Goal: Task Accomplishment & Management: Use online tool/utility

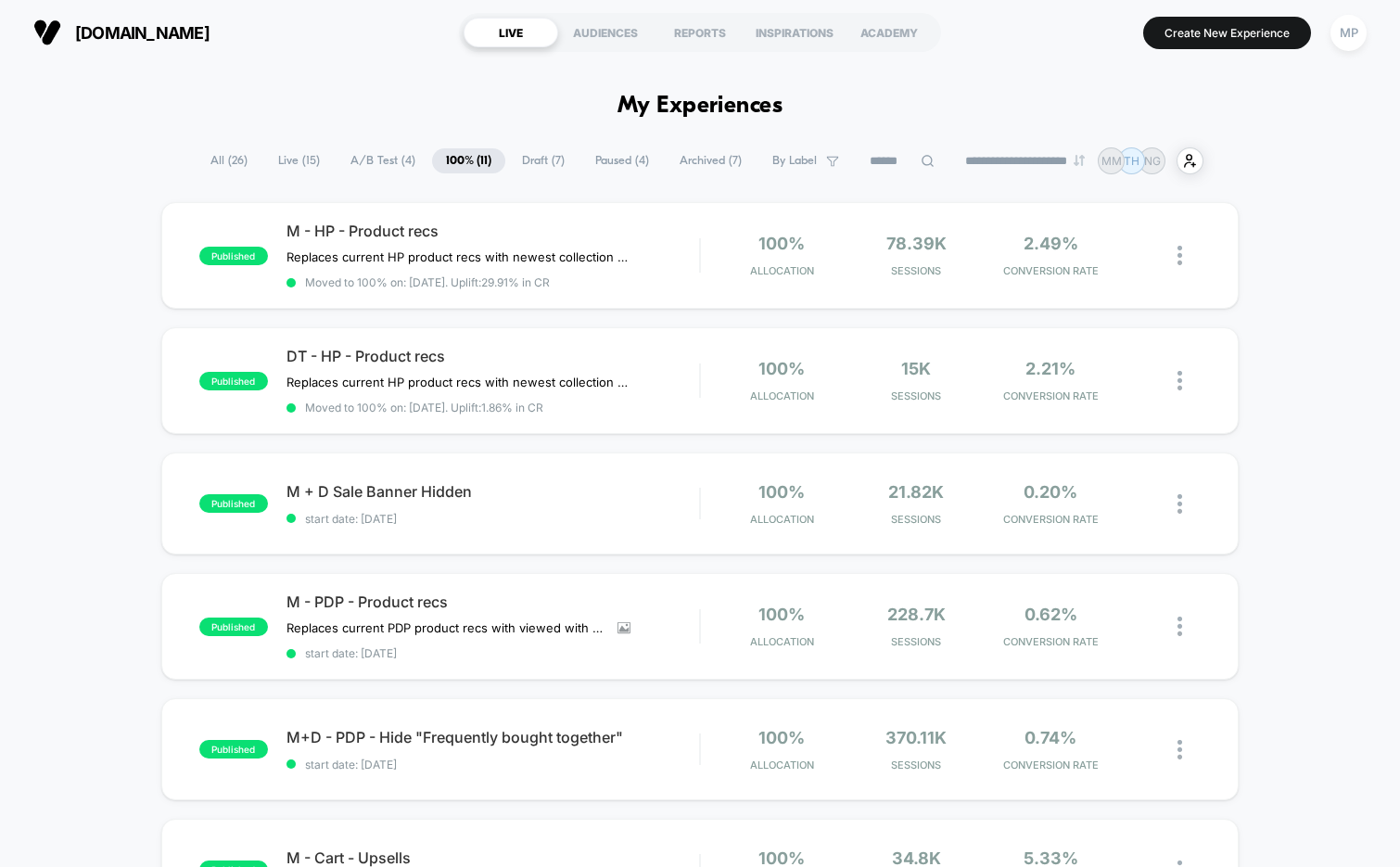
click at [376, 160] on span "A/B Test ( 4 )" at bounding box center [382, 161] width 92 height 25
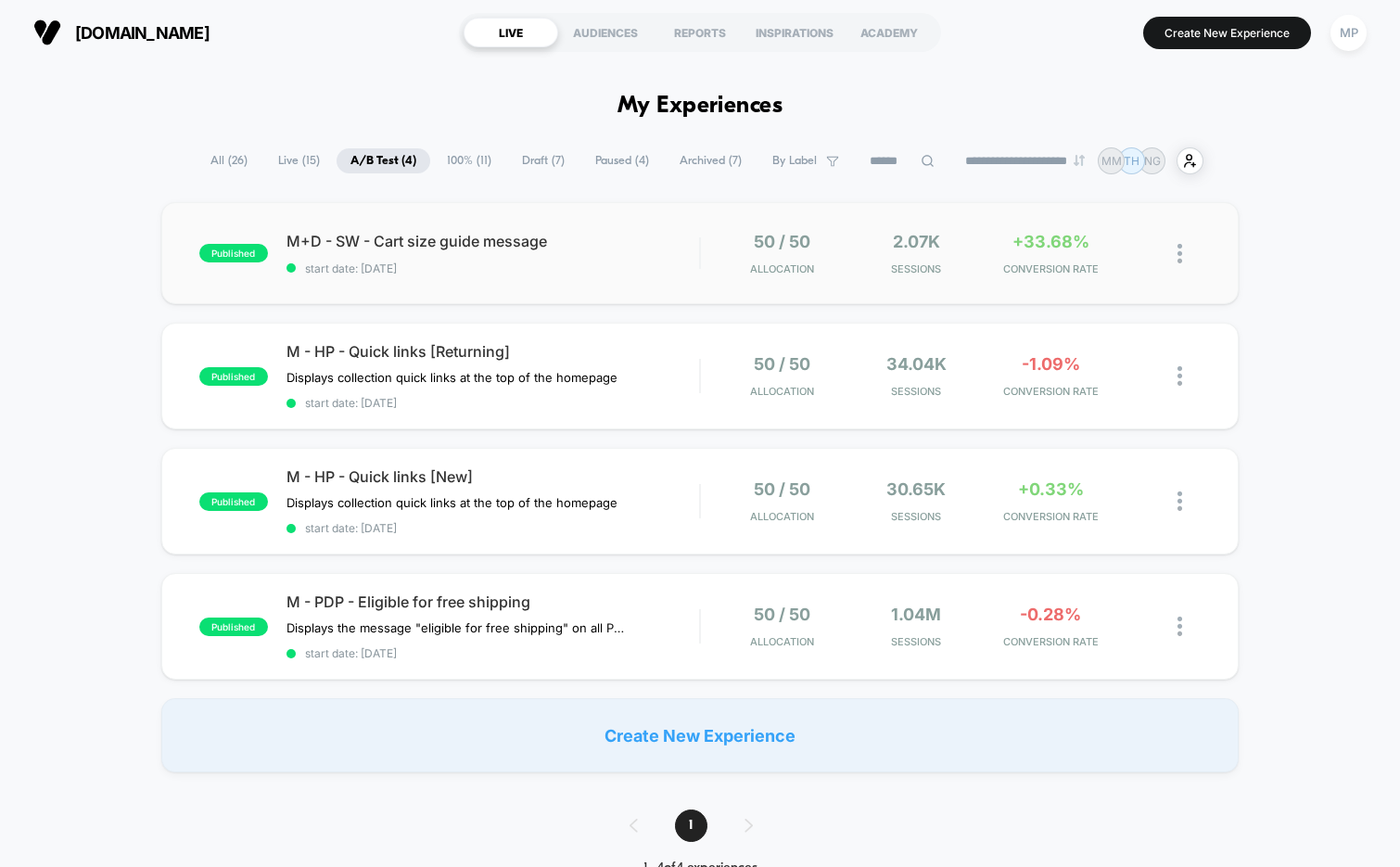
click at [519, 285] on div "published M+D - SW - Cart size guide message start date: 8/12/2025 50 / 50 Allo…" at bounding box center [701, 253] width 1078 height 102
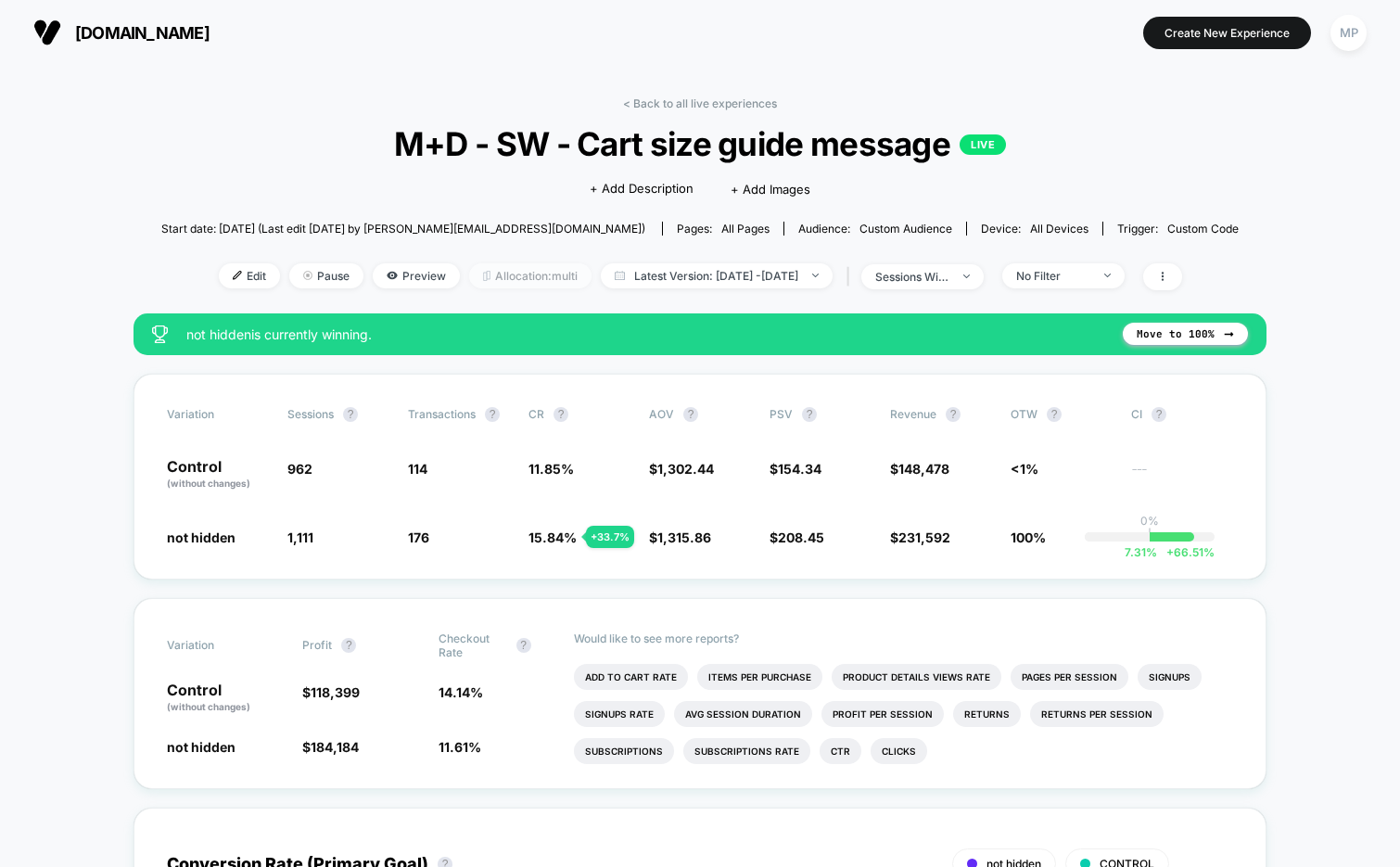
click at [483, 277] on span "Allocation: multi" at bounding box center [530, 276] width 122 height 25
click at [678, 274] on span "Latest Version: Aug 12, 2025 - Sep 10, 2025" at bounding box center [716, 276] width 232 height 25
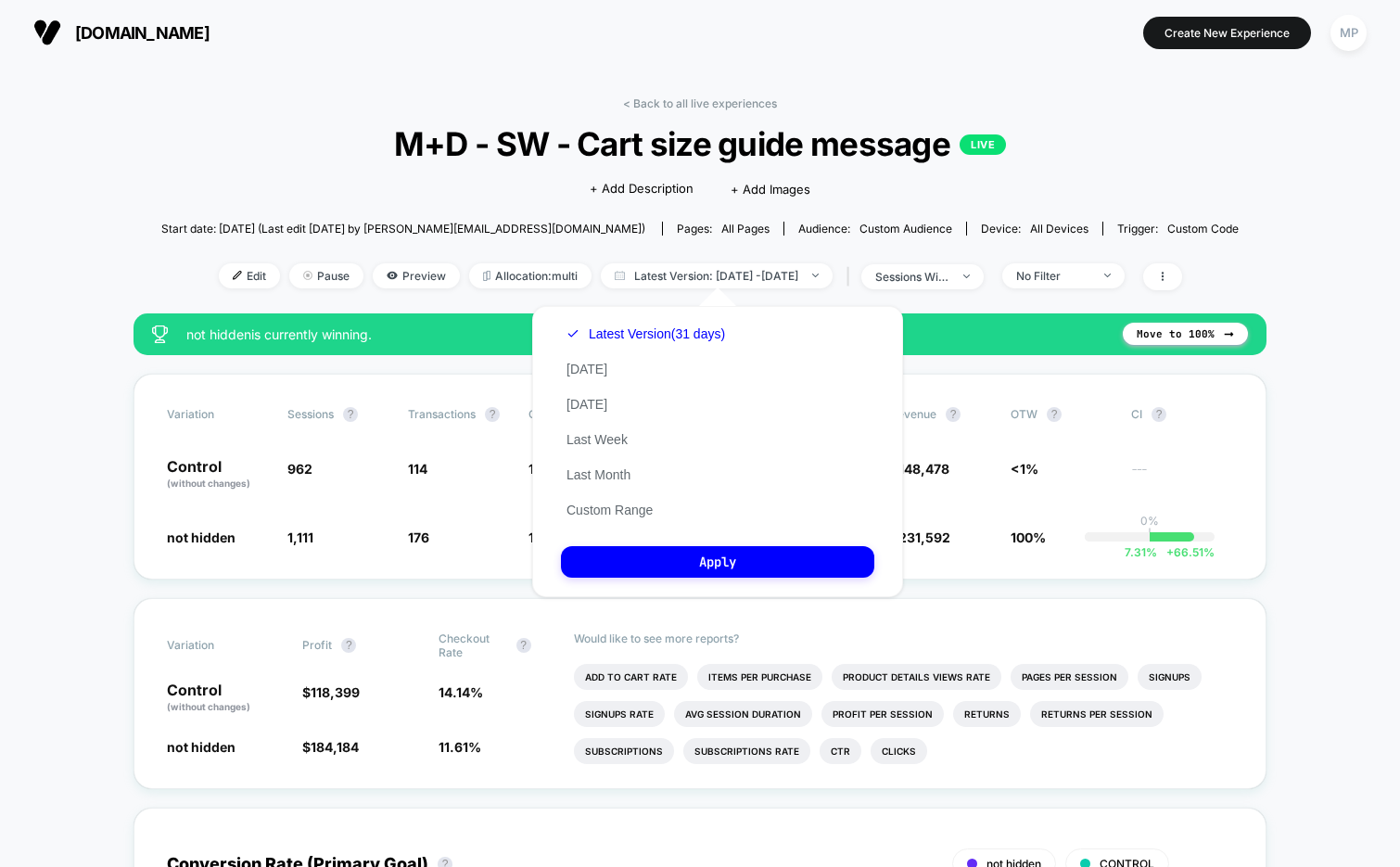
click at [309, 179] on div "< Back to all live experiences M+D - SW - Cart size guide message LIVE Click to…" at bounding box center [700, 204] width 1077 height 217
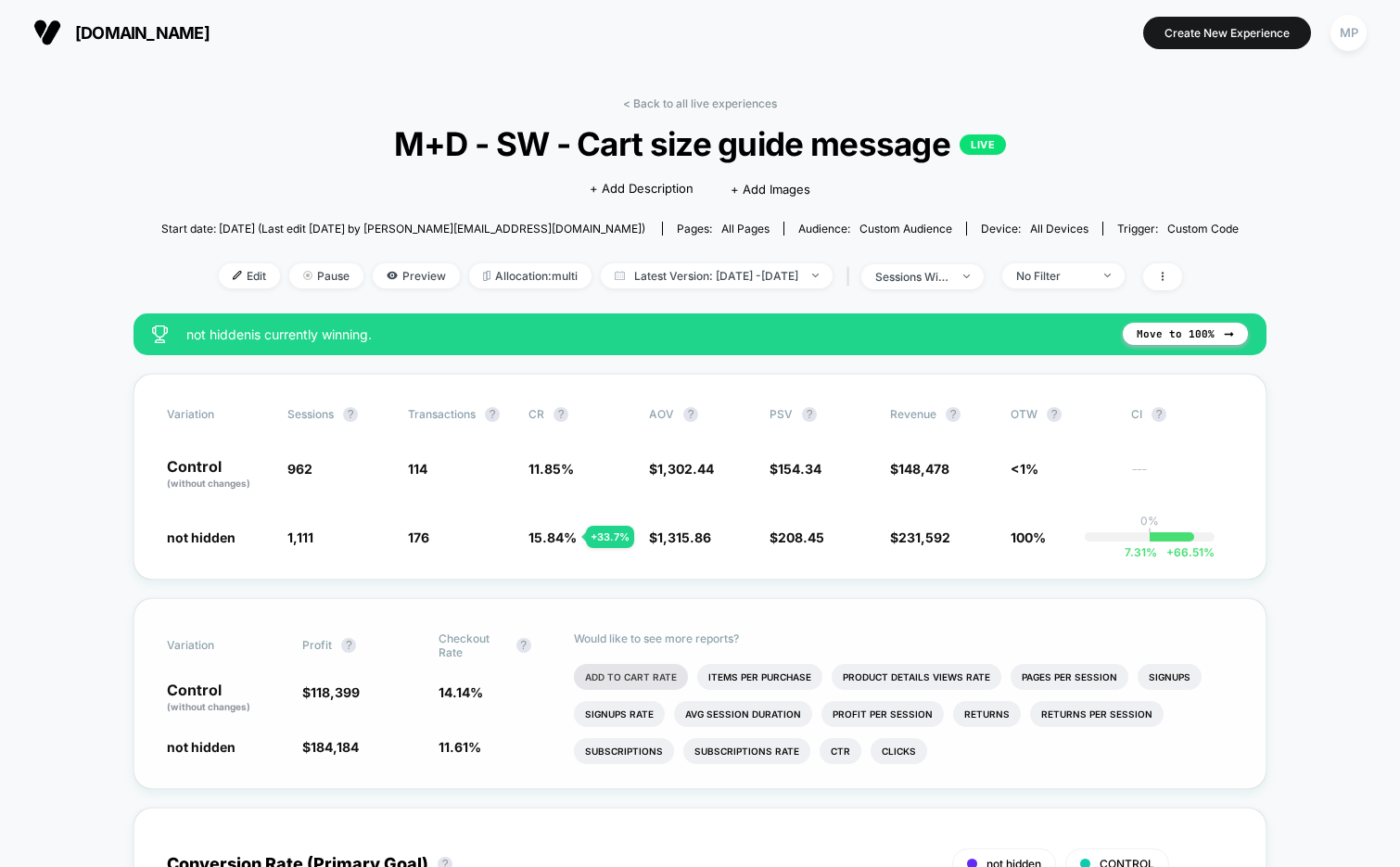
click at [628, 670] on li "Add To Cart Rate" at bounding box center [631, 676] width 114 height 26
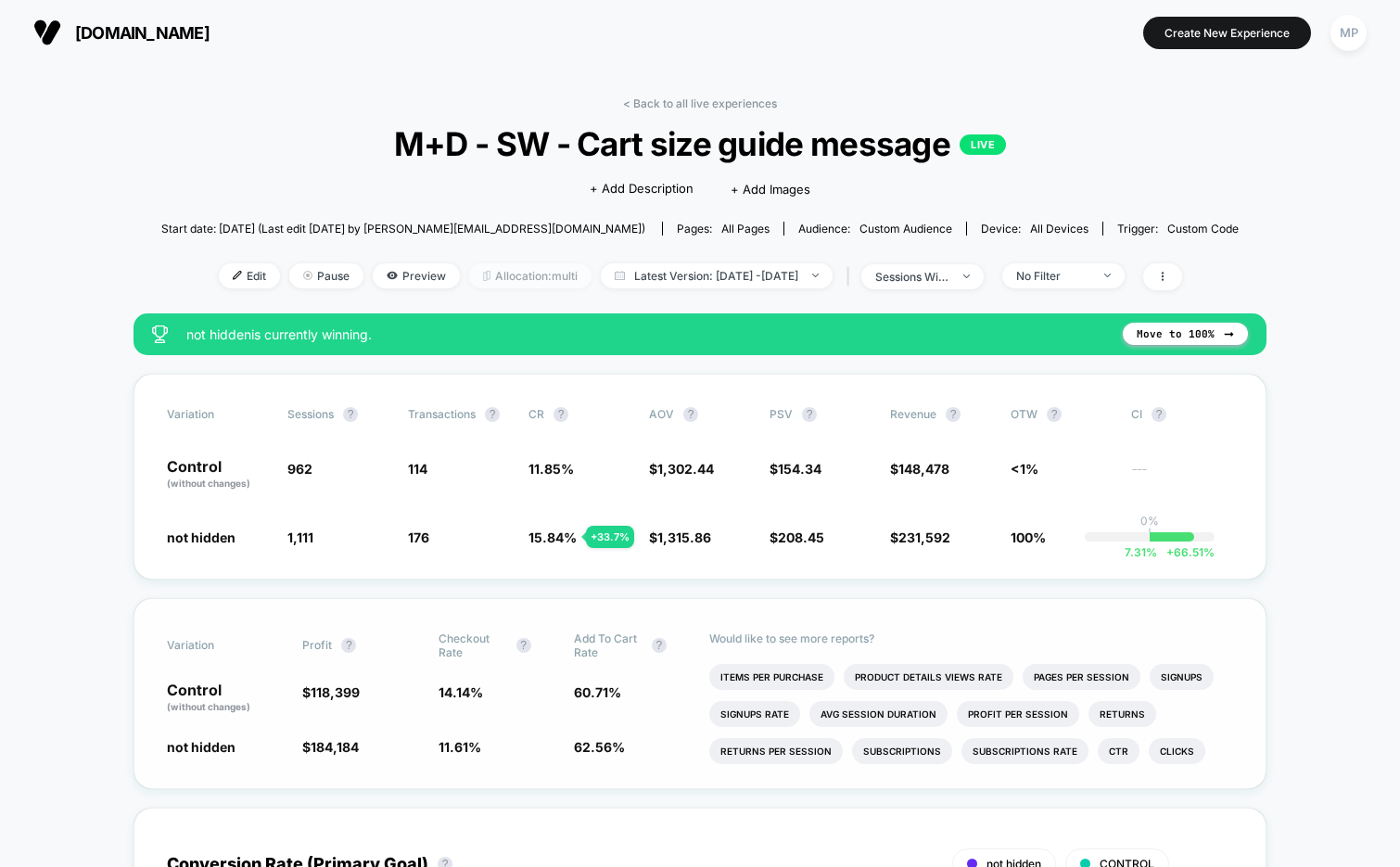
click at [504, 278] on span "Allocation: multi" at bounding box center [530, 276] width 122 height 25
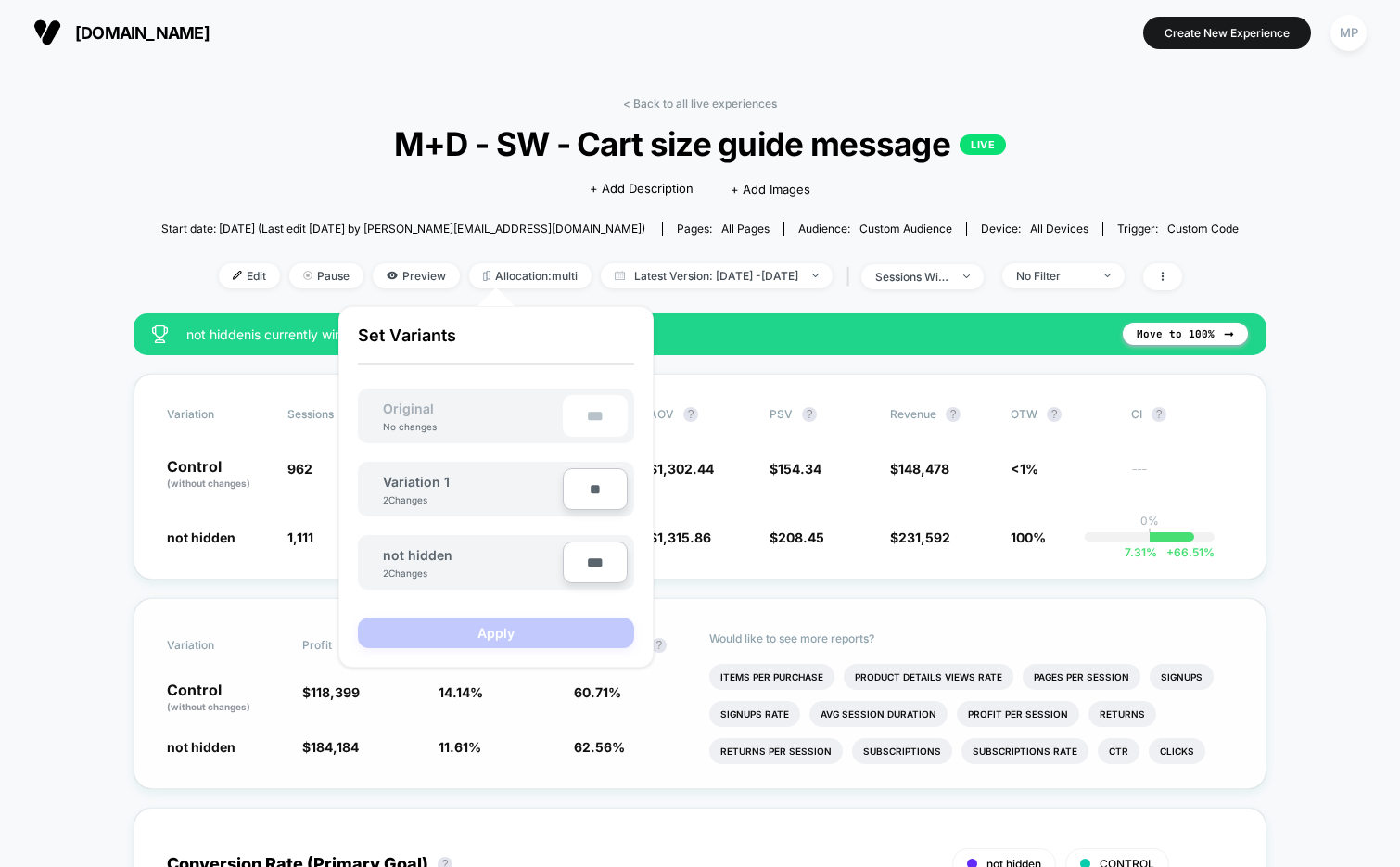
click at [583, 554] on input "***" at bounding box center [594, 562] width 65 height 41
type input "***"
type input "**"
type input "***"
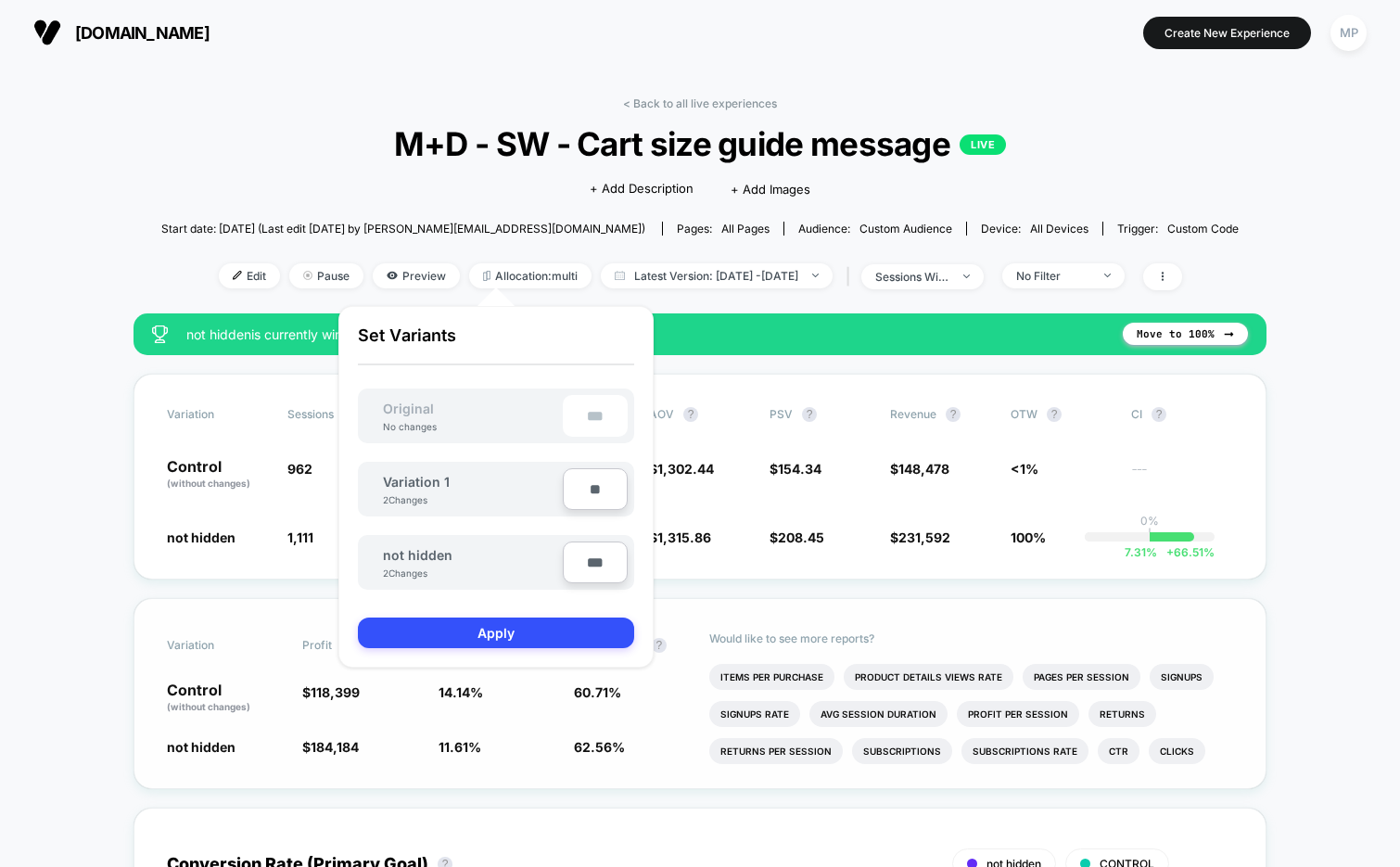
click at [588, 486] on input "**" at bounding box center [594, 488] width 65 height 41
type input "***"
type input "**"
type input "***"
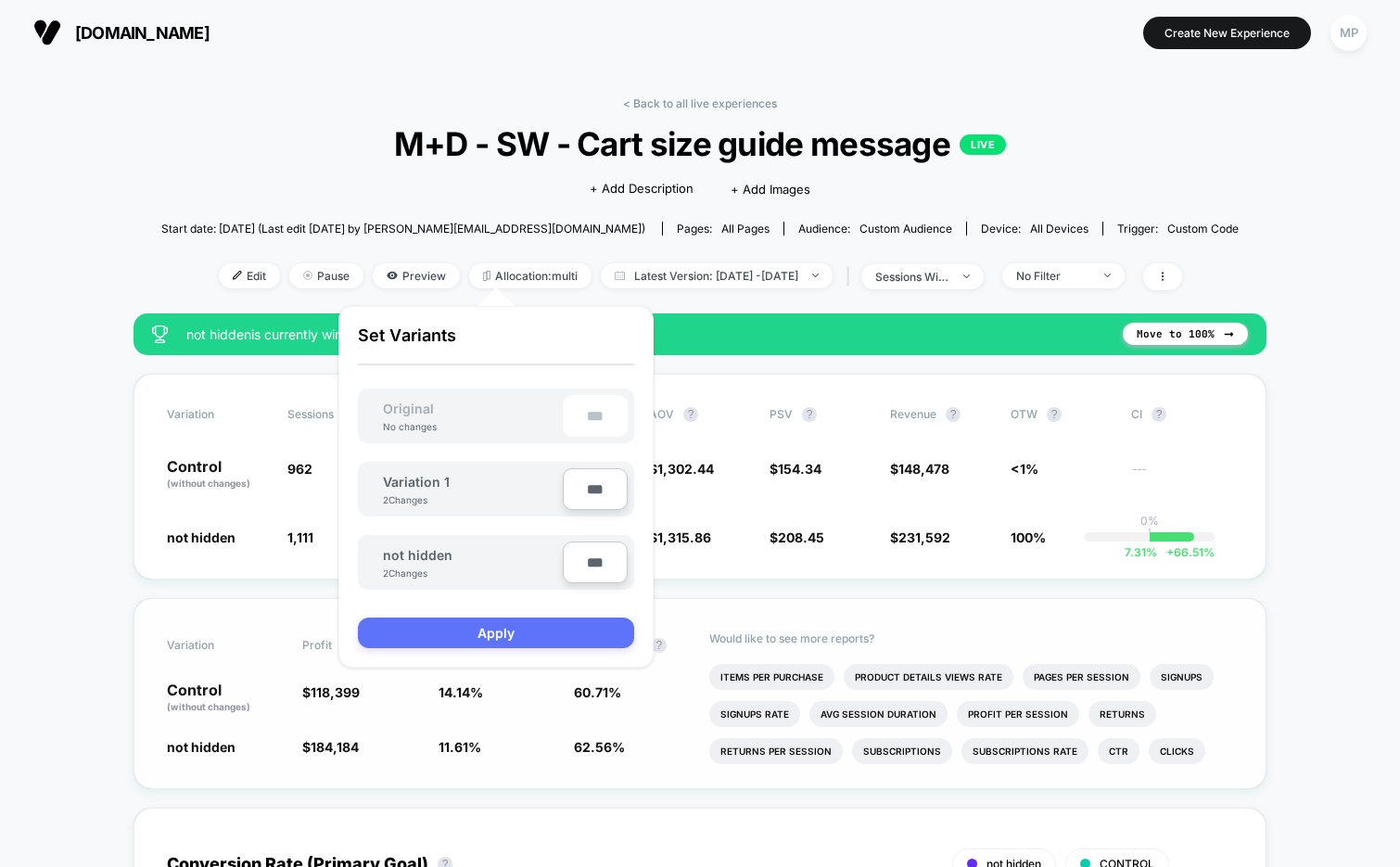
click at [467, 635] on button "Apply" at bounding box center [496, 633] width 276 height 31
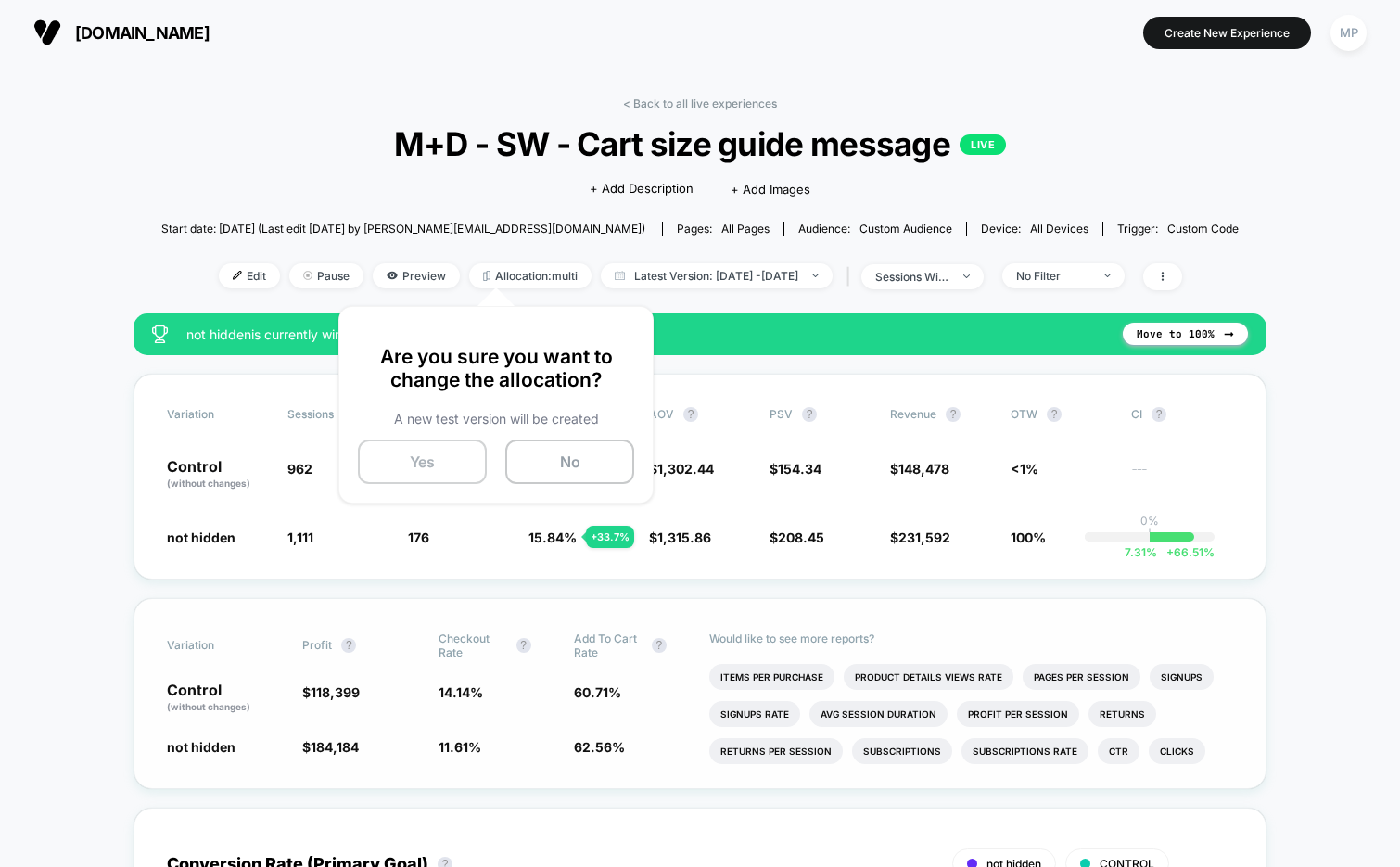
click at [436, 459] on button "Yes" at bounding box center [423, 461] width 129 height 44
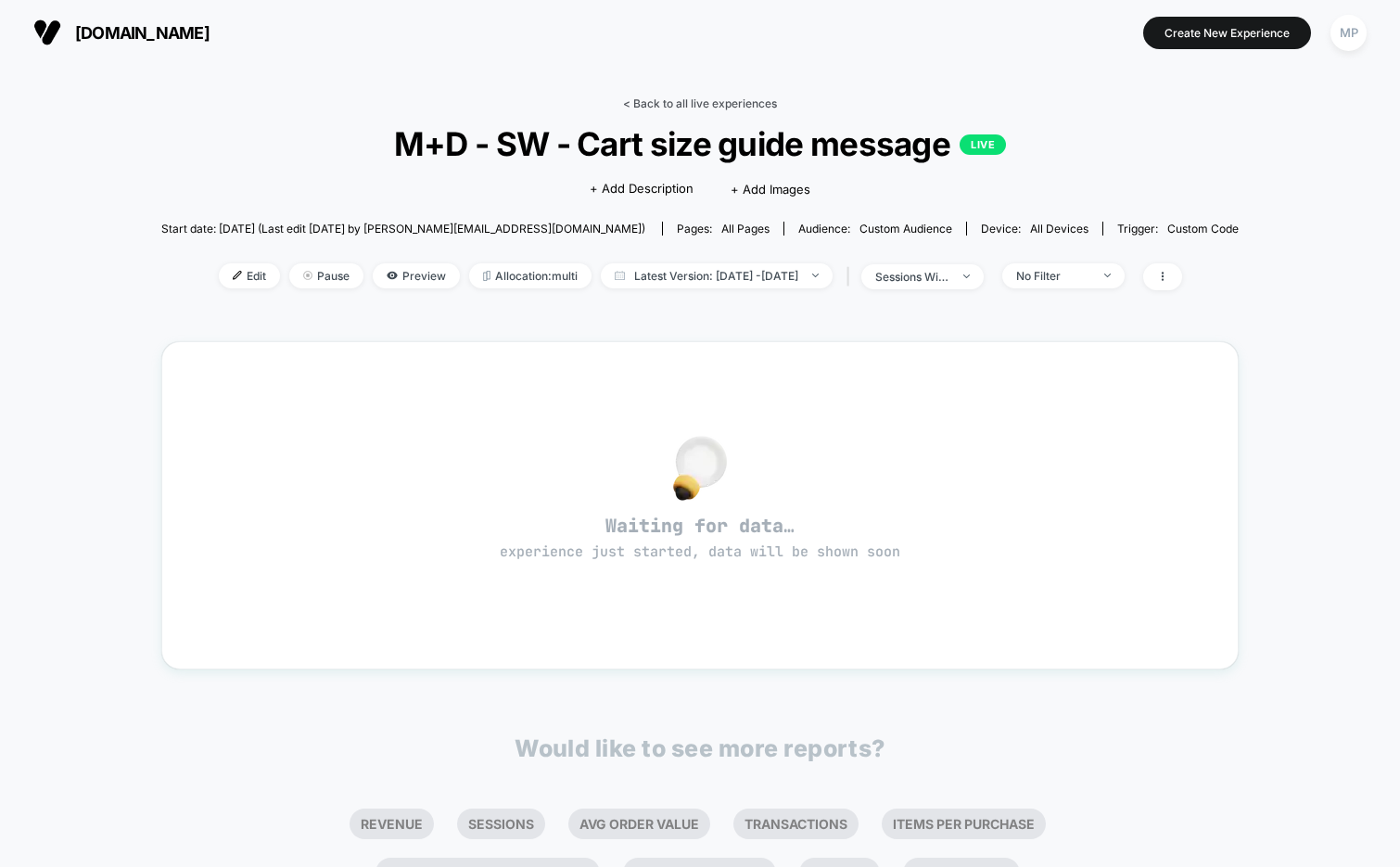
click at [664, 100] on link "< Back to all live experiences" at bounding box center [700, 103] width 154 height 13
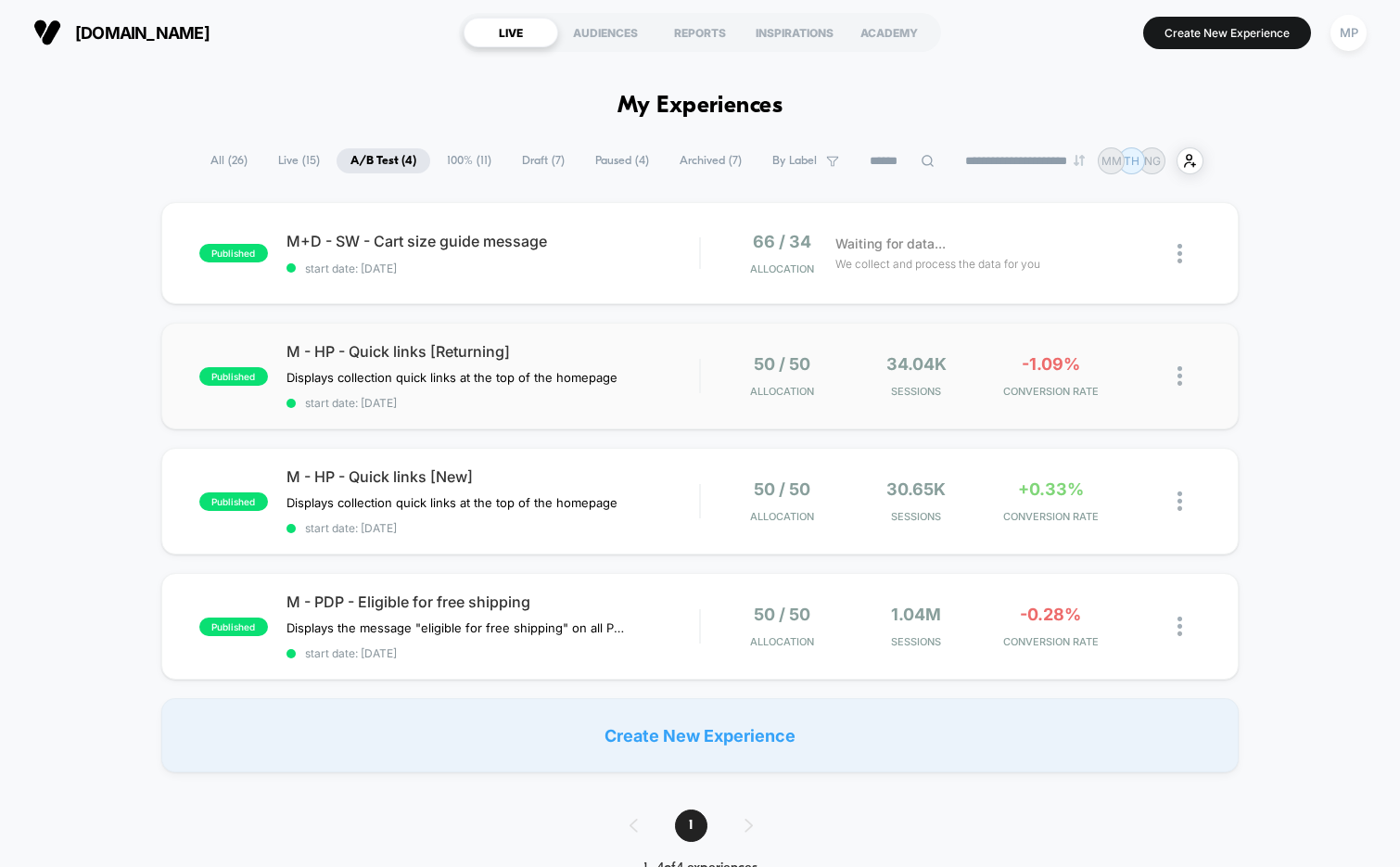
click at [560, 415] on div "published M - HP - Quick links [Returning] Displays collection quick links at t…" at bounding box center [701, 376] width 1078 height 107
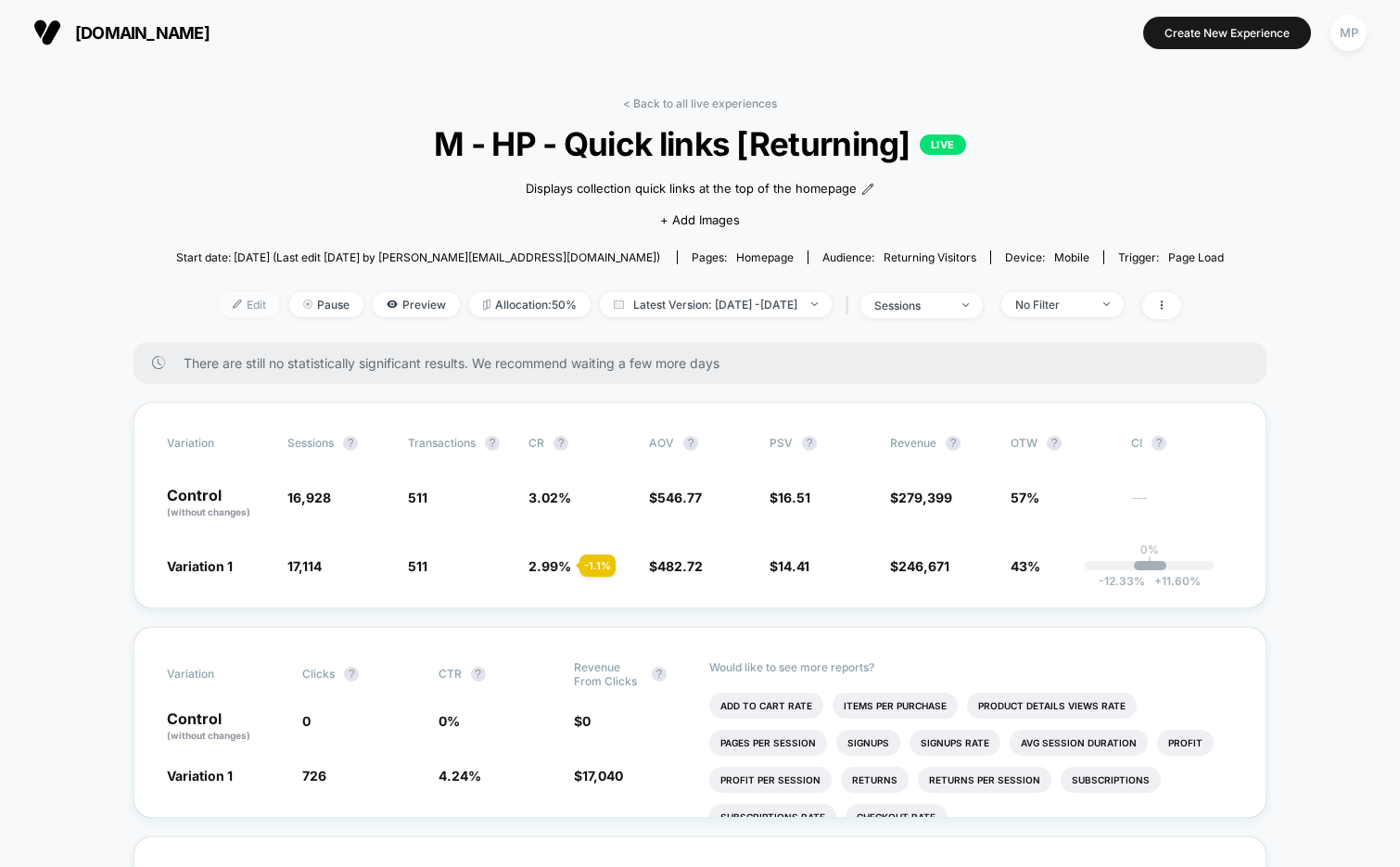
click at [219, 306] on span "Edit" at bounding box center [249, 304] width 62 height 25
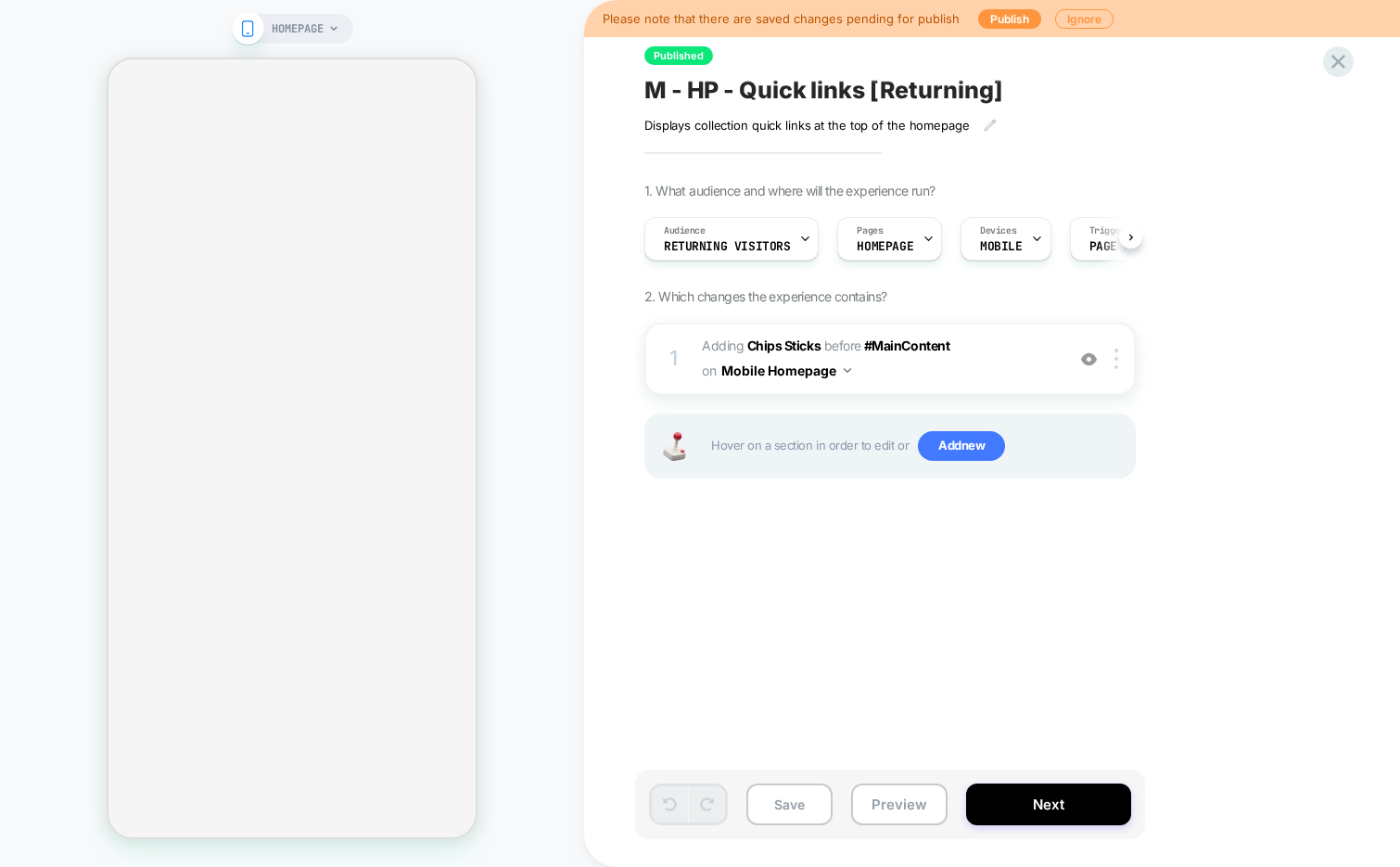
scroll to position [0, 1]
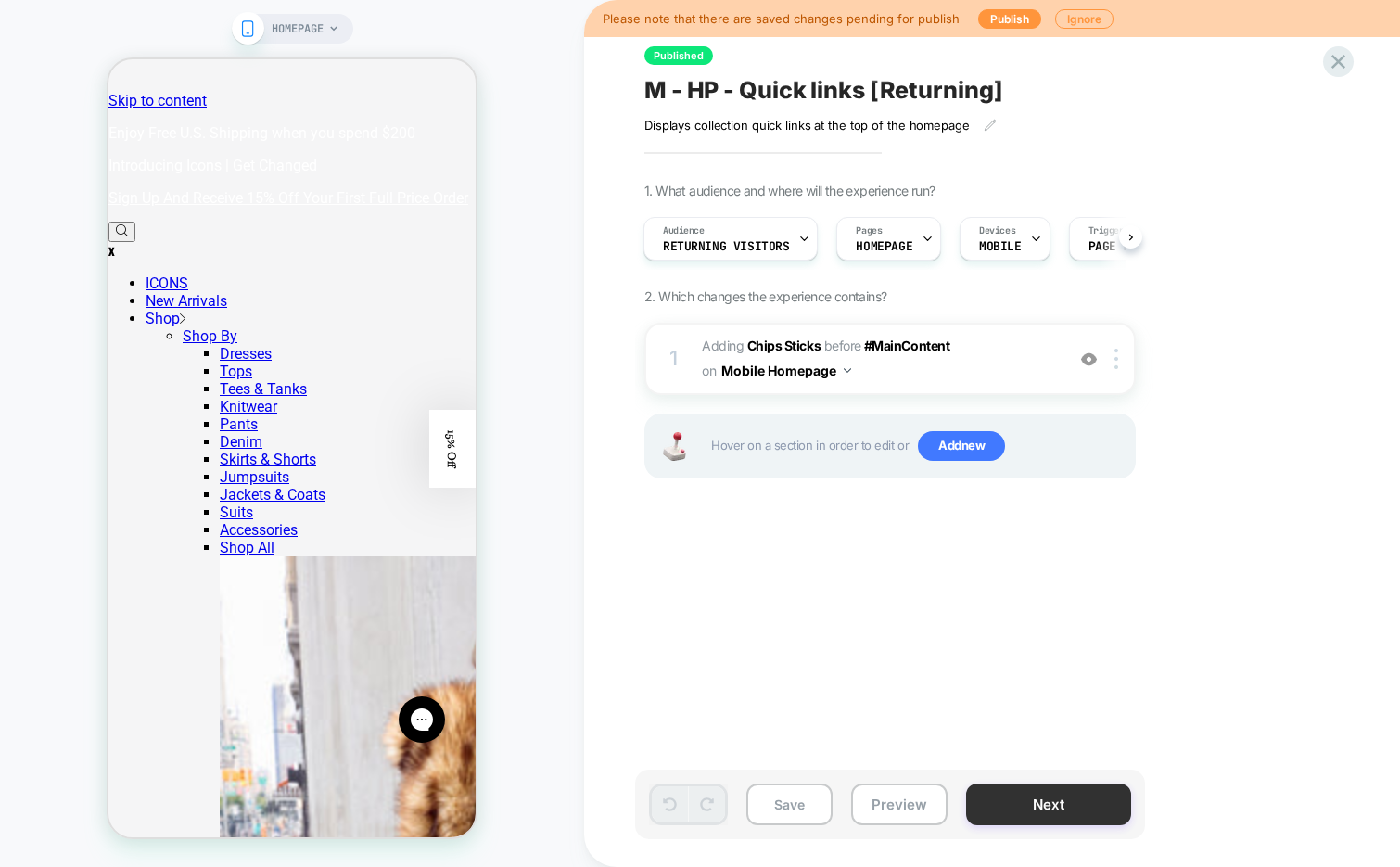
click at [1016, 802] on button "Next" at bounding box center [1048, 804] width 165 height 41
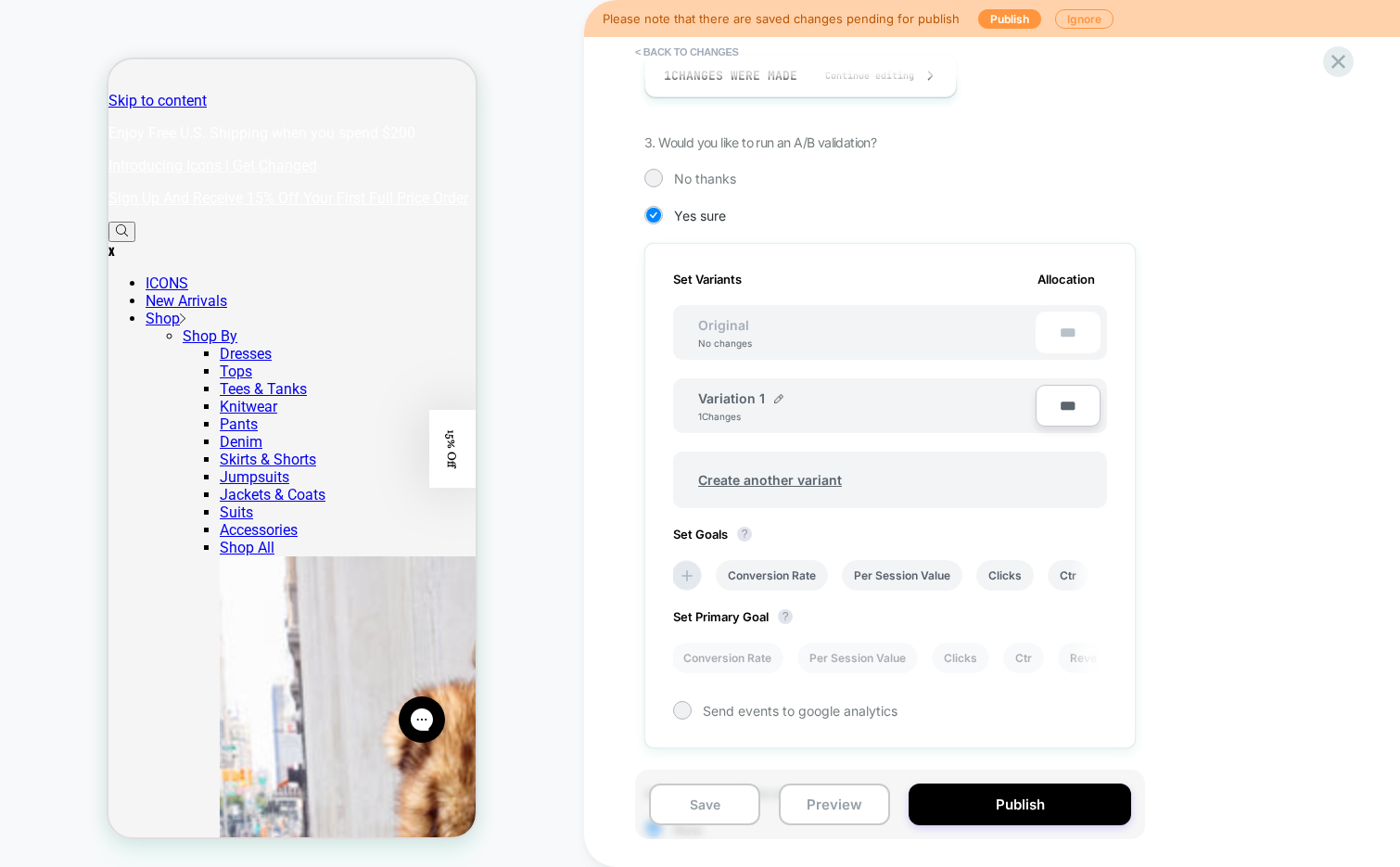
scroll to position [364, 0]
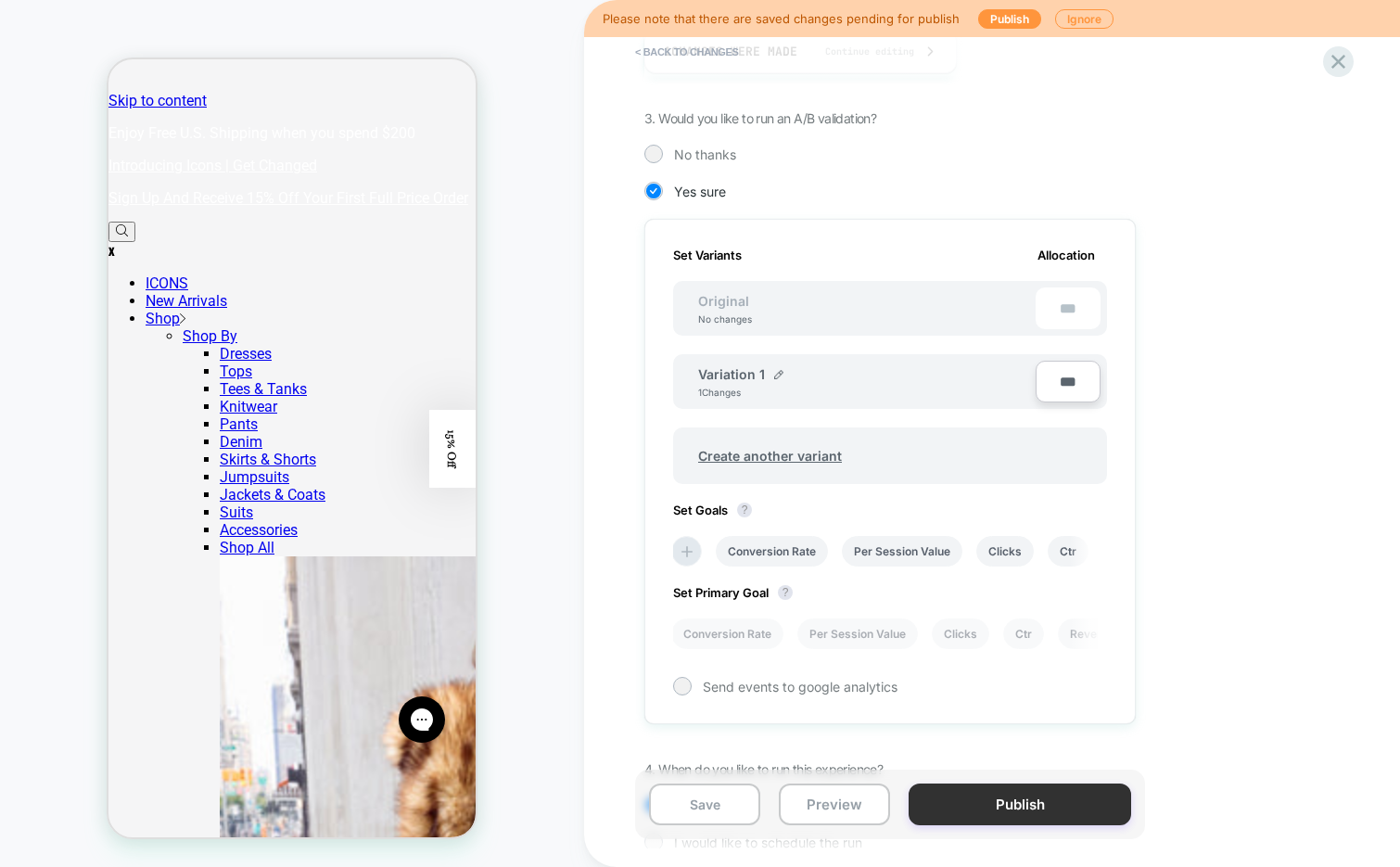
click at [974, 802] on button "Publish" at bounding box center [1020, 804] width 222 height 41
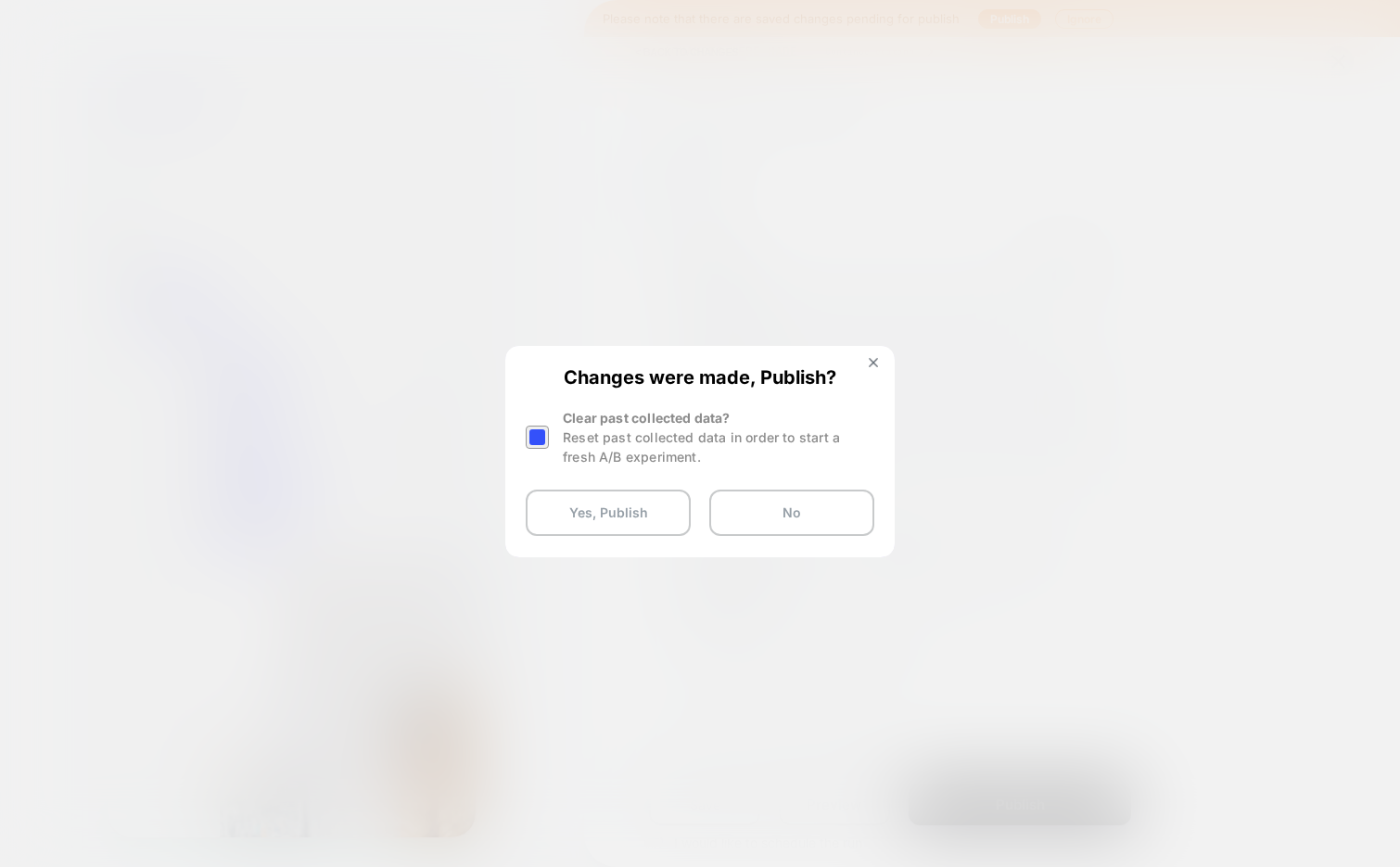
click at [539, 435] on div at bounding box center [537, 437] width 23 height 23
click at [578, 512] on button "Yes, Publish" at bounding box center [608, 512] width 165 height 46
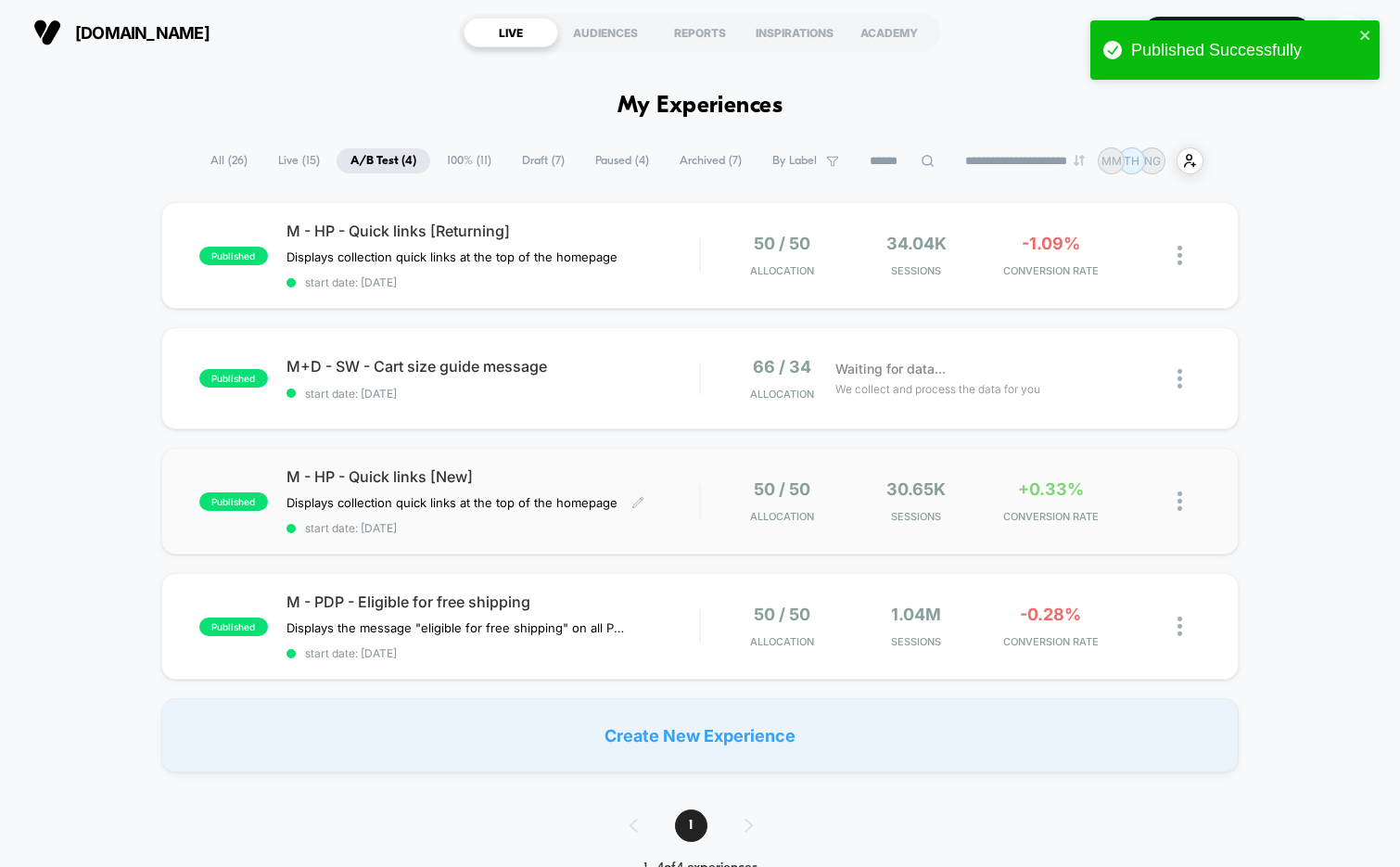
click at [483, 516] on div "M - HP - Quick links [New] Displays collection quick links at the top of the ho…" at bounding box center [492, 501] width 413 height 67
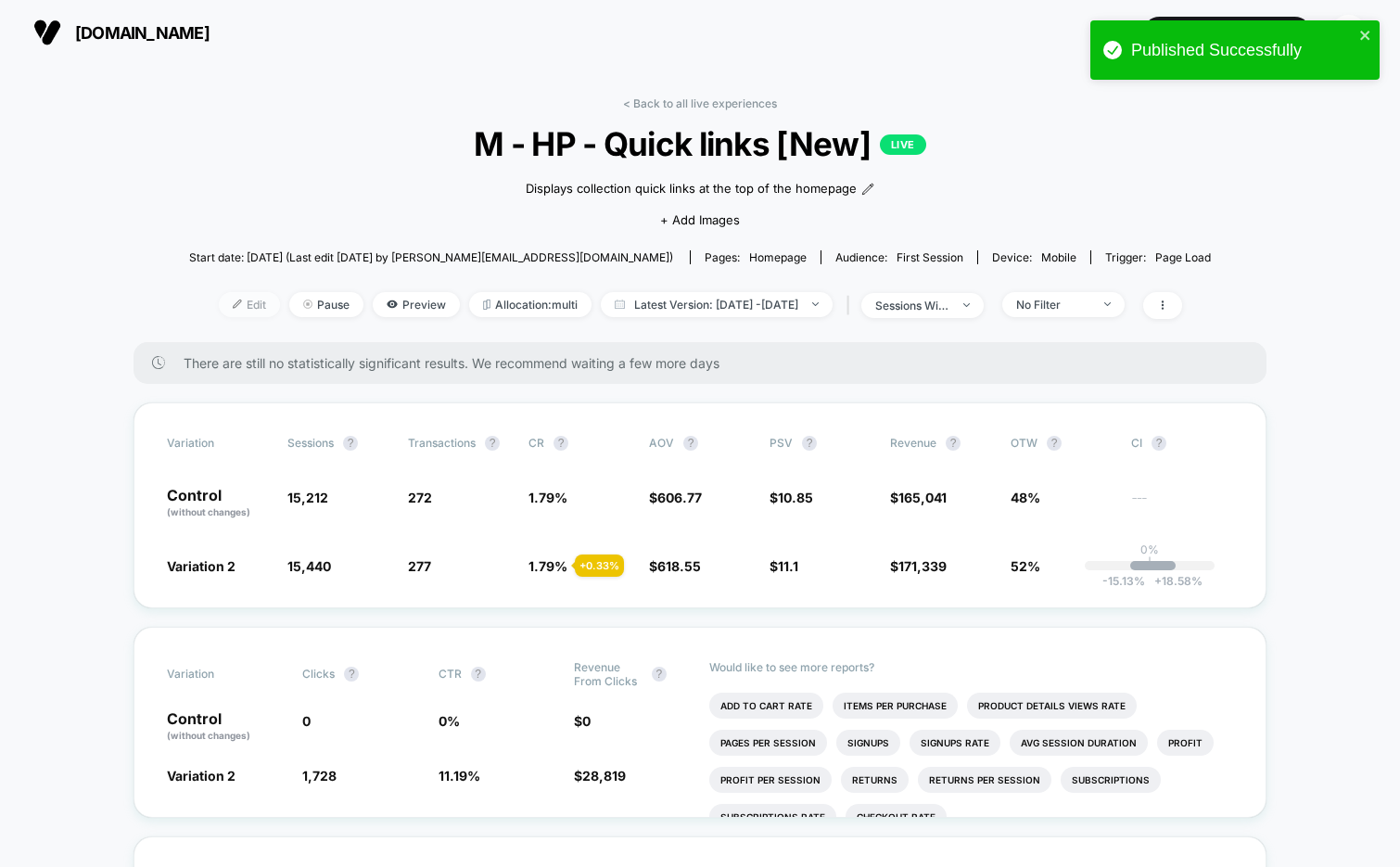
click at [219, 303] on span "Edit" at bounding box center [249, 304] width 62 height 25
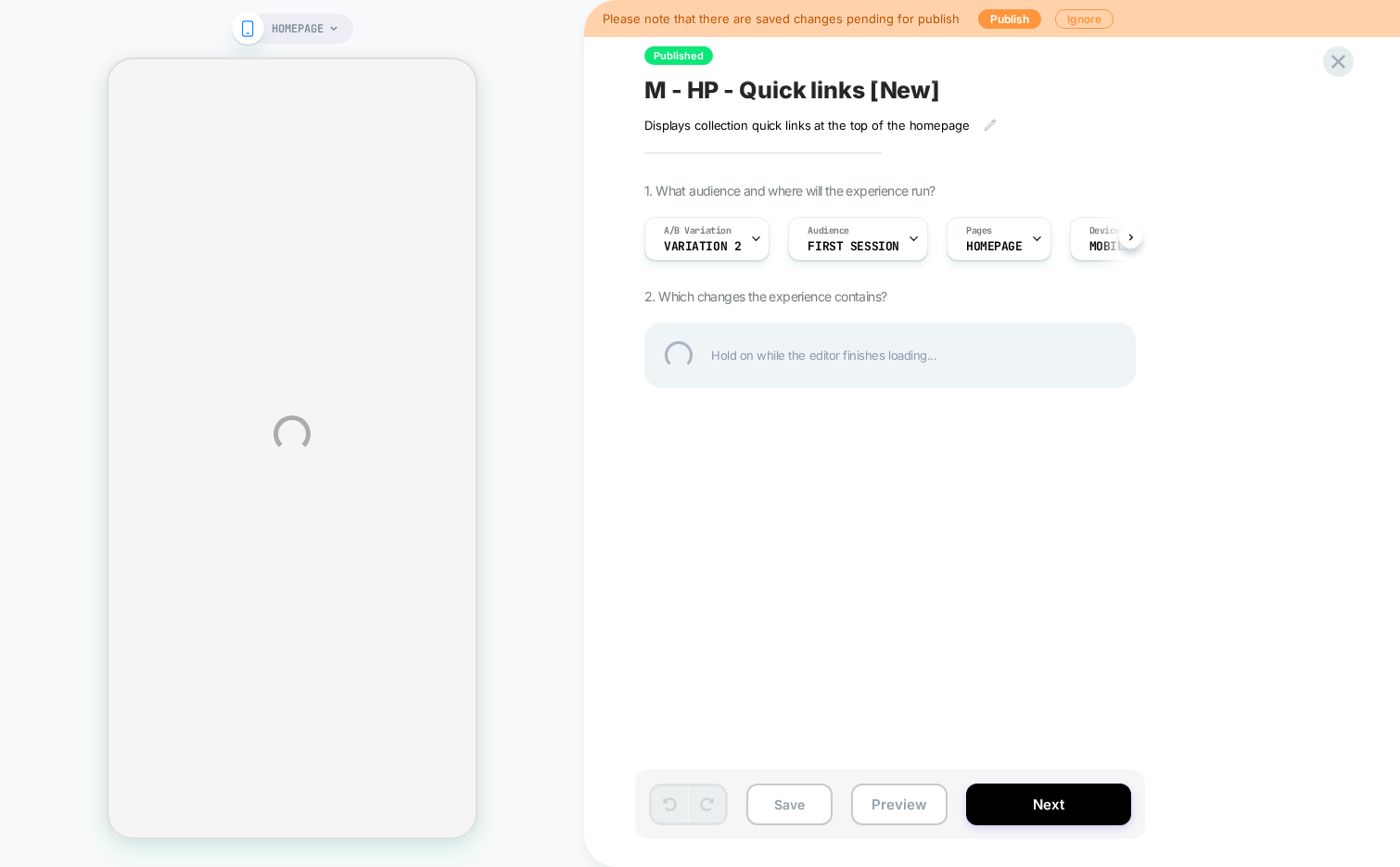
click at [985, 803] on div "HOMEPAGE Please note that there are saved changes pending for publish Publish I…" at bounding box center [700, 434] width 1400 height 867
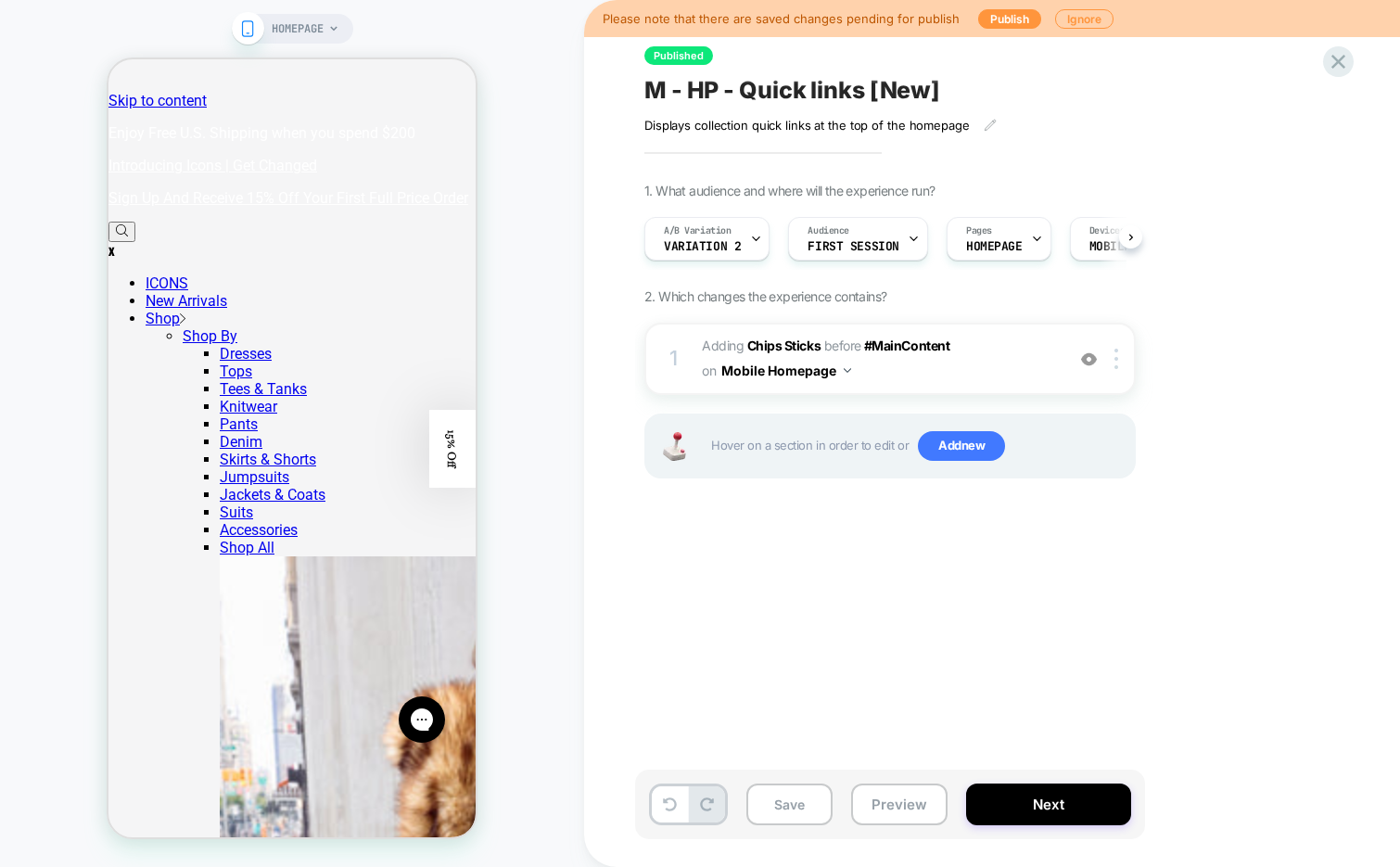
scroll to position [0, 1]
click at [987, 806] on button "Next" at bounding box center [1048, 804] width 165 height 41
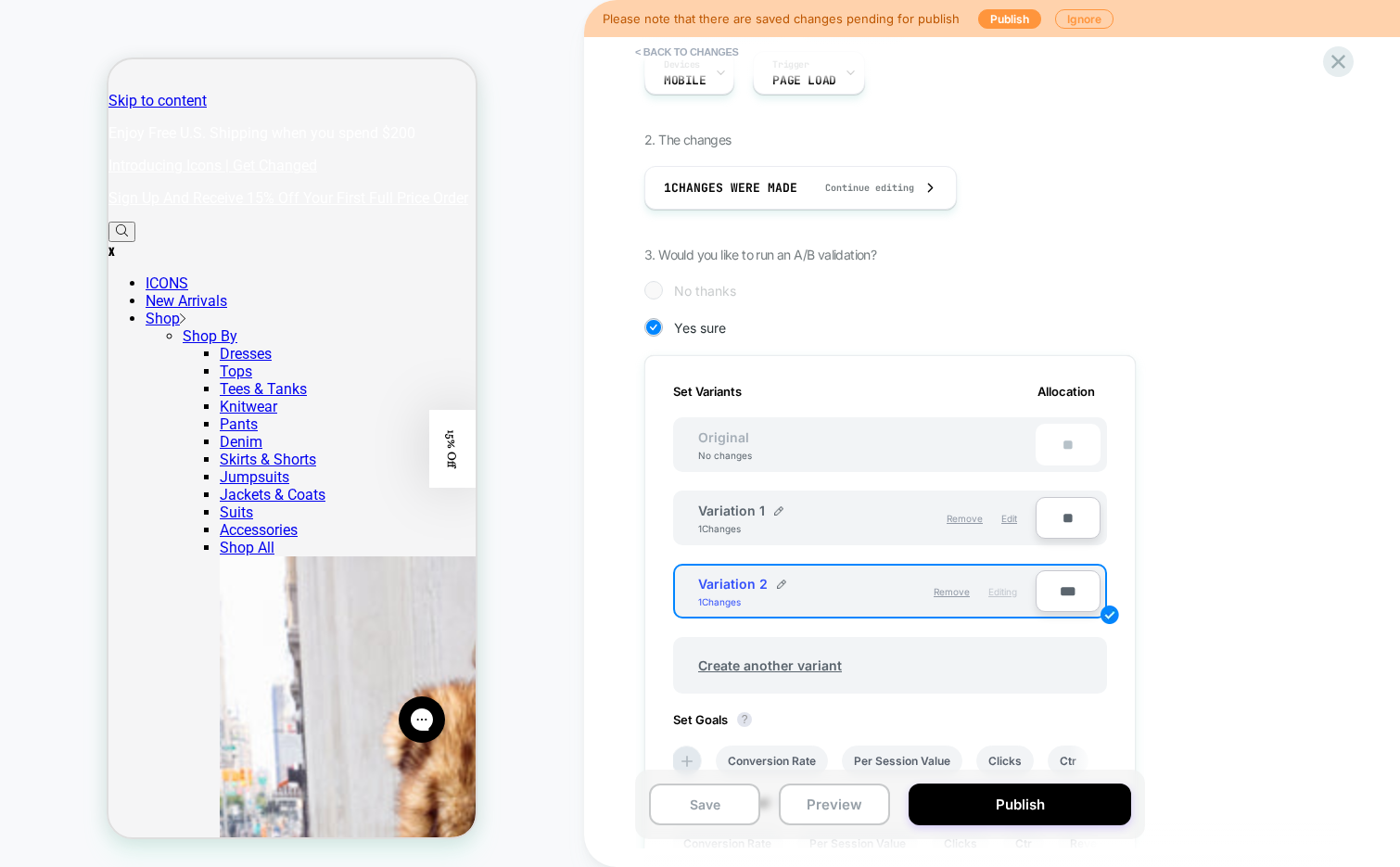
scroll to position [243, 0]
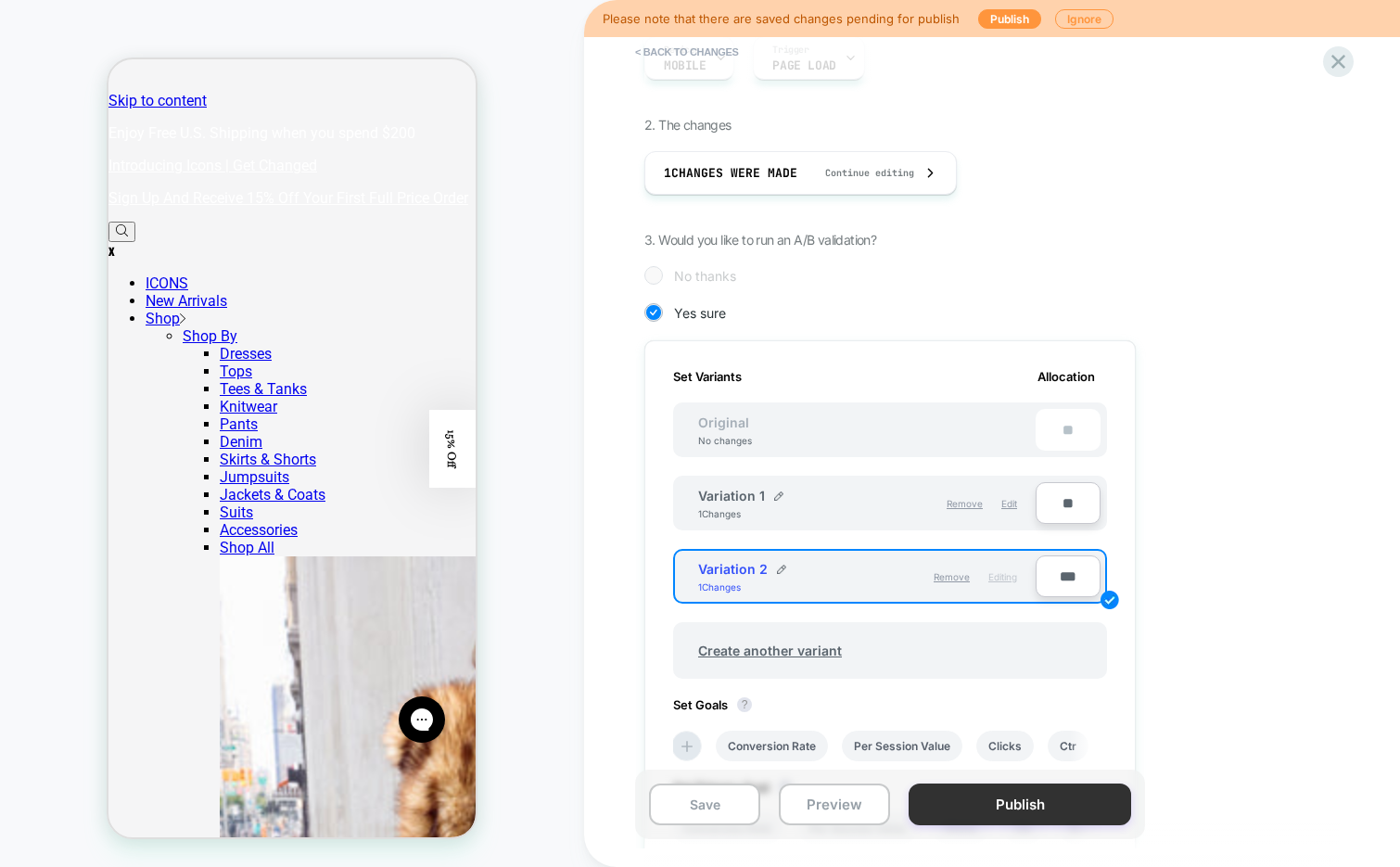
click at [980, 815] on button "Publish" at bounding box center [1020, 804] width 222 height 41
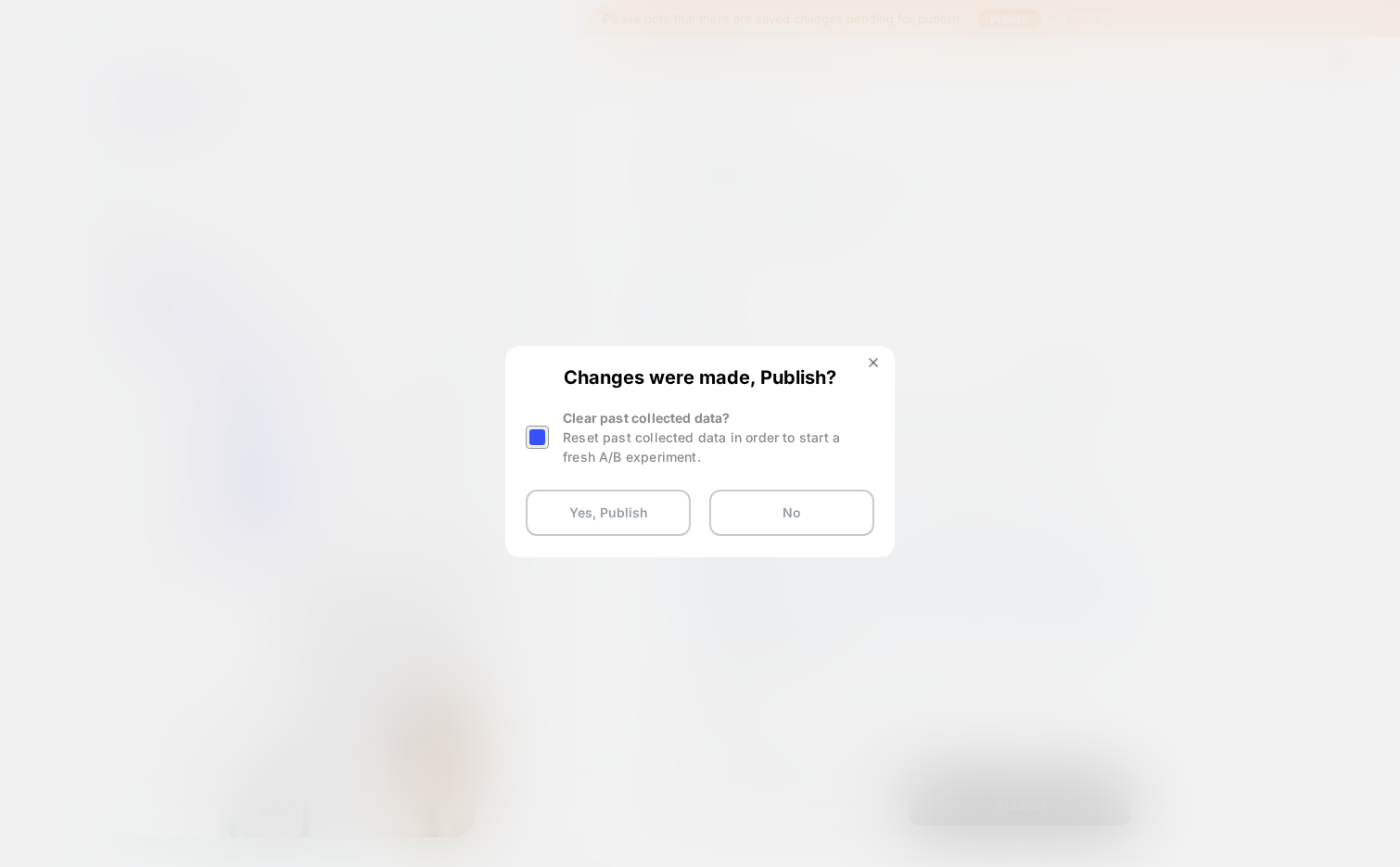
click at [542, 433] on div at bounding box center [537, 437] width 23 height 23
click at [564, 514] on button "Yes, Publish" at bounding box center [608, 512] width 165 height 46
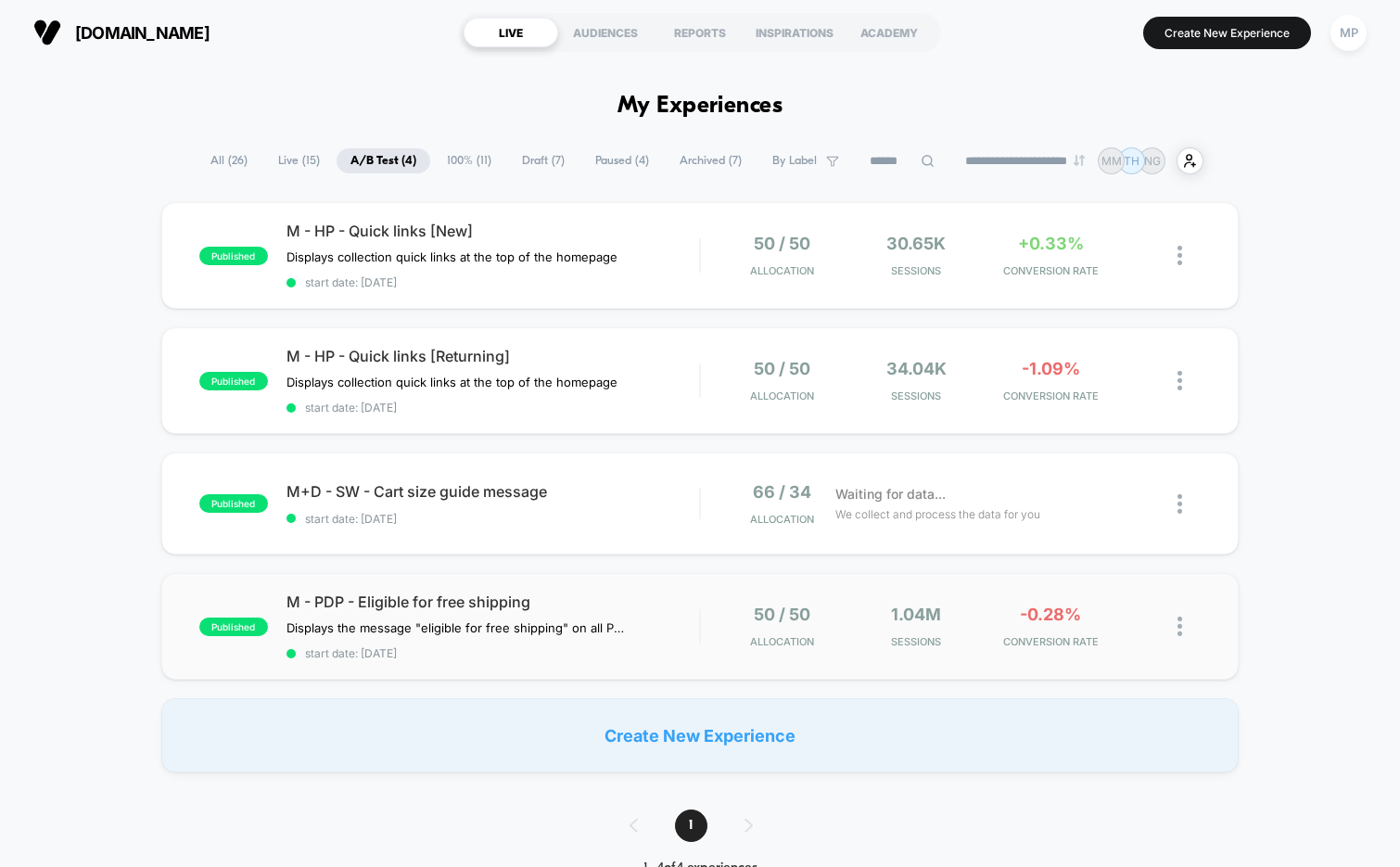
click at [475, 660] on div "published M - PDP - Eligible for free shipping Displays the message "eligible f…" at bounding box center [701, 626] width 1078 height 107
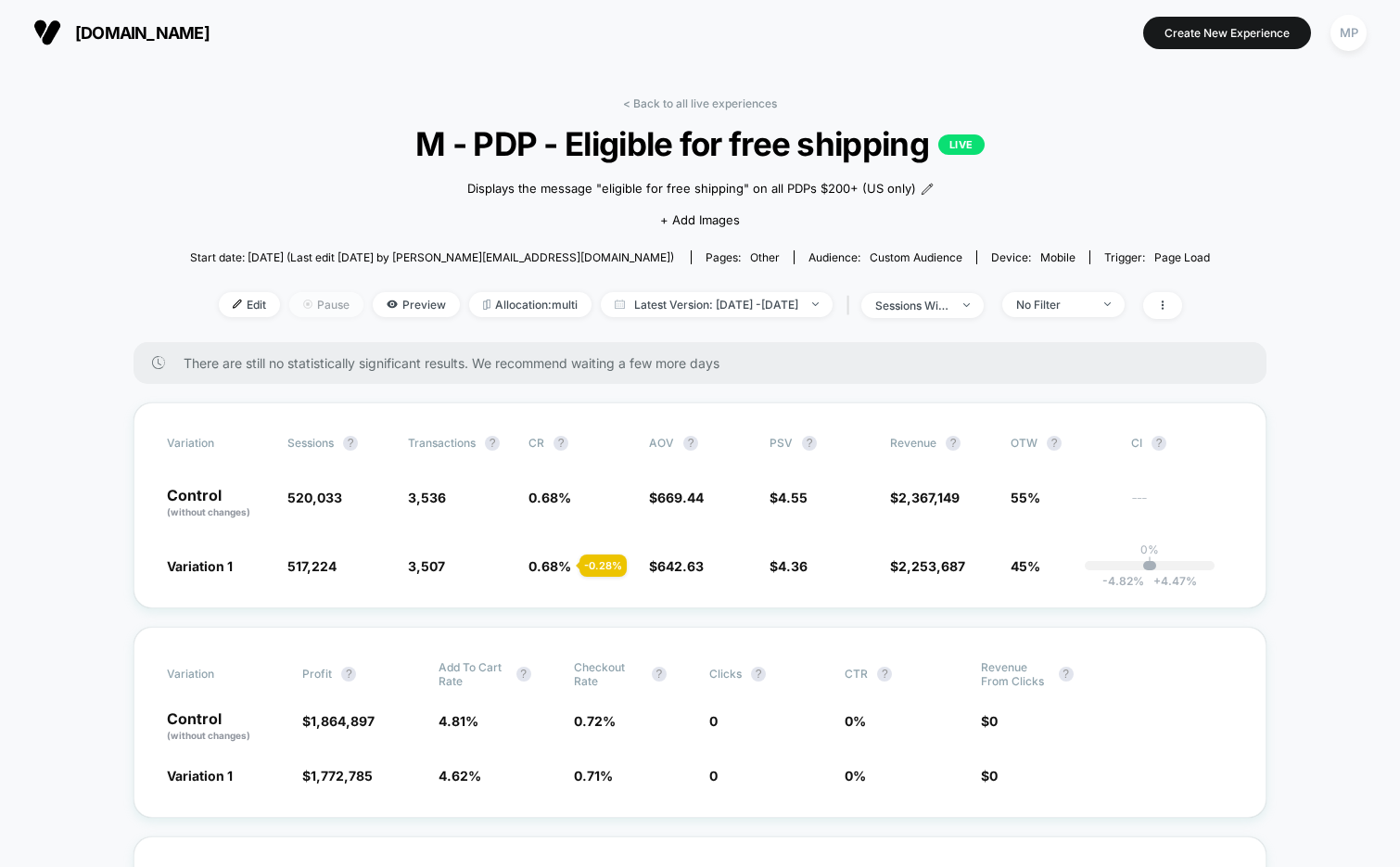
click at [289, 311] on span "Pause" at bounding box center [325, 304] width 74 height 25
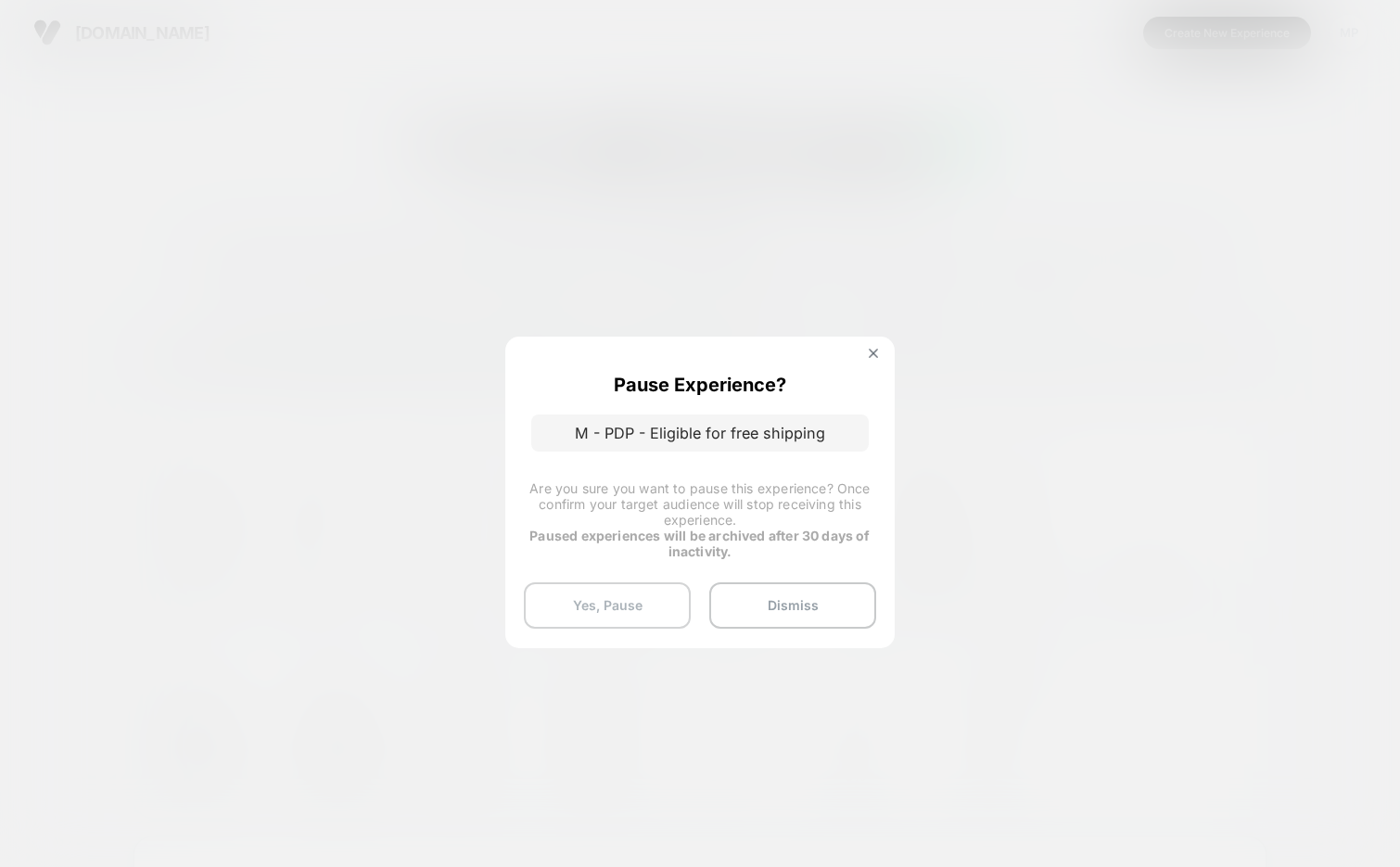
click at [602, 611] on button "Yes, Pause" at bounding box center [607, 606] width 167 height 46
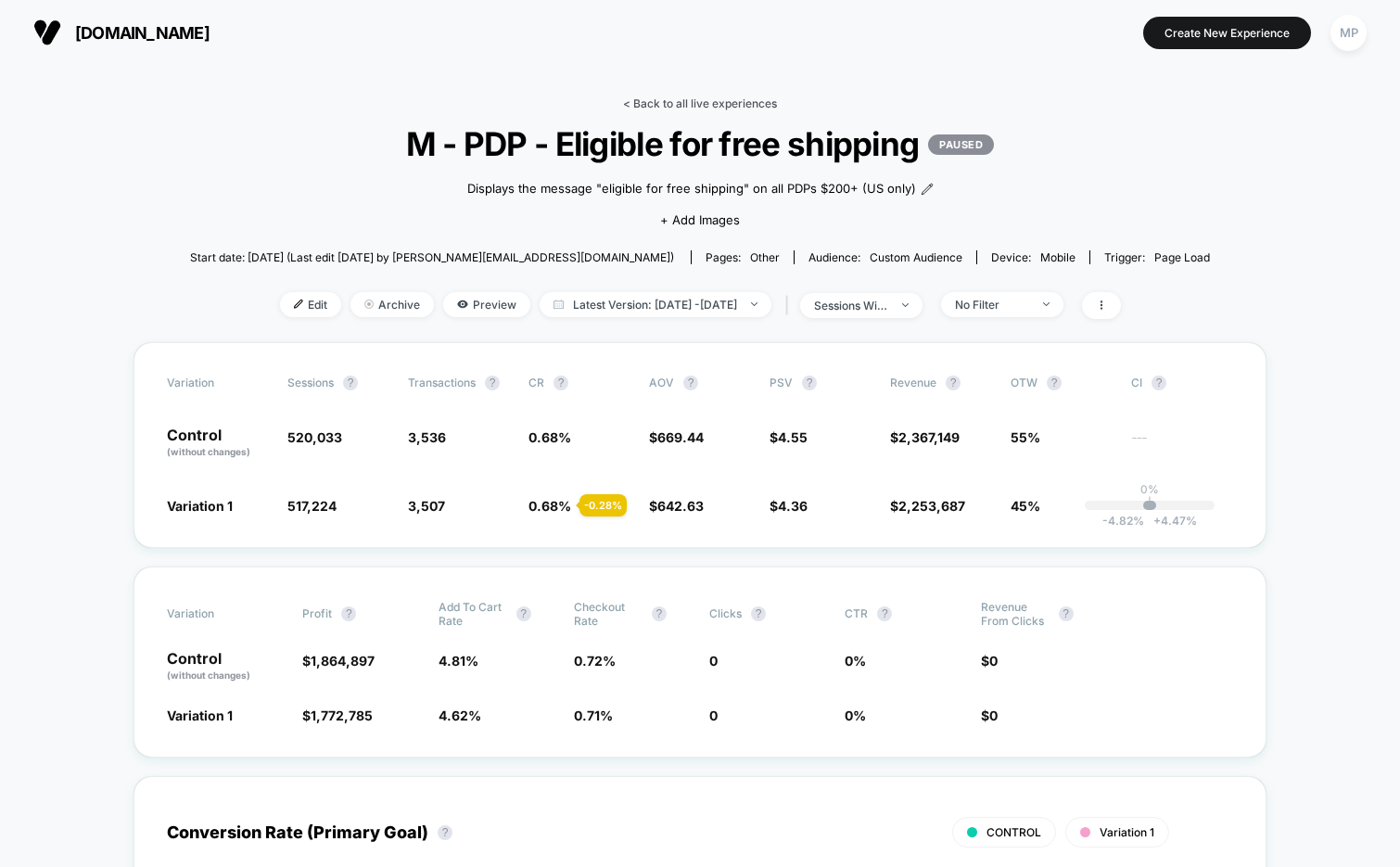
click at [707, 102] on link "< Back to all live experiences" at bounding box center [700, 103] width 154 height 13
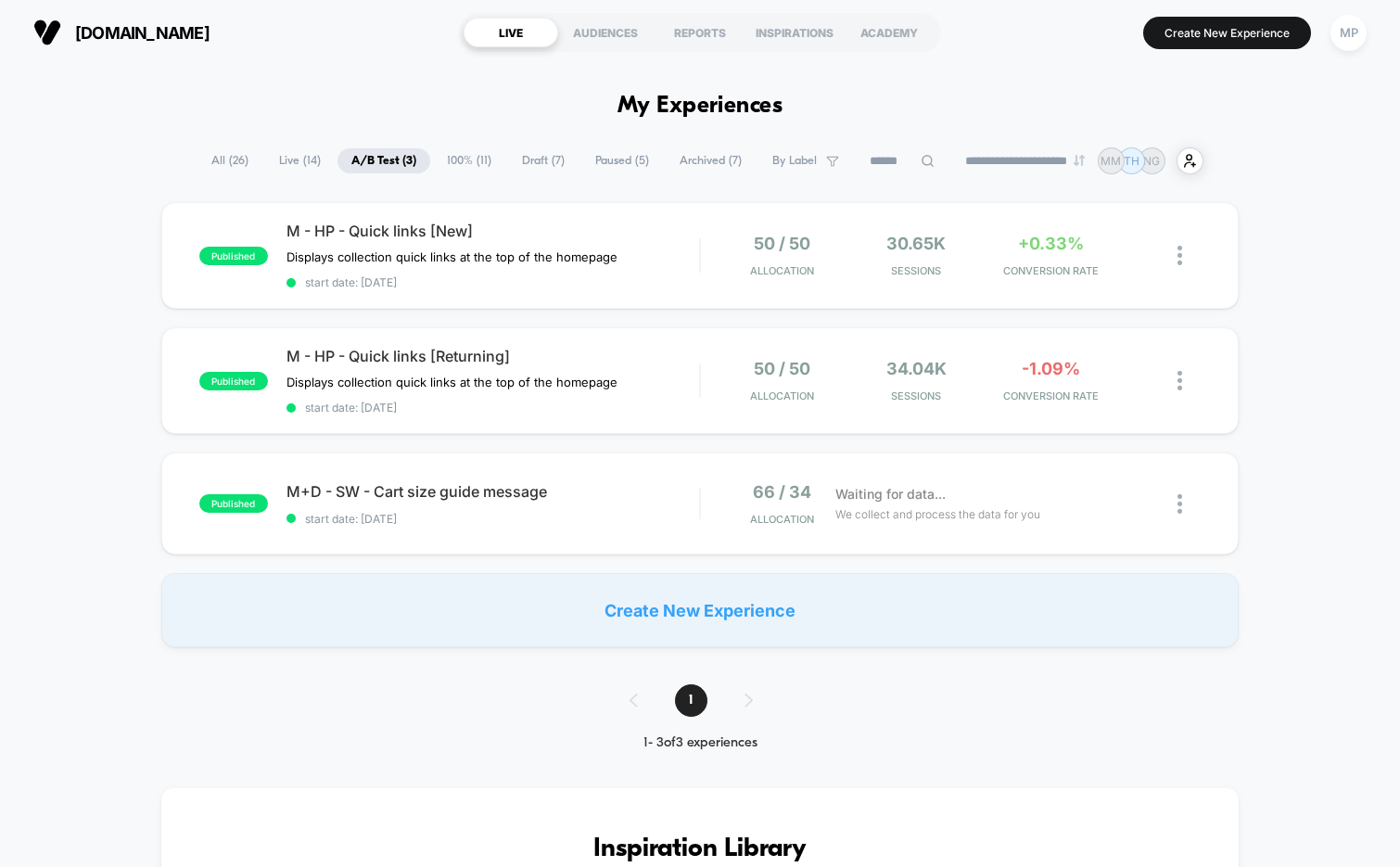
click at [453, 162] on span "100% ( 11 )" at bounding box center [469, 161] width 72 height 25
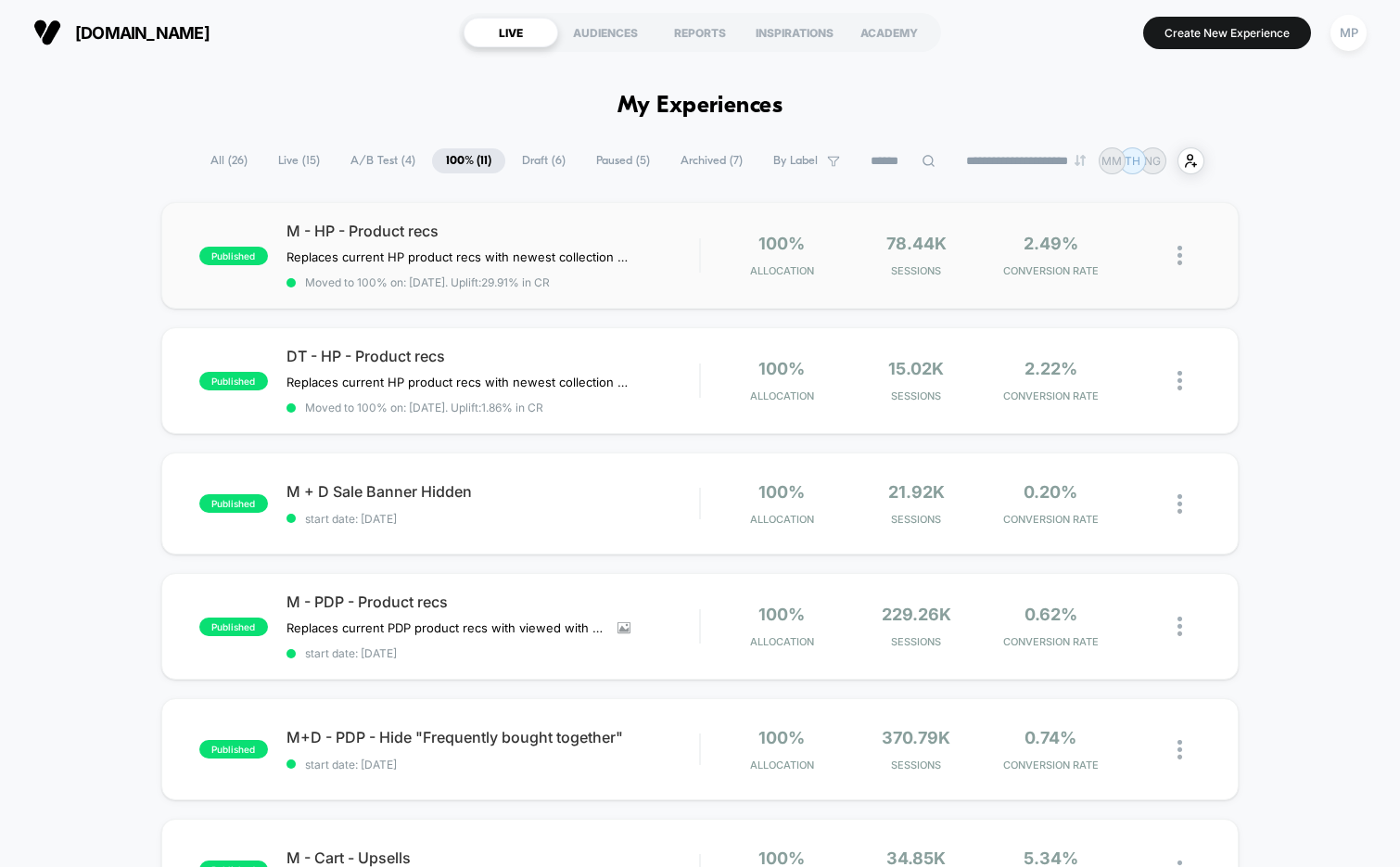
click at [538, 213] on div "published M - HP - Product recs Replaces current HP product recs with newest co…" at bounding box center [701, 255] width 1078 height 107
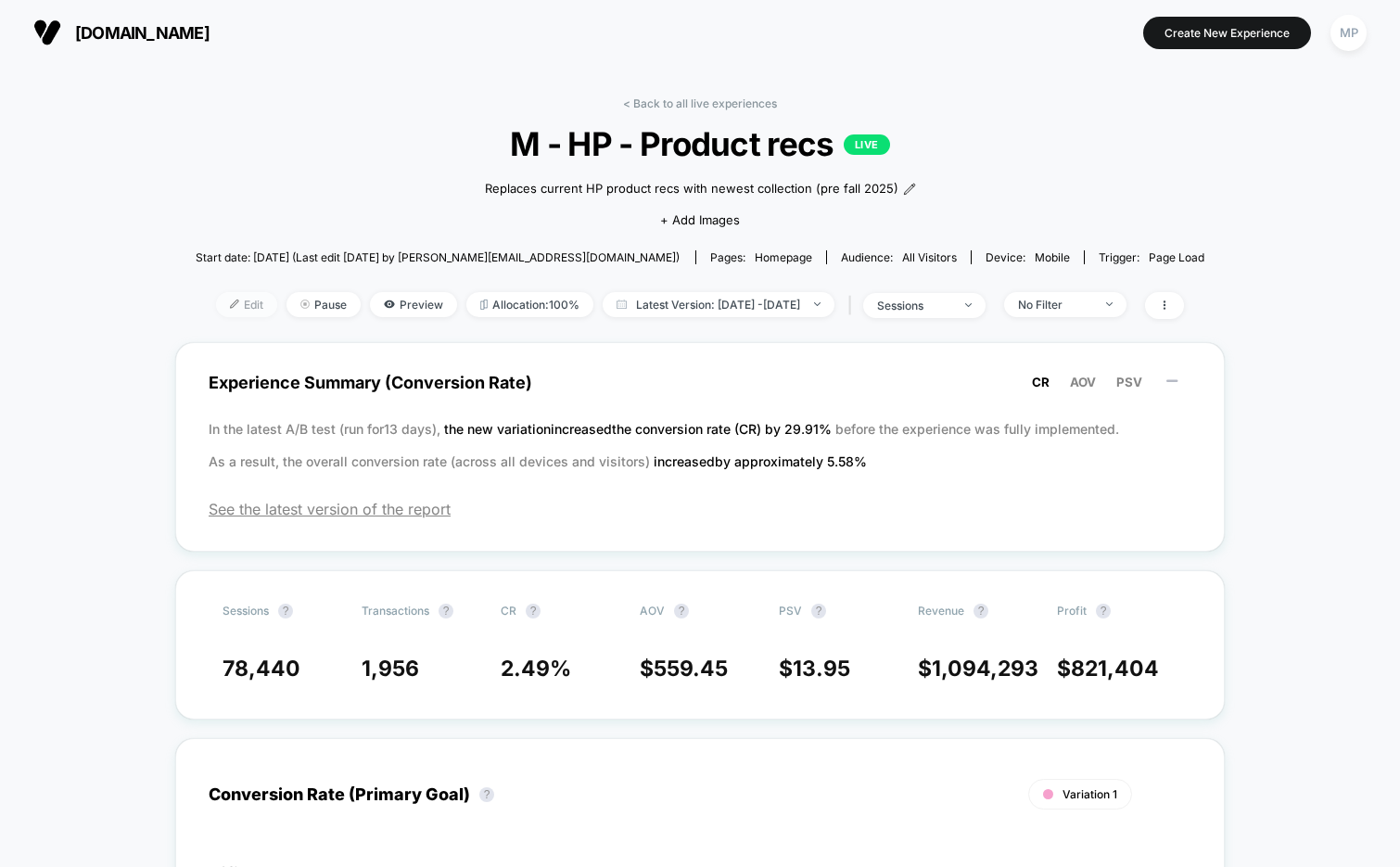
click at [225, 298] on span "Edit" at bounding box center [246, 304] width 62 height 25
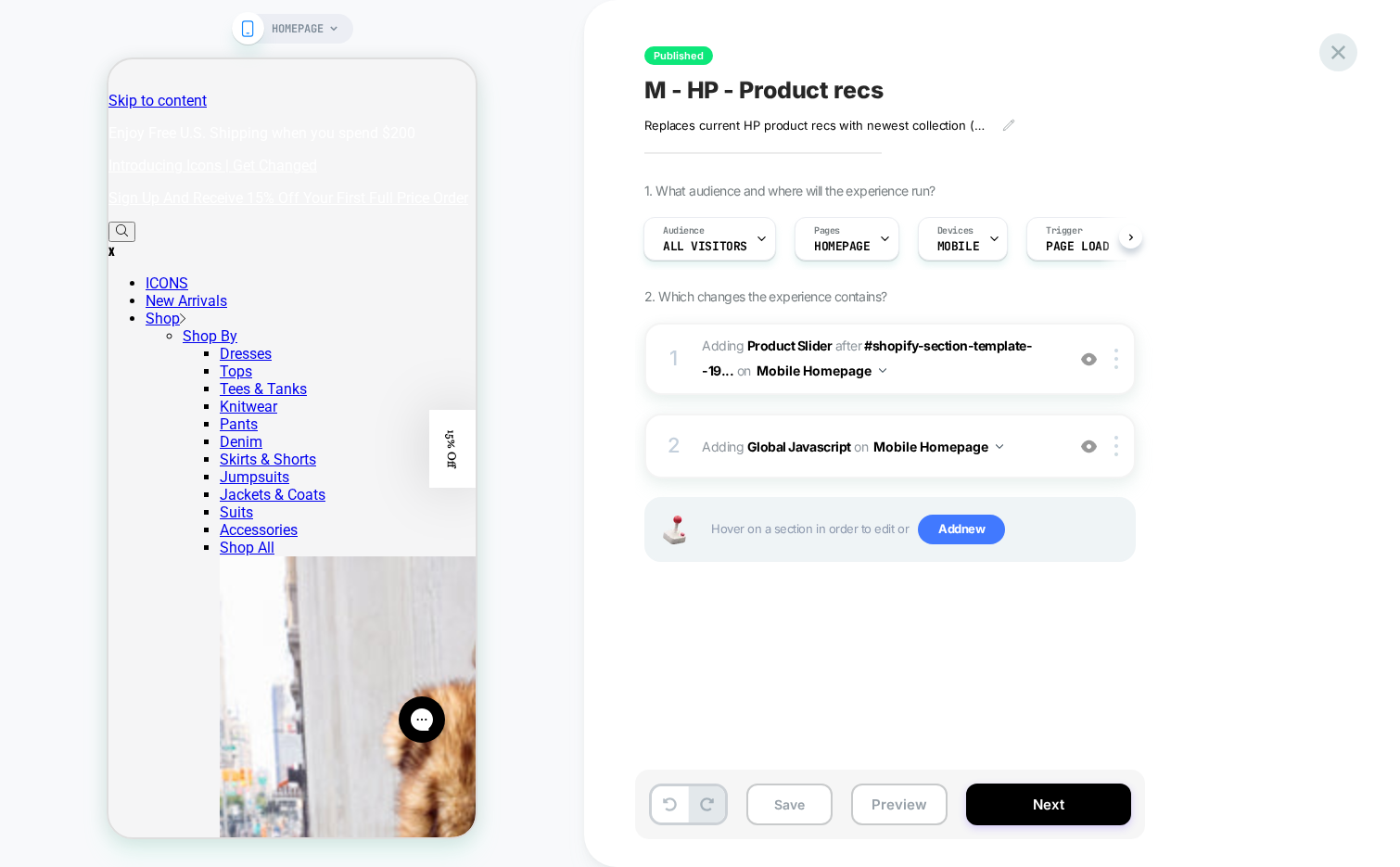
click at [1324, 56] on div at bounding box center [1337, 52] width 38 height 38
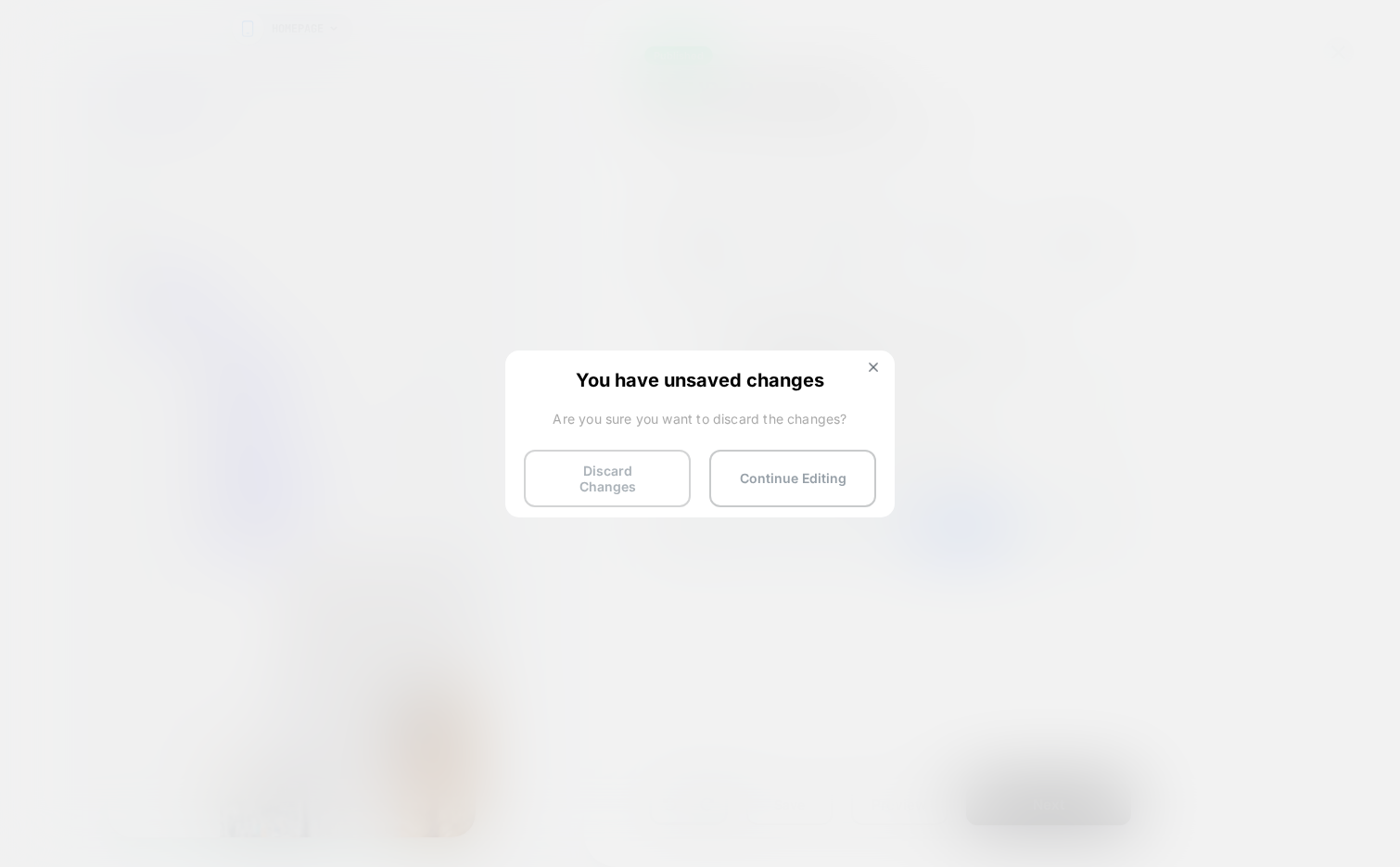
click at [601, 475] on button "Discard Changes" at bounding box center [607, 479] width 167 height 58
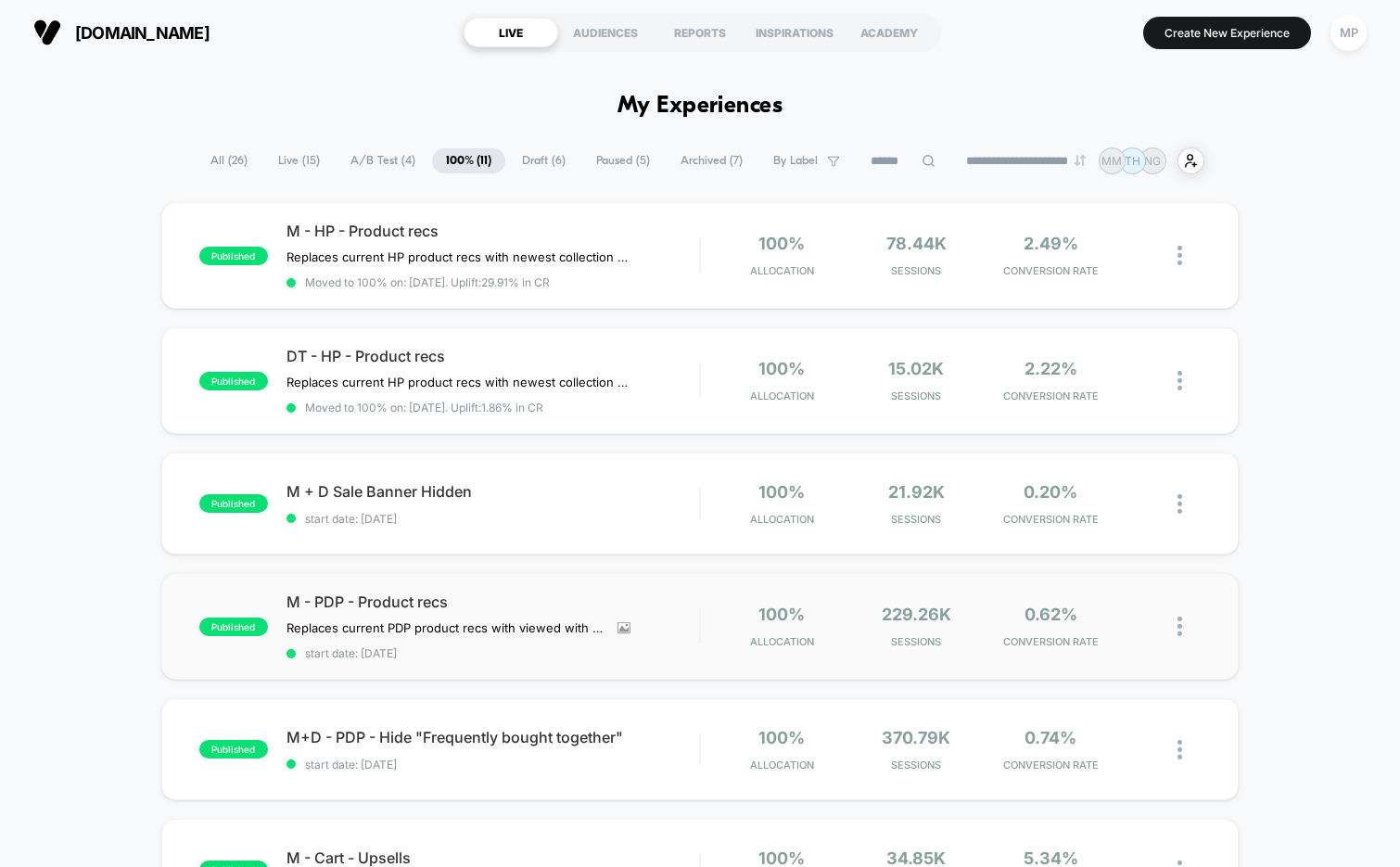
click at [469, 592] on span "M - PDP - Product recs" at bounding box center [492, 601] width 413 height 18
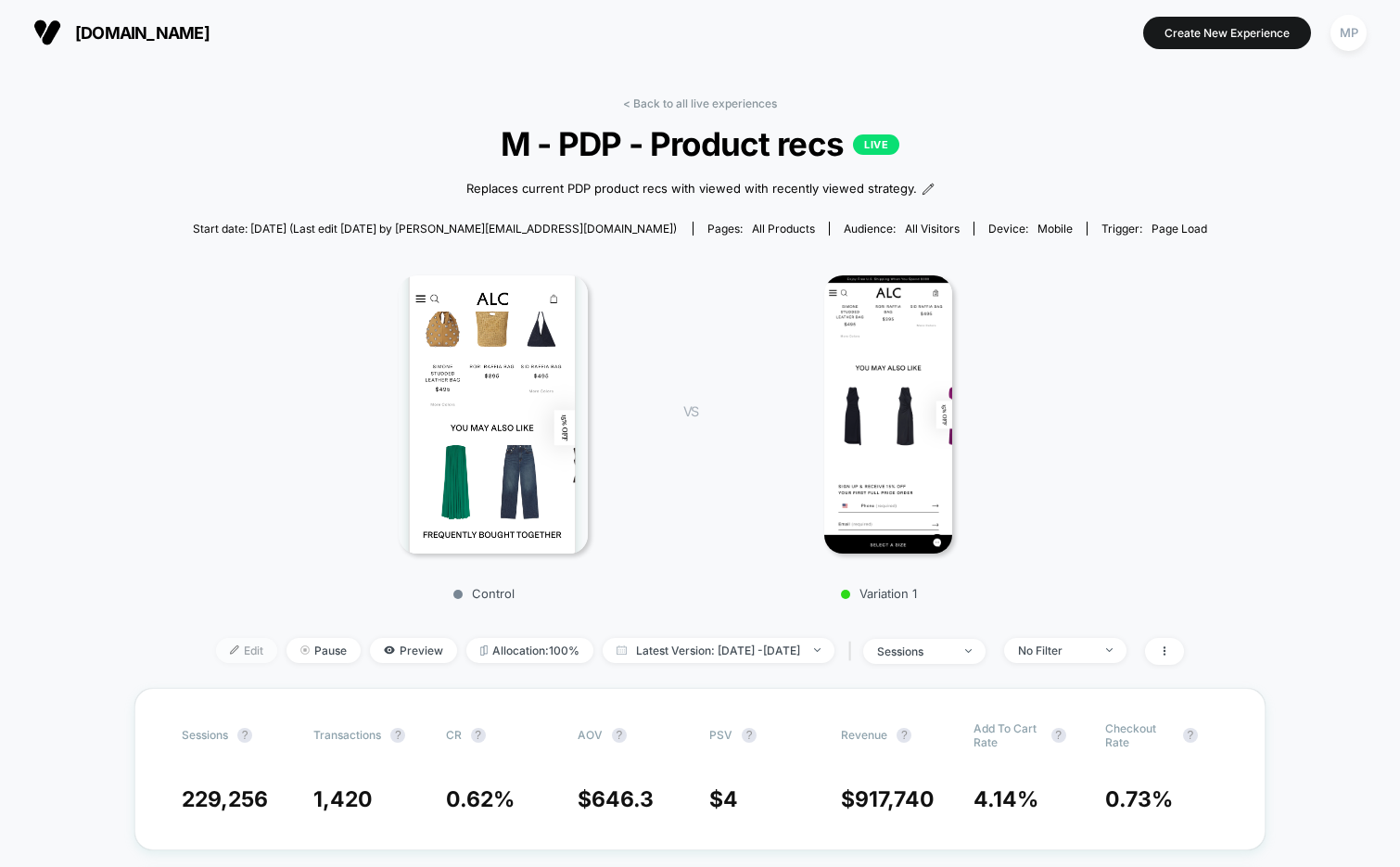
click at [220, 644] on span "Edit" at bounding box center [246, 650] width 62 height 25
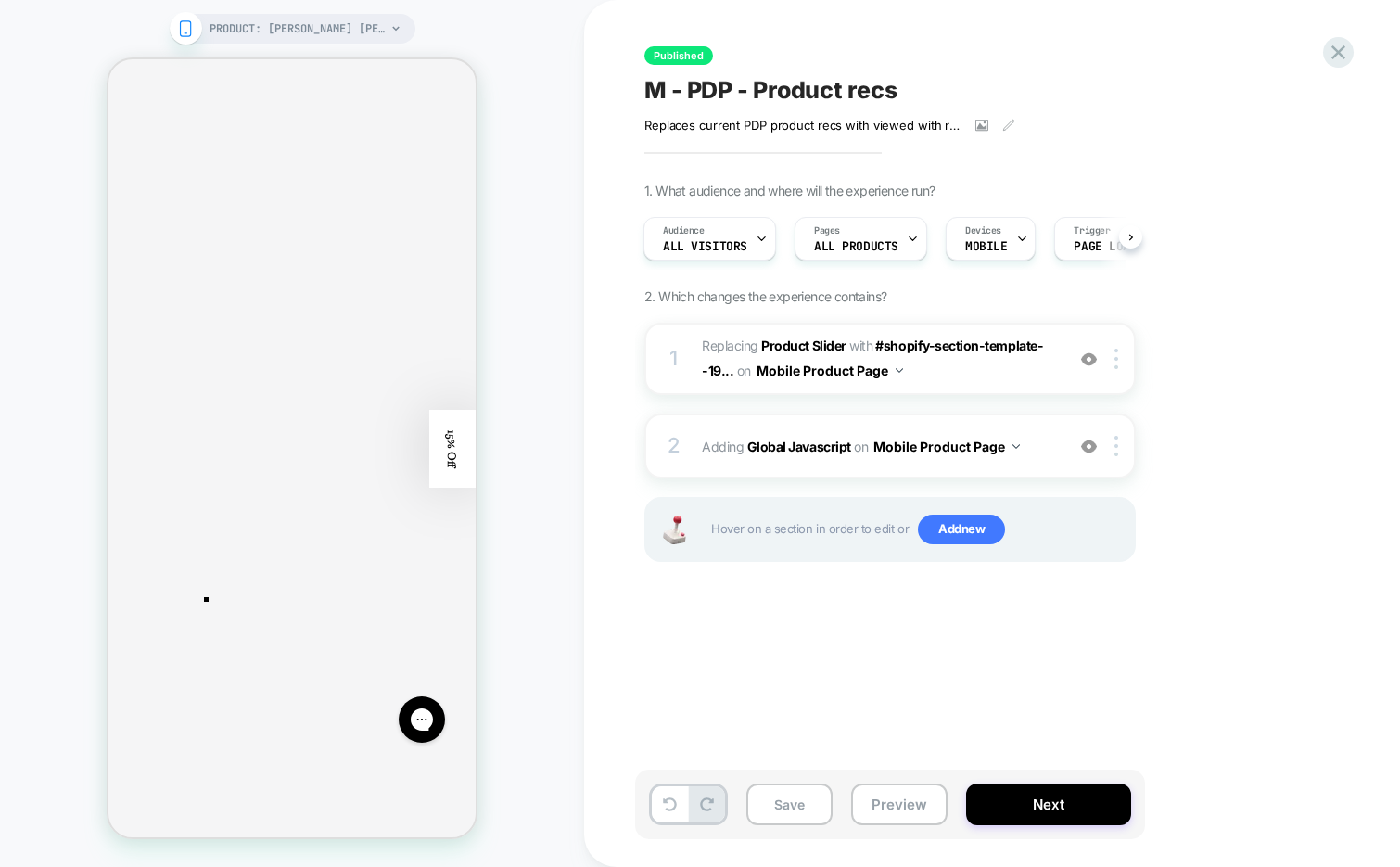
scroll to position [3699, 0]
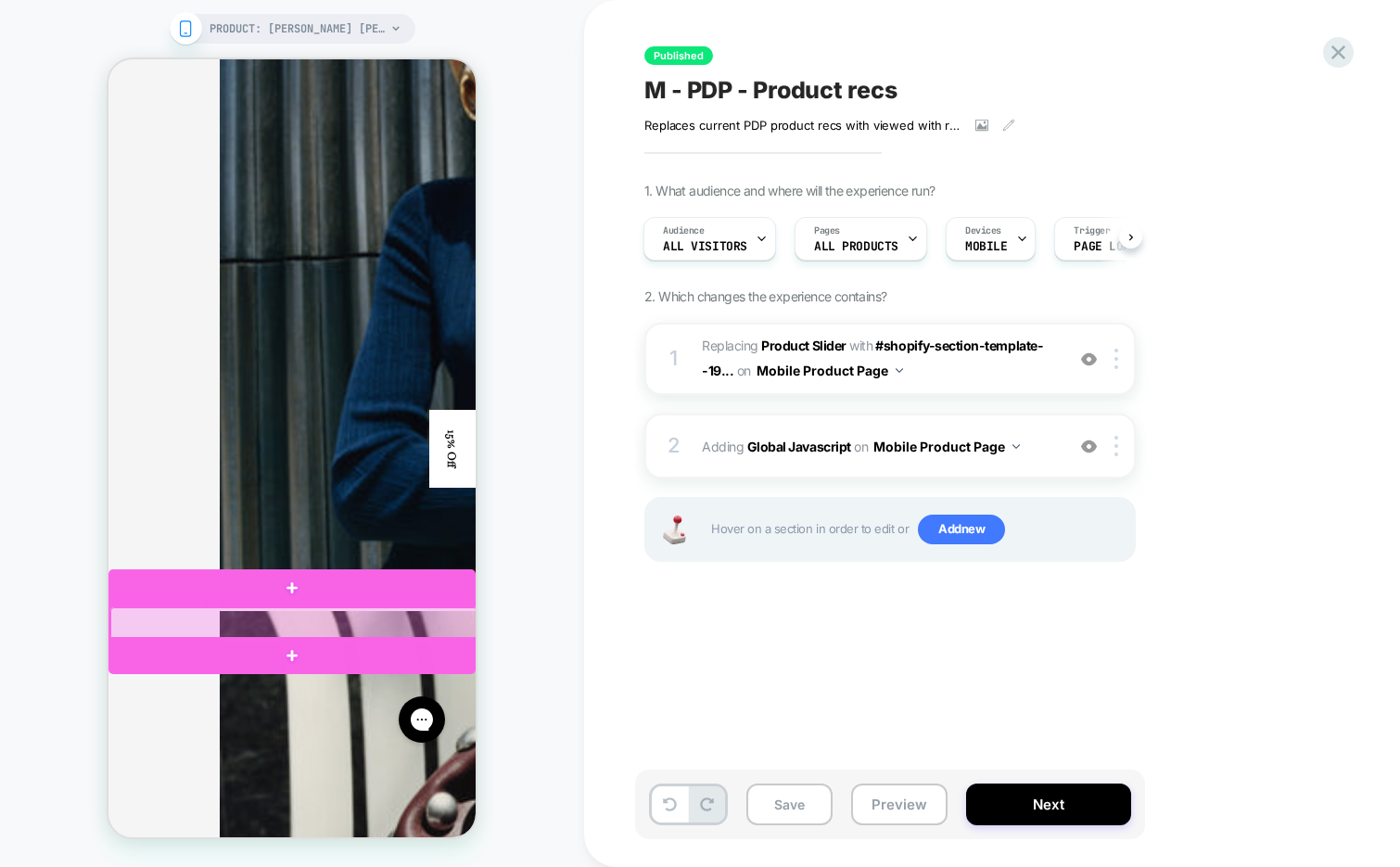
click at [328, 630] on div at bounding box center [294, 624] width 367 height 33
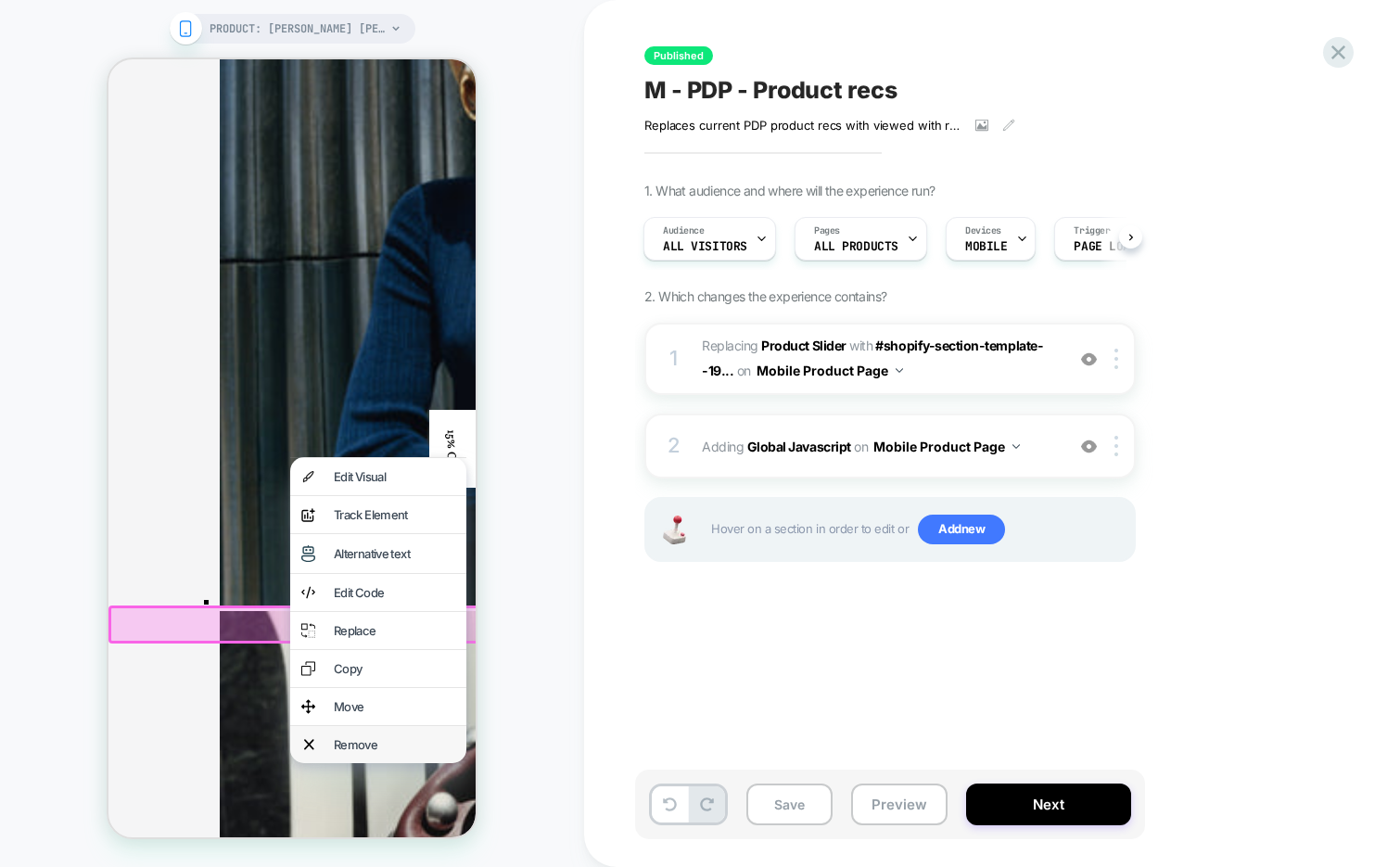
click at [362, 742] on div "Remove" at bounding box center [395, 744] width 121 height 14
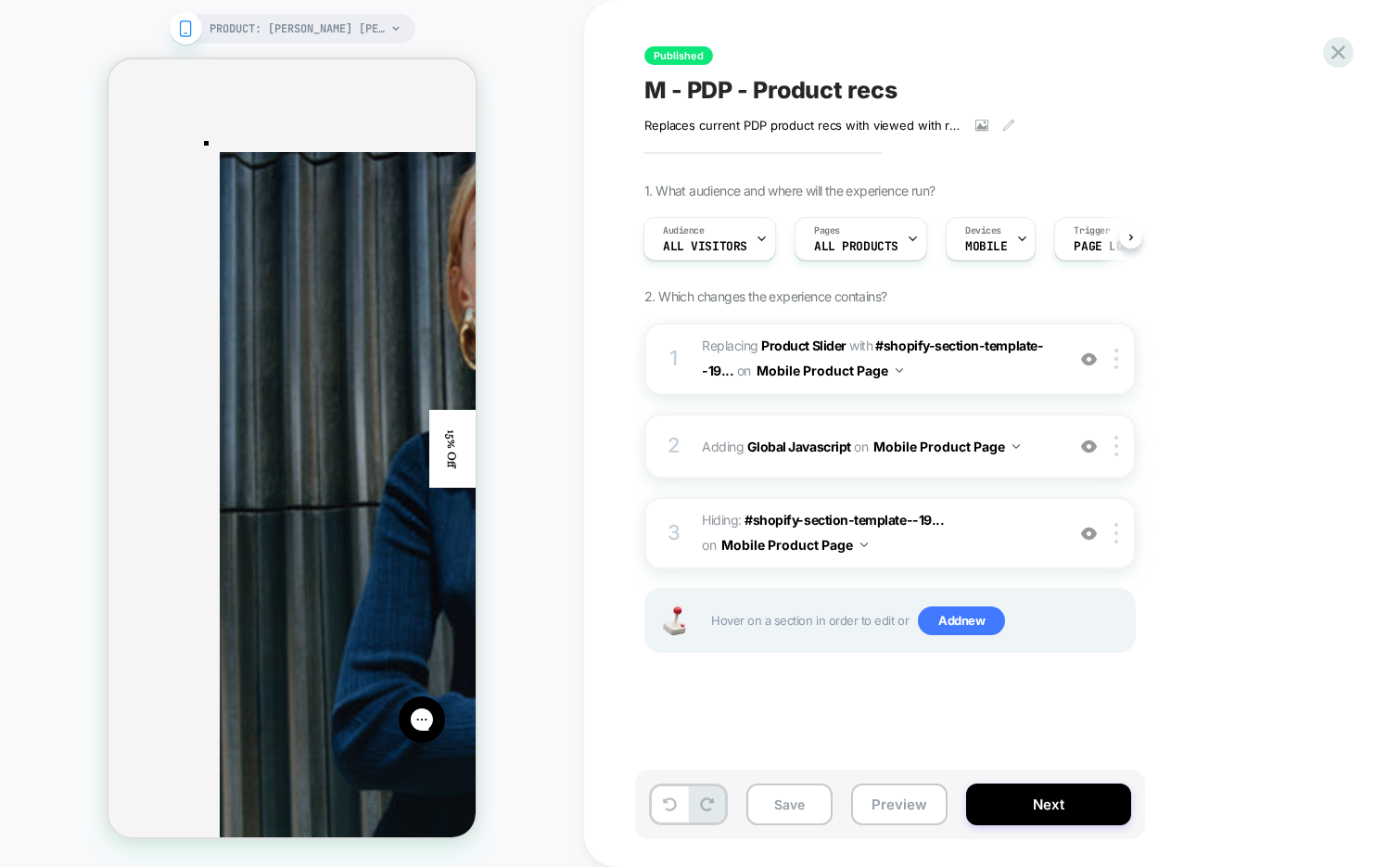
scroll to position [3469, 0]
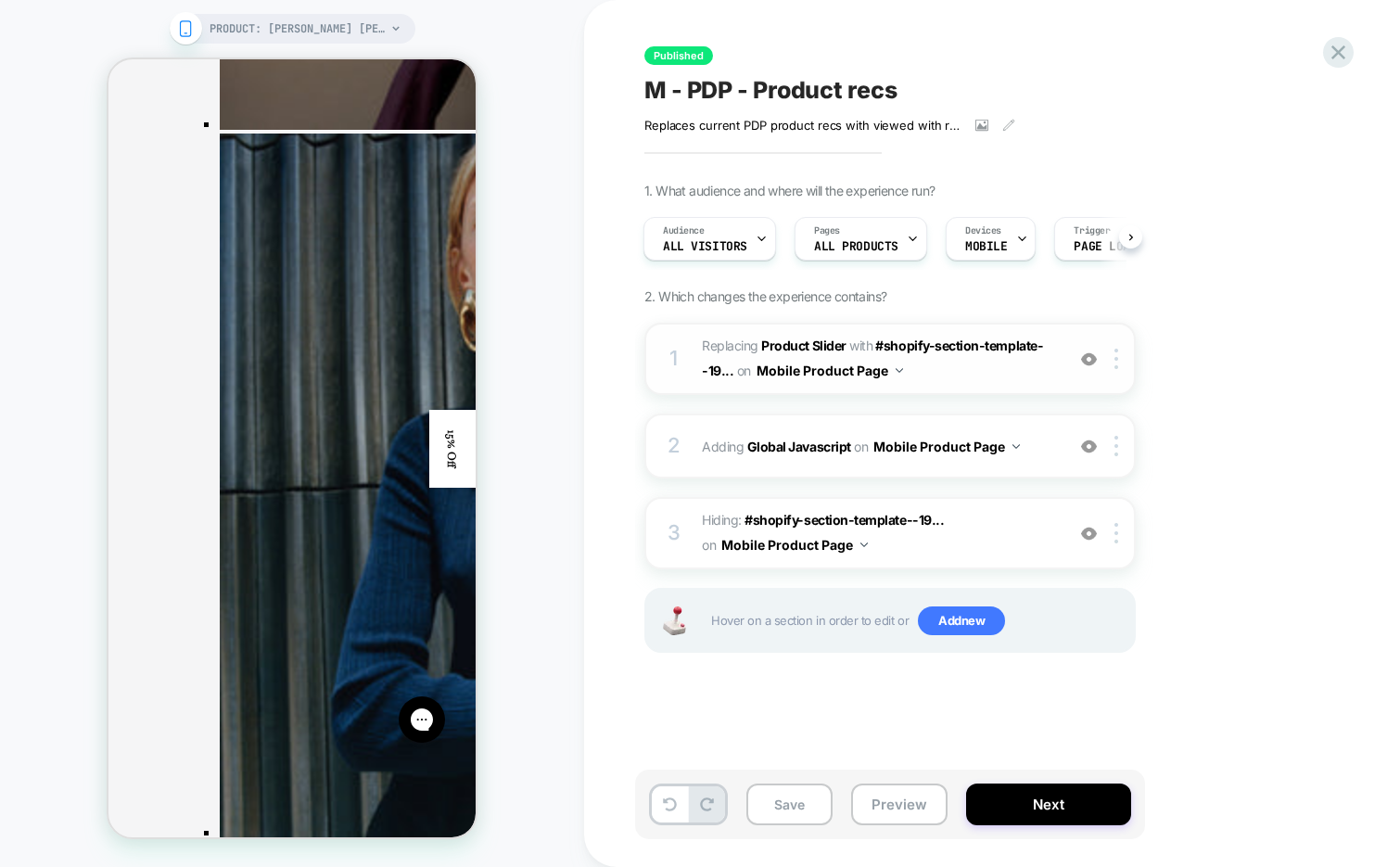
click at [957, 379] on span "#_loomi_addon_1749056954332_dup1755591968 Replacing Product Slider WITH #shopif…" at bounding box center [878, 359] width 353 height 50
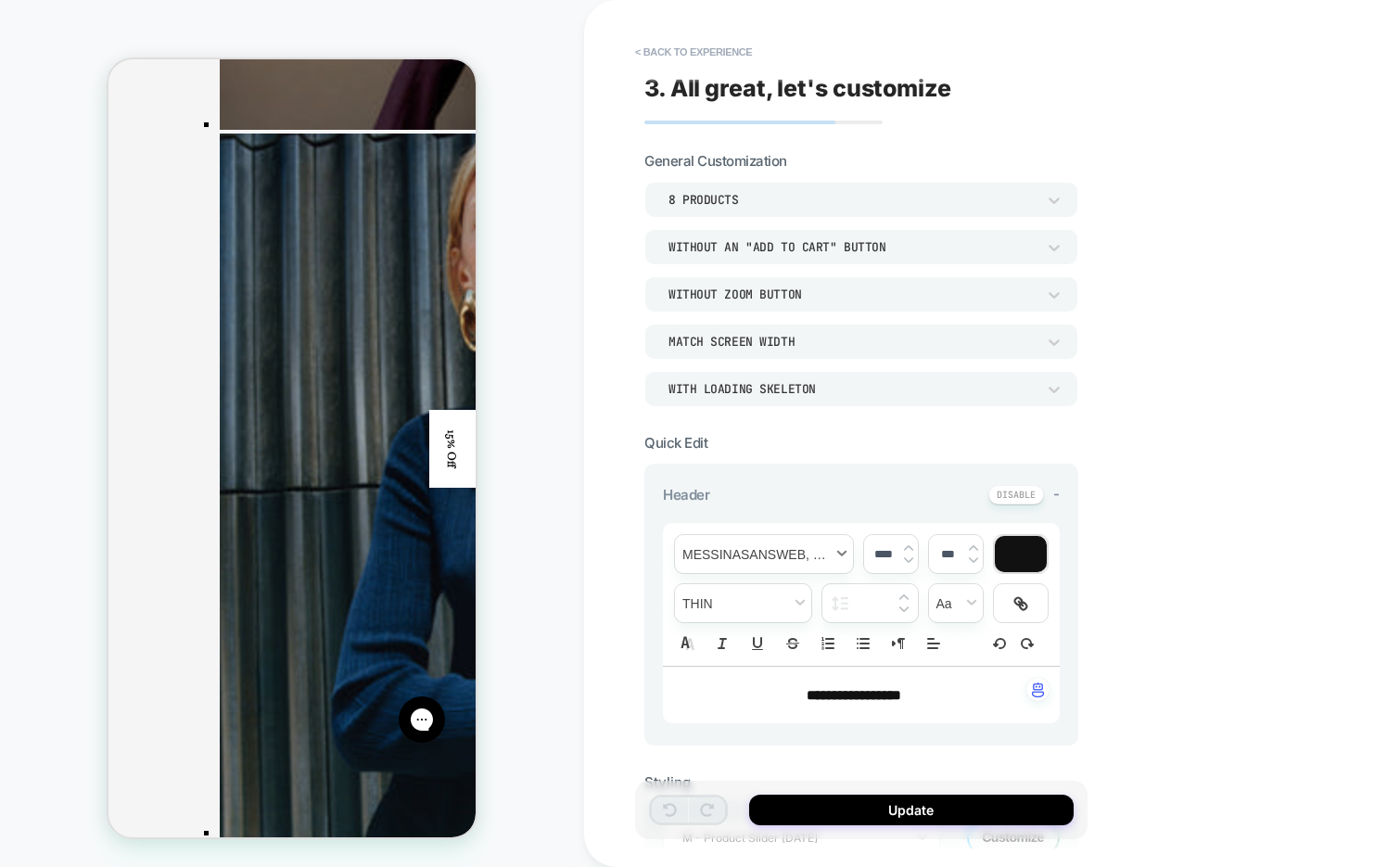
scroll to position [109, 0]
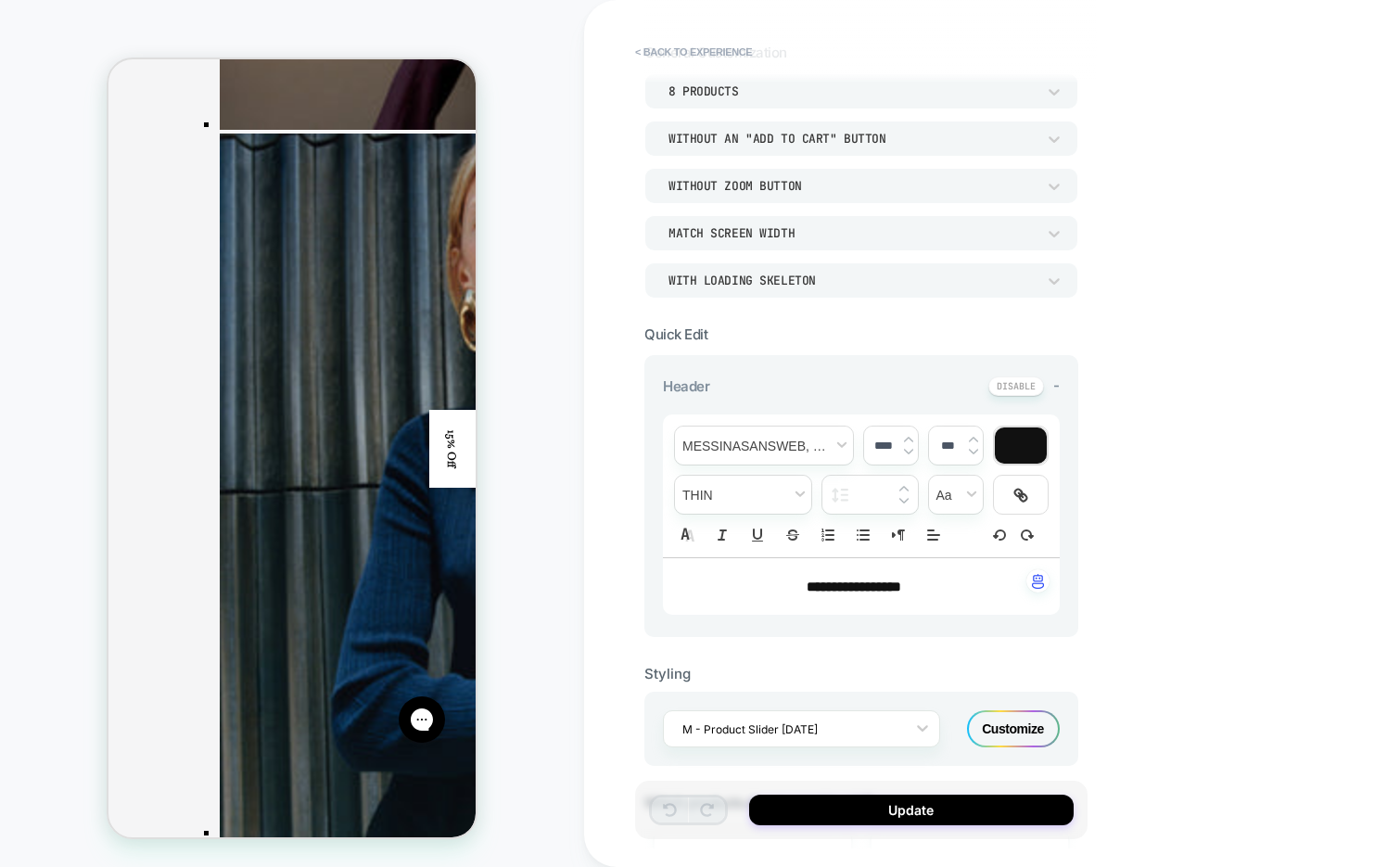
click at [867, 587] on span "**********" at bounding box center [854, 587] width 94 height 13
click at [905, 451] on img at bounding box center [909, 452] width 10 height 8
click at [909, 440] on img at bounding box center [909, 439] width 10 height 8
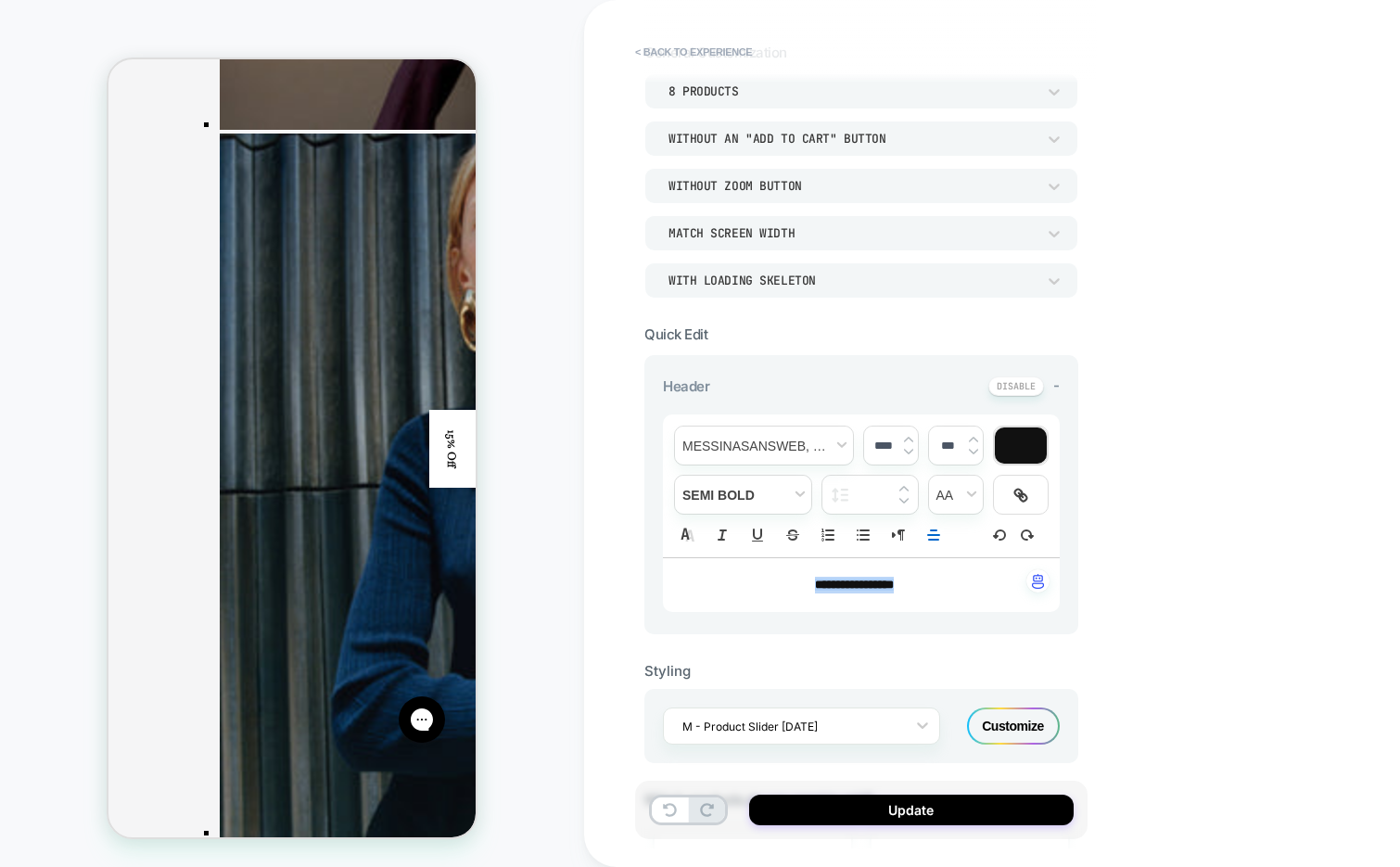
type input "****"
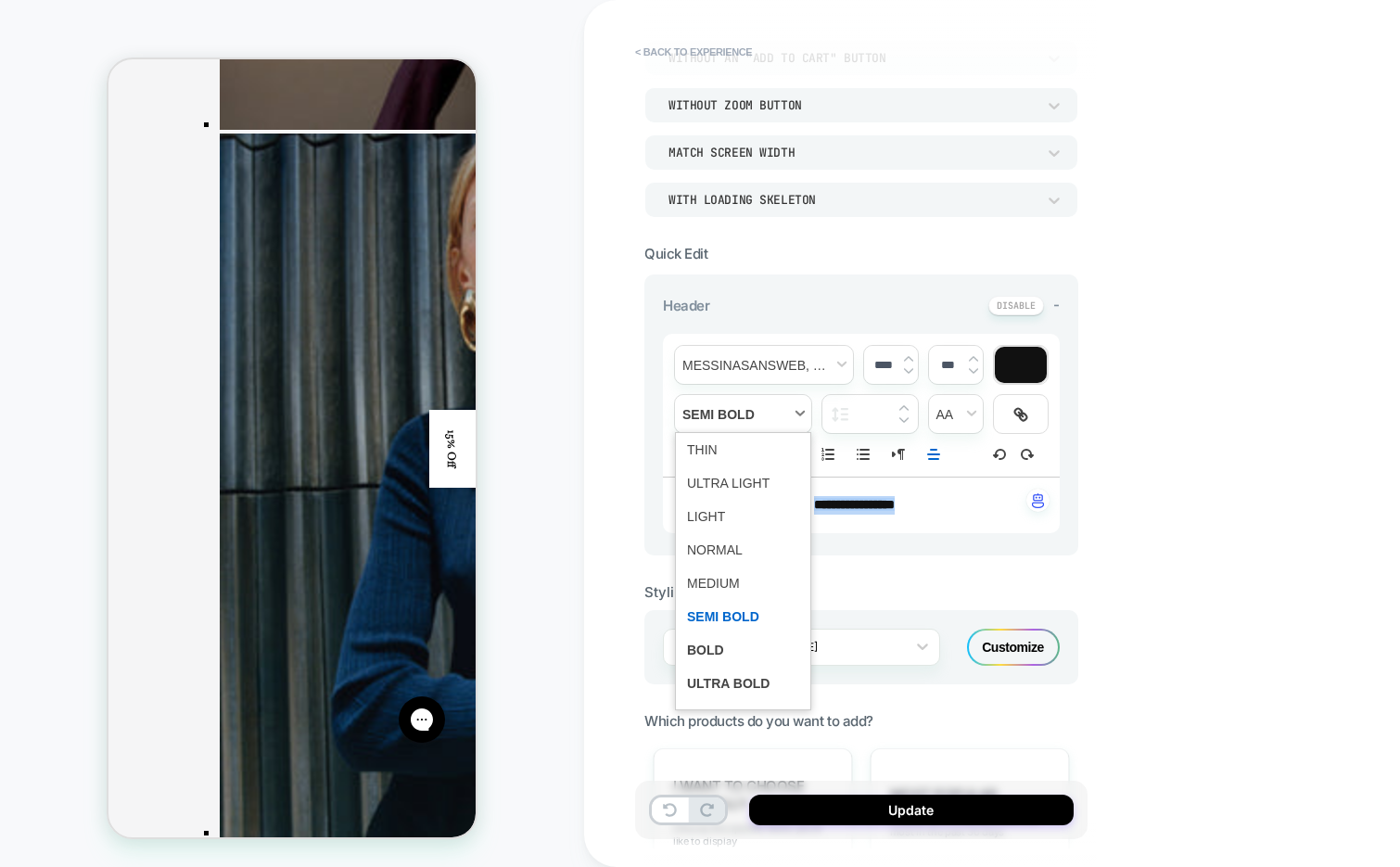
click at [739, 413] on span "fontWeight" at bounding box center [743, 413] width 137 height 38
click at [725, 589] on span "fontWeight" at bounding box center [742, 583] width 112 height 34
click at [750, 414] on span "fontWeight" at bounding box center [743, 413] width 137 height 38
click at [728, 622] on span "fontWeight" at bounding box center [742, 617] width 112 height 34
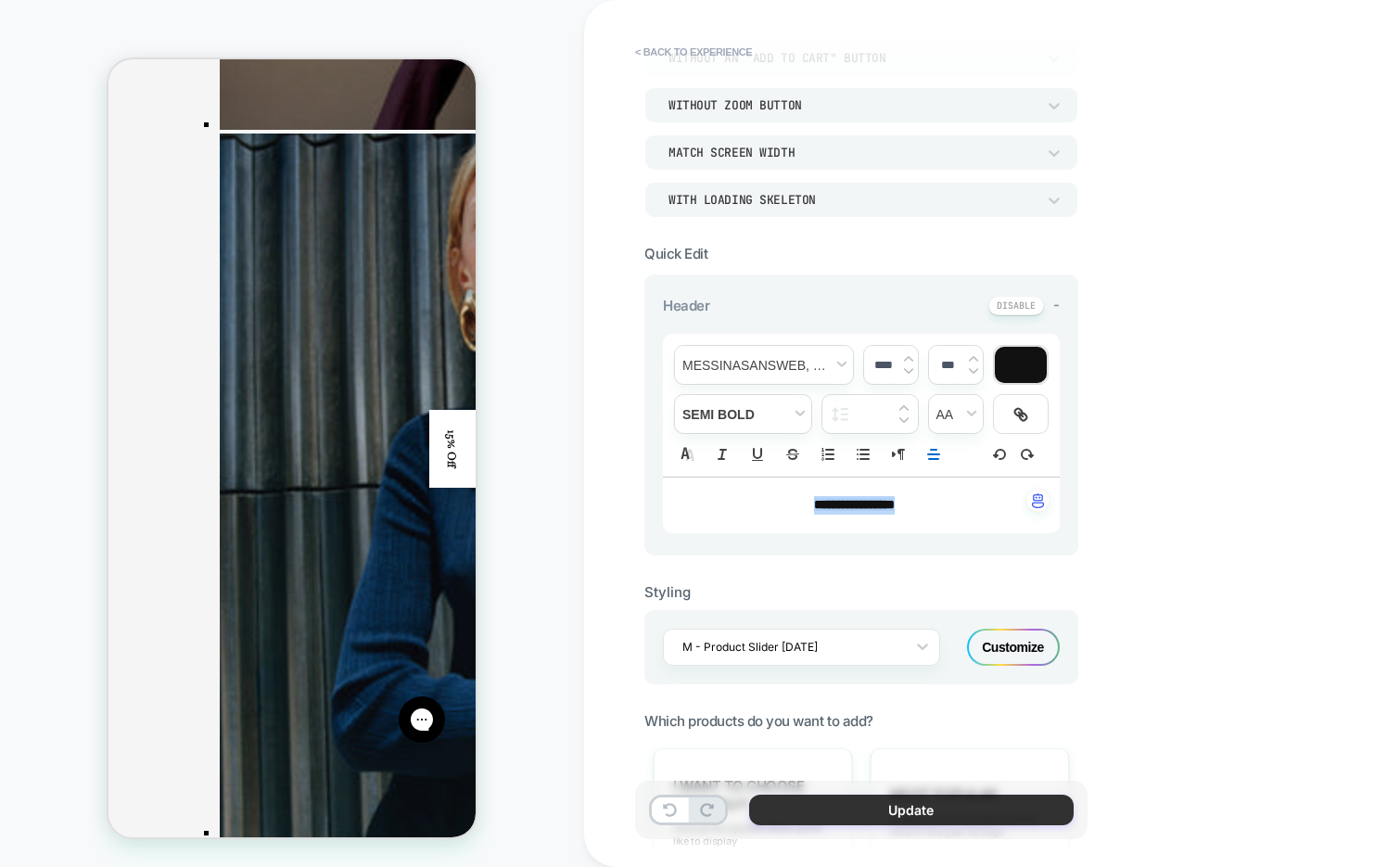
click at [784, 801] on button "Update" at bounding box center [911, 810] width 324 height 31
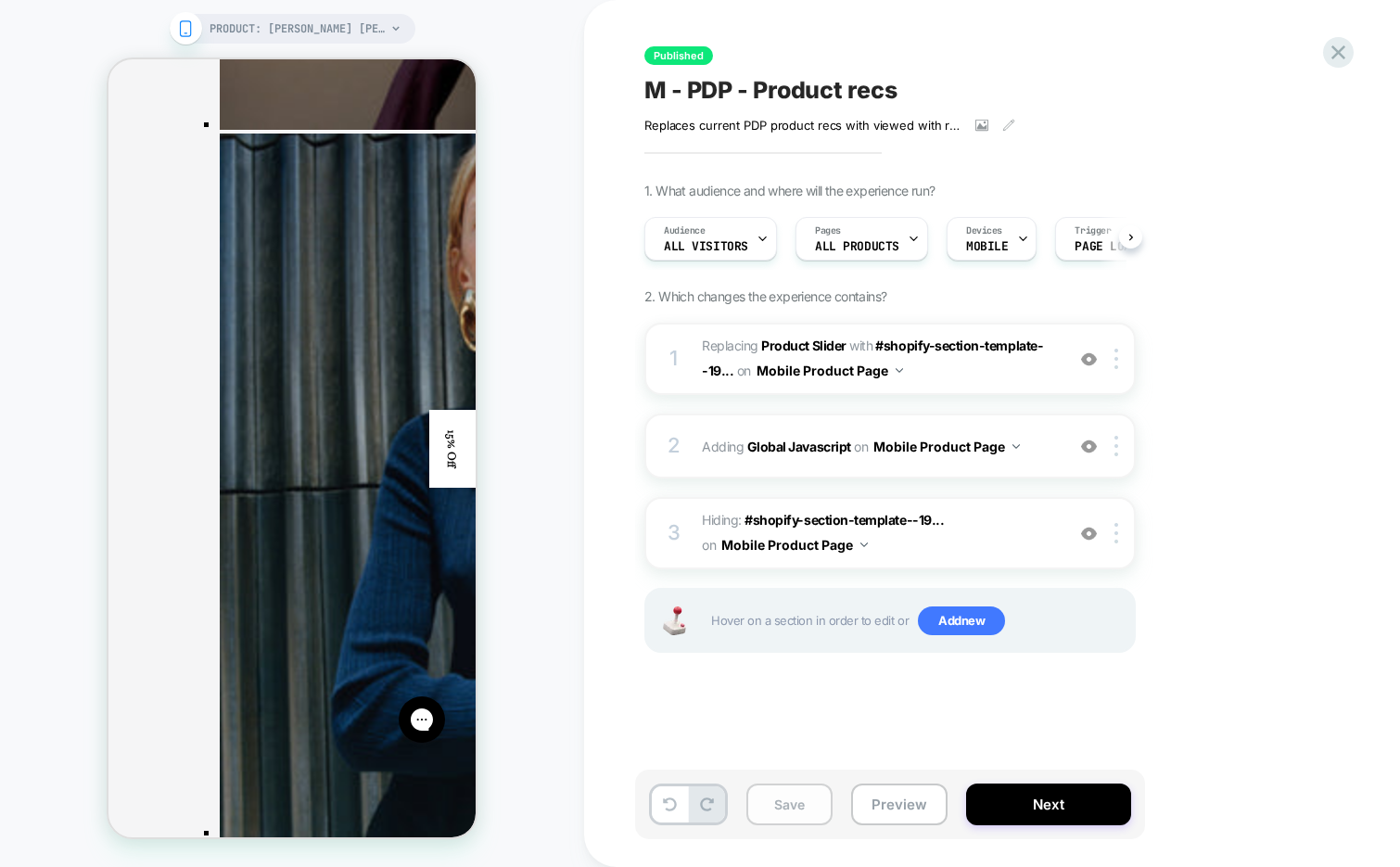
scroll to position [0, 1]
click at [785, 803] on button "Save" at bounding box center [790, 804] width 87 height 41
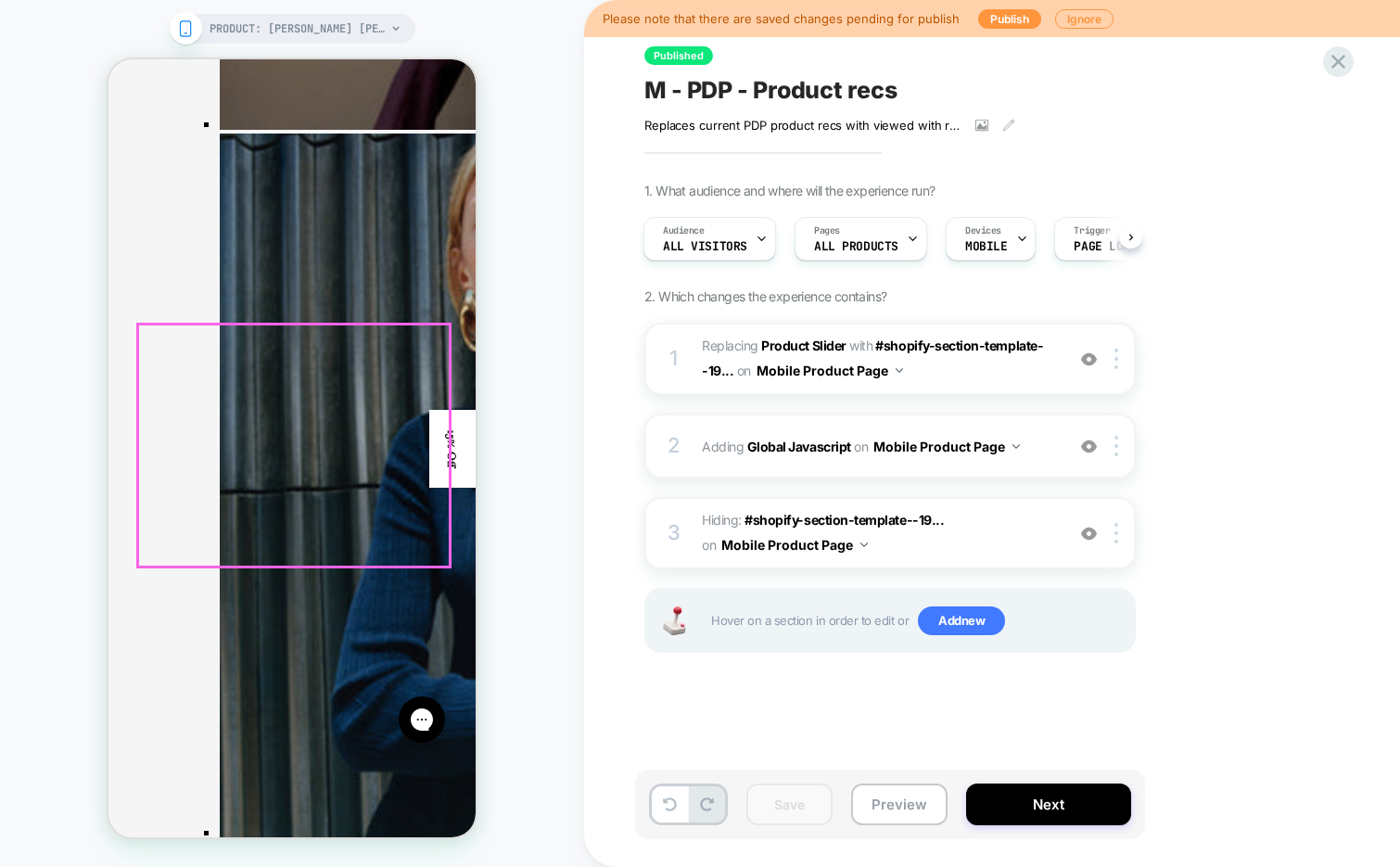
scroll to position [3518, 0]
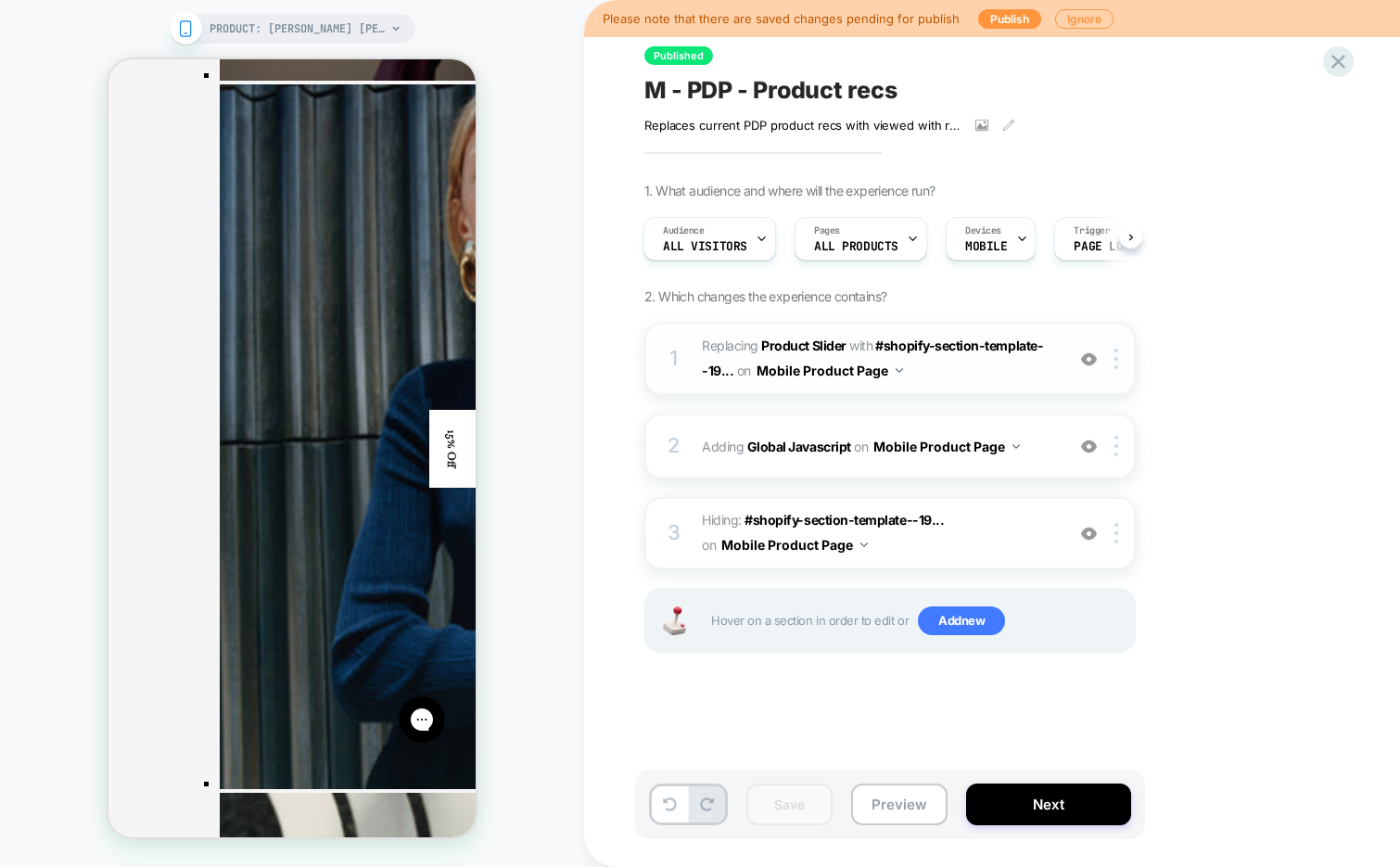
click at [939, 381] on span "#_loomi_addon_1749056954332_dup1755591968 Replacing Product Slider WITH #shopif…" at bounding box center [878, 359] width 353 height 50
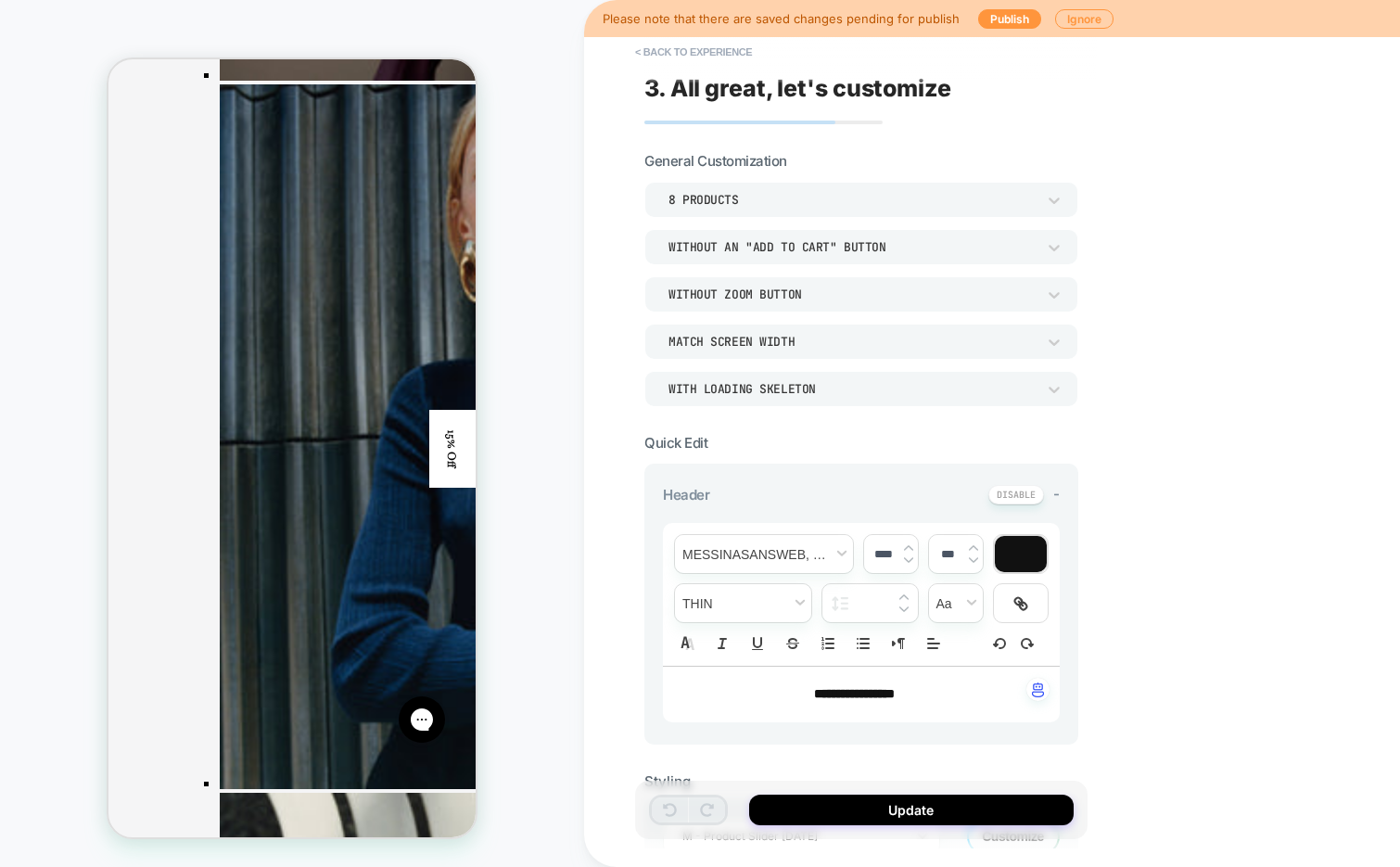
click at [824, 689] on span "**********" at bounding box center [854, 693] width 81 height 13
click at [909, 557] on img at bounding box center [909, 561] width 10 height 8
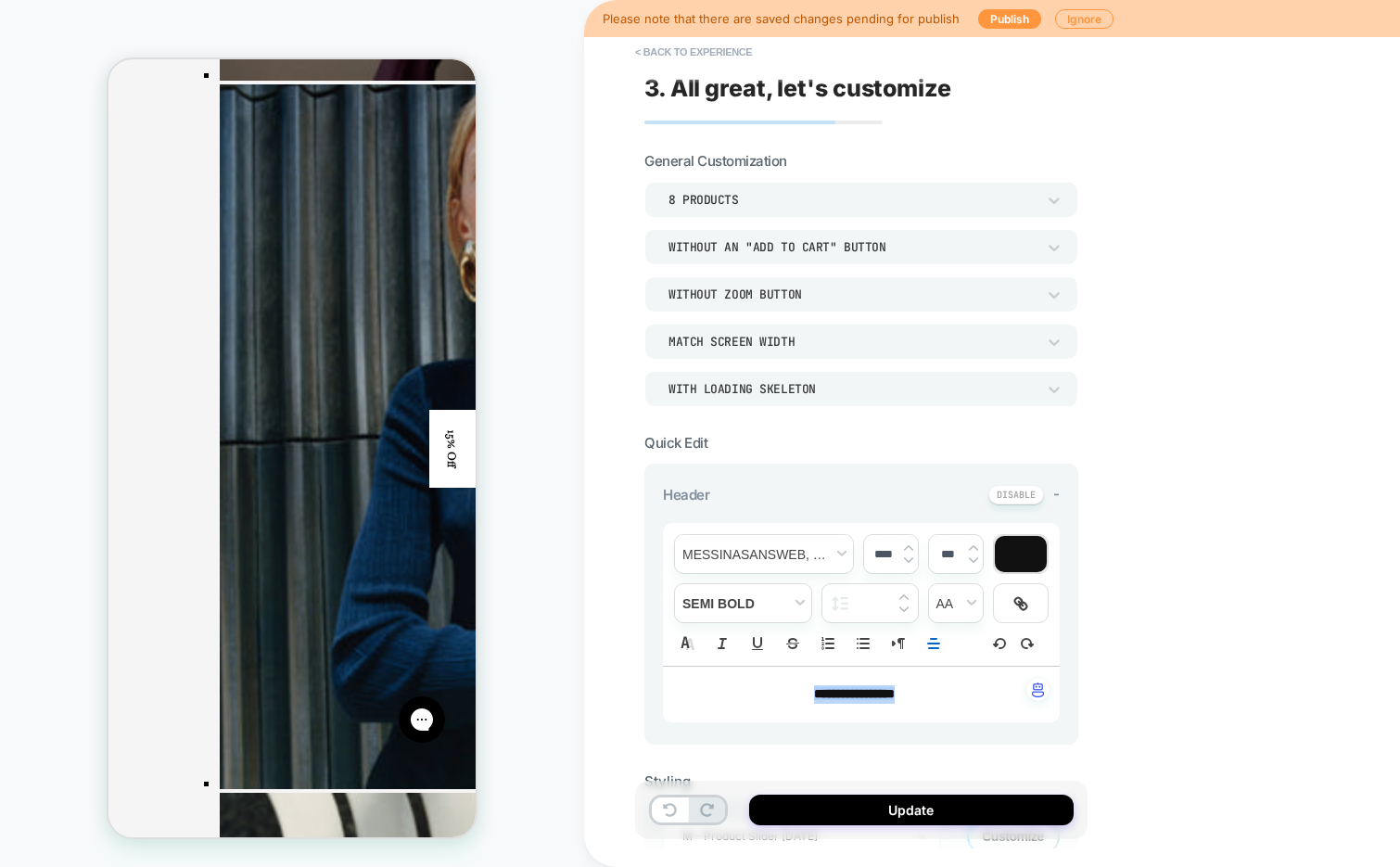
click at [909, 557] on img at bounding box center [909, 561] width 10 height 8
type input "****"
click at [715, 50] on button "< Back to experience" at bounding box center [693, 52] width 136 height 30
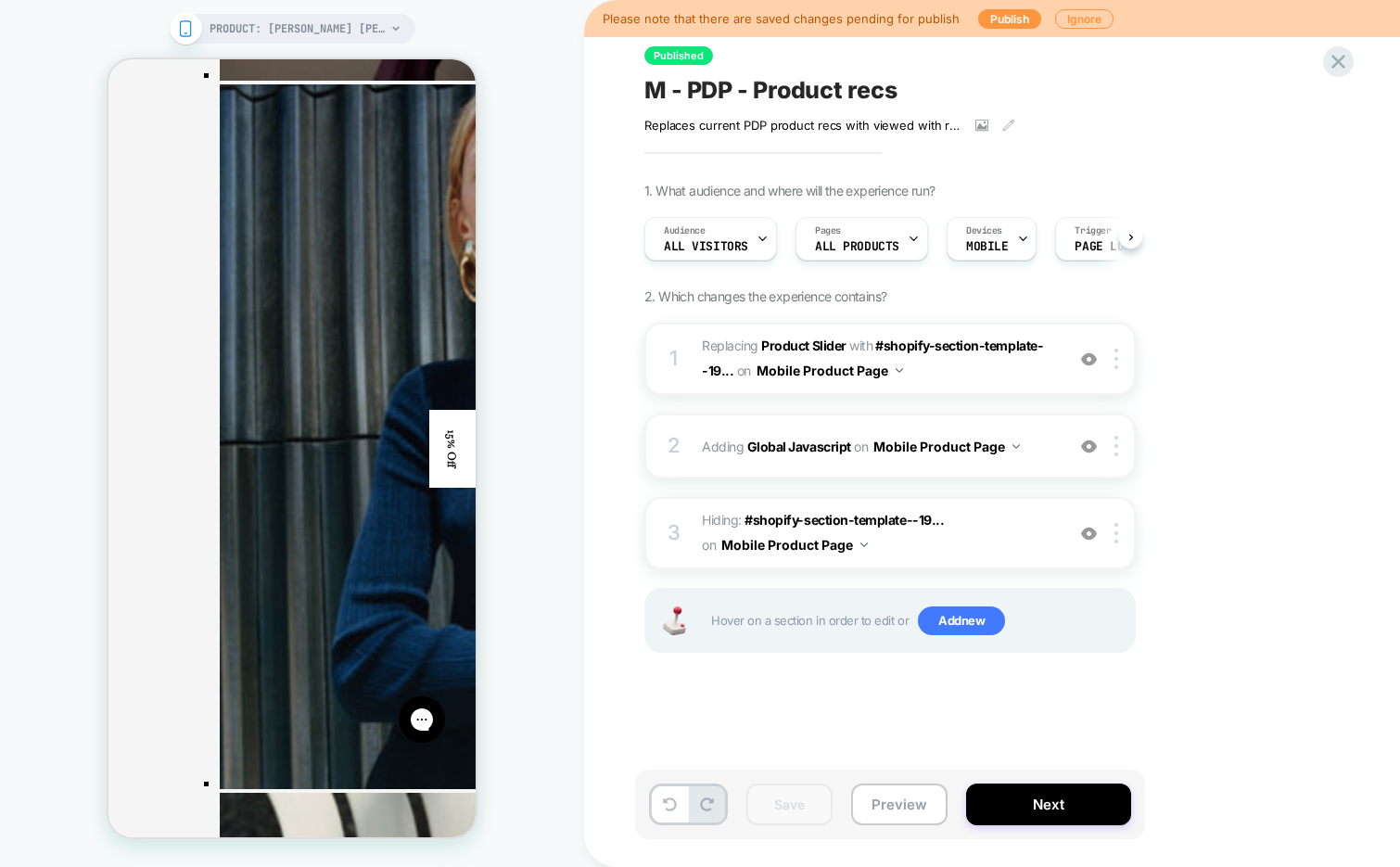
scroll to position [0, 1]
click at [756, 98] on span "M - PDP - Product recs" at bounding box center [770, 90] width 253 height 28
click at [756, 98] on textarea "**********" at bounding box center [828, 90] width 369 height 28
click at [979, 385] on div "1 #_loomi_addon_1749056954332_dup1755591968 Replacing Product Slider WITH #shop…" at bounding box center [890, 358] width 491 height 72
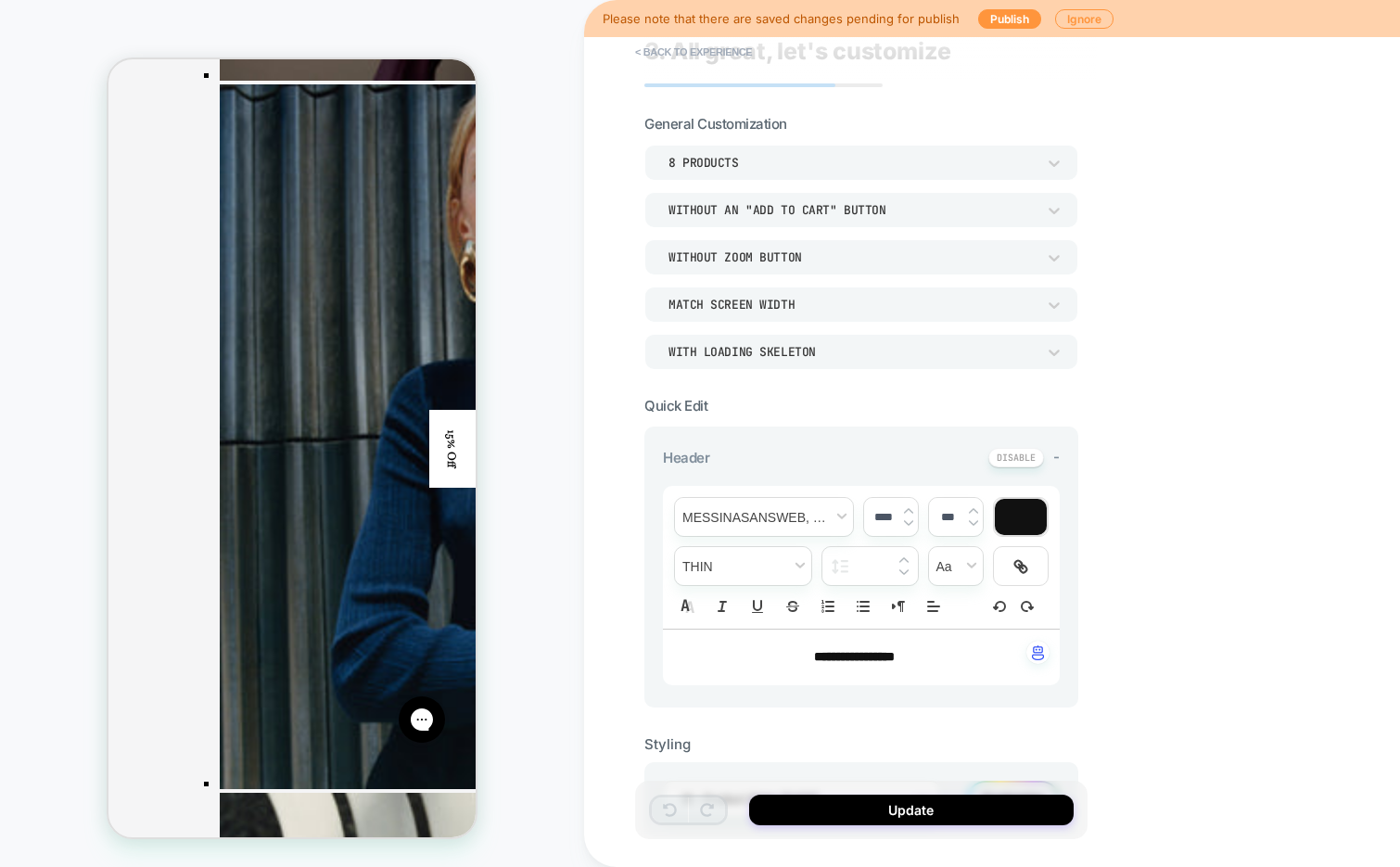
scroll to position [52, 0]
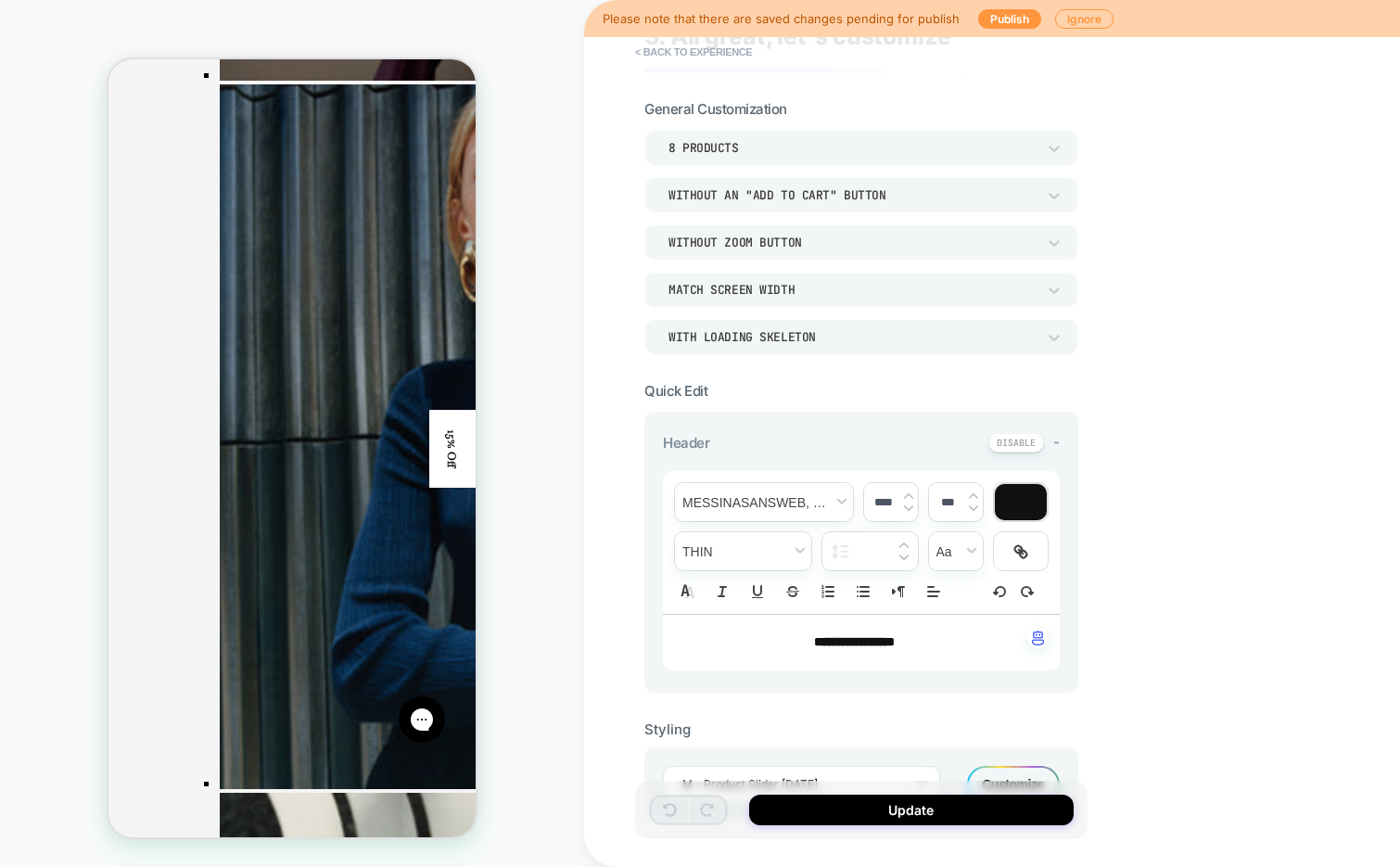
click at [860, 640] on span "**********" at bounding box center [854, 641] width 81 height 13
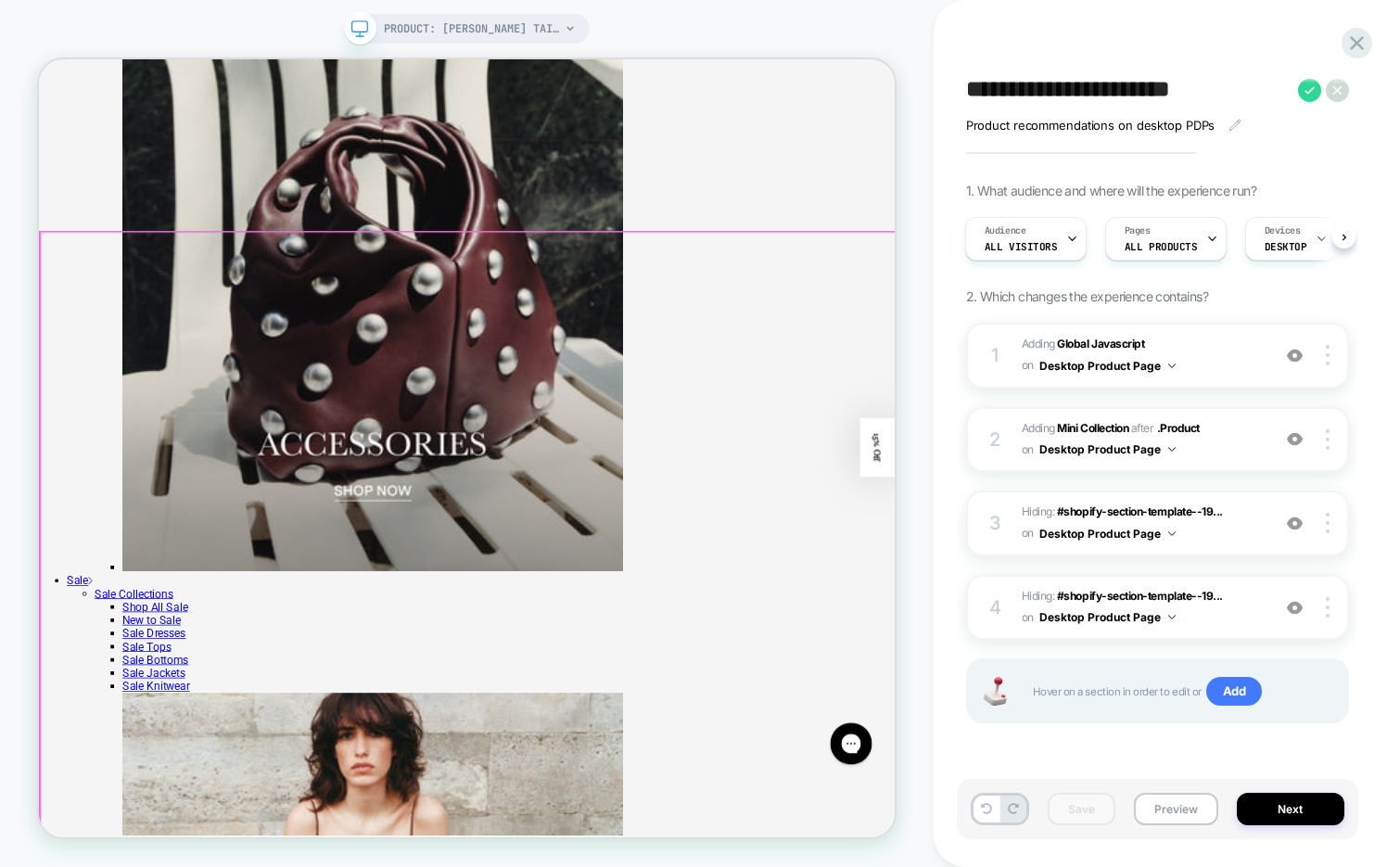
scroll to position [4215, 0]
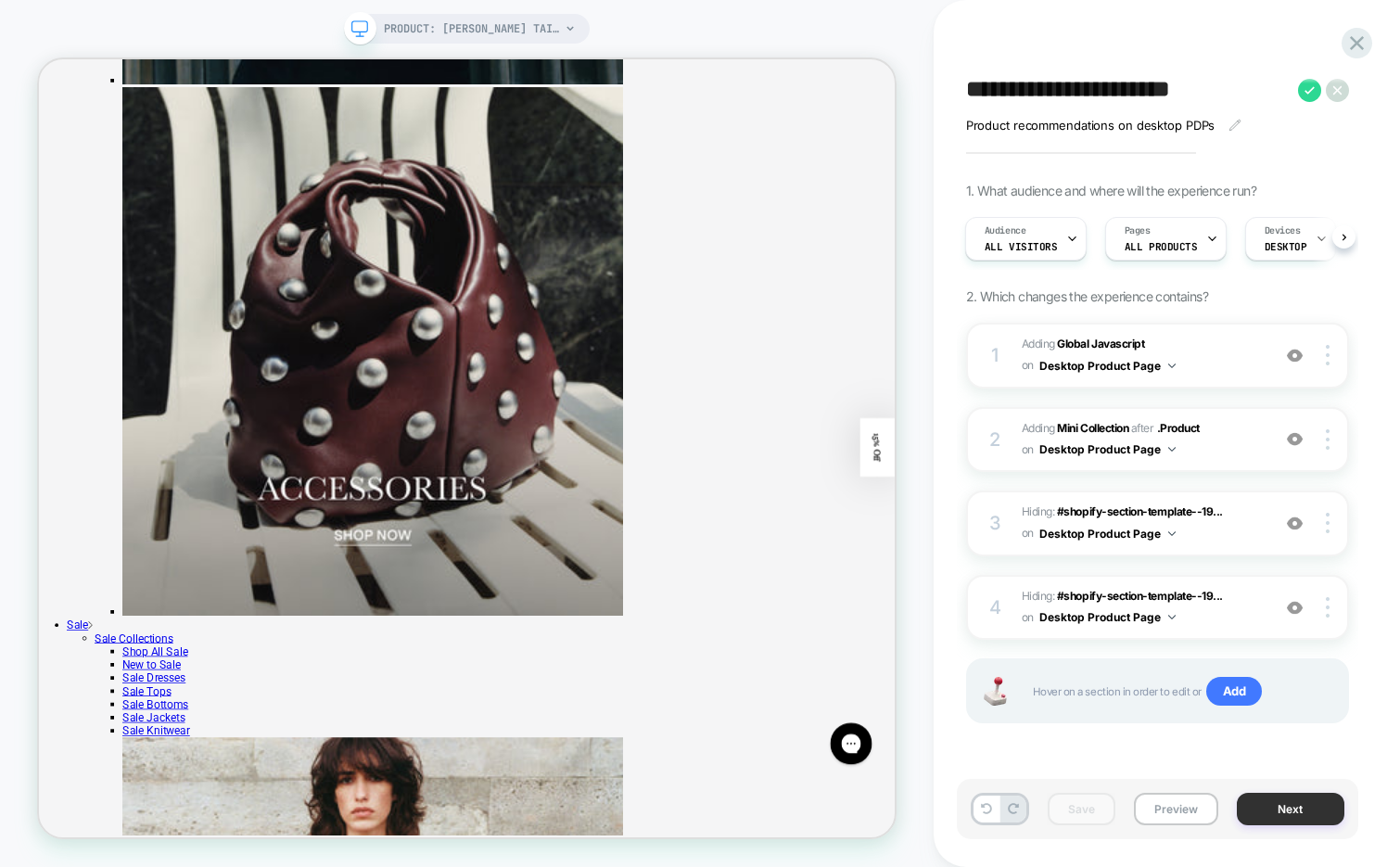
click at [1283, 796] on button "Next" at bounding box center [1290, 809] width 108 height 33
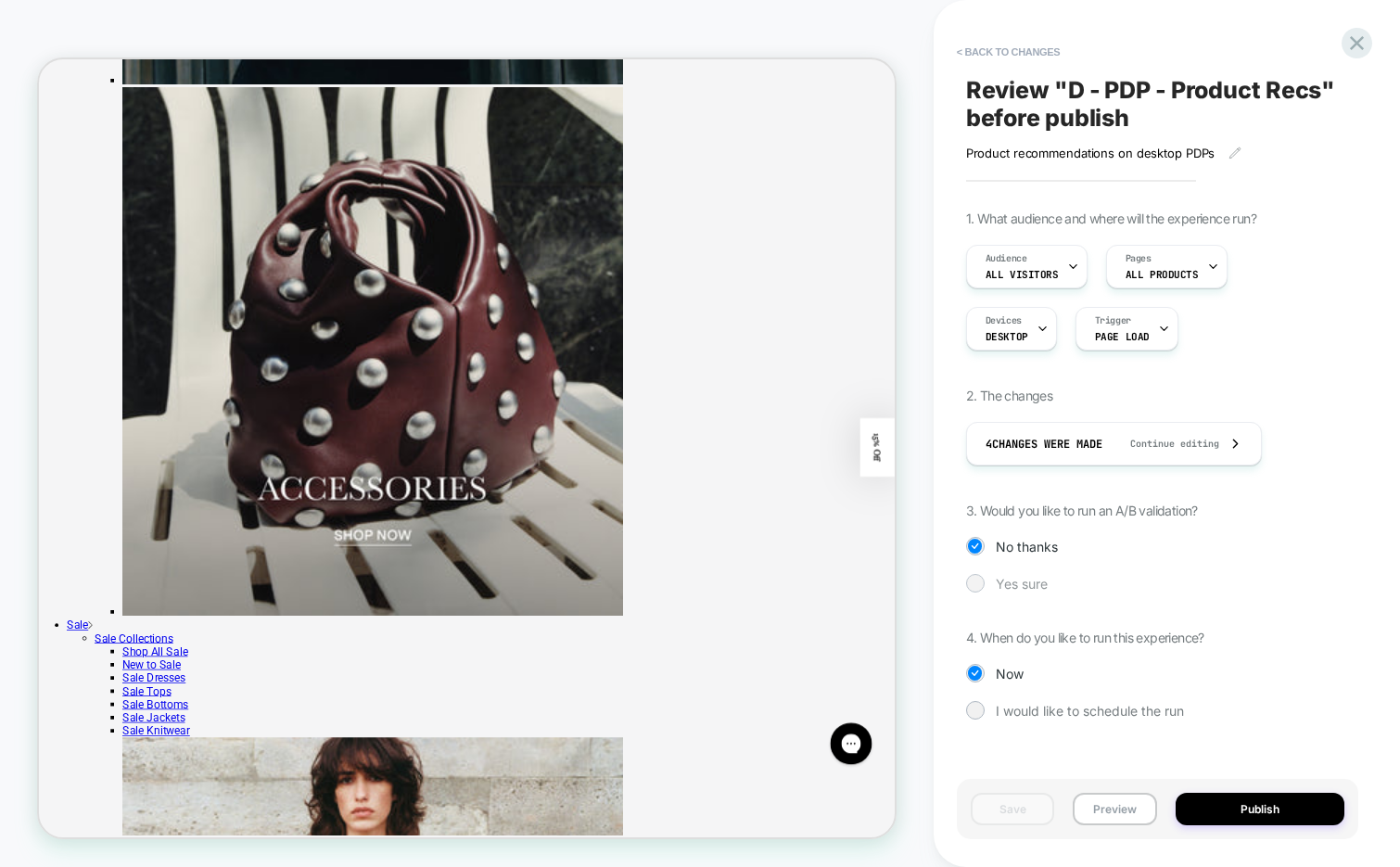
click at [1029, 580] on span "Yes sure" at bounding box center [1022, 584] width 52 height 15
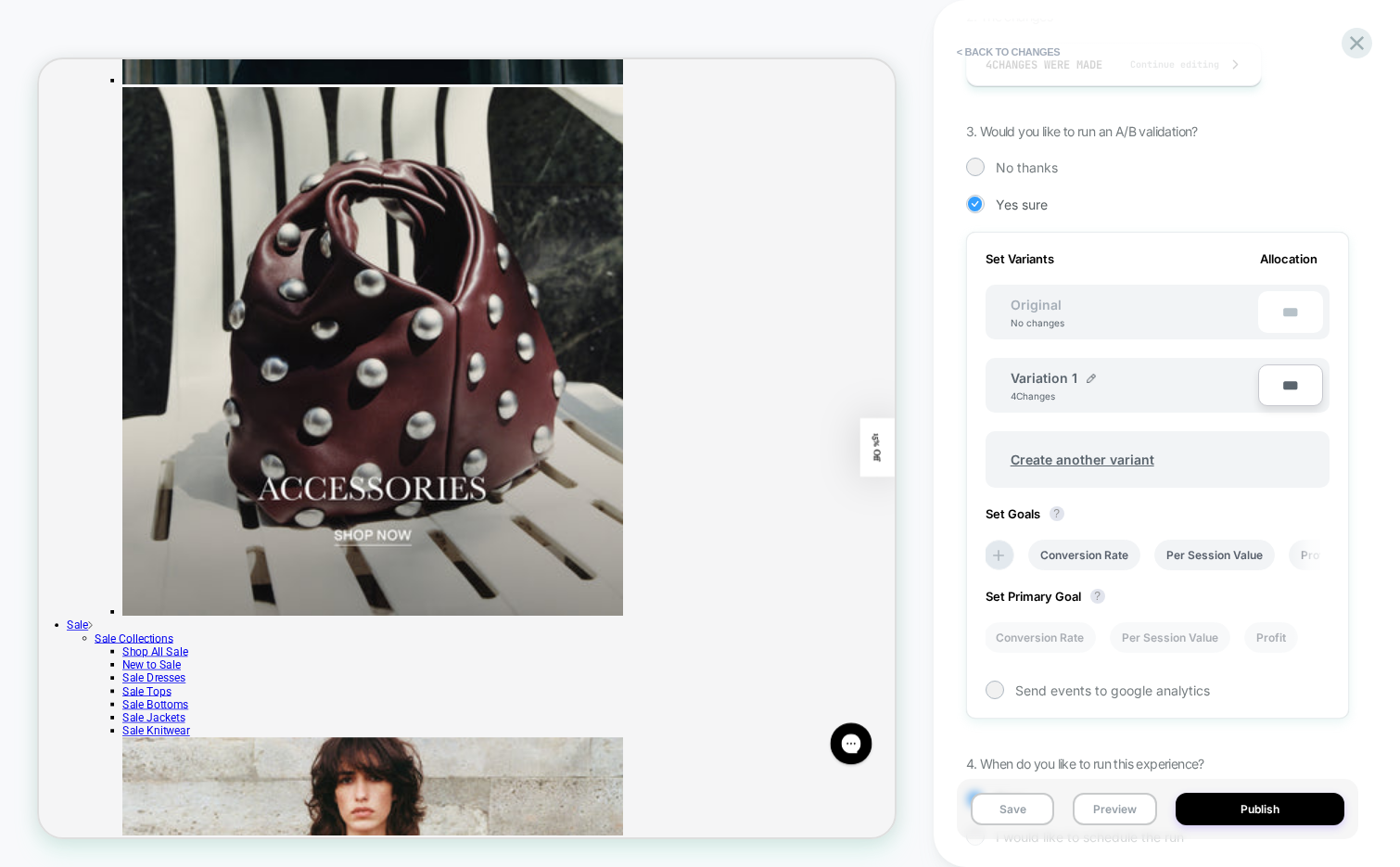
scroll to position [479, 0]
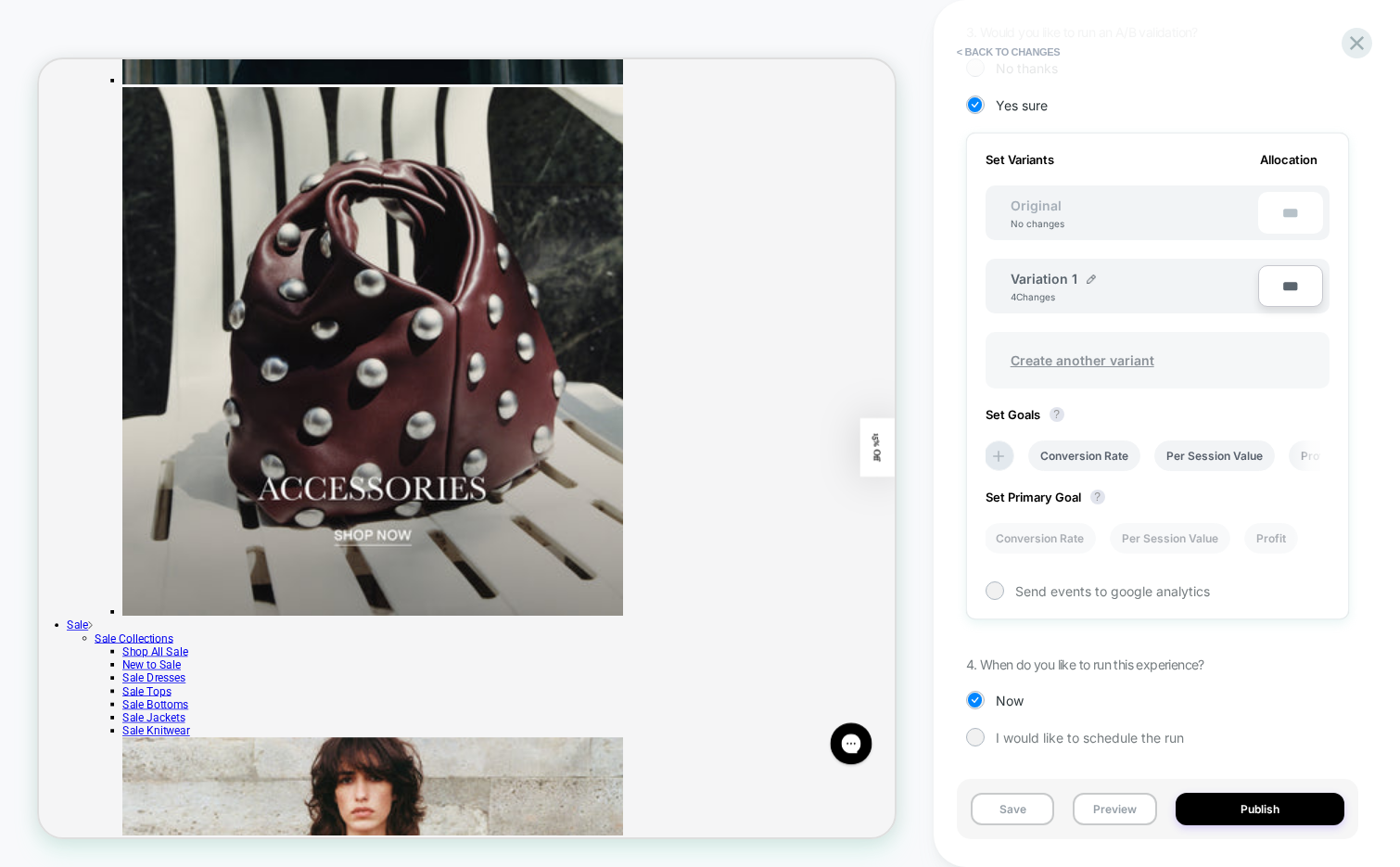
click at [1103, 361] on span "Create another variant" at bounding box center [1082, 359] width 181 height 43
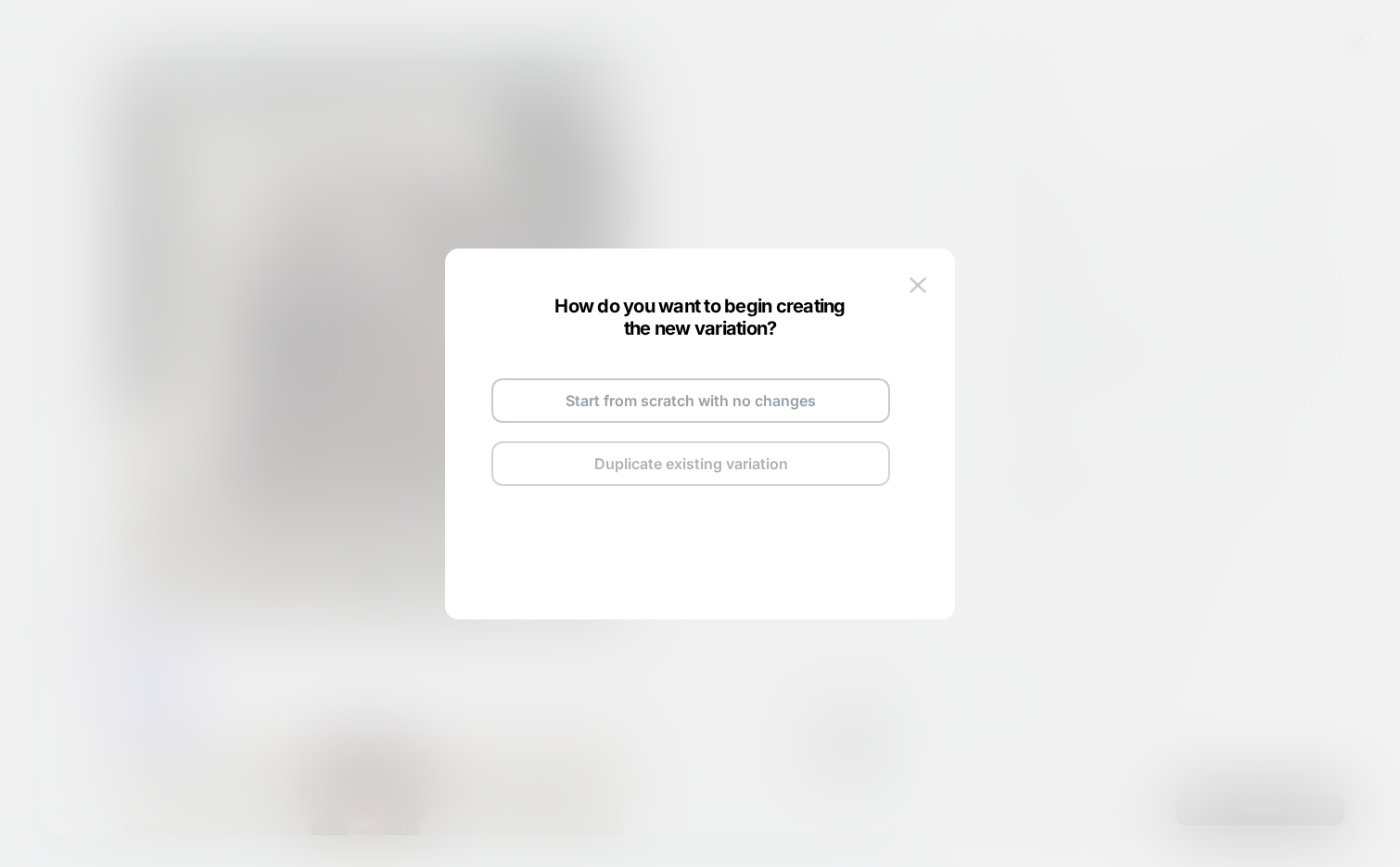
click at [629, 464] on button "Duplicate existing variation" at bounding box center [690, 463] width 399 height 44
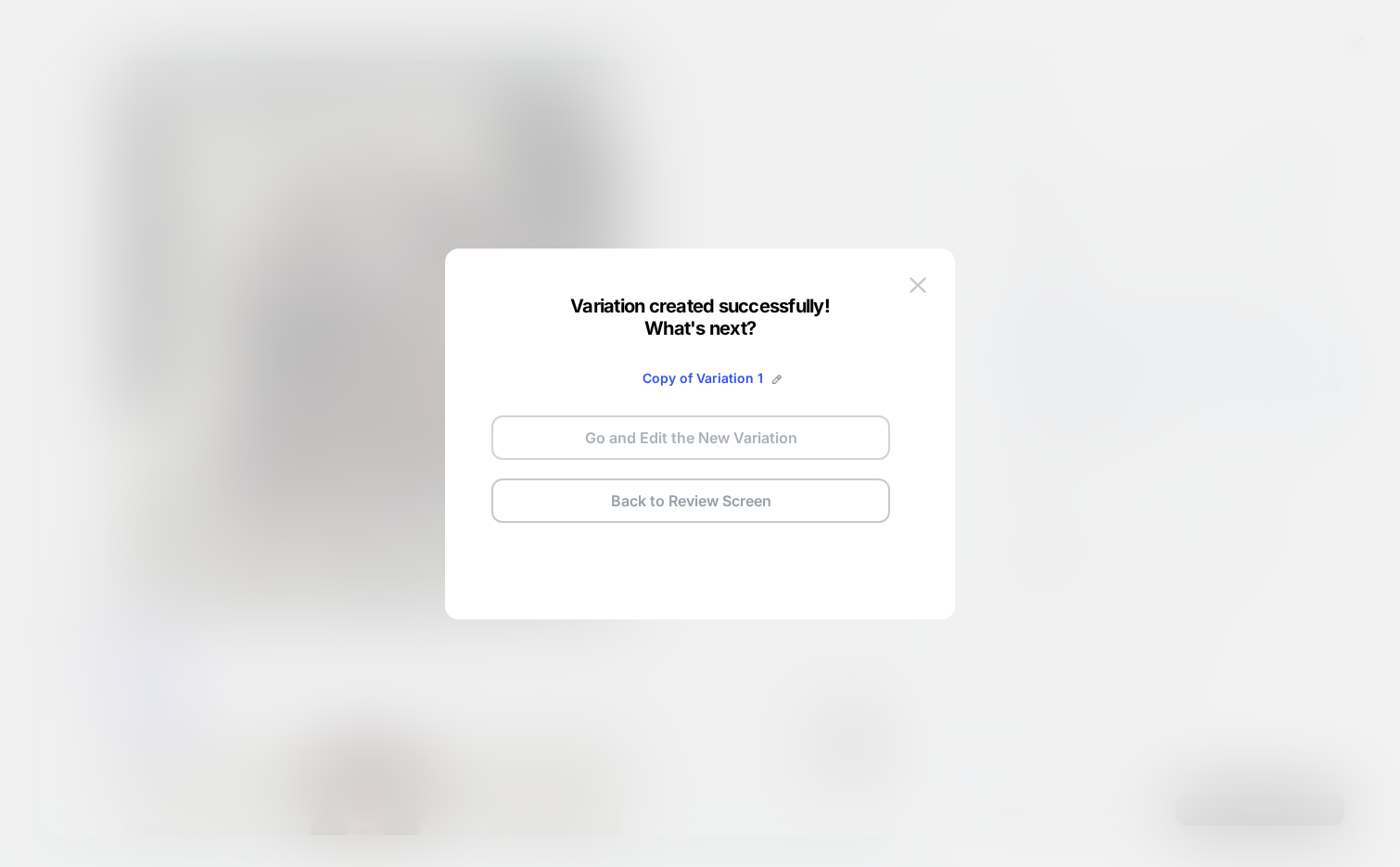
click at [625, 440] on button "Go and Edit the New Variation" at bounding box center [690, 437] width 399 height 44
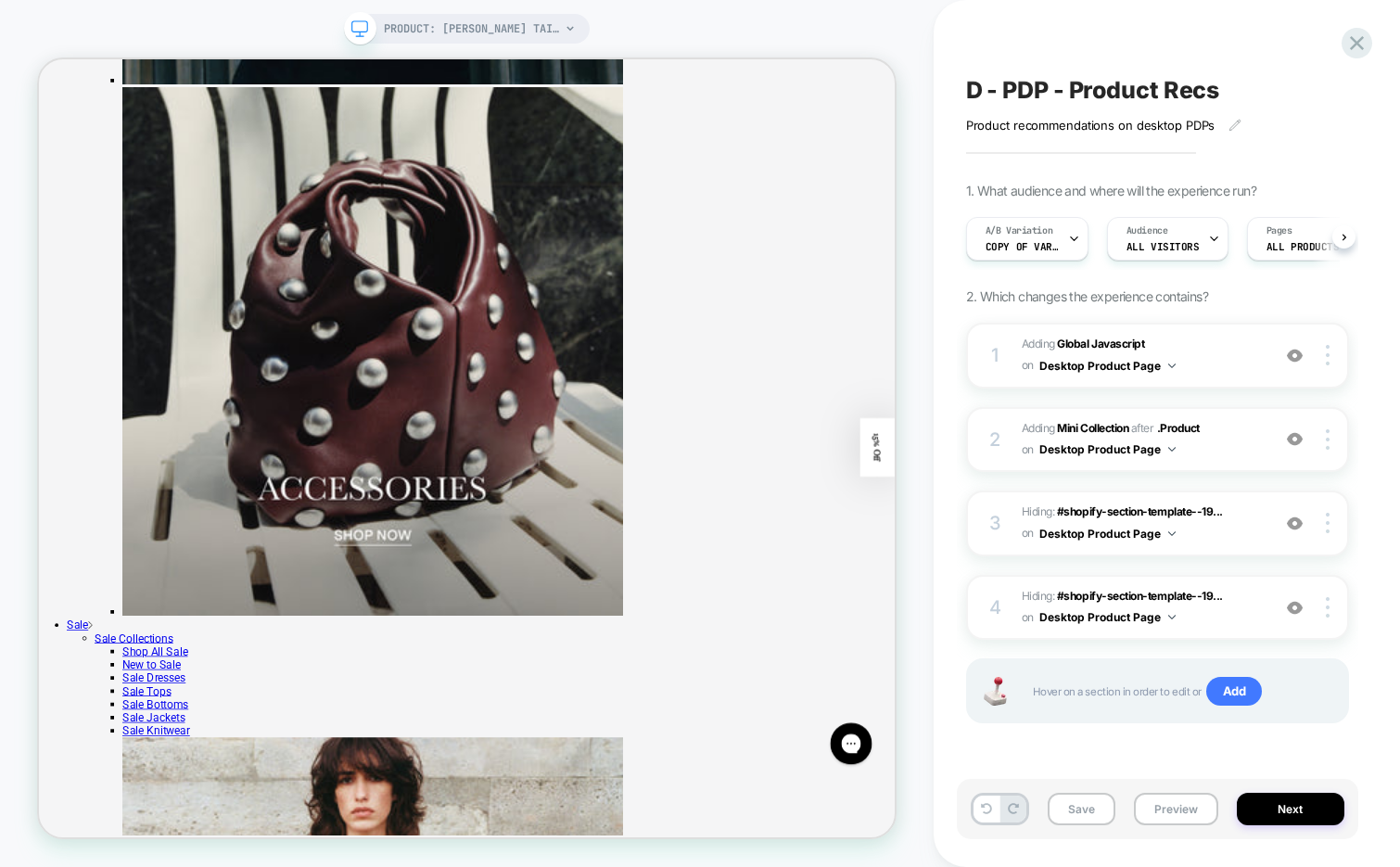
scroll to position [0, 1]
click at [1065, 237] on div "A/B Variation Copy of Variation 1" at bounding box center [1022, 238] width 112 height 41
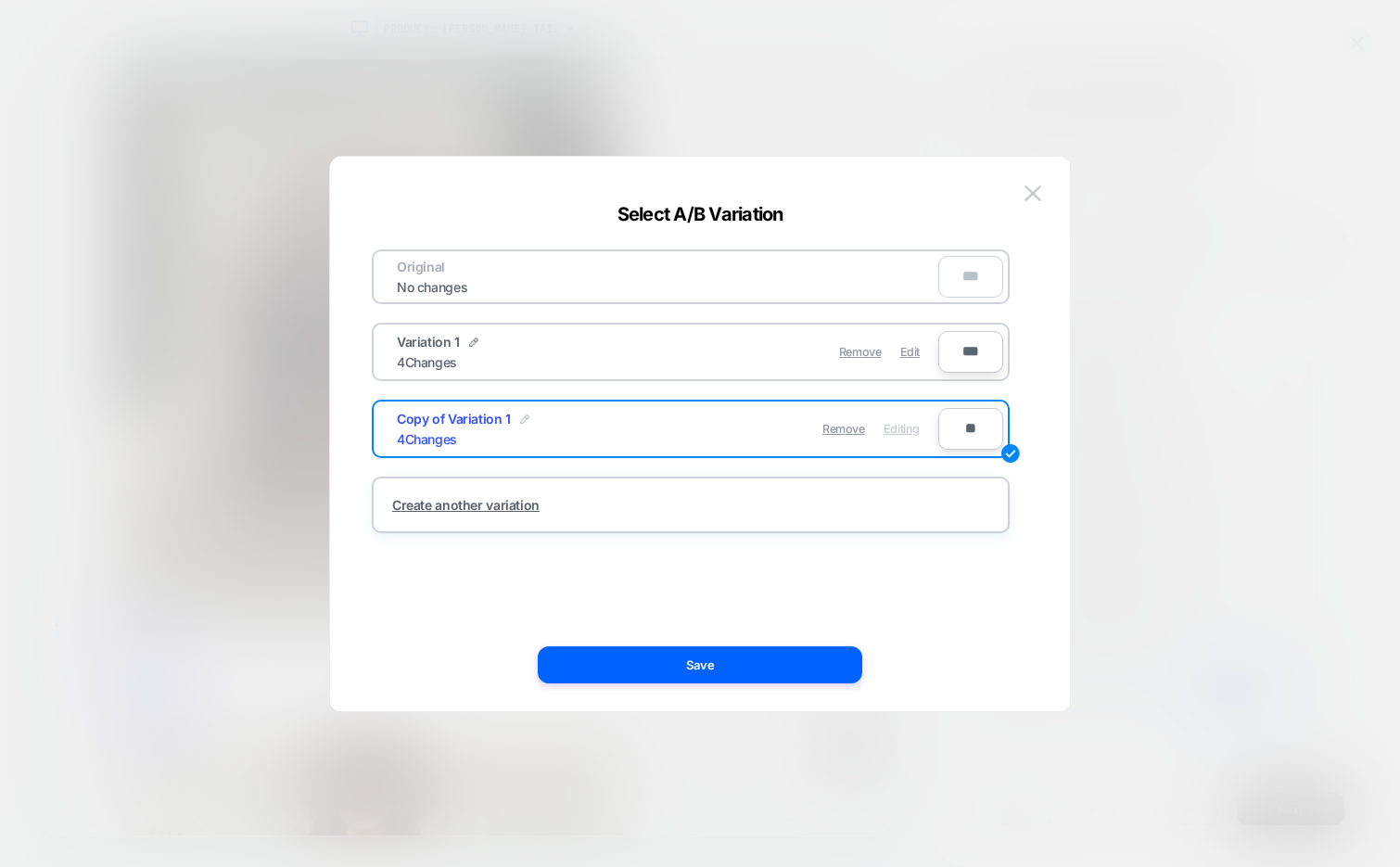
click at [525, 421] on img at bounding box center [525, 419] width 10 height 10
click at [455, 434] on input "**********" at bounding box center [464, 430] width 135 height 37
click at [428, 433] on input "******" at bounding box center [464, 430] width 135 height 37
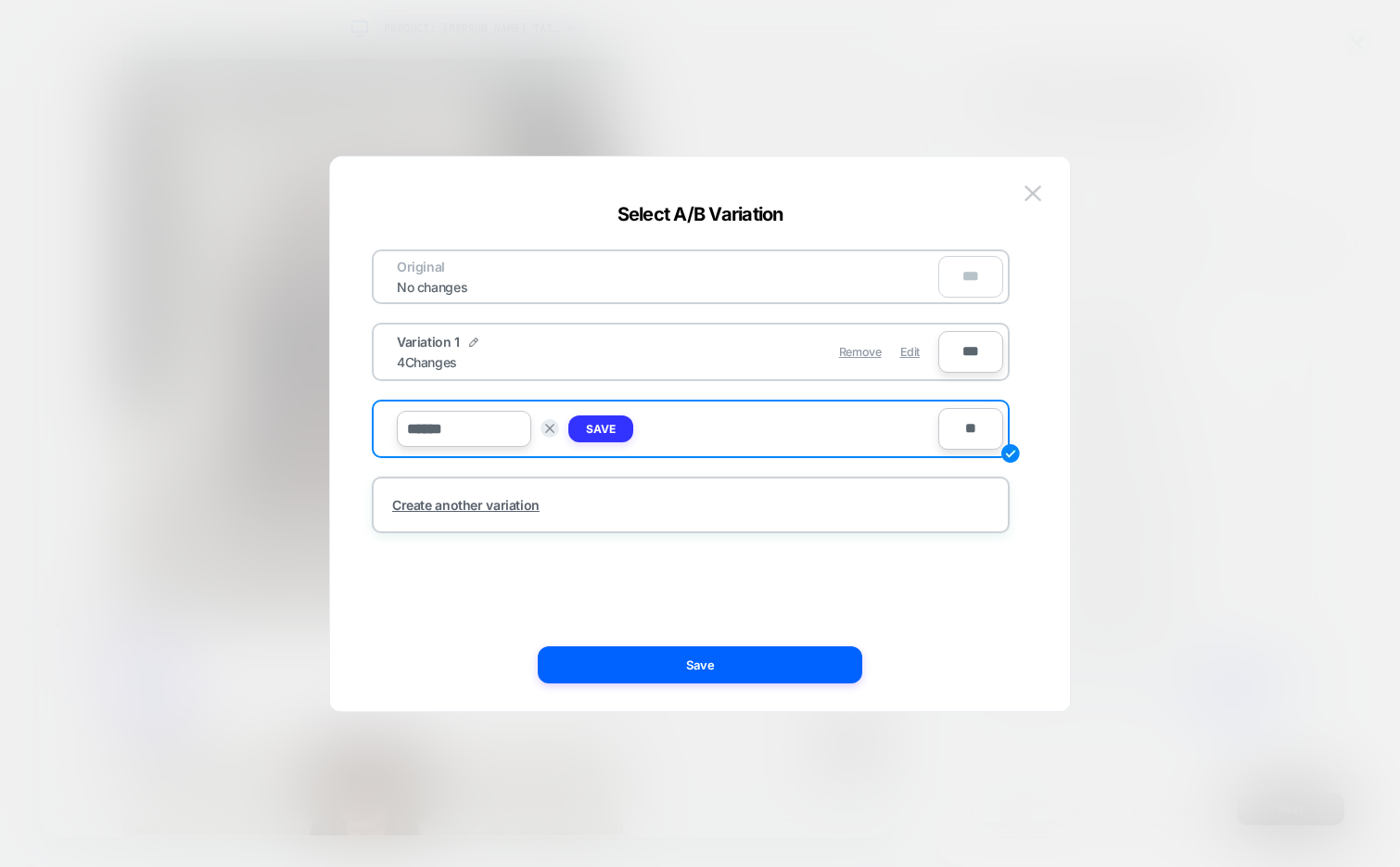
type input "******"
click at [586, 426] on strong "Save" at bounding box center [600, 429] width 30 height 13
click at [472, 346] on img at bounding box center [474, 342] width 10 height 10
click at [421, 346] on input "**********" at bounding box center [464, 353] width 135 height 37
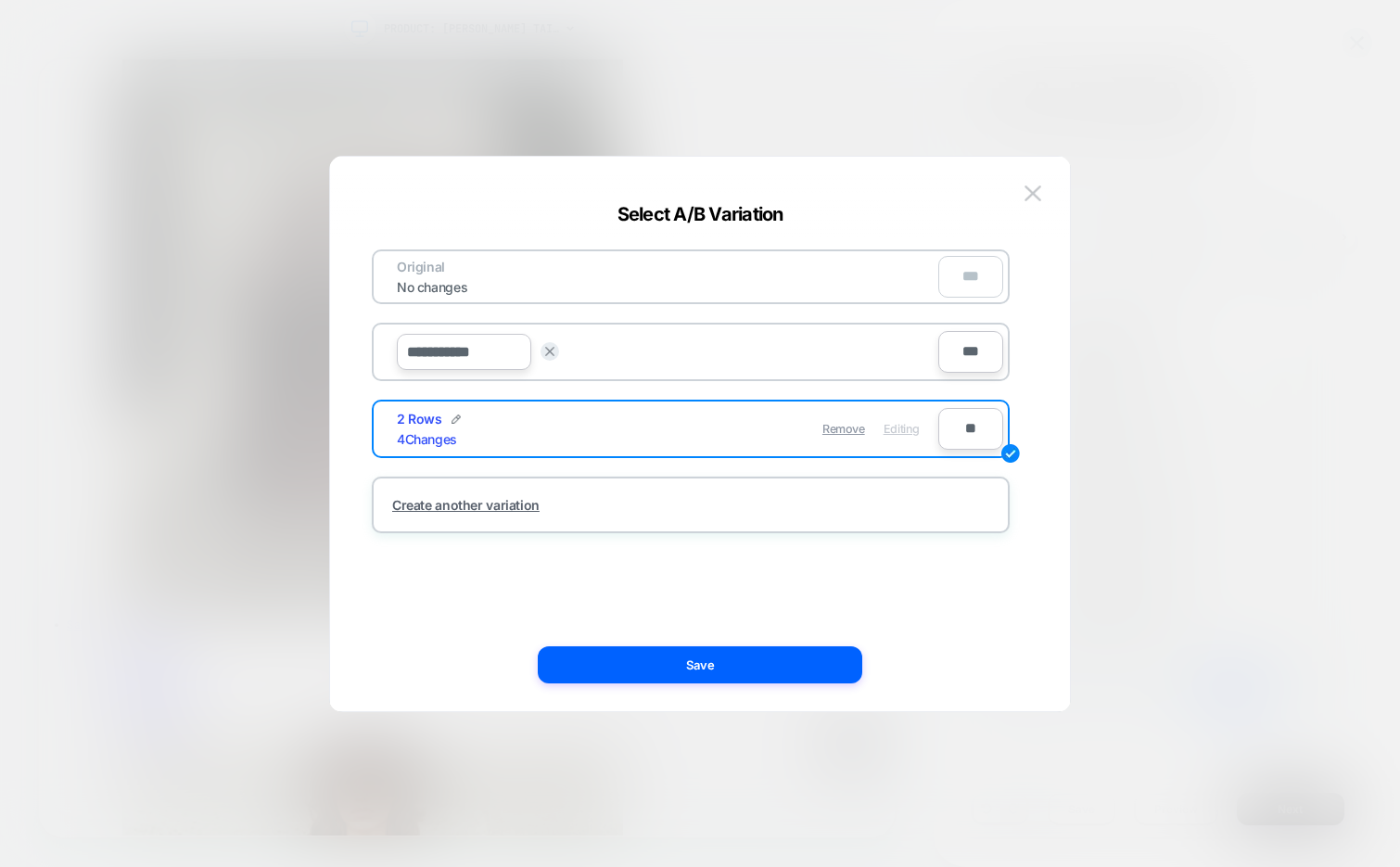
click at [421, 346] on input "**********" at bounding box center [464, 353] width 135 height 37
type input "*****"
click at [605, 361] on button "Save" at bounding box center [600, 352] width 65 height 27
click at [905, 353] on span "Edit" at bounding box center [910, 352] width 19 height 13
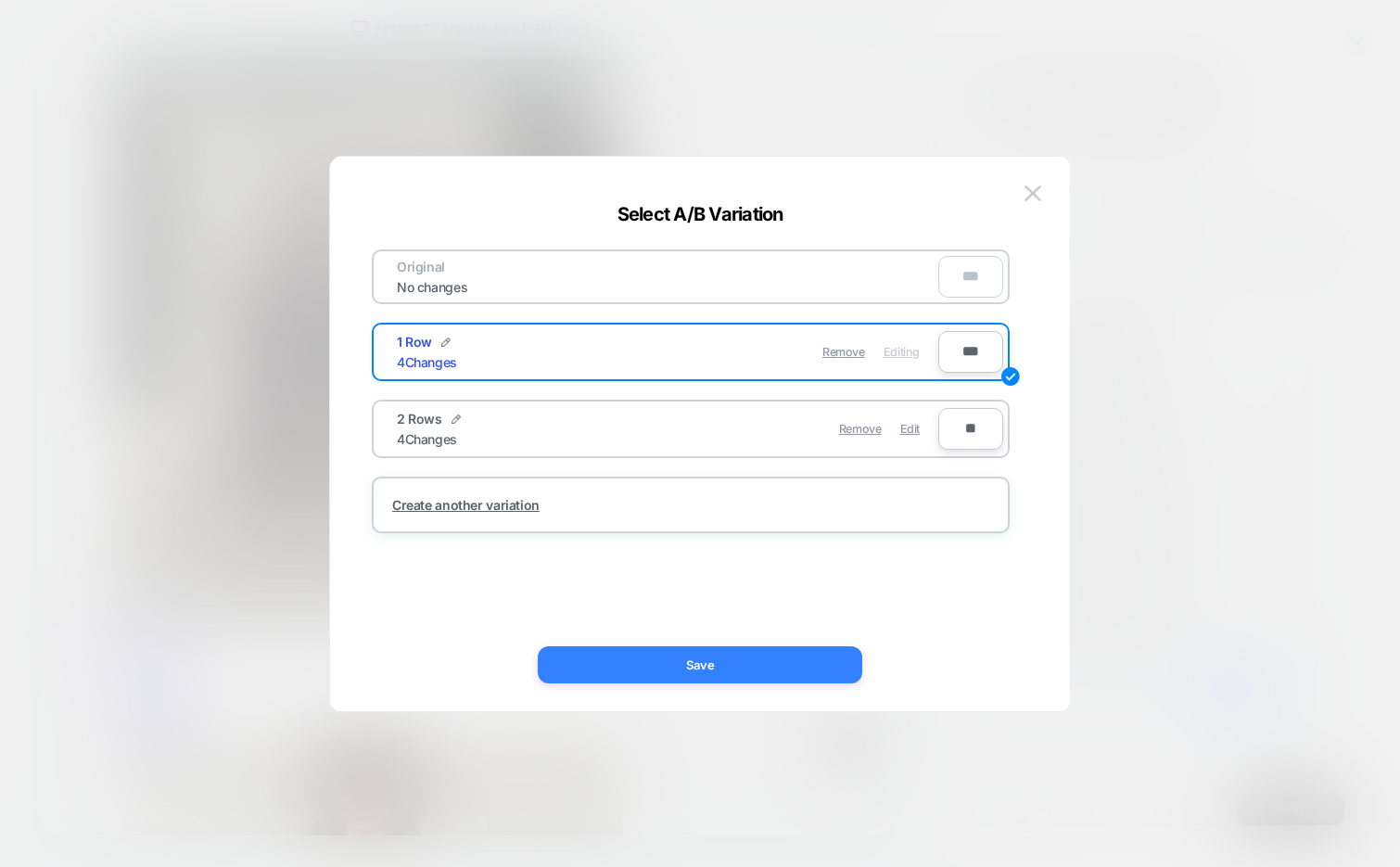
click at [728, 672] on button "Save" at bounding box center [699, 665] width 324 height 38
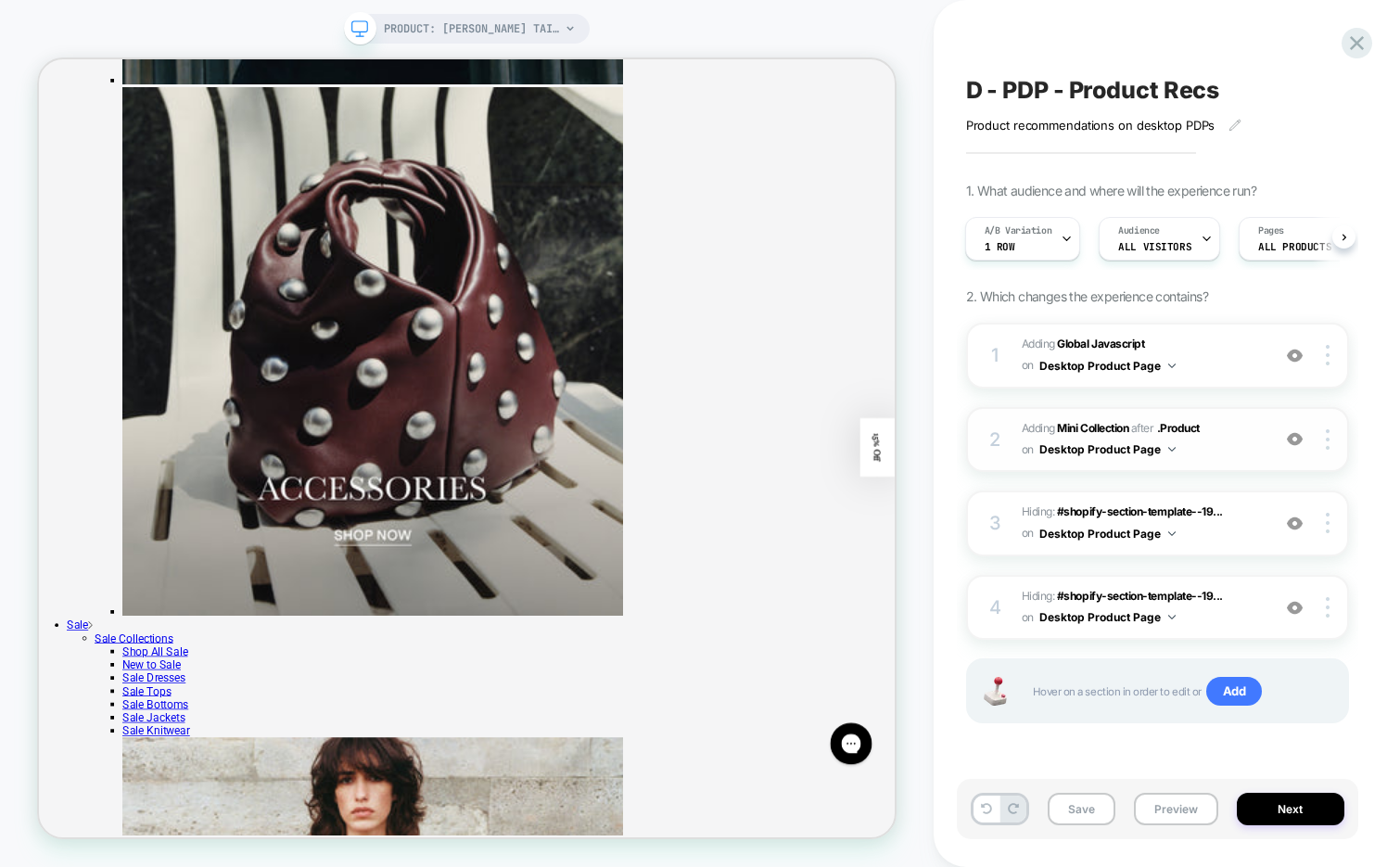
click at [1231, 460] on span "#_loomi_addon_1757520898136 Adding Mini Collection AFTER .Product .Product on D…" at bounding box center [1141, 439] width 239 height 43
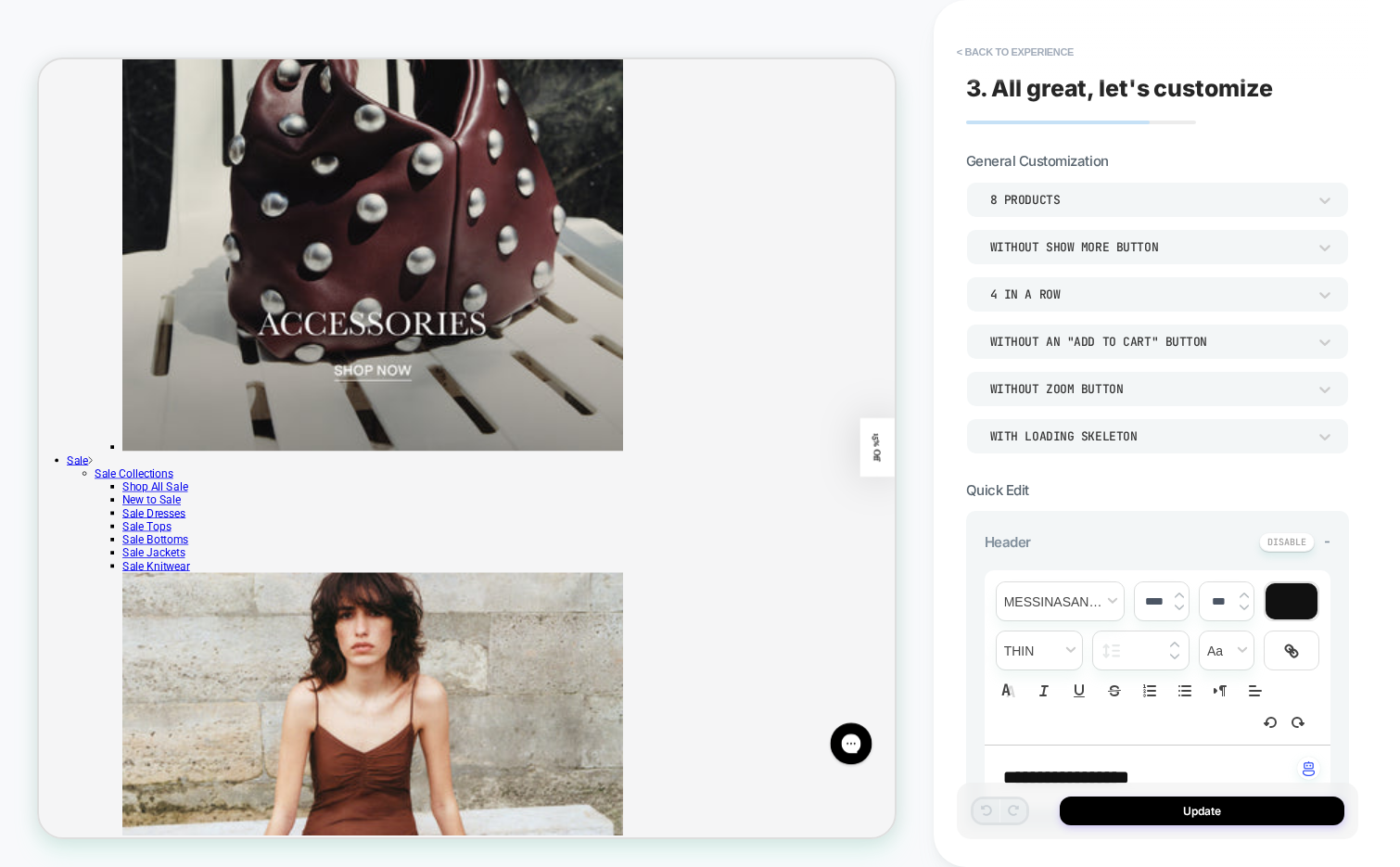
scroll to position [4438, 0]
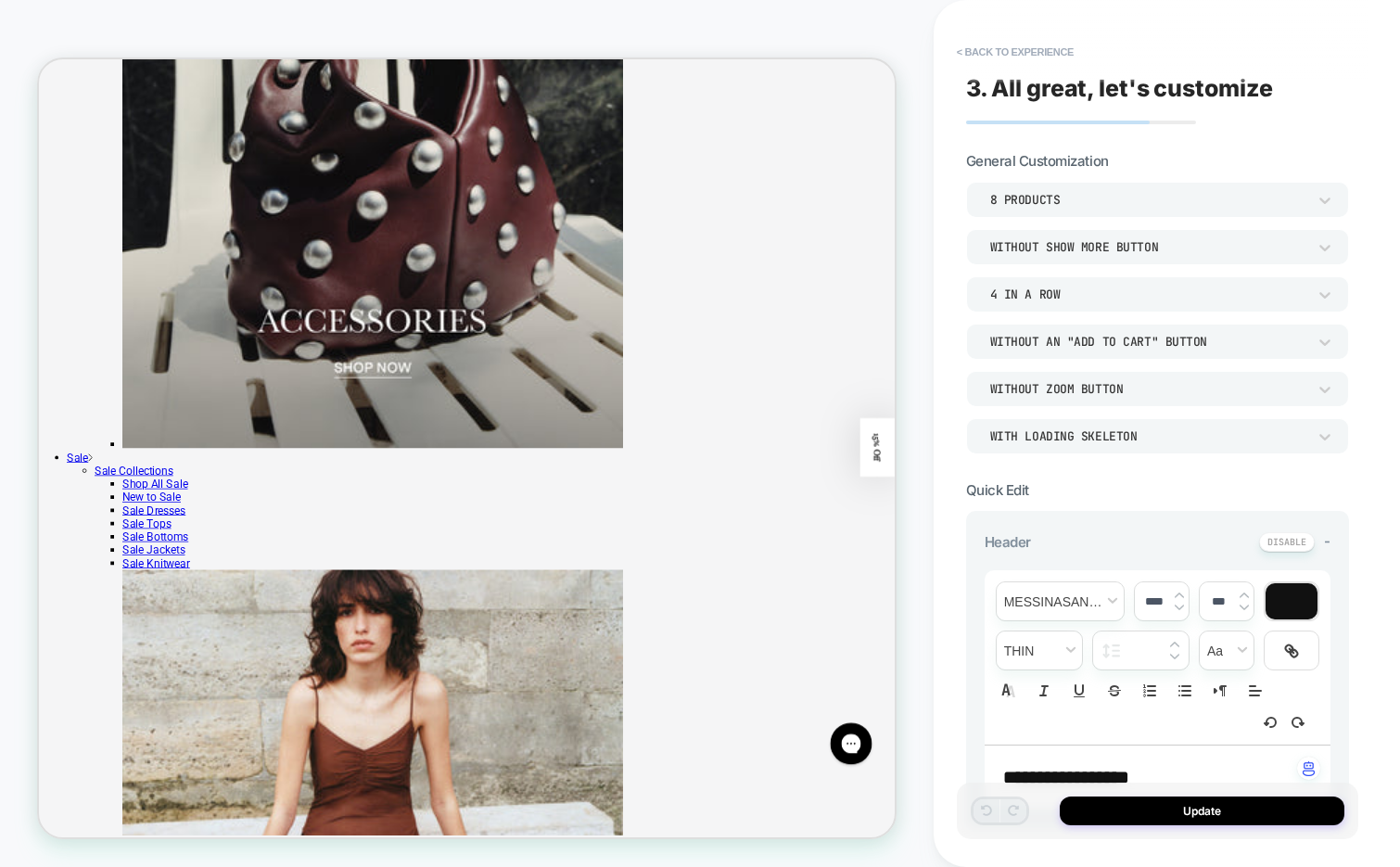
click at [1087, 202] on div "8 Products" at bounding box center [1148, 199] width 316 height 15
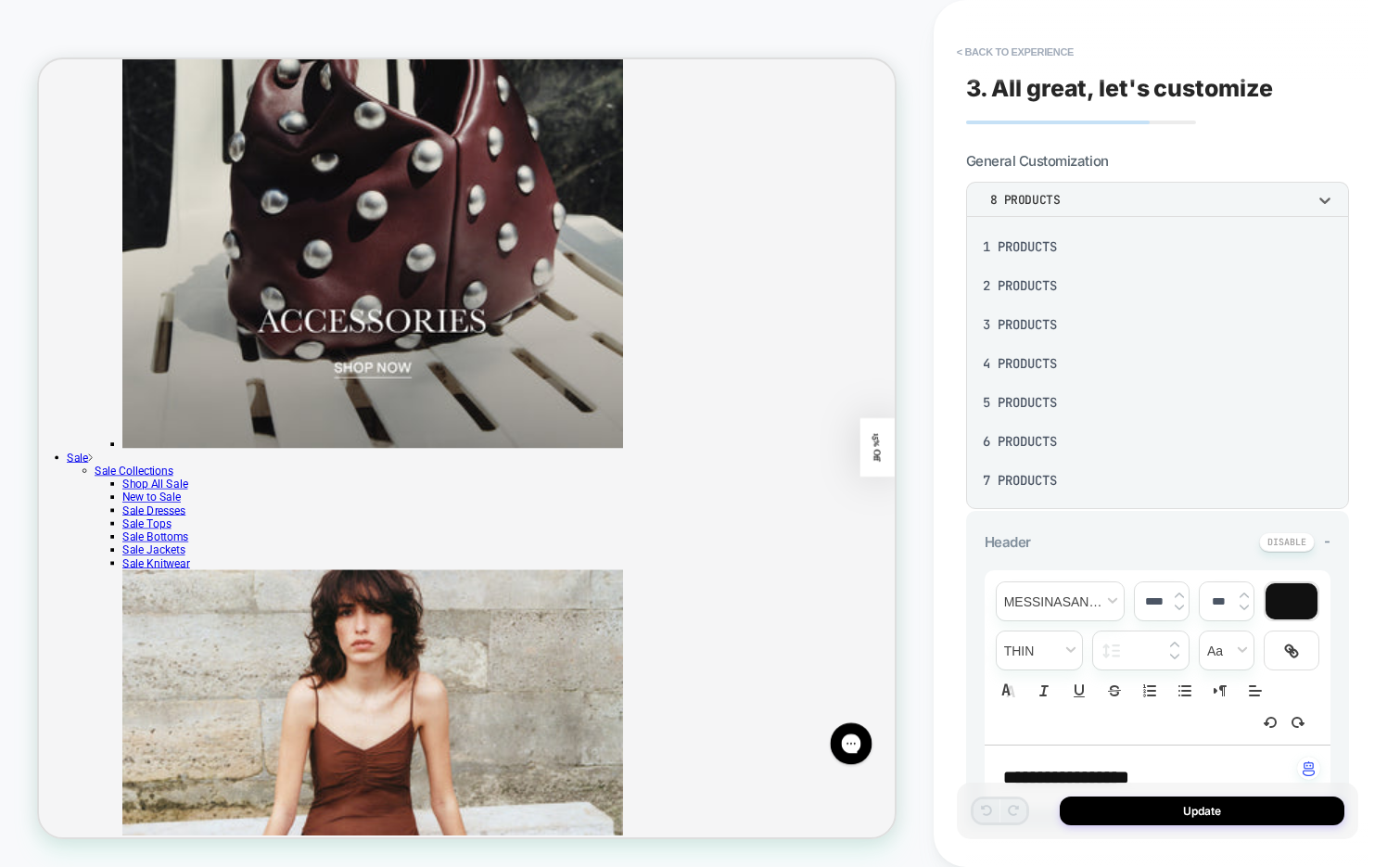
click at [1018, 363] on div "4 Products" at bounding box center [1157, 363] width 368 height 39
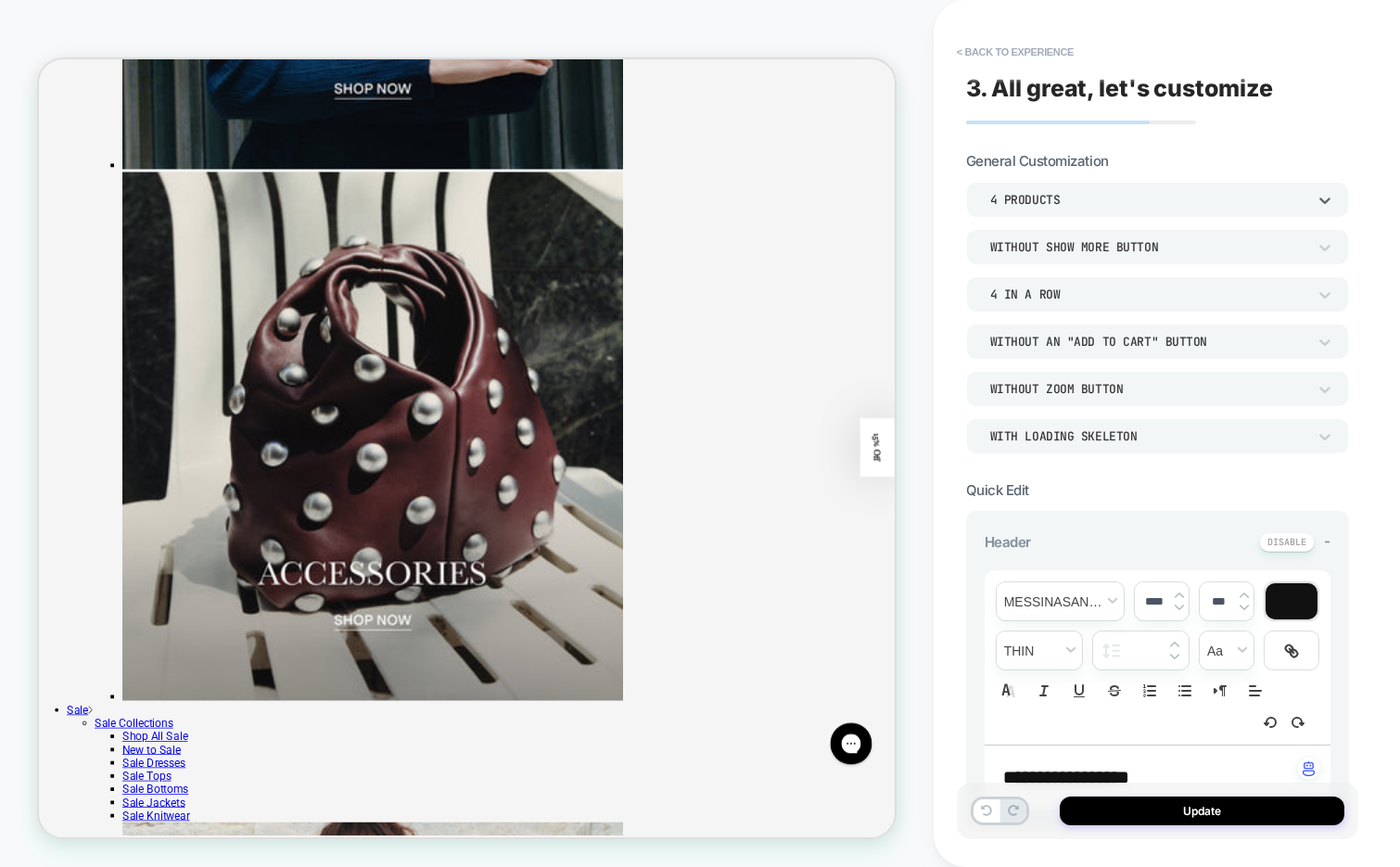
scroll to position [4080, 0]
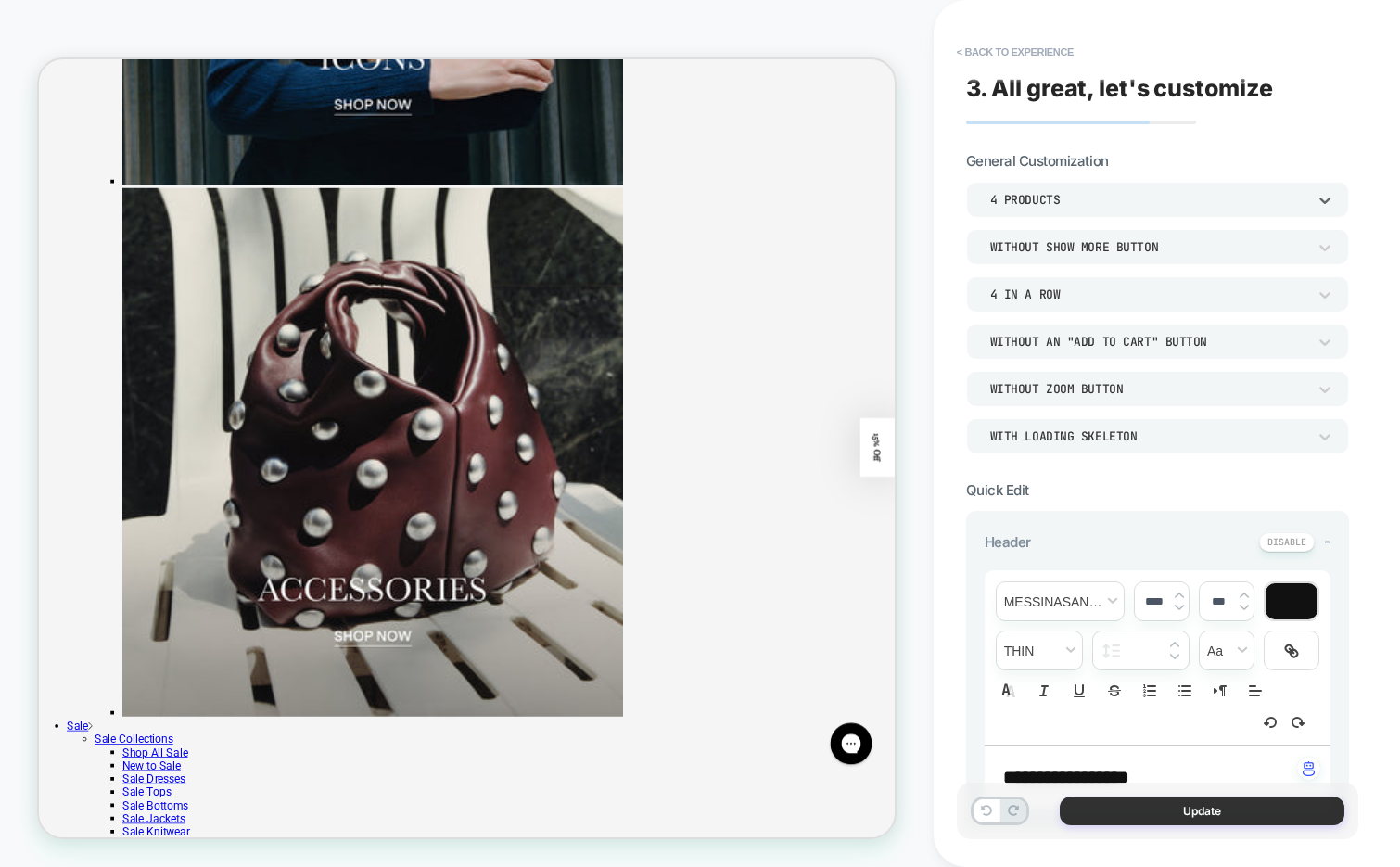
click at [1100, 819] on button "Update" at bounding box center [1202, 811] width 285 height 29
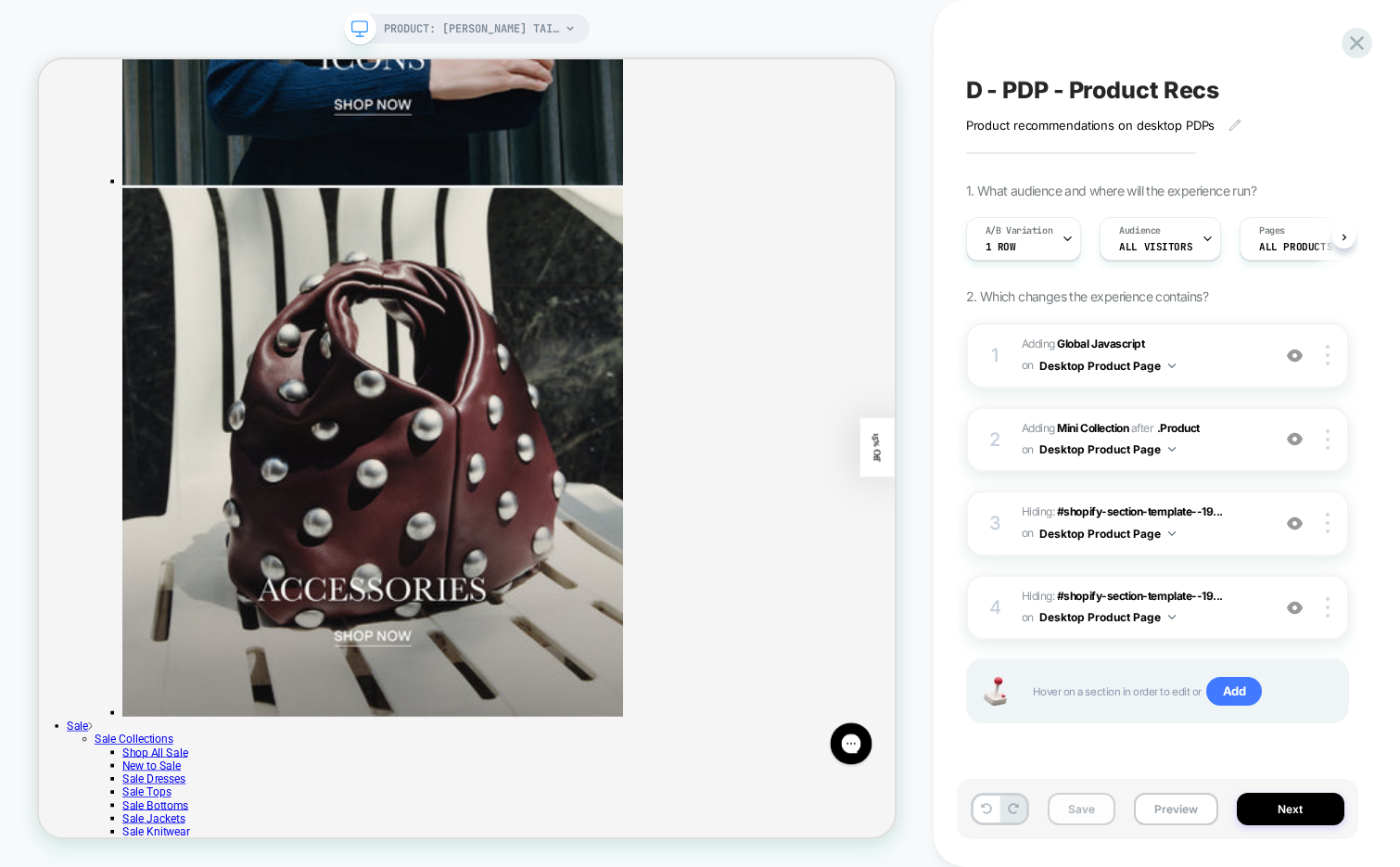
scroll to position [0, 1]
click at [1073, 809] on button "Save" at bounding box center [1081, 809] width 67 height 33
click at [1302, 809] on button "Next" at bounding box center [1290, 809] width 108 height 33
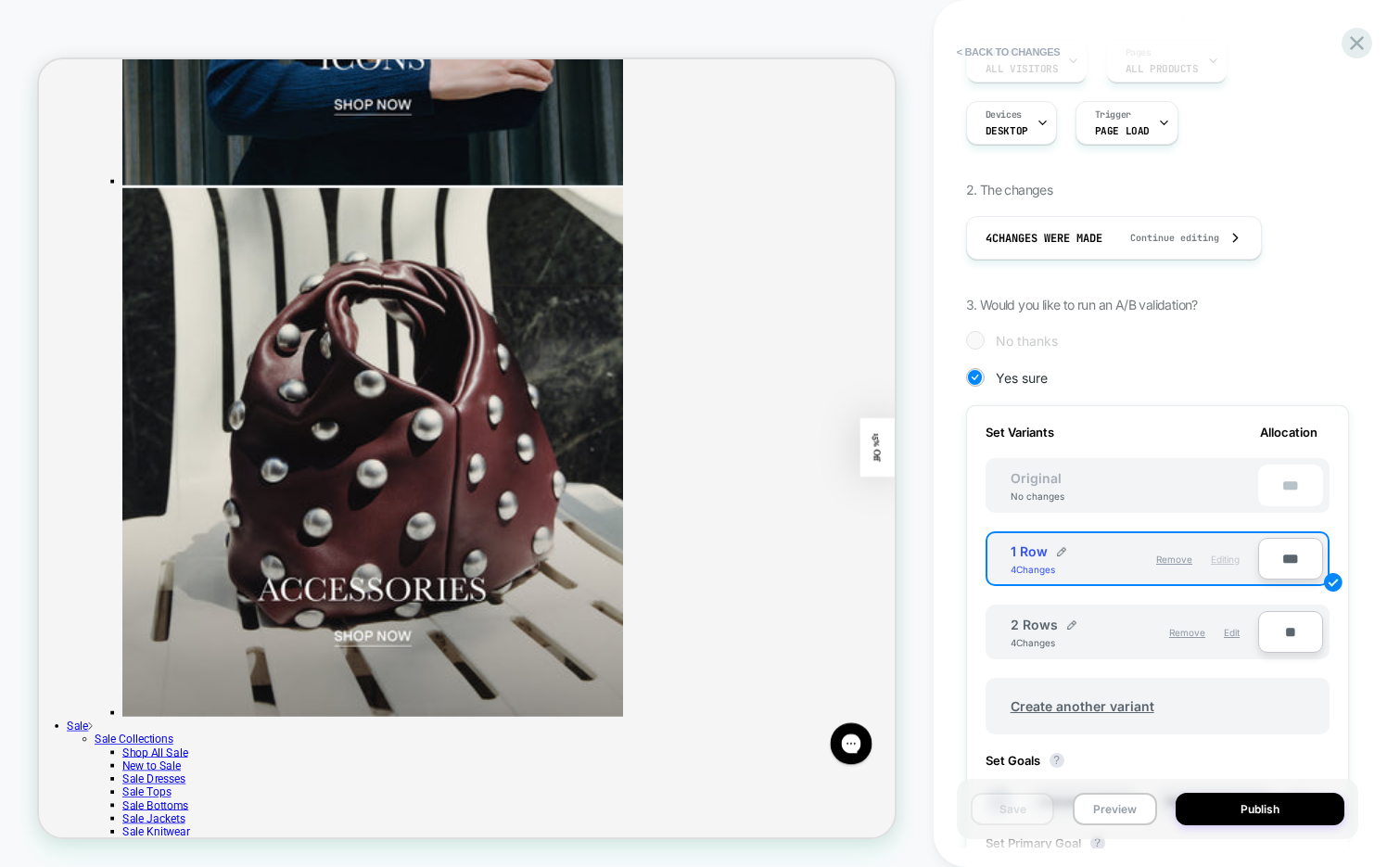
scroll to position [209, 0]
click at [1019, 46] on button "< Back to changes" at bounding box center [1008, 52] width 122 height 30
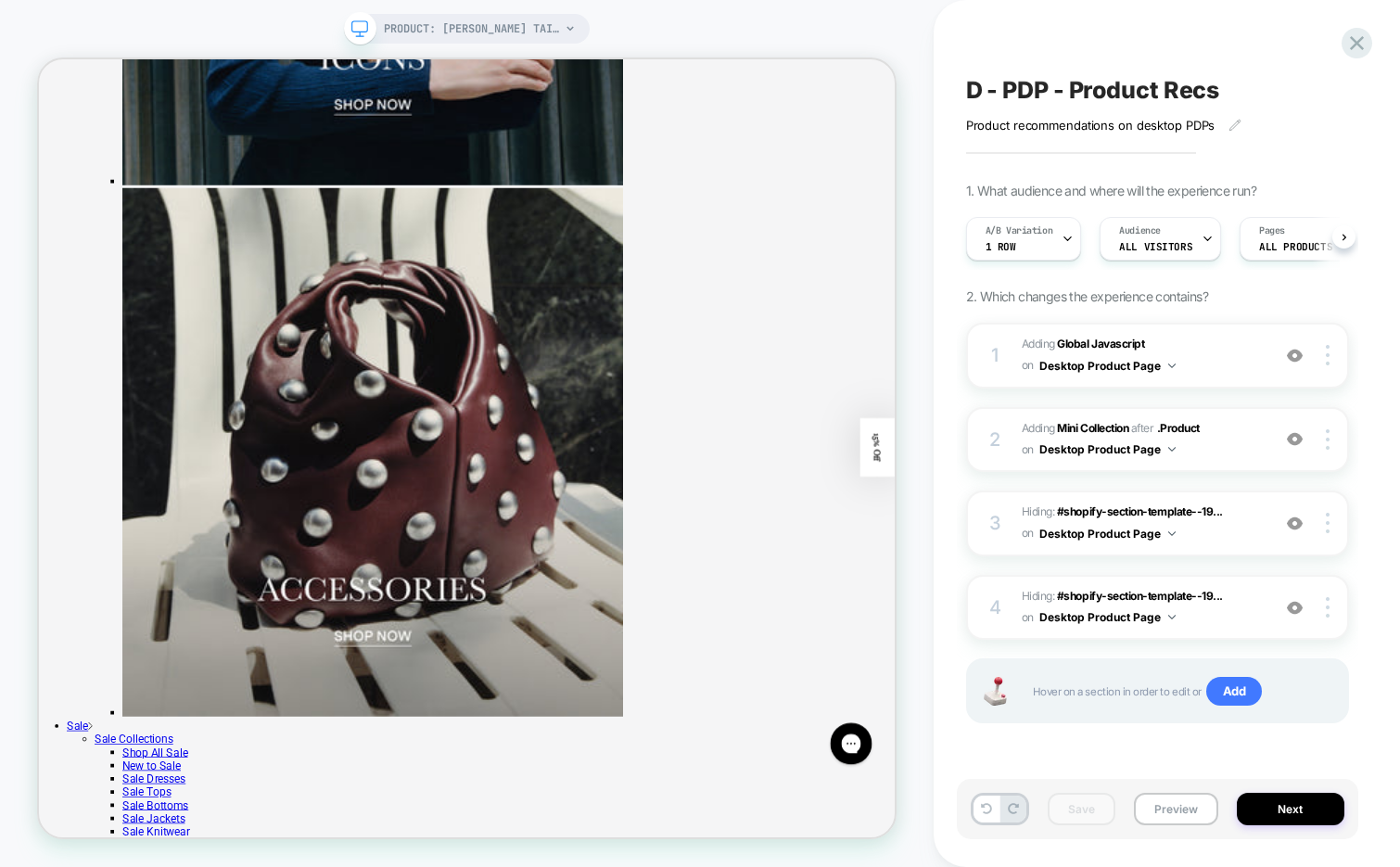
scroll to position [0, 1]
click at [1231, 460] on div "2 #_loomi_addon_1757520898136 Adding Mini Collection AFTER .Product .Product on…" at bounding box center [1157, 440] width 383 height 66
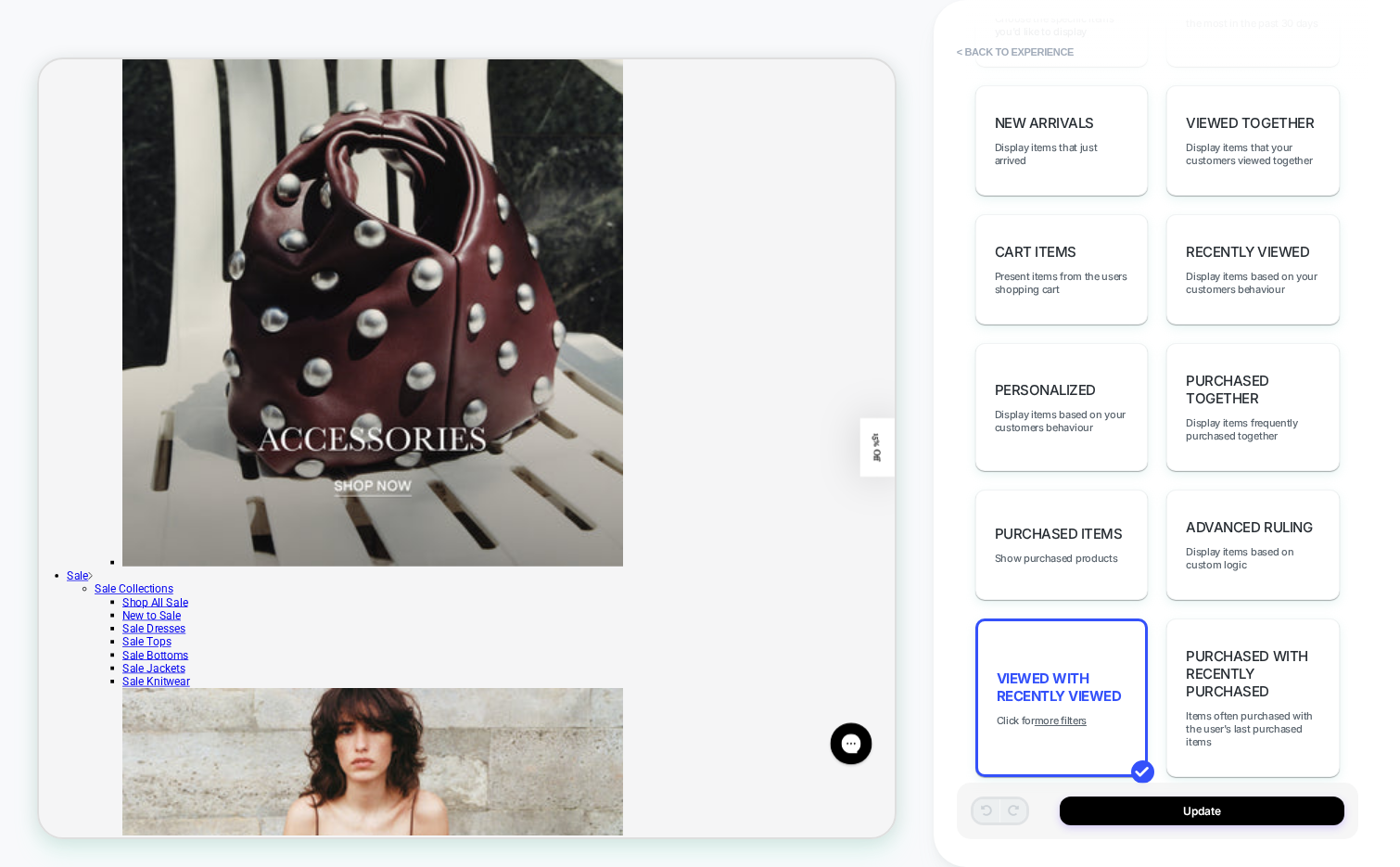
scroll to position [4269, 0]
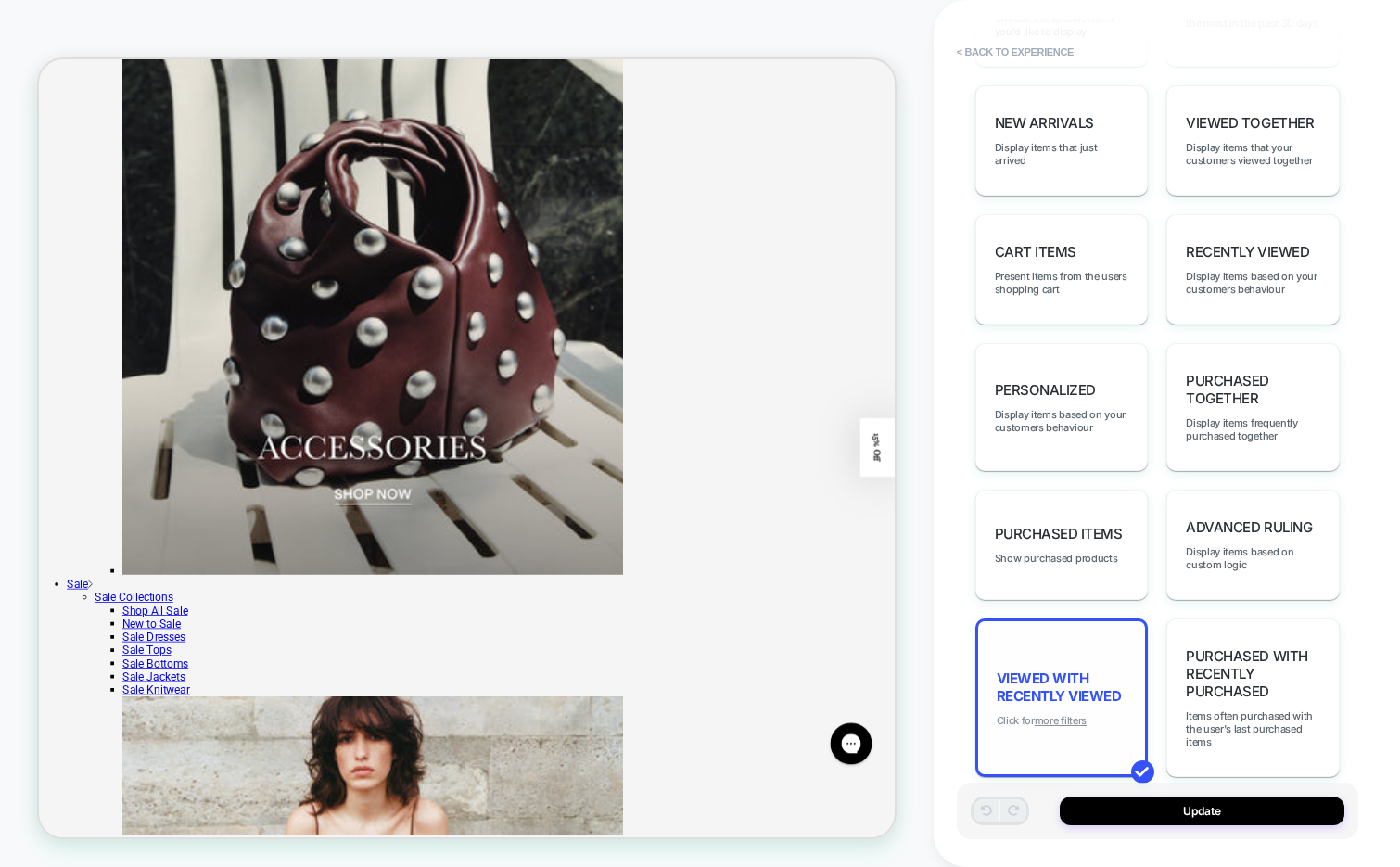
click at [1069, 714] on u "more filters" at bounding box center [1060, 720] width 52 height 13
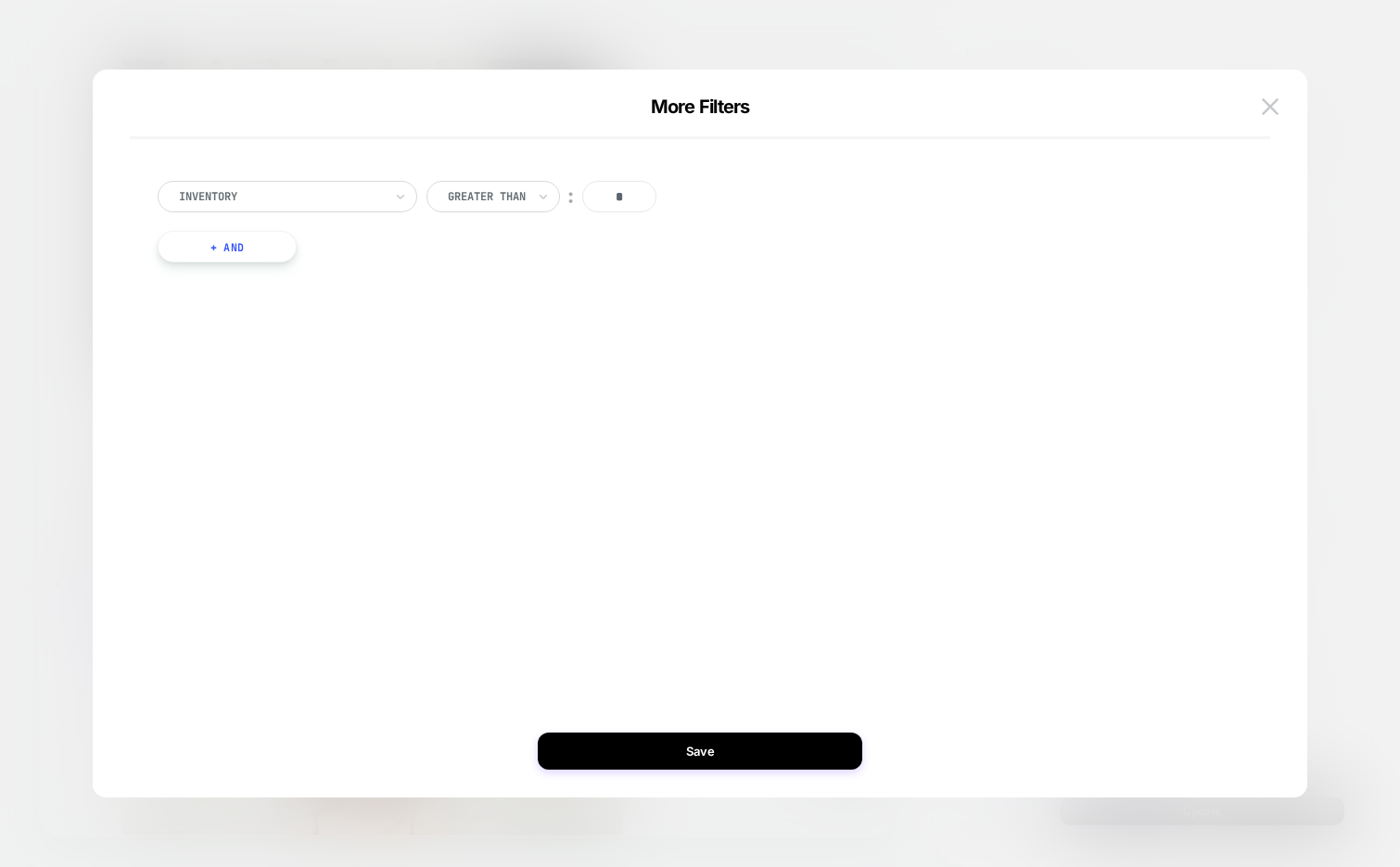
click at [264, 255] on button "+ And" at bounding box center [227, 247] width 139 height 32
click at [364, 263] on div at bounding box center [327, 265] width 204 height 16
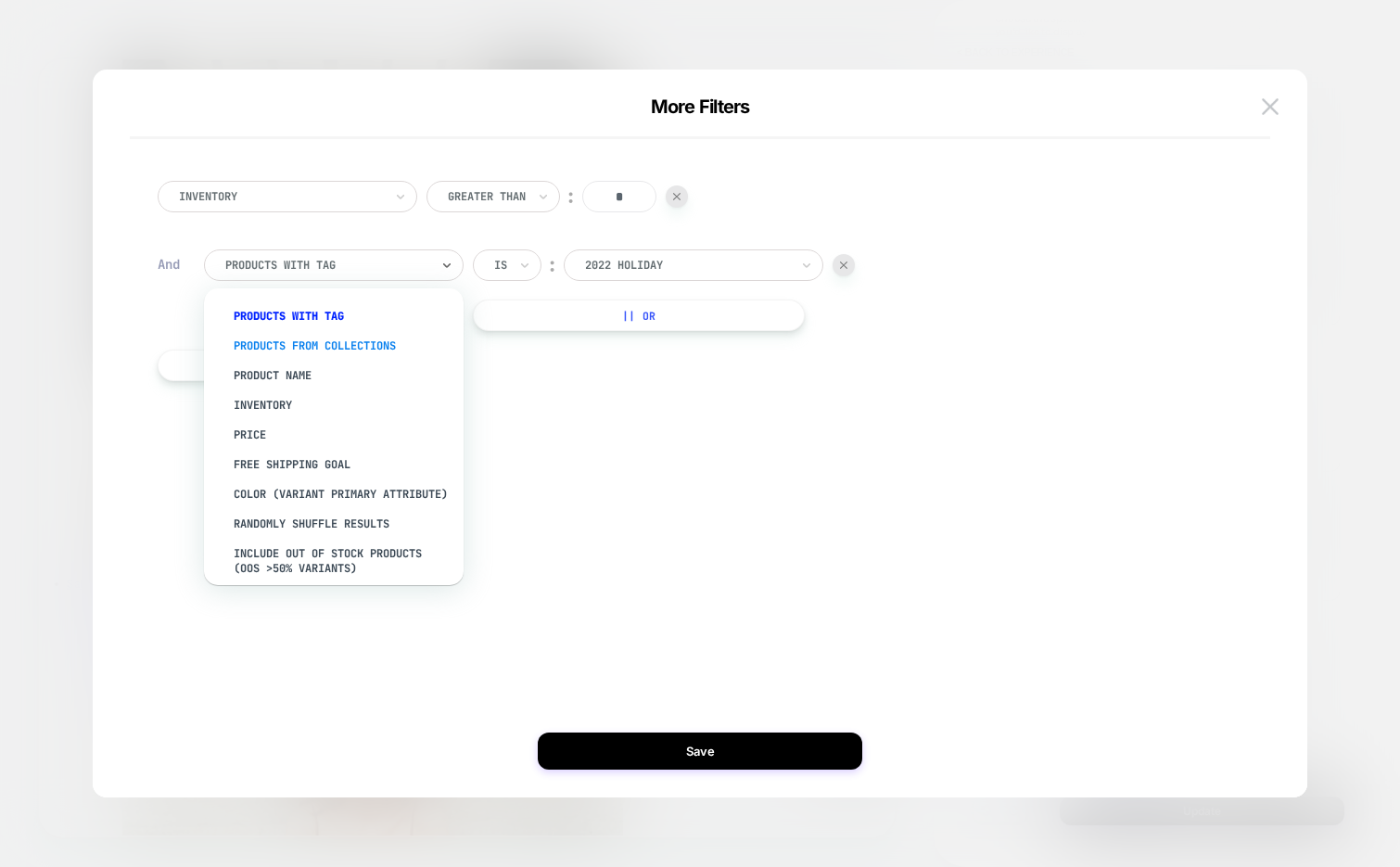
click at [392, 337] on div "products from collections" at bounding box center [343, 346] width 241 height 30
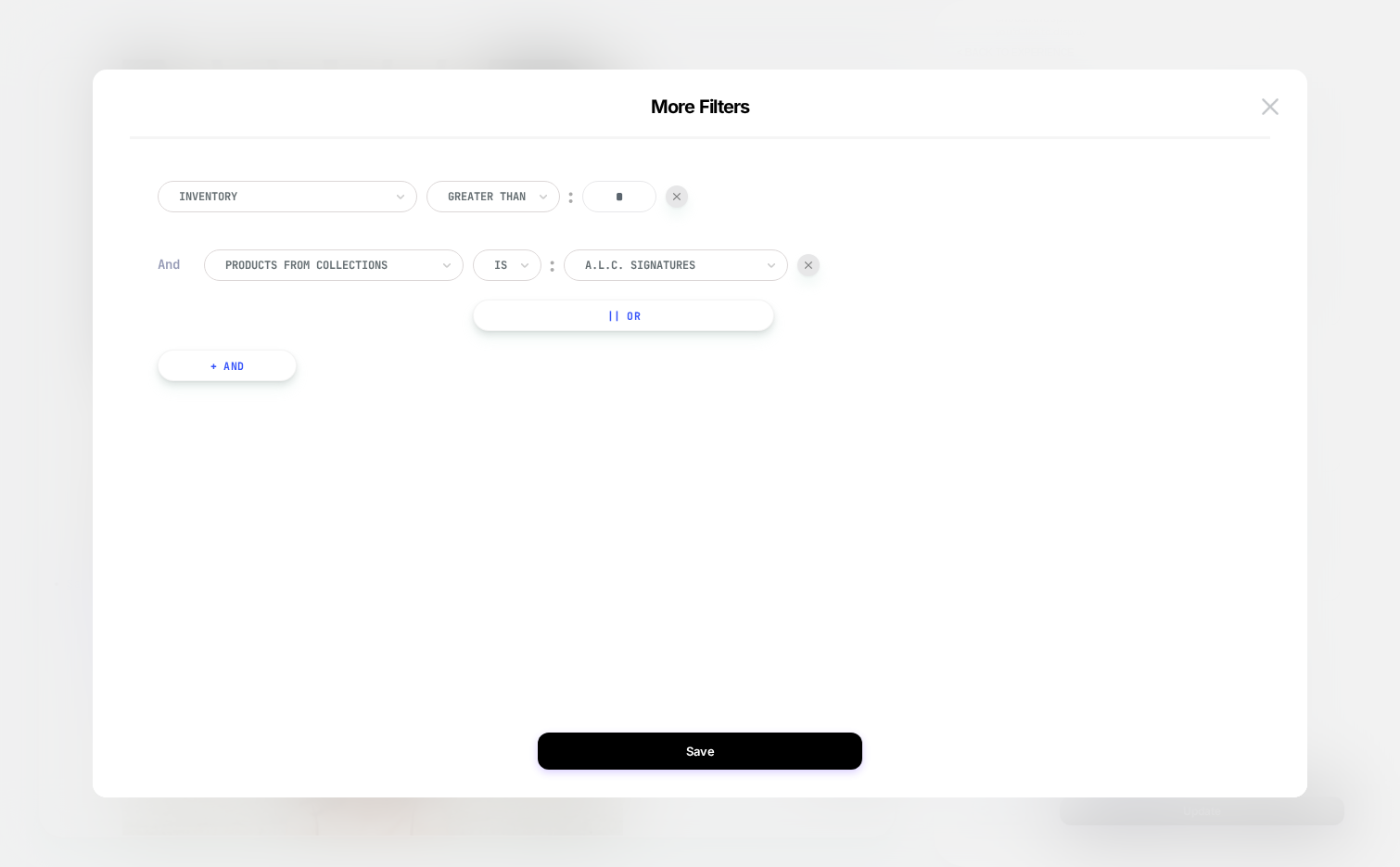
click at [652, 262] on div at bounding box center [669, 265] width 169 height 16
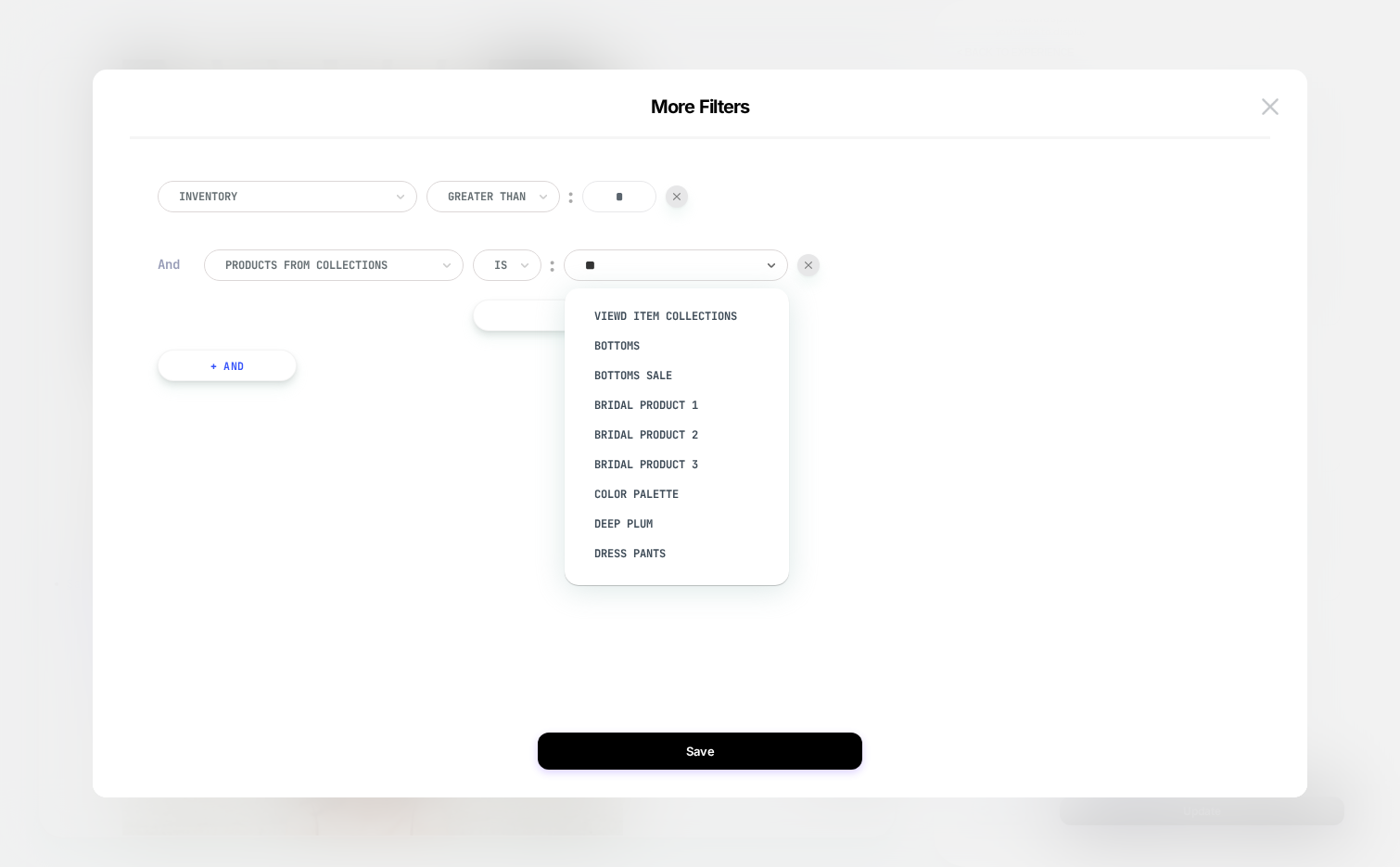
type input "***"
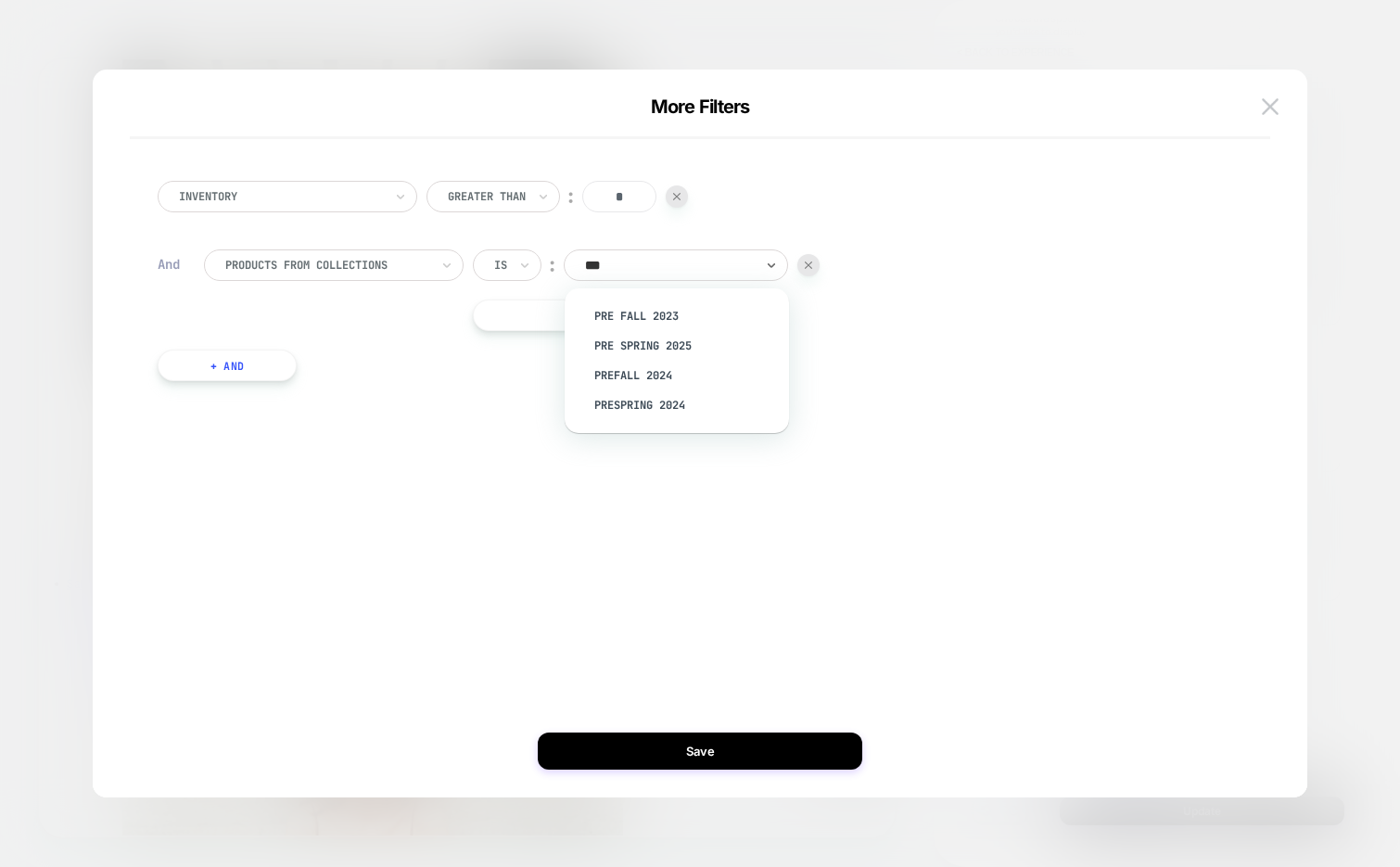
click at [406, 276] on div "products from collections" at bounding box center [334, 265] width 260 height 32
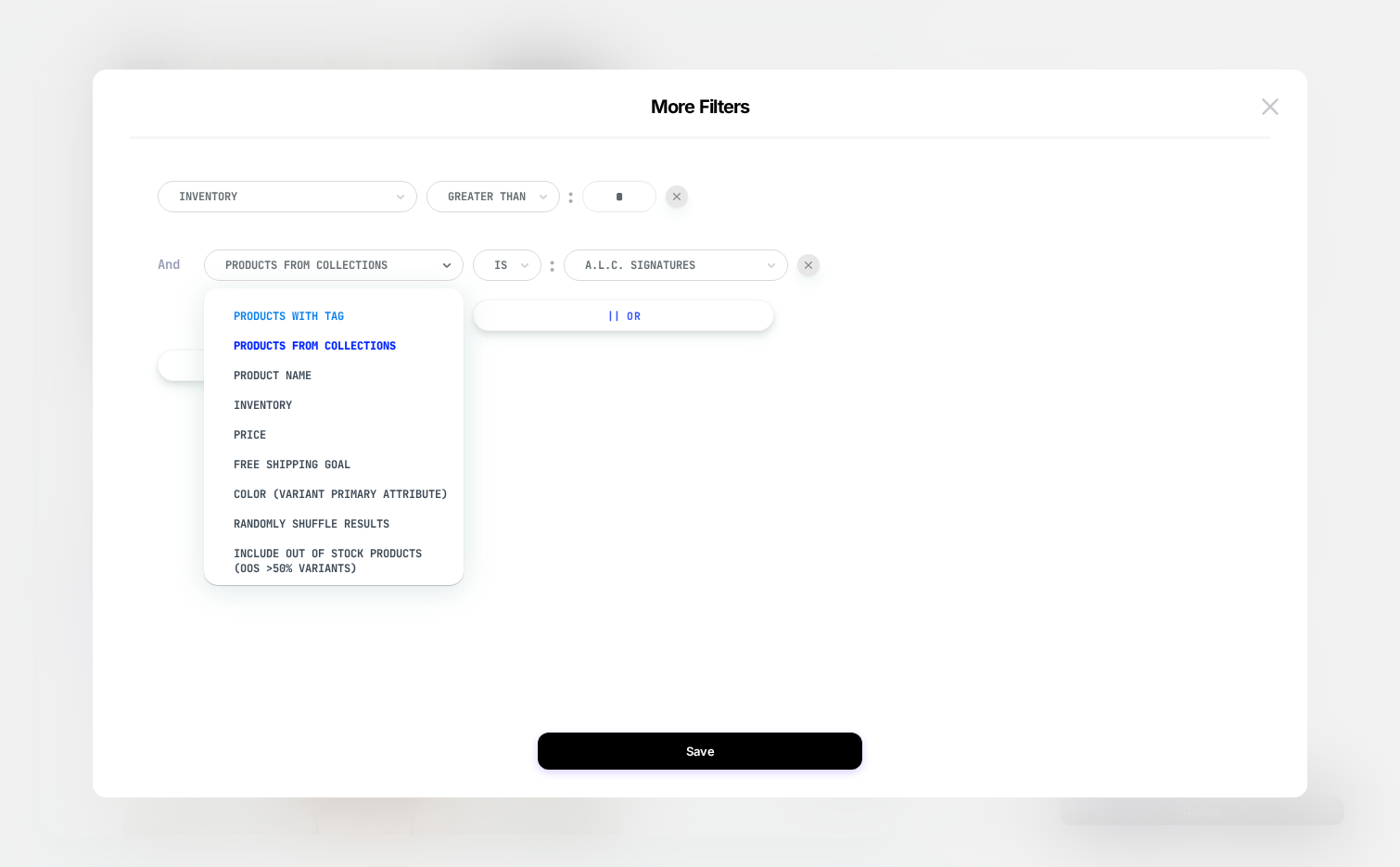
click at [344, 323] on div "products with tag" at bounding box center [343, 316] width 241 height 30
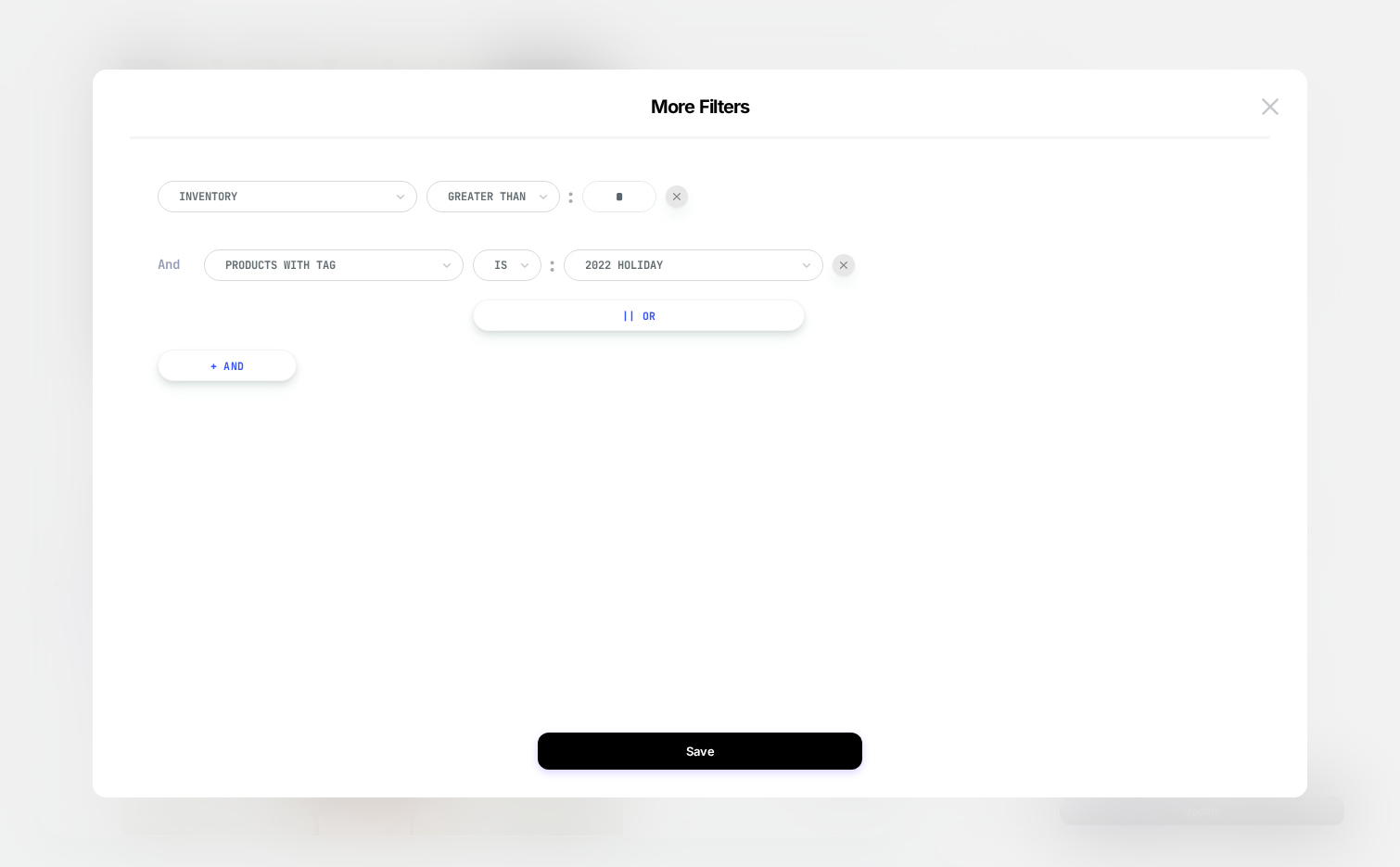
click at [644, 264] on div at bounding box center [687, 265] width 204 height 16
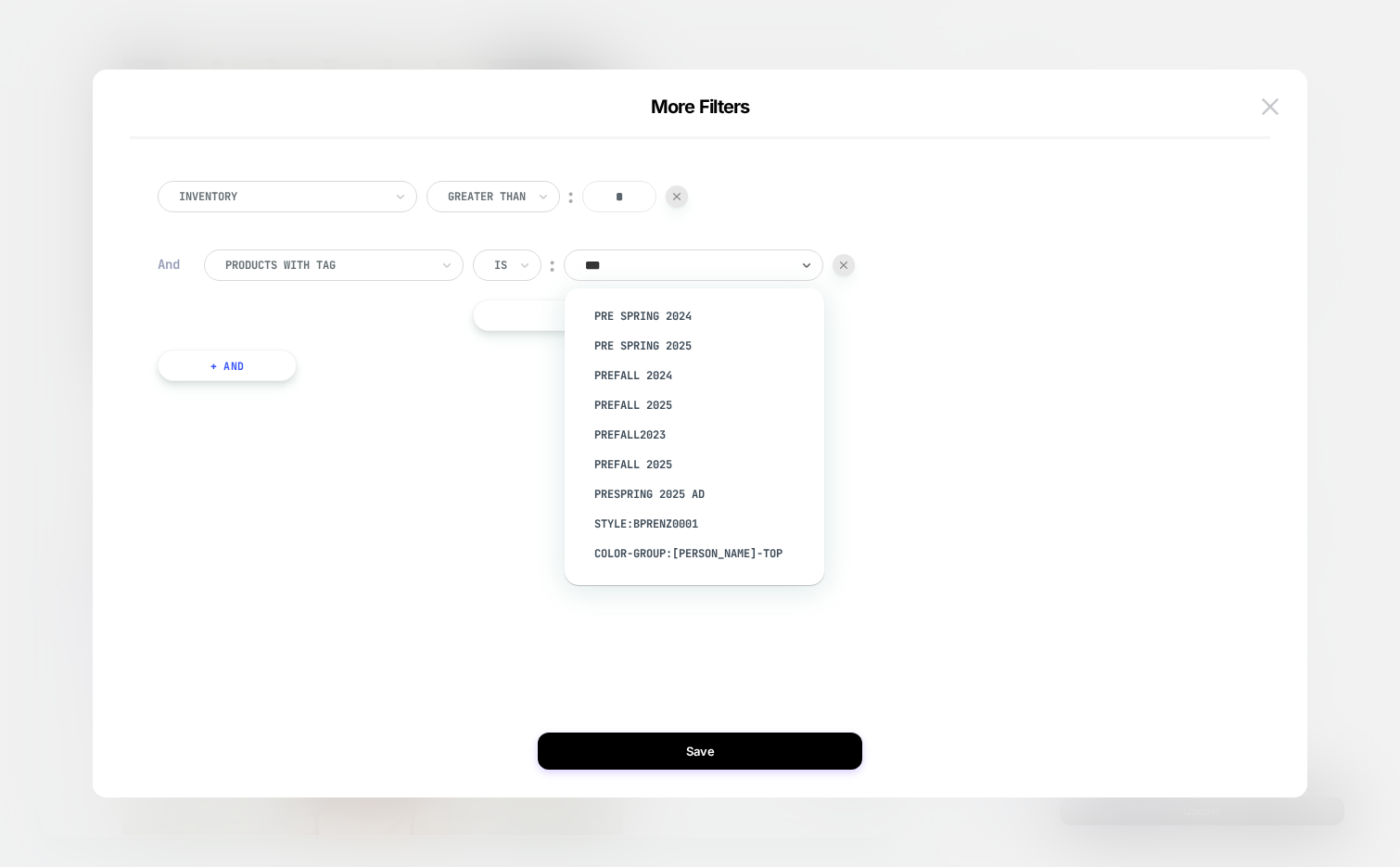
type input "****"
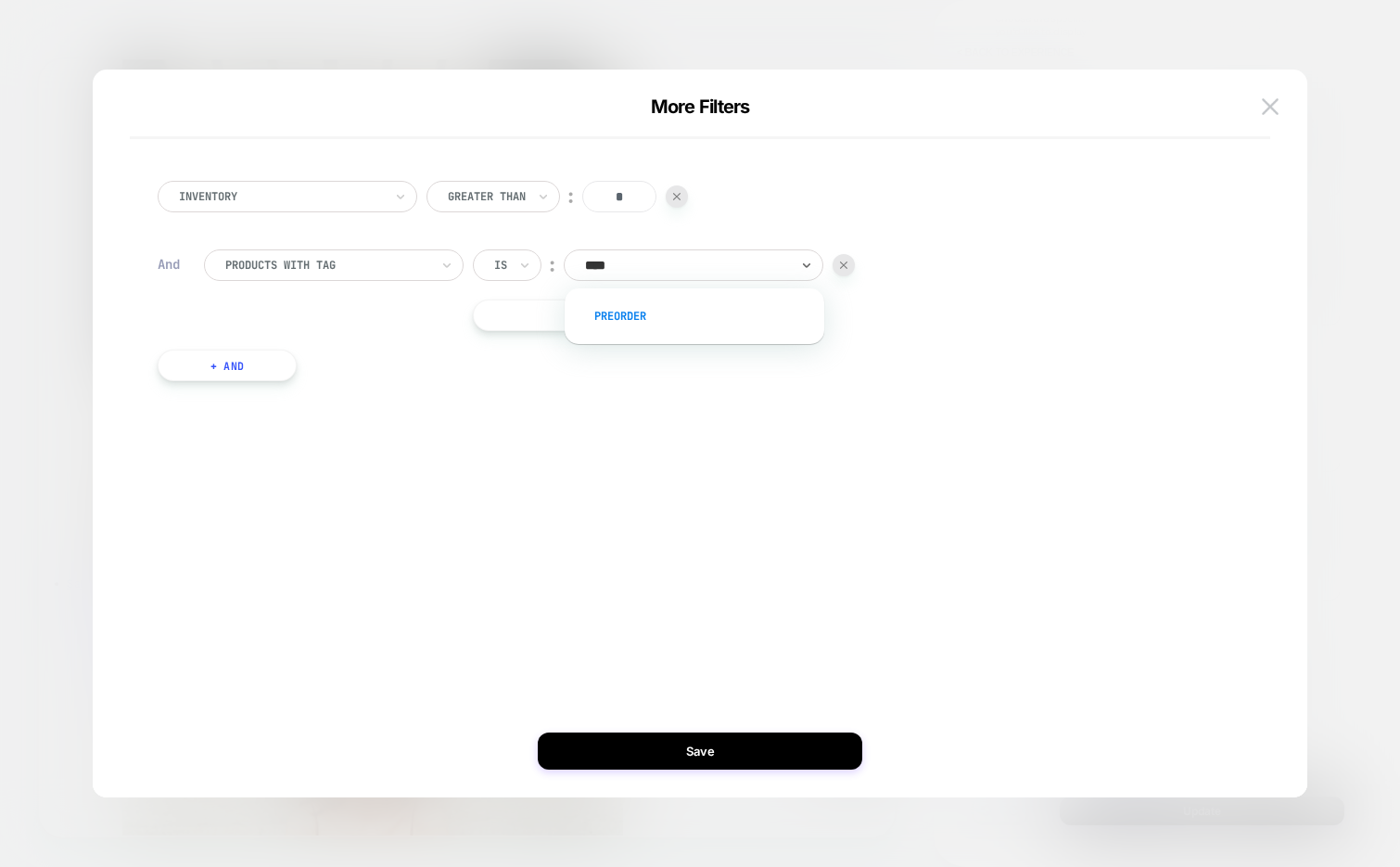
click at [653, 311] on div "preorder" at bounding box center [704, 316] width 241 height 30
click at [510, 265] on div "Is" at bounding box center [506, 265] width 68 height 32
click at [504, 343] on div "Is not" at bounding box center [551, 346] width 120 height 30
click at [205, 358] on button "+ And" at bounding box center [227, 365] width 139 height 32
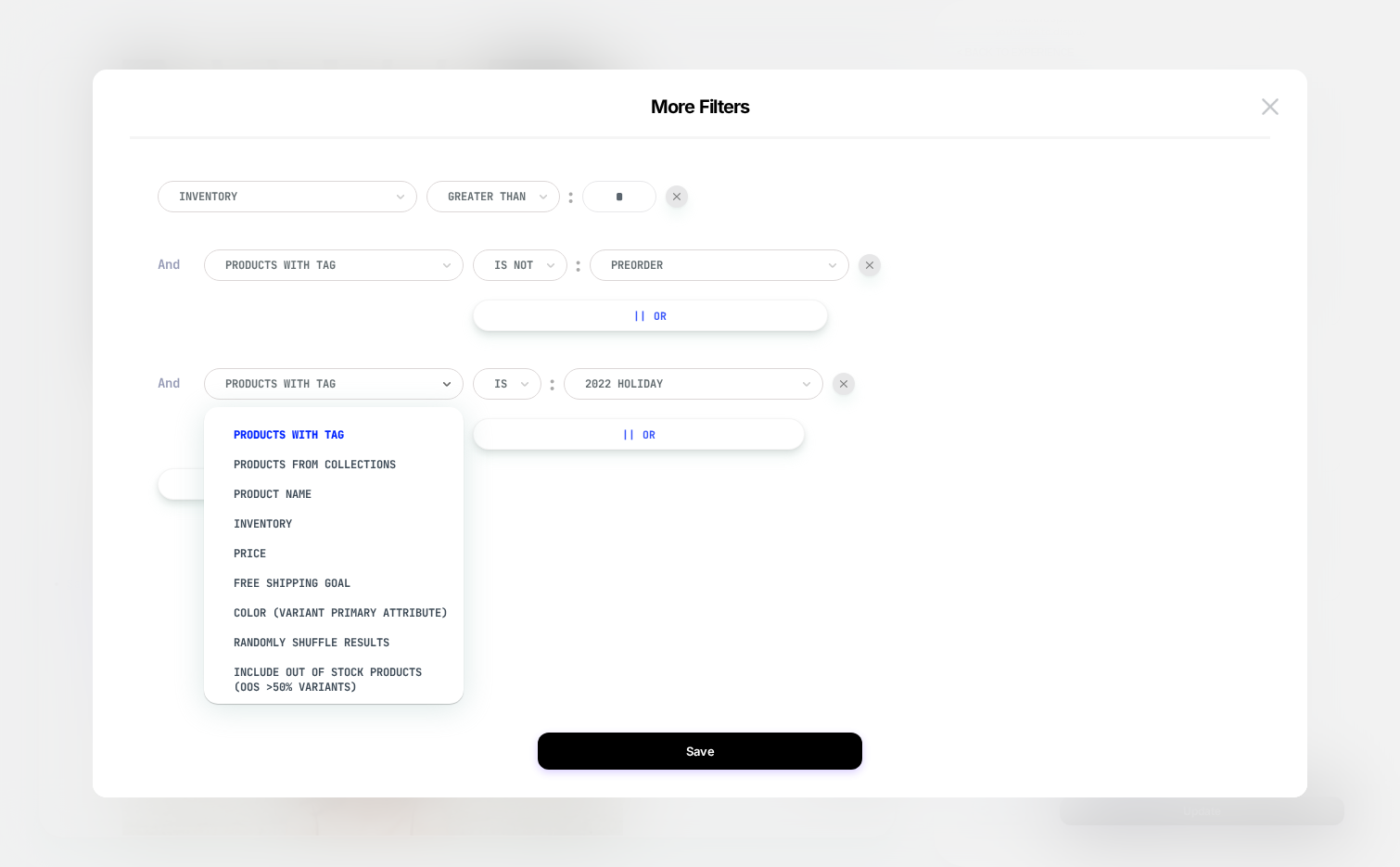
click at [337, 386] on div at bounding box center [327, 383] width 204 height 16
click at [361, 455] on div "products from collections" at bounding box center [343, 464] width 241 height 30
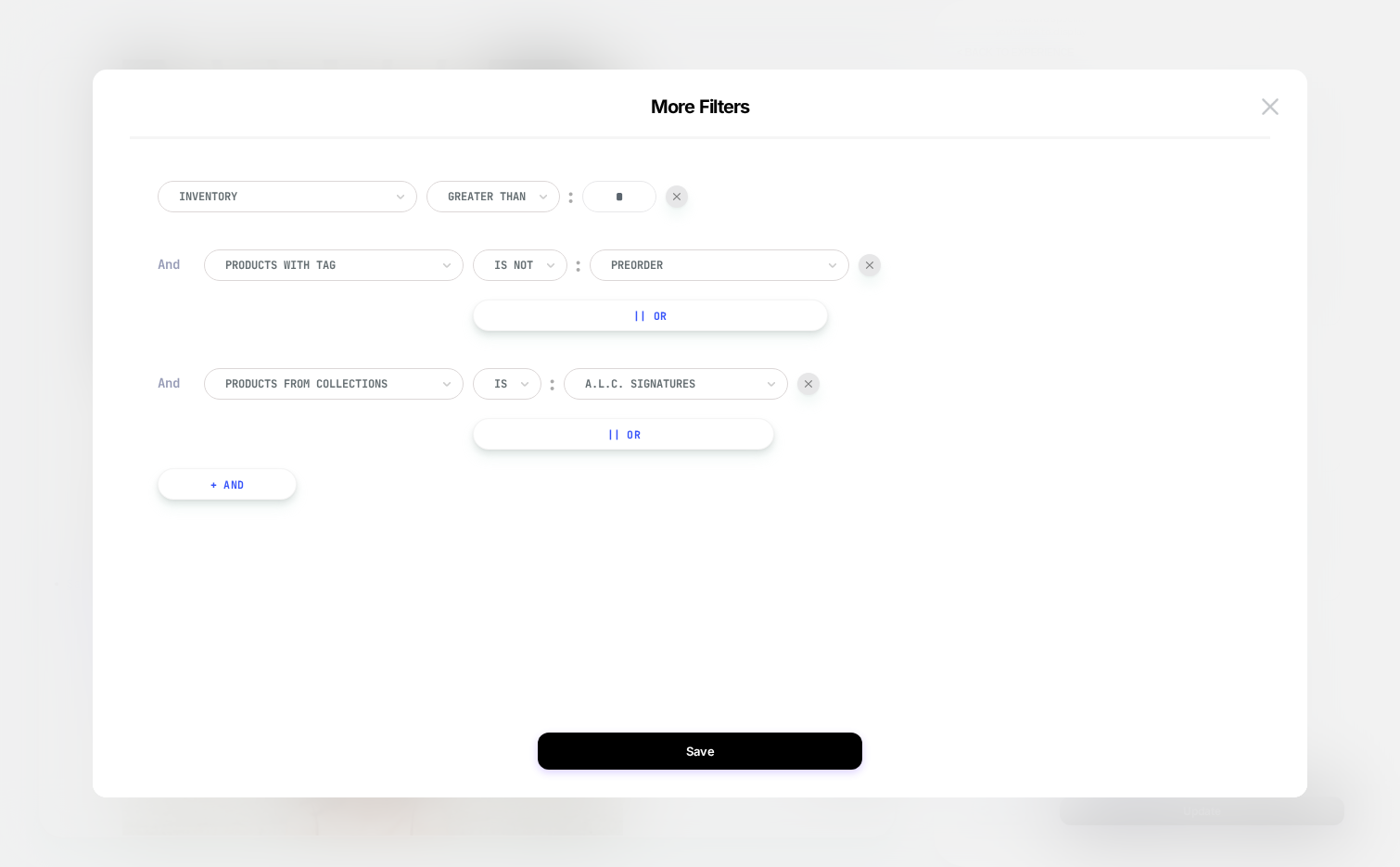
click at [609, 395] on div "A.L.C. Signatures" at bounding box center [675, 383] width 224 height 32
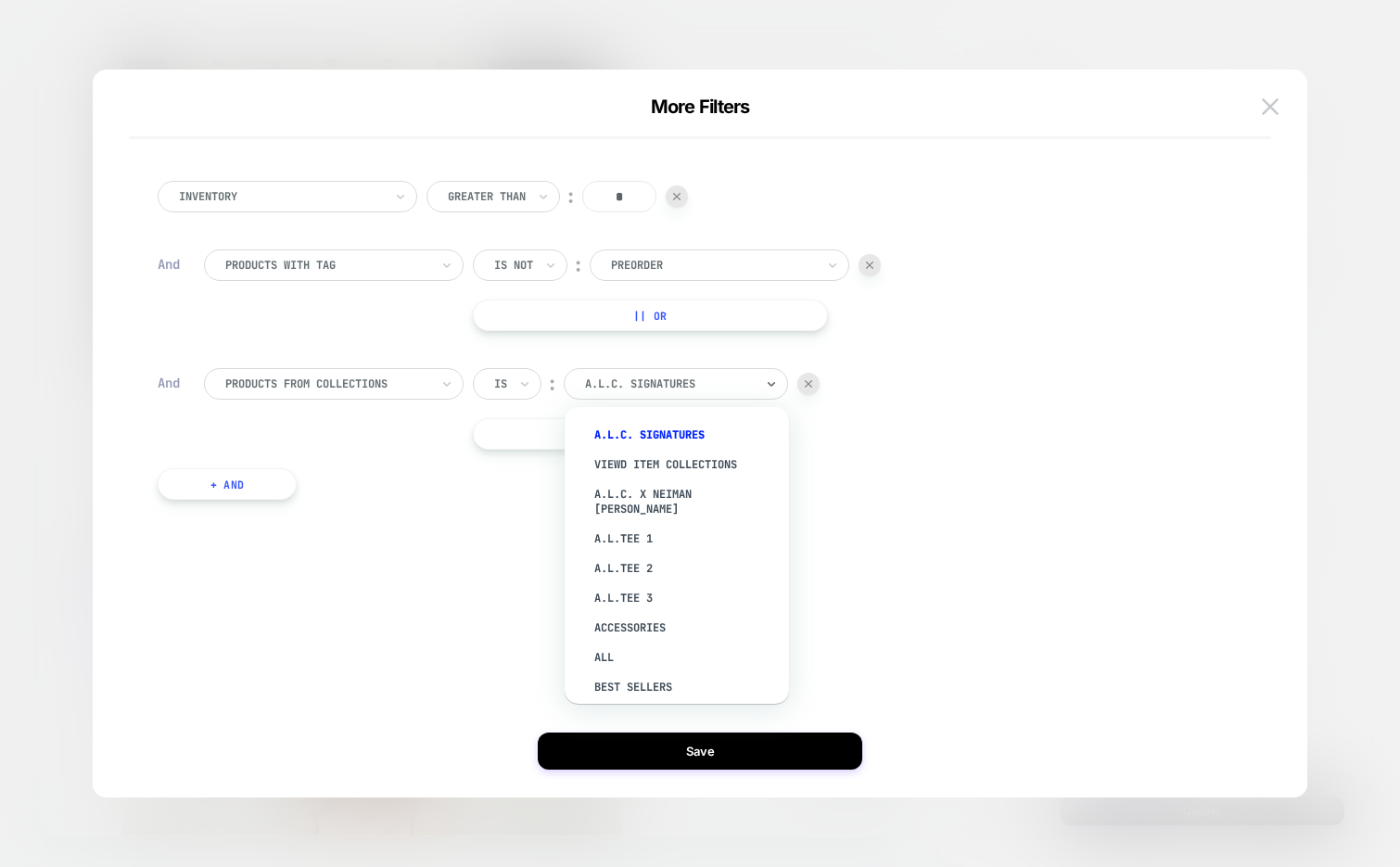
type input "*"
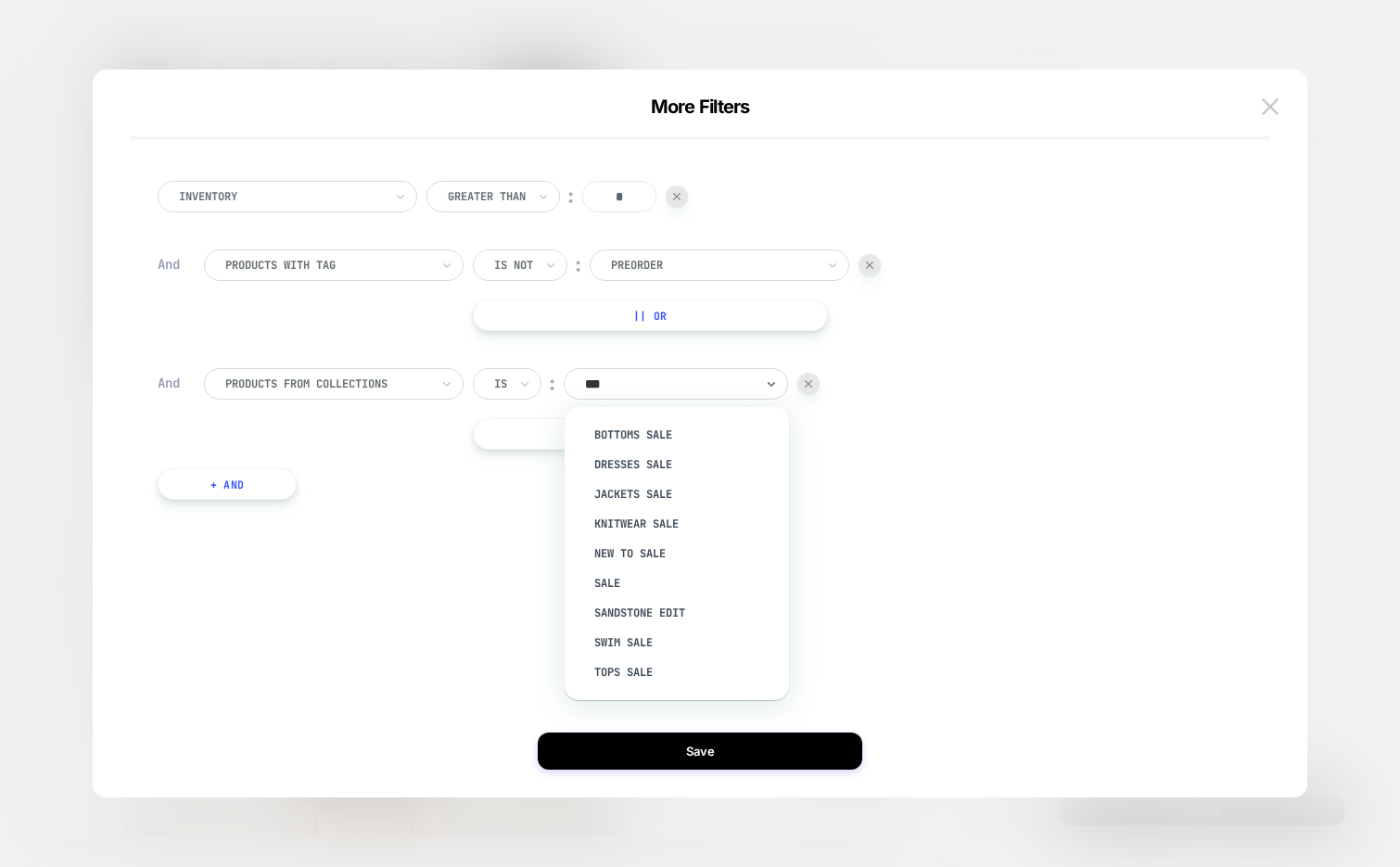
type input "****"
click at [607, 582] on div "Sale" at bounding box center [687, 583] width 206 height 30
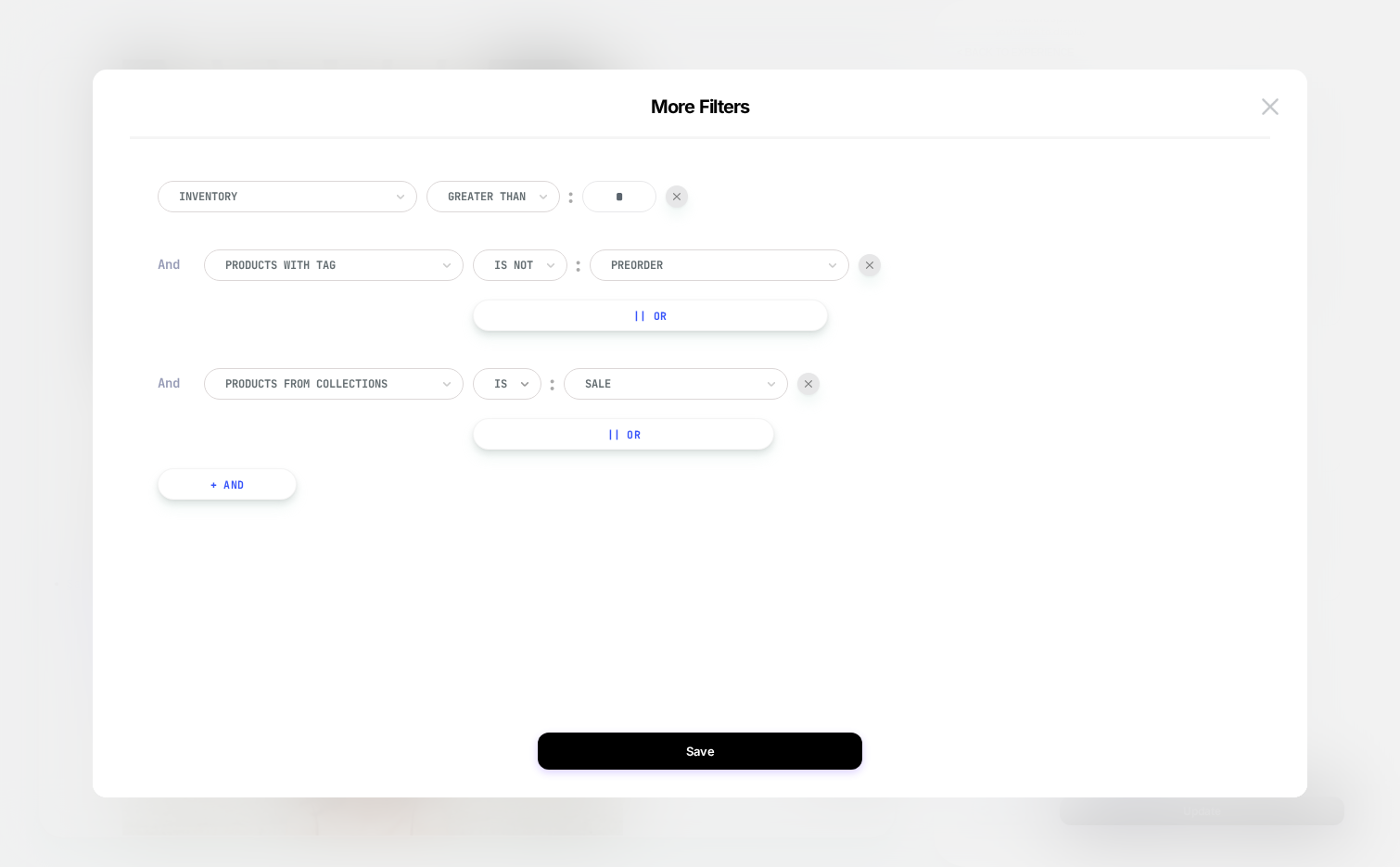
click at [520, 381] on icon at bounding box center [524, 383] width 13 height 18
click at [520, 458] on div "Is not" at bounding box center [551, 464] width 120 height 30
click at [748, 380] on div at bounding box center [694, 383] width 169 height 16
type input "*"
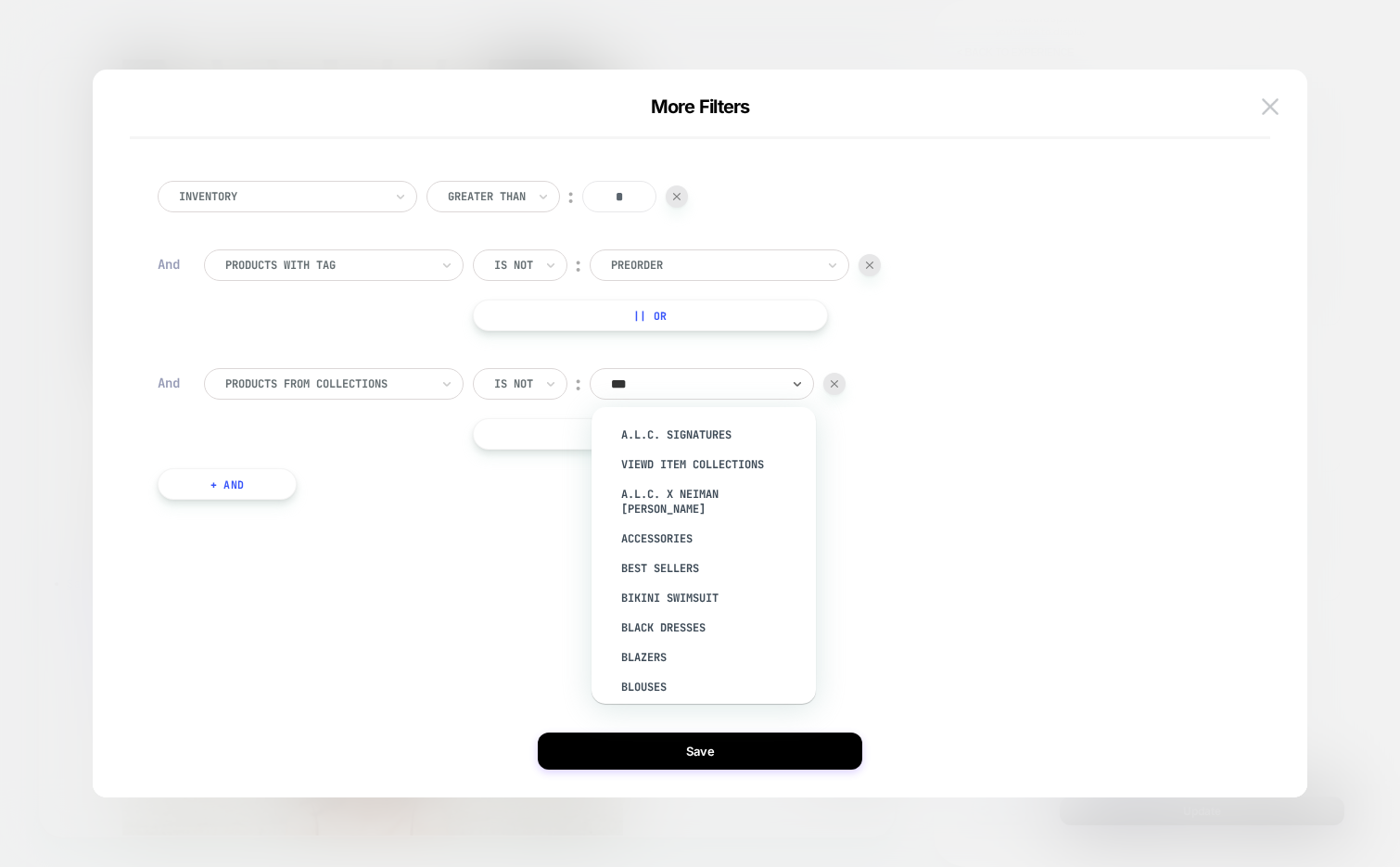
type input "****"
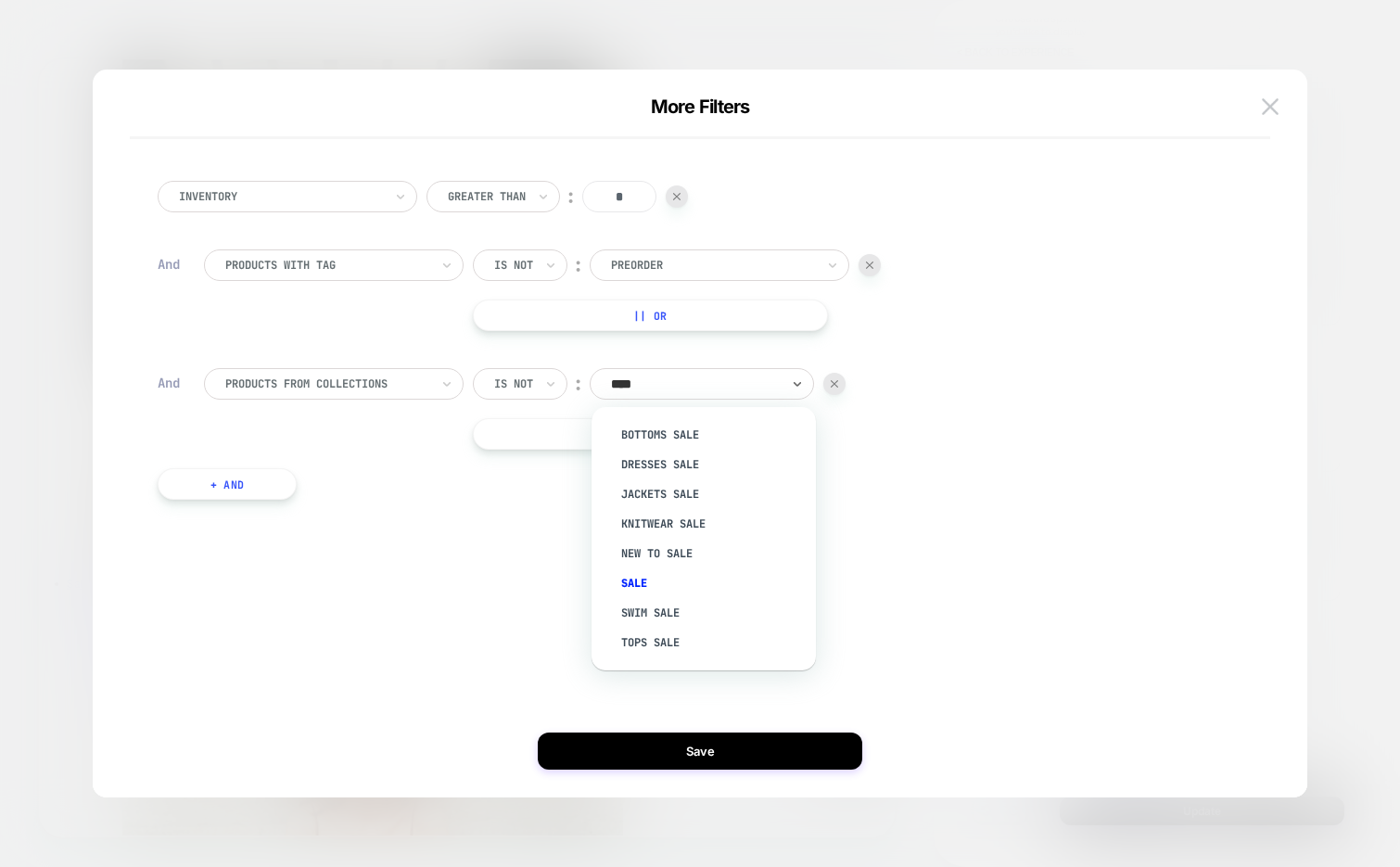
click at [363, 398] on div "products from collections" at bounding box center [334, 383] width 260 height 32
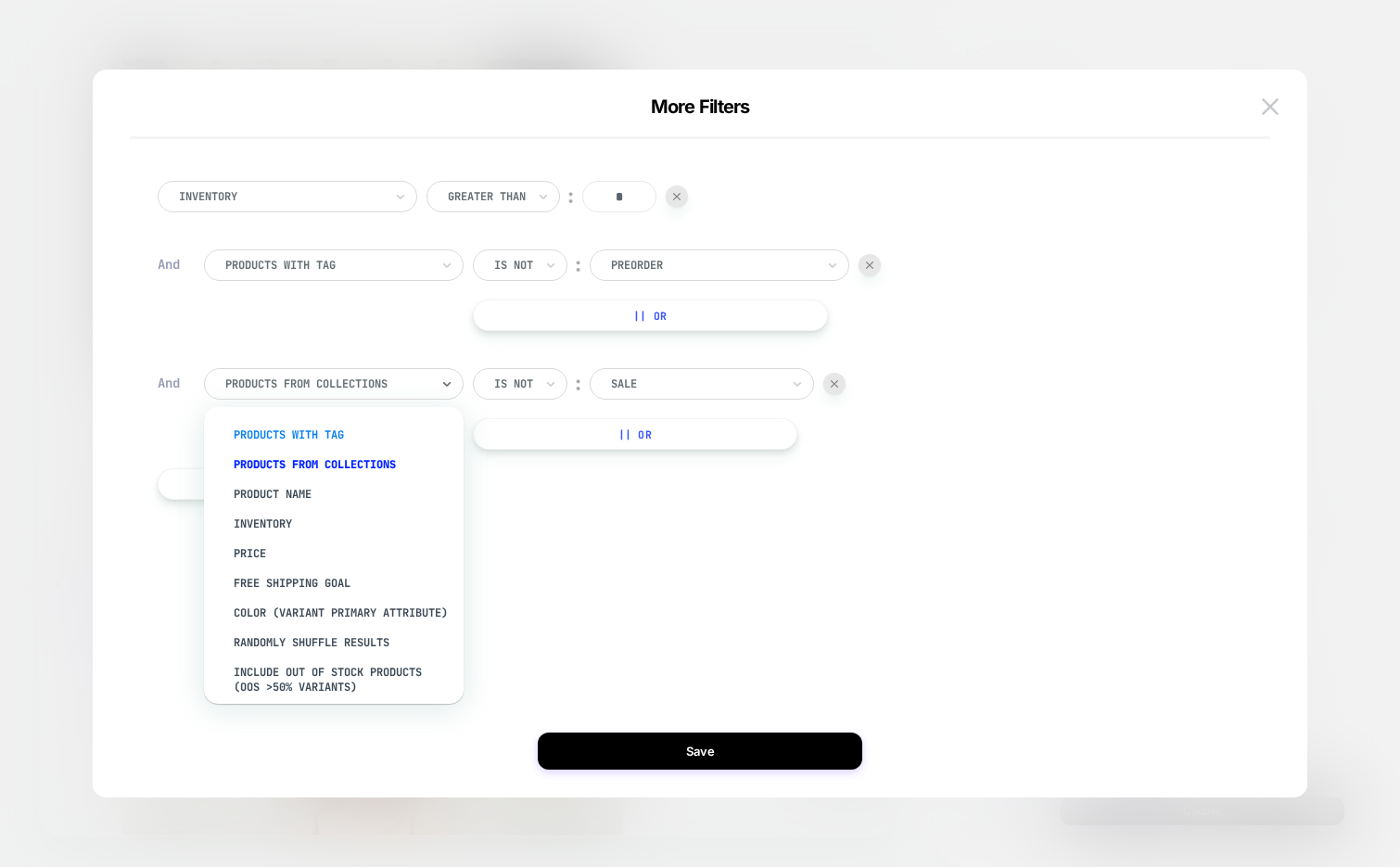
click at [354, 435] on div "products with tag" at bounding box center [343, 434] width 241 height 30
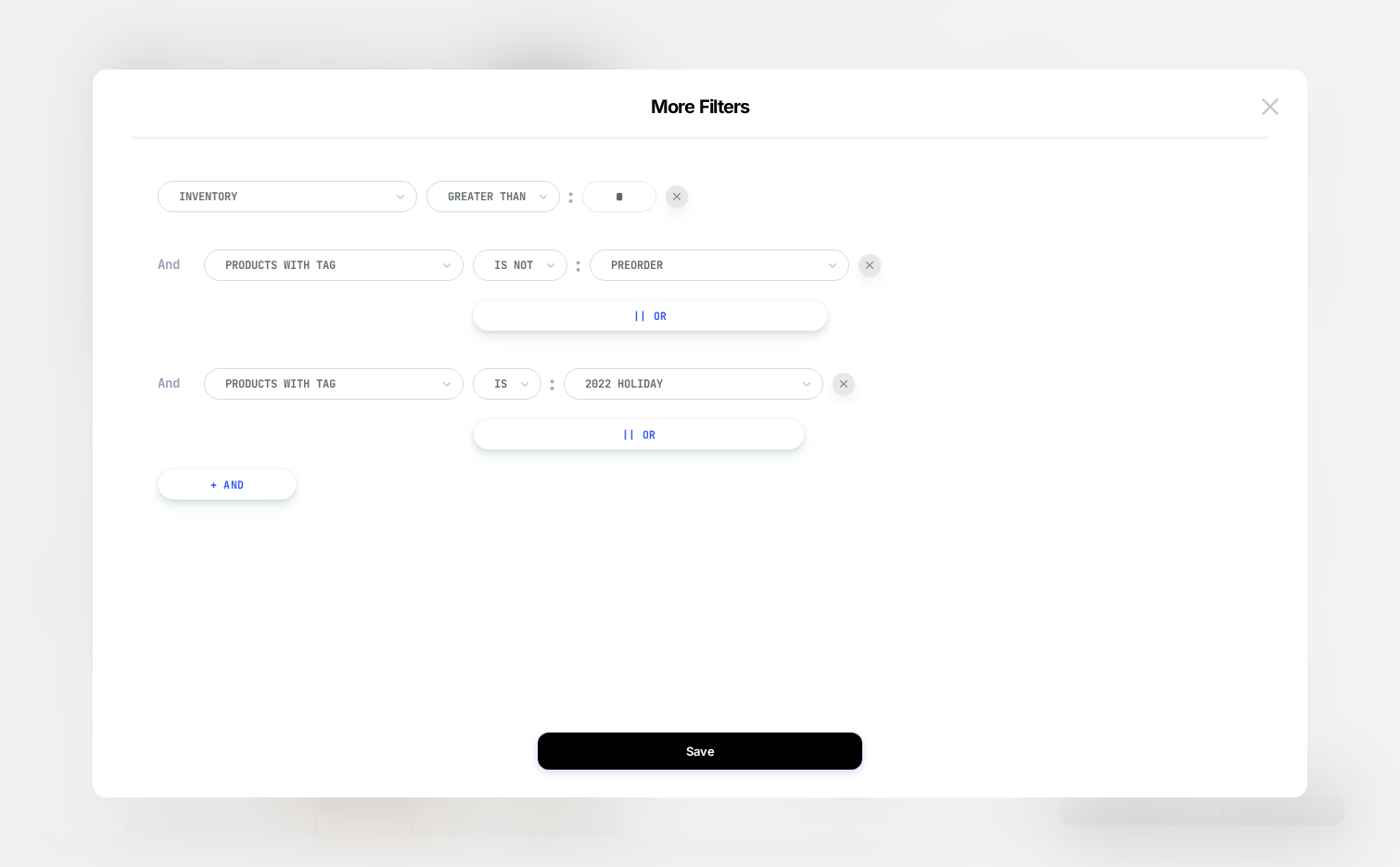
click at [510, 384] on div "Is" at bounding box center [506, 383] width 68 height 32
click at [517, 460] on div "Is not" at bounding box center [551, 464] width 120 height 30
click at [657, 388] on div at bounding box center [713, 383] width 204 height 16
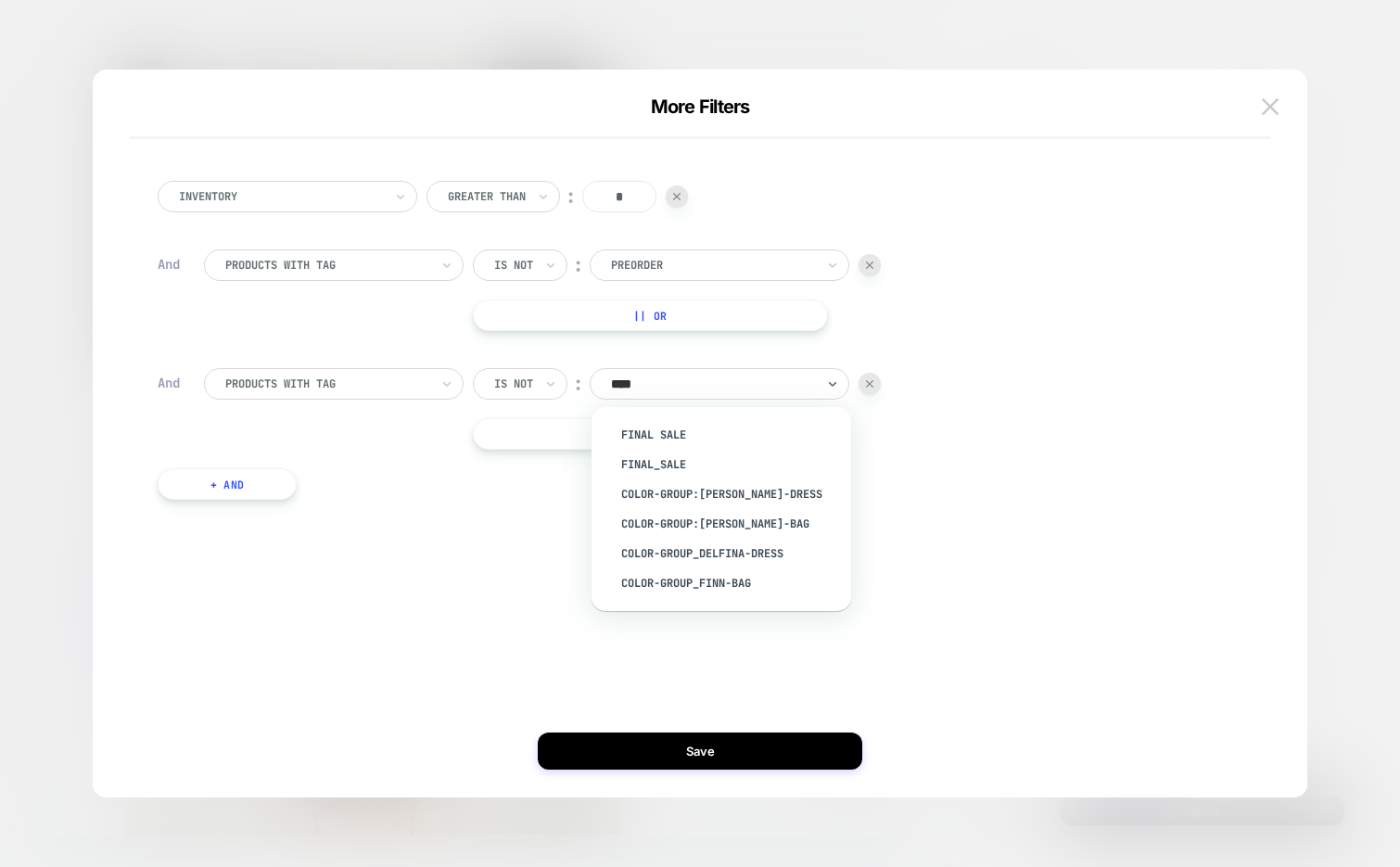
type input "*****"
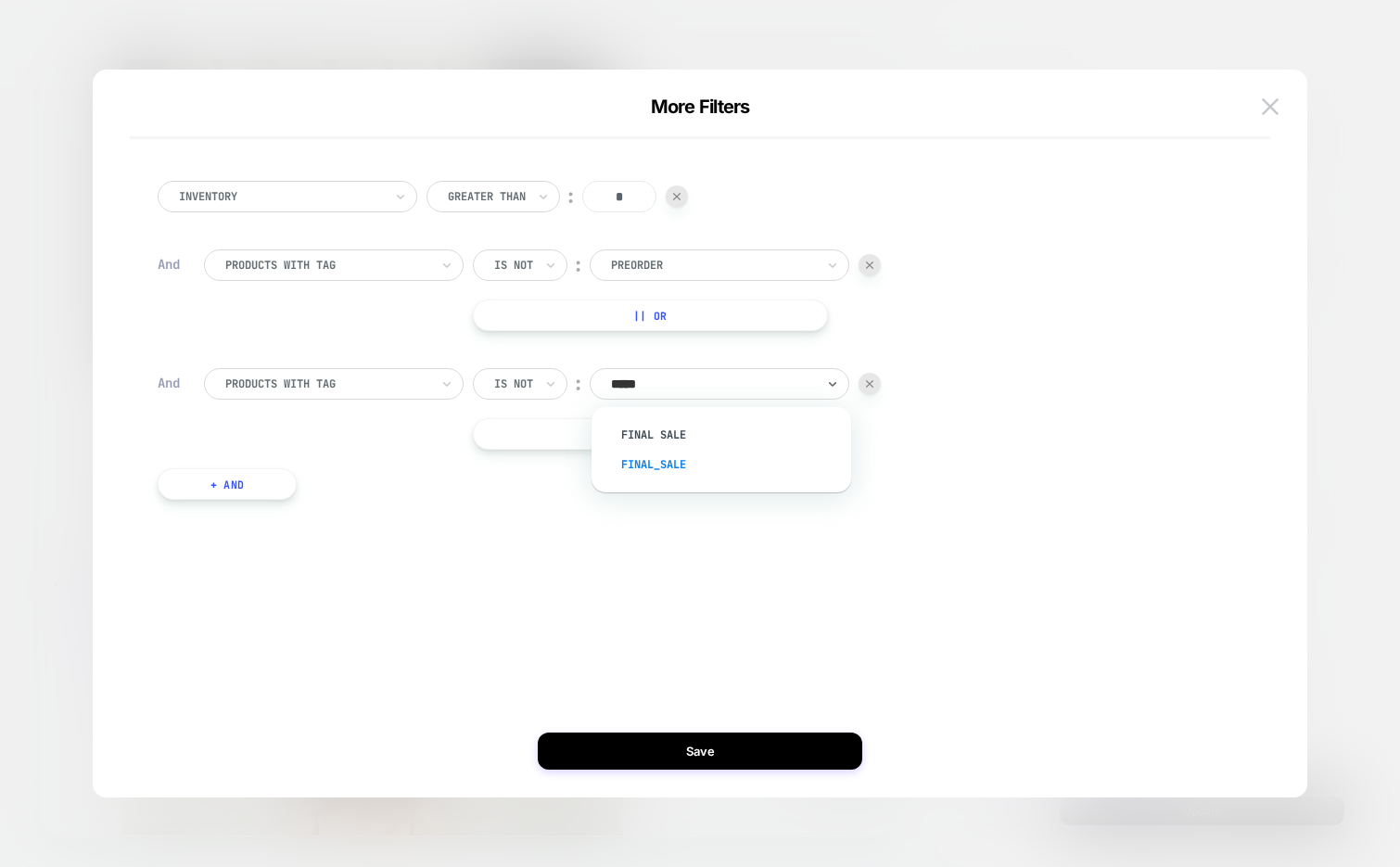
click at [700, 465] on div "Final_sale" at bounding box center [730, 464] width 241 height 30
click at [1199, 45] on div at bounding box center [700, 434] width 1400 height 867
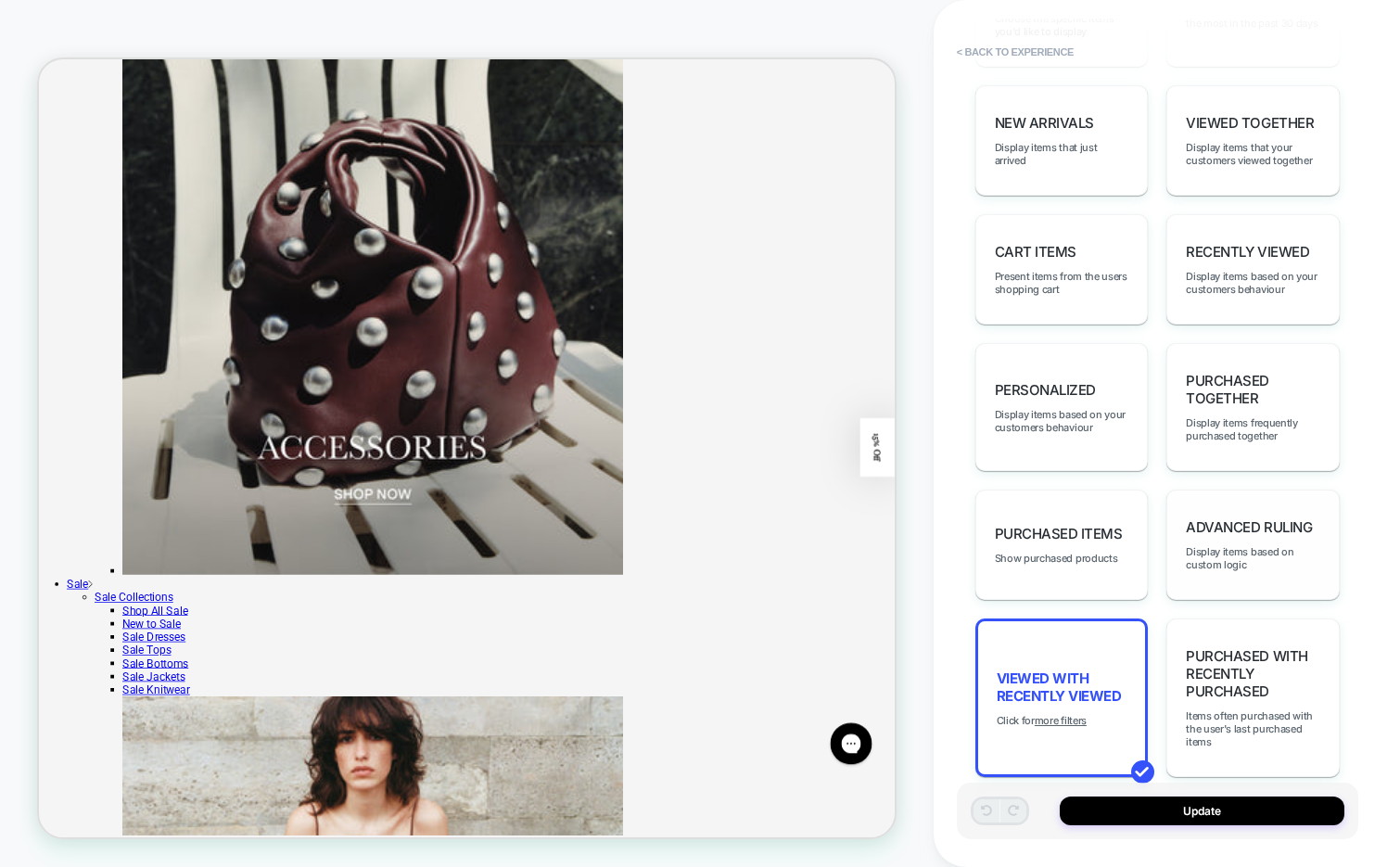
click at [1271, 489] on div "Advanced Ruling Display items based on custom logic" at bounding box center [1253, 544] width 173 height 111
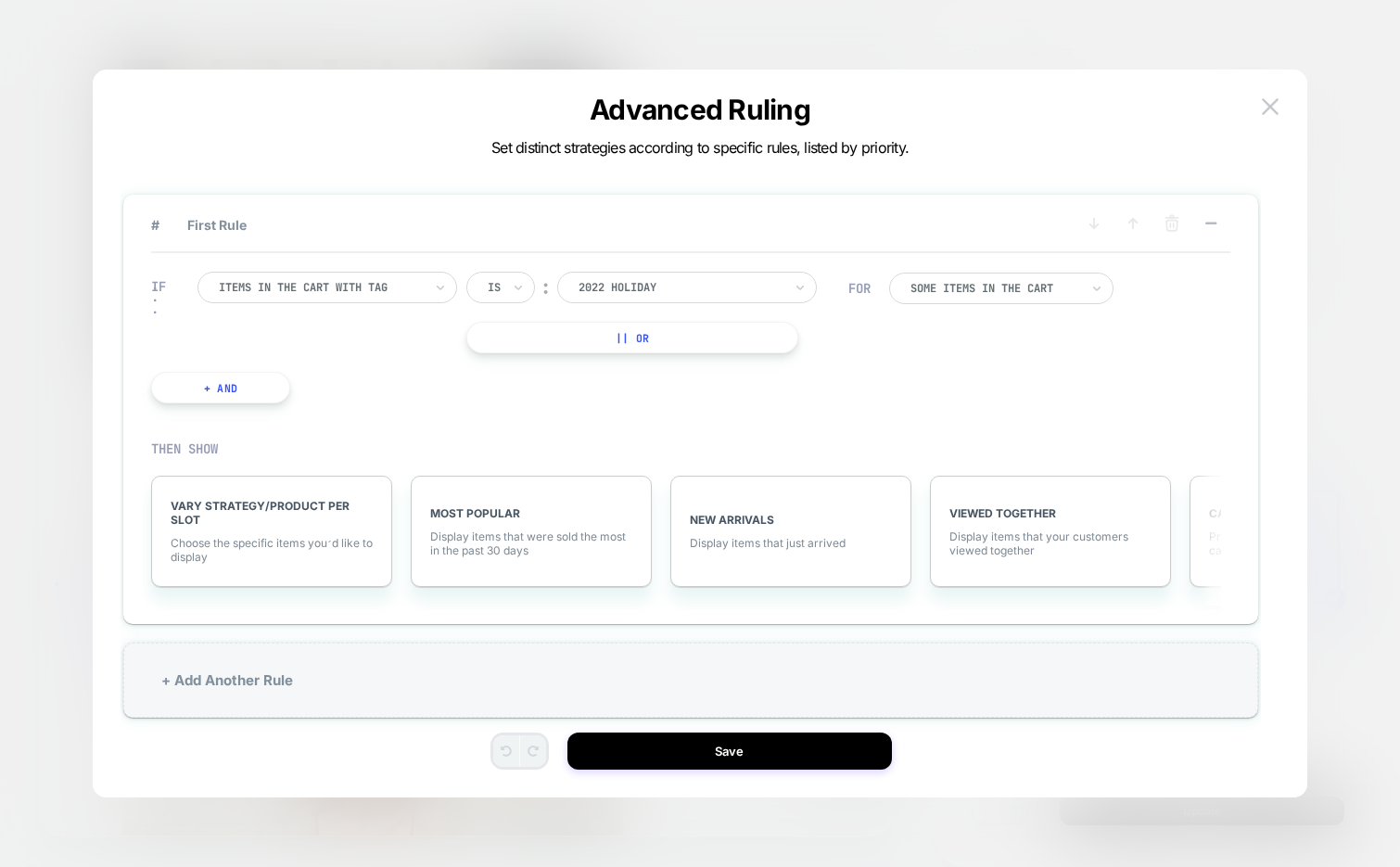
click at [376, 286] on div at bounding box center [321, 287] width 204 height 16
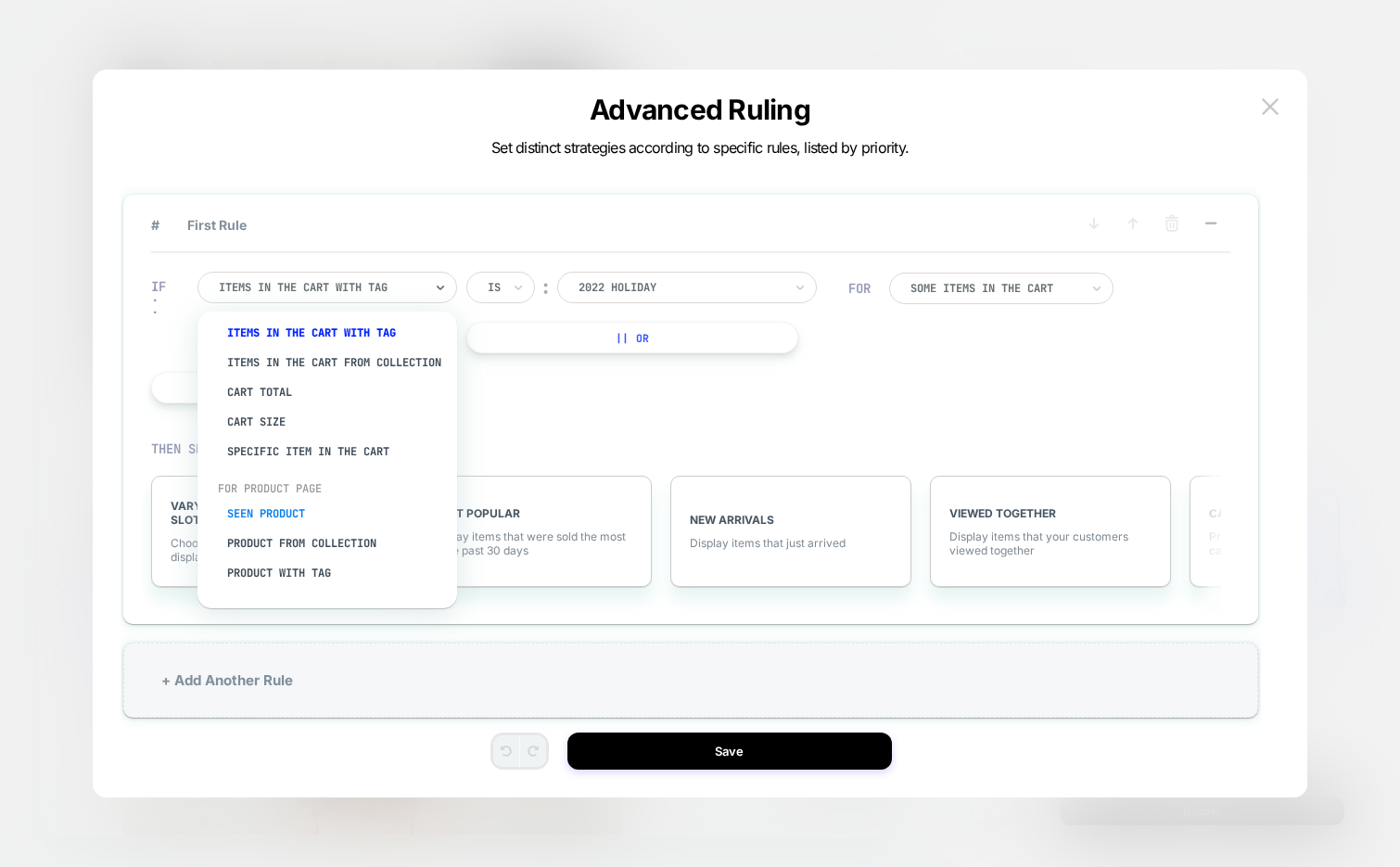
scroll to position [40, 0]
click at [289, 516] on div "Seen Product" at bounding box center [336, 513] width 241 height 30
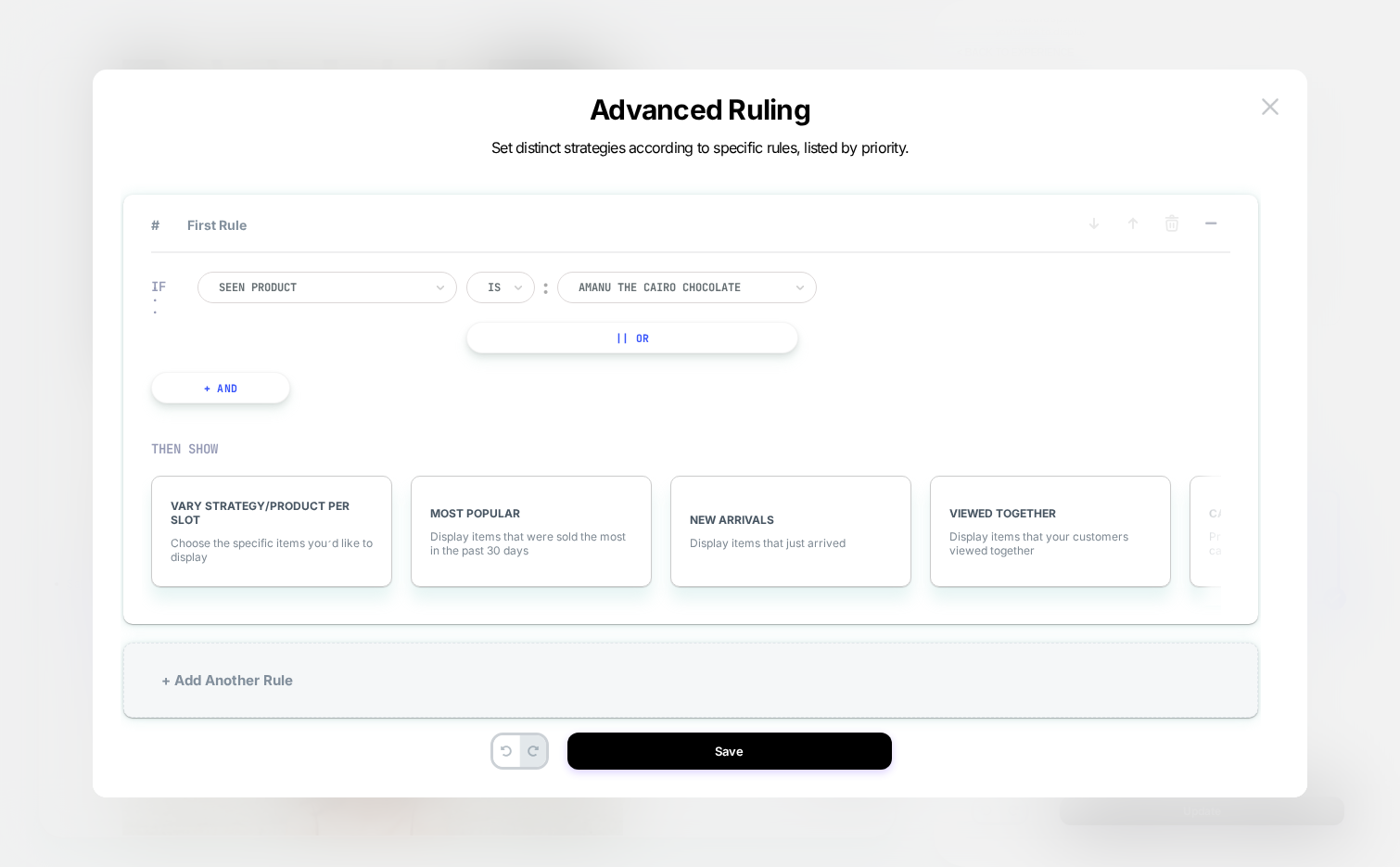
click at [361, 285] on div at bounding box center [321, 287] width 204 height 16
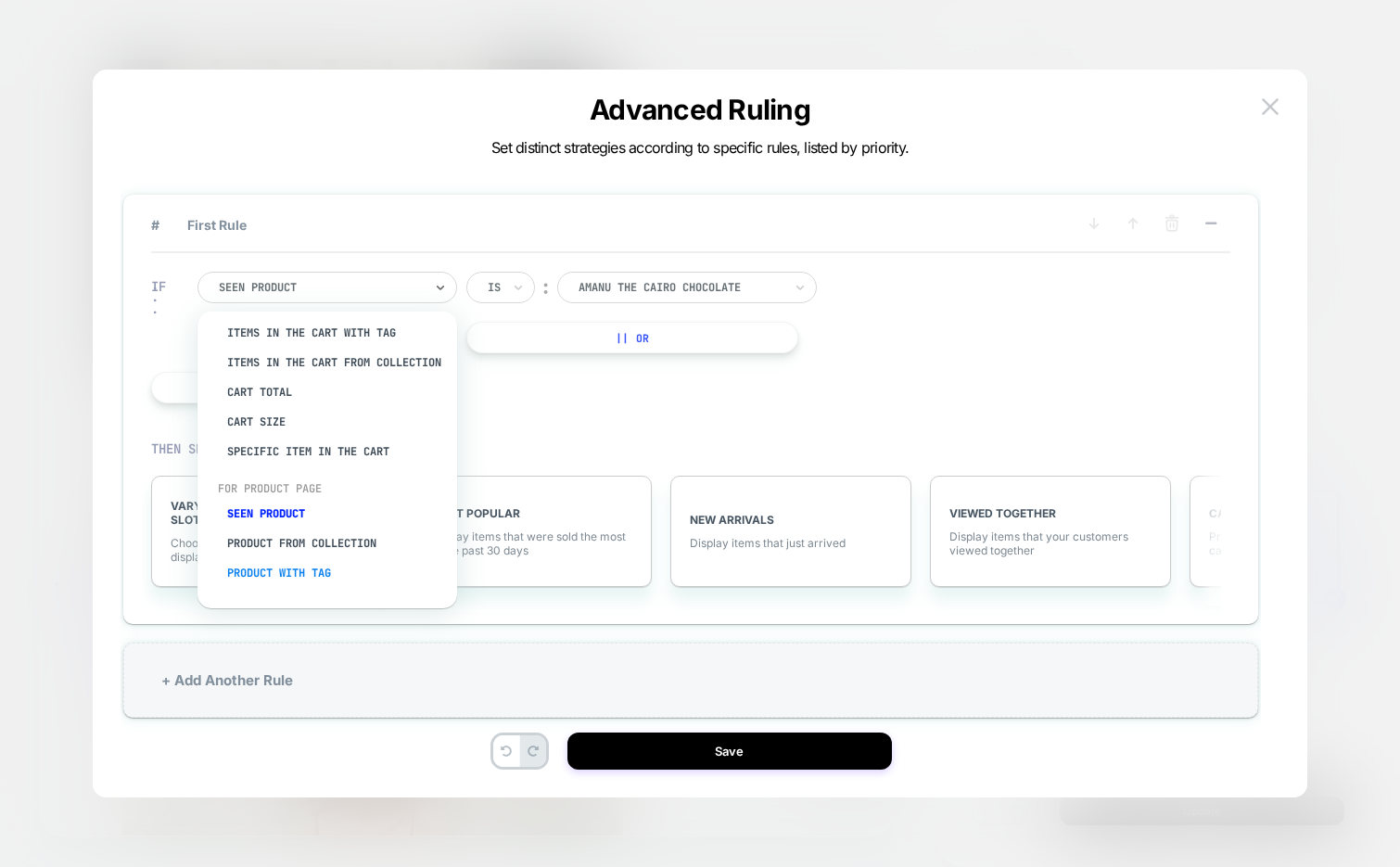
click at [269, 568] on div "Product with tag" at bounding box center [336, 573] width 241 height 30
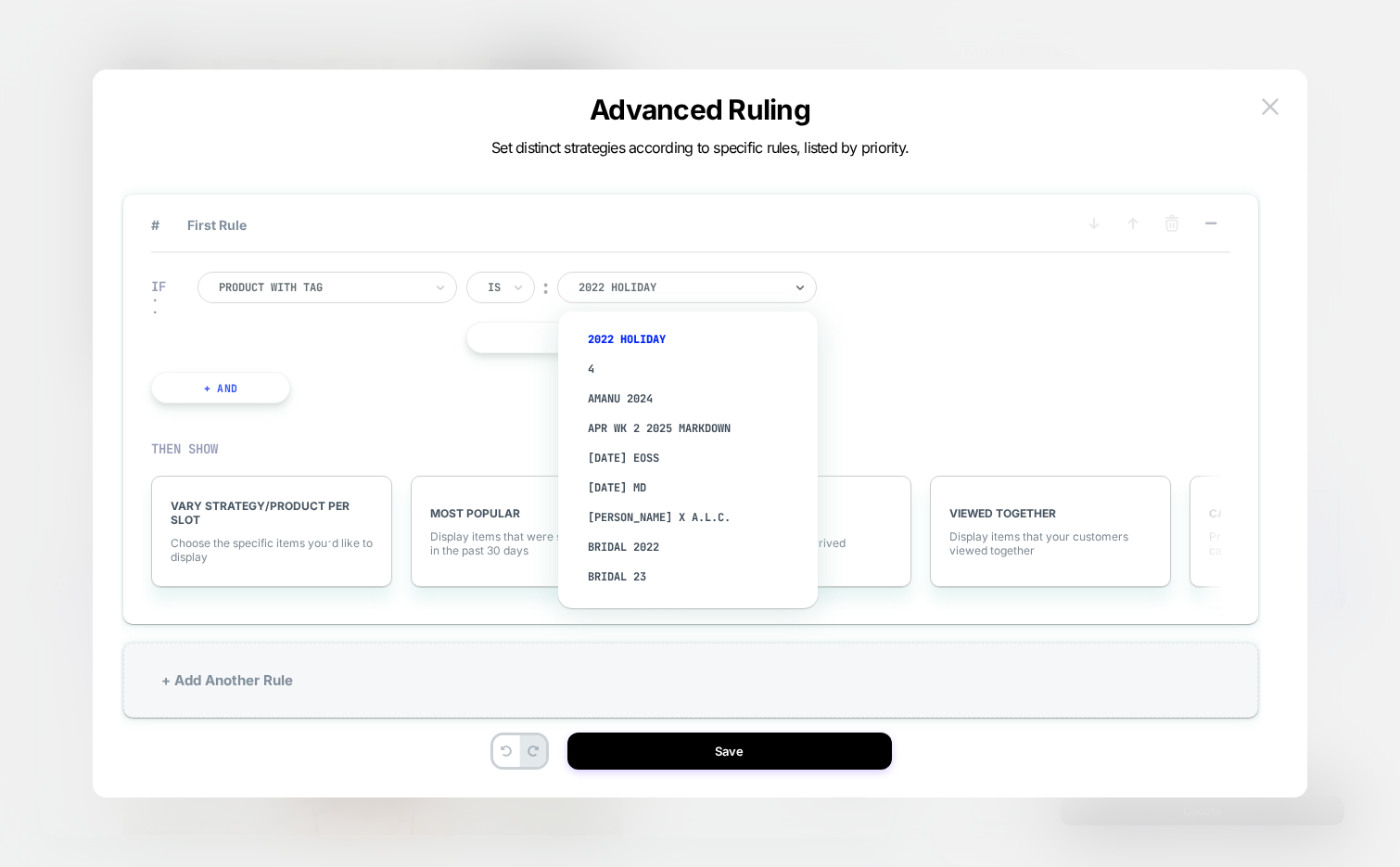
click at [633, 297] on div "2022 Holiday" at bounding box center [681, 287] width 208 height 20
click at [486, 291] on div "Is" at bounding box center [493, 287] width 16 height 20
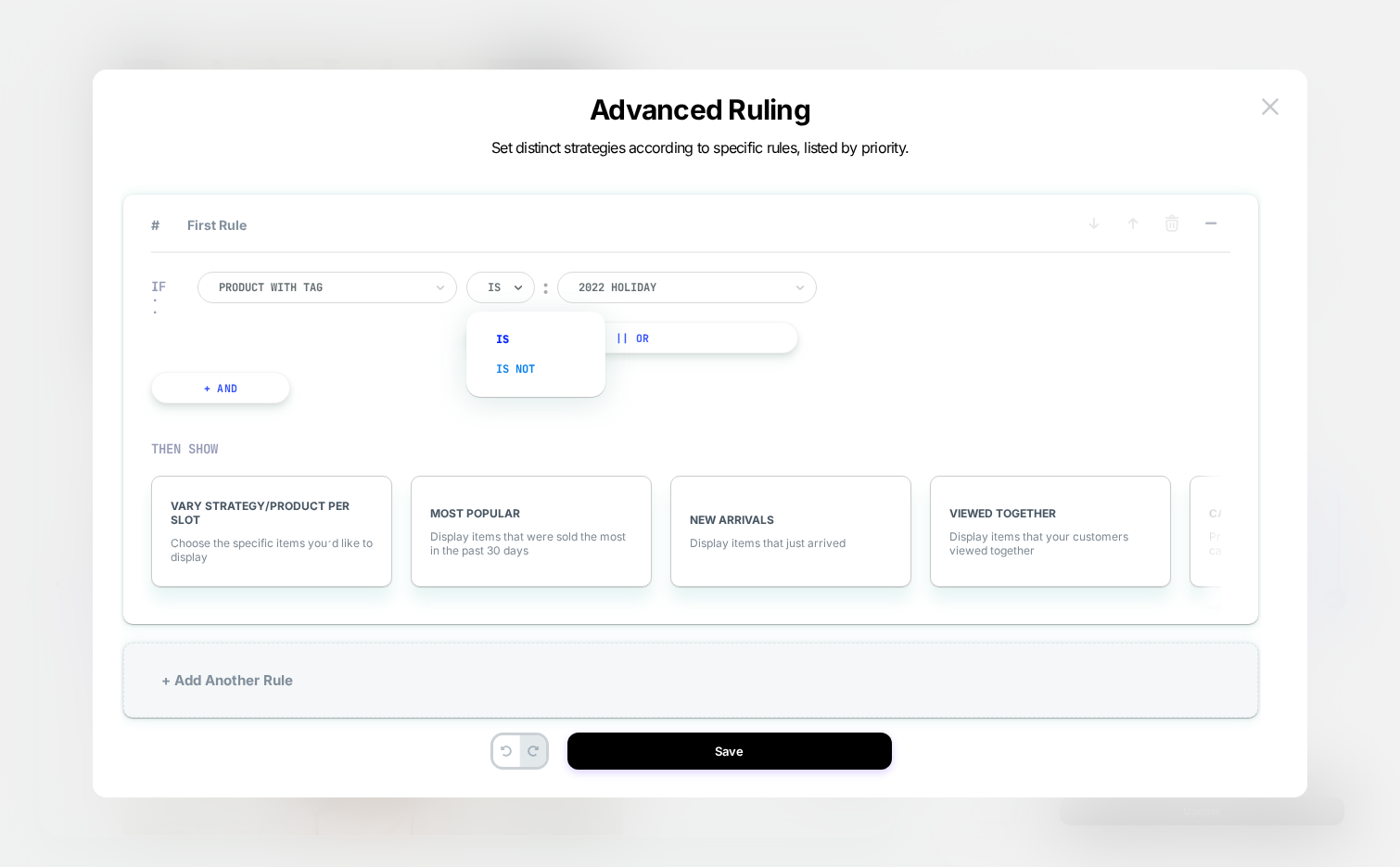
click at [489, 360] on div "Is not" at bounding box center [545, 369] width 120 height 30
click at [524, 284] on div at bounding box center [506, 287] width 39 height 16
click at [513, 322] on div "Is Is not" at bounding box center [535, 354] width 120 height 66
click at [528, 329] on div "Is" at bounding box center [545, 339] width 120 height 30
click at [630, 286] on div at bounding box center [681, 287] width 204 height 16
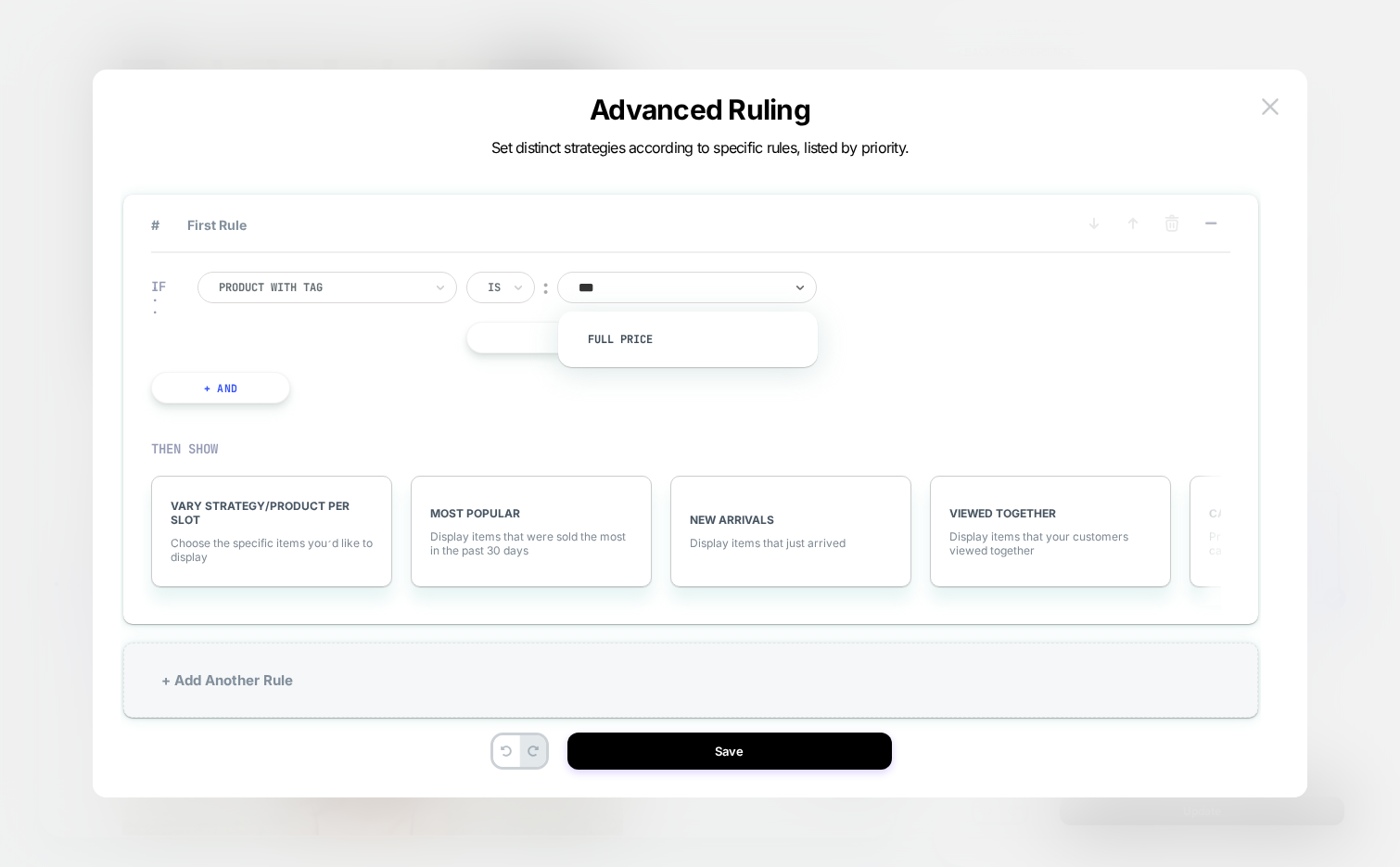
type input "****"
click at [641, 330] on div "full price" at bounding box center [697, 339] width 241 height 30
click at [486, 297] on div "Is" at bounding box center [493, 287] width 16 height 20
click at [502, 360] on div "Is not" at bounding box center [545, 369] width 120 height 30
click at [641, 297] on div "full price" at bounding box center [707, 287] width 208 height 20
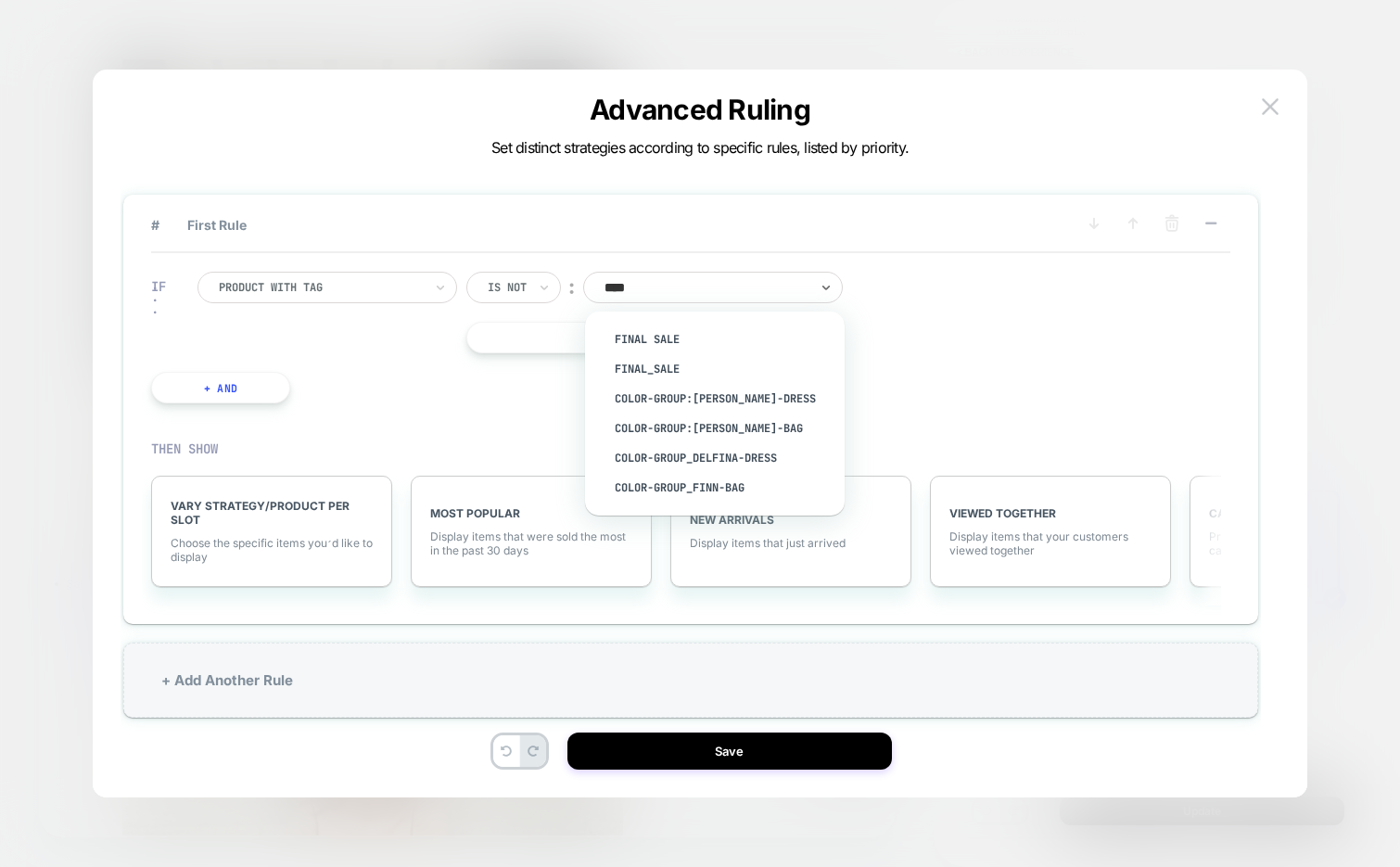
type input "*****"
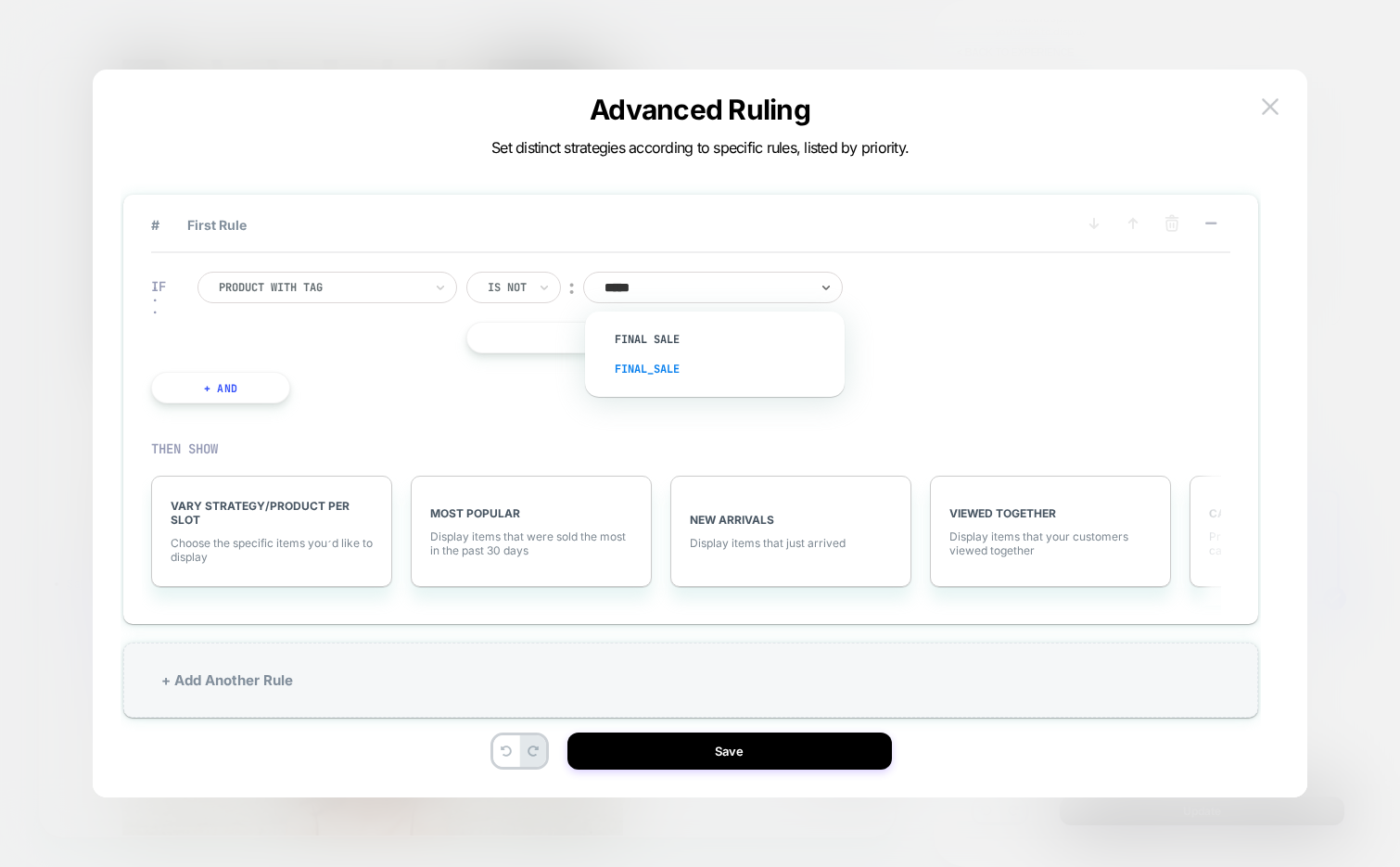
click at [670, 370] on div "Final_sale" at bounding box center [724, 369] width 241 height 30
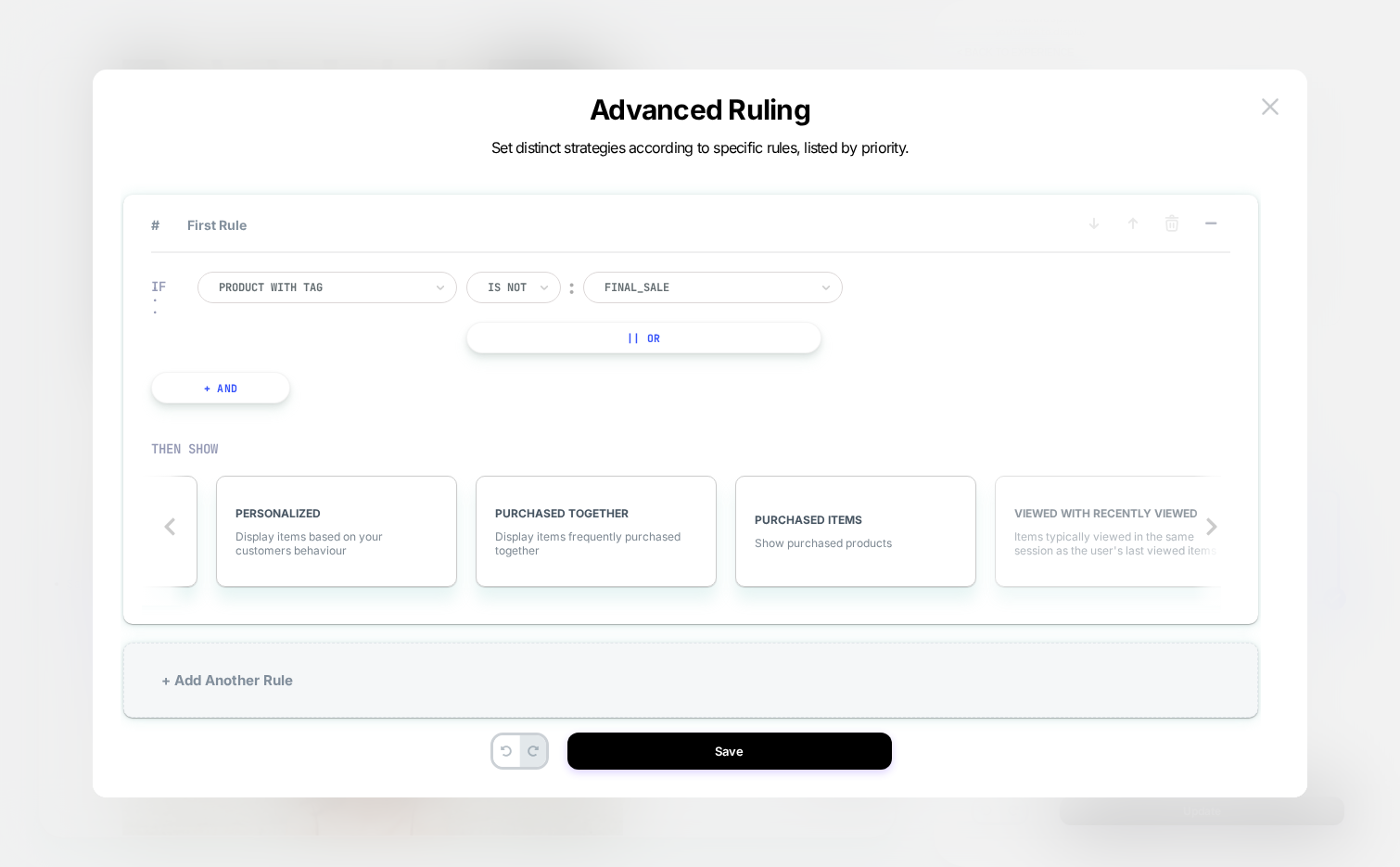
scroll to position [0, 1493]
click at [1065, 557] on span "Items typically viewed in the same session as the user's last viewed items" at bounding box center [1114, 543] width 202 height 28
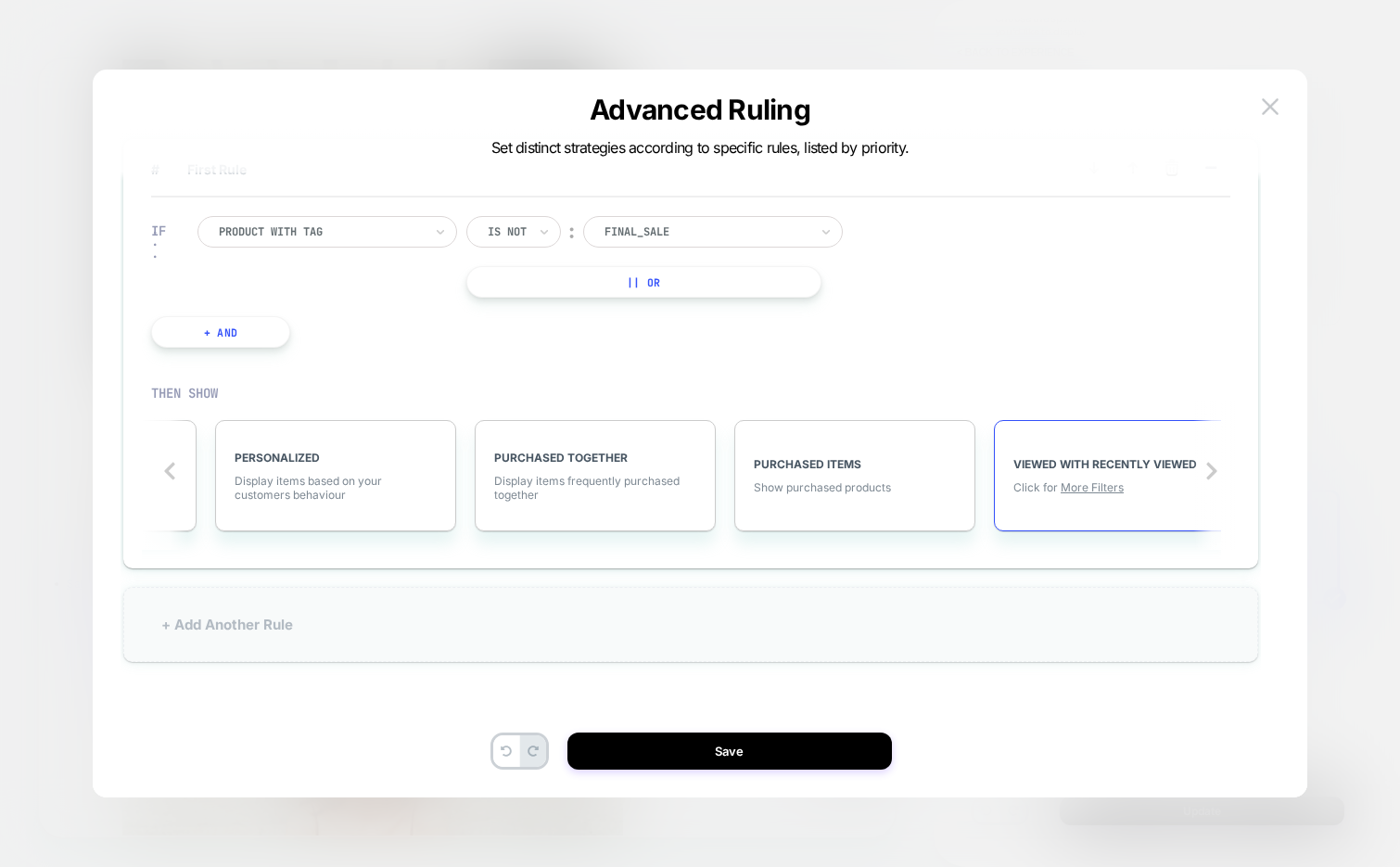
click at [384, 626] on div "+ Add Another Rule" at bounding box center [690, 624] width 1134 height 75
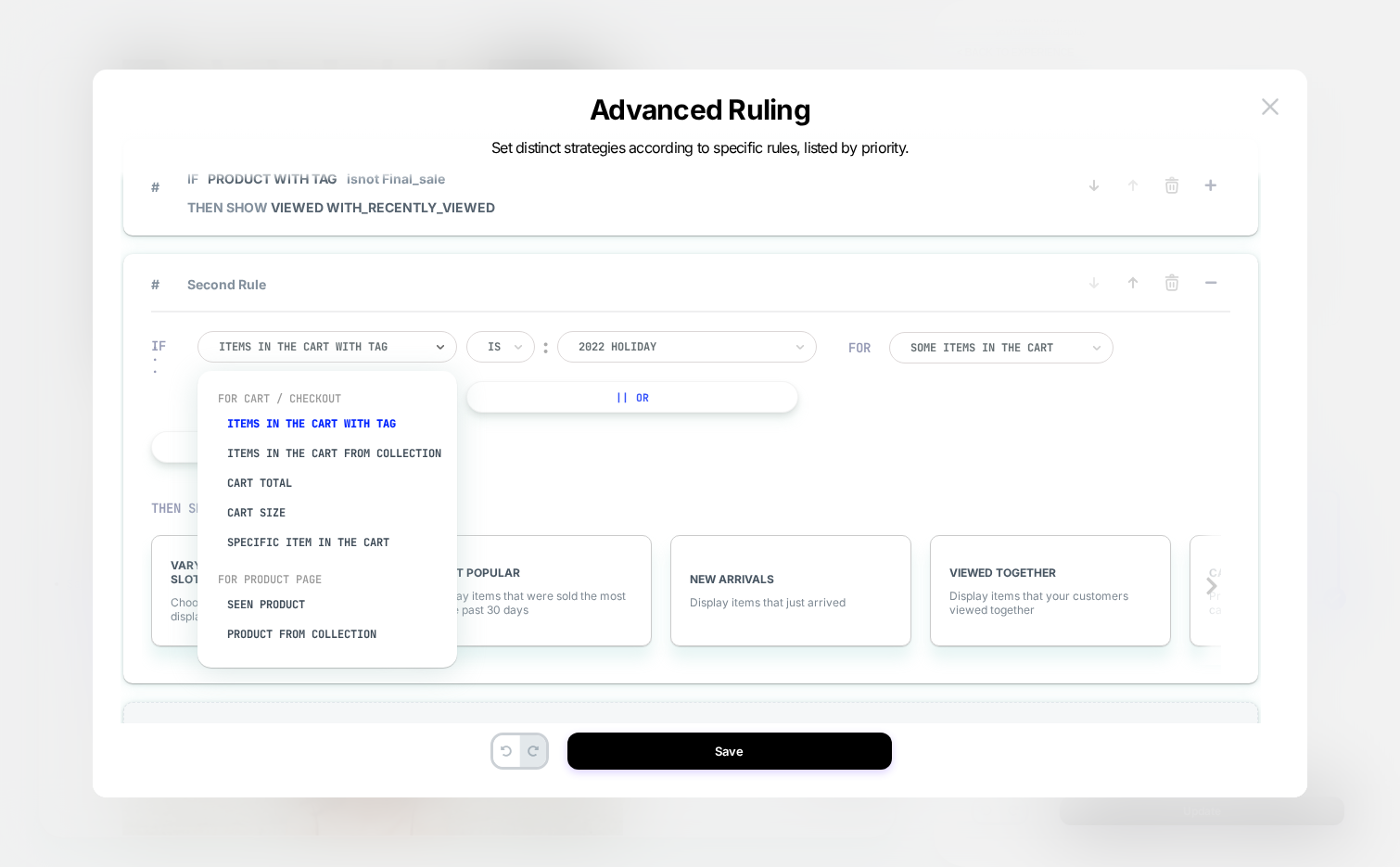
click at [374, 343] on div at bounding box center [321, 346] width 204 height 16
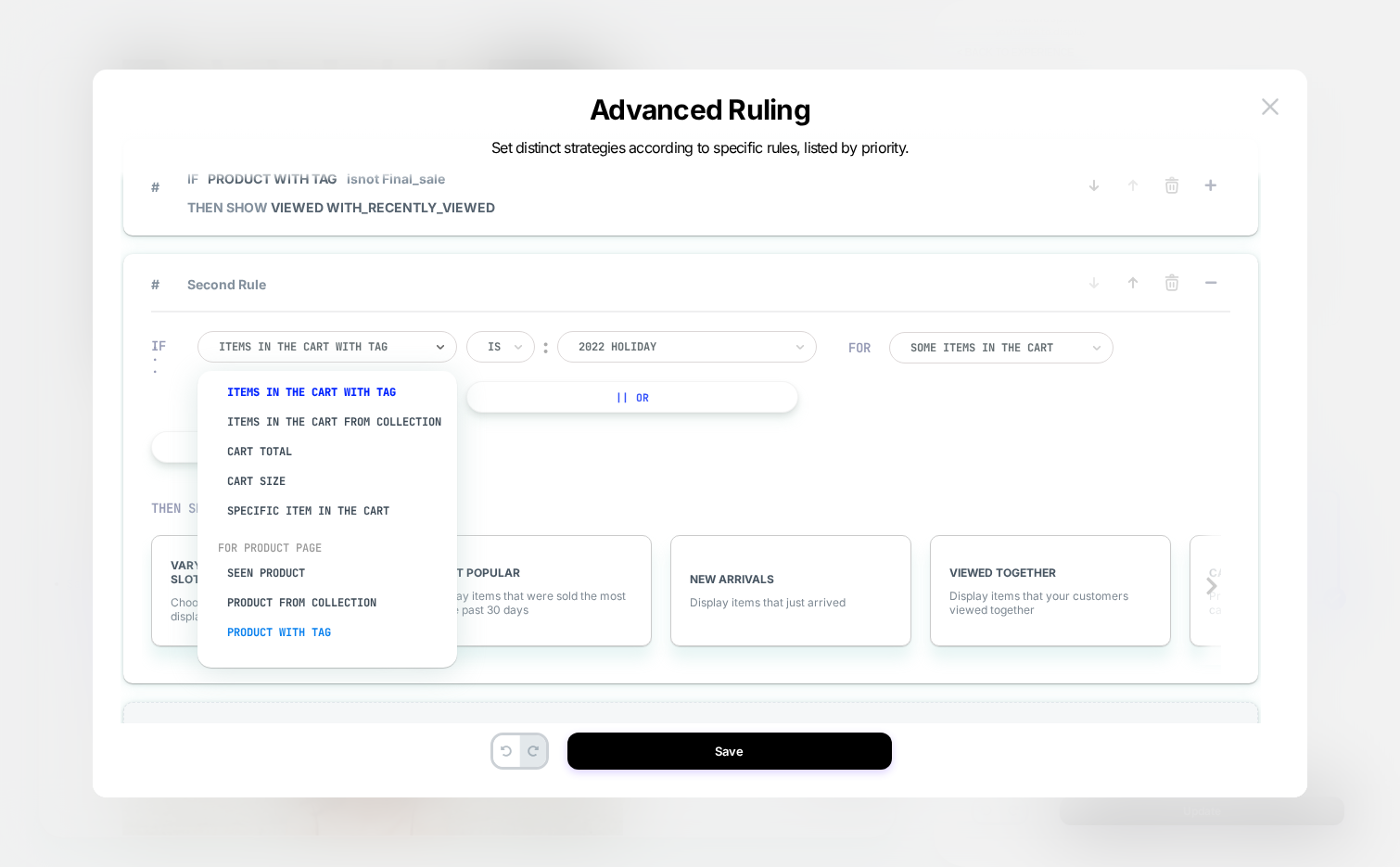
click at [295, 634] on div "Product with tag" at bounding box center [336, 632] width 241 height 30
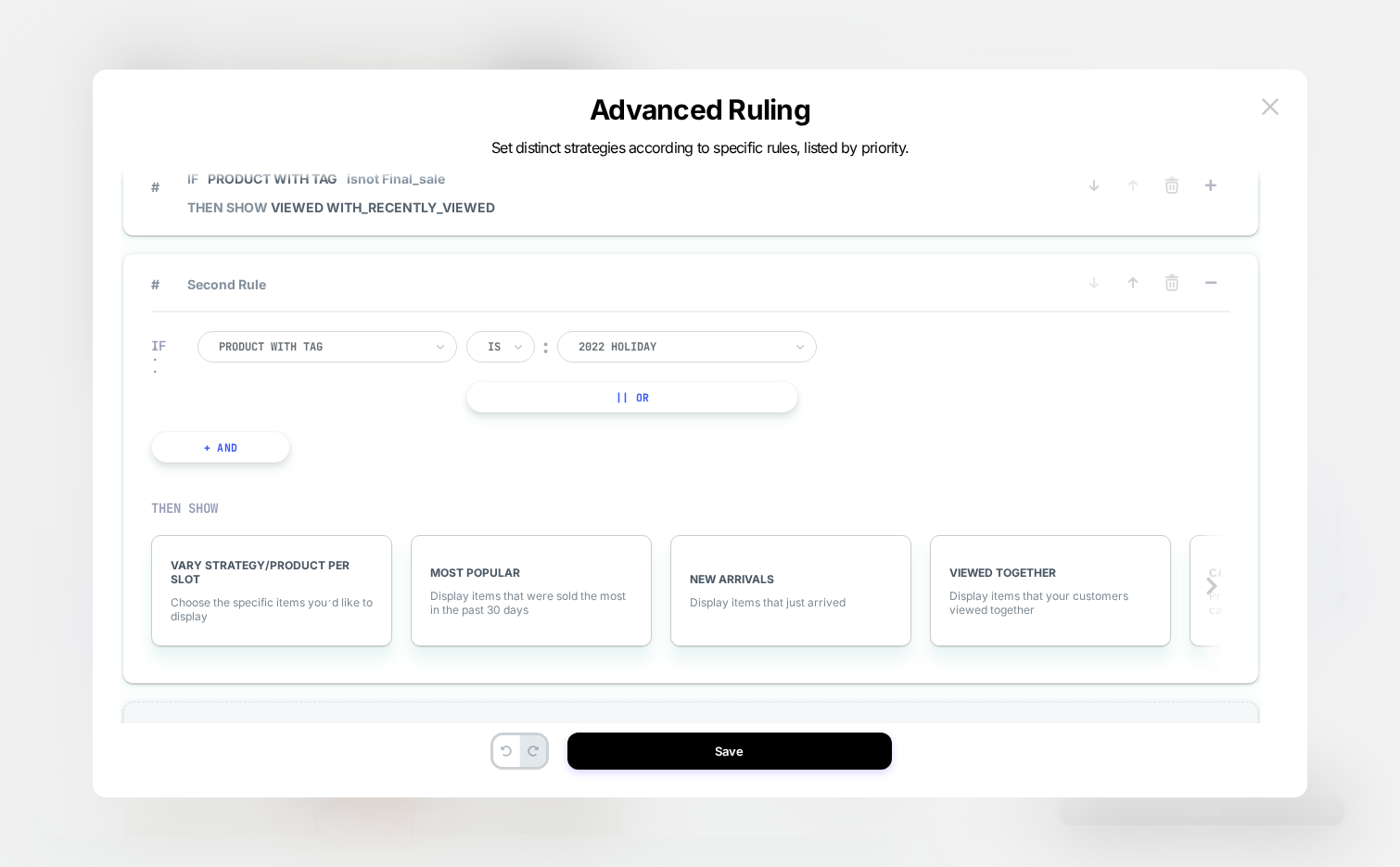
click at [634, 351] on div at bounding box center [681, 346] width 204 height 16
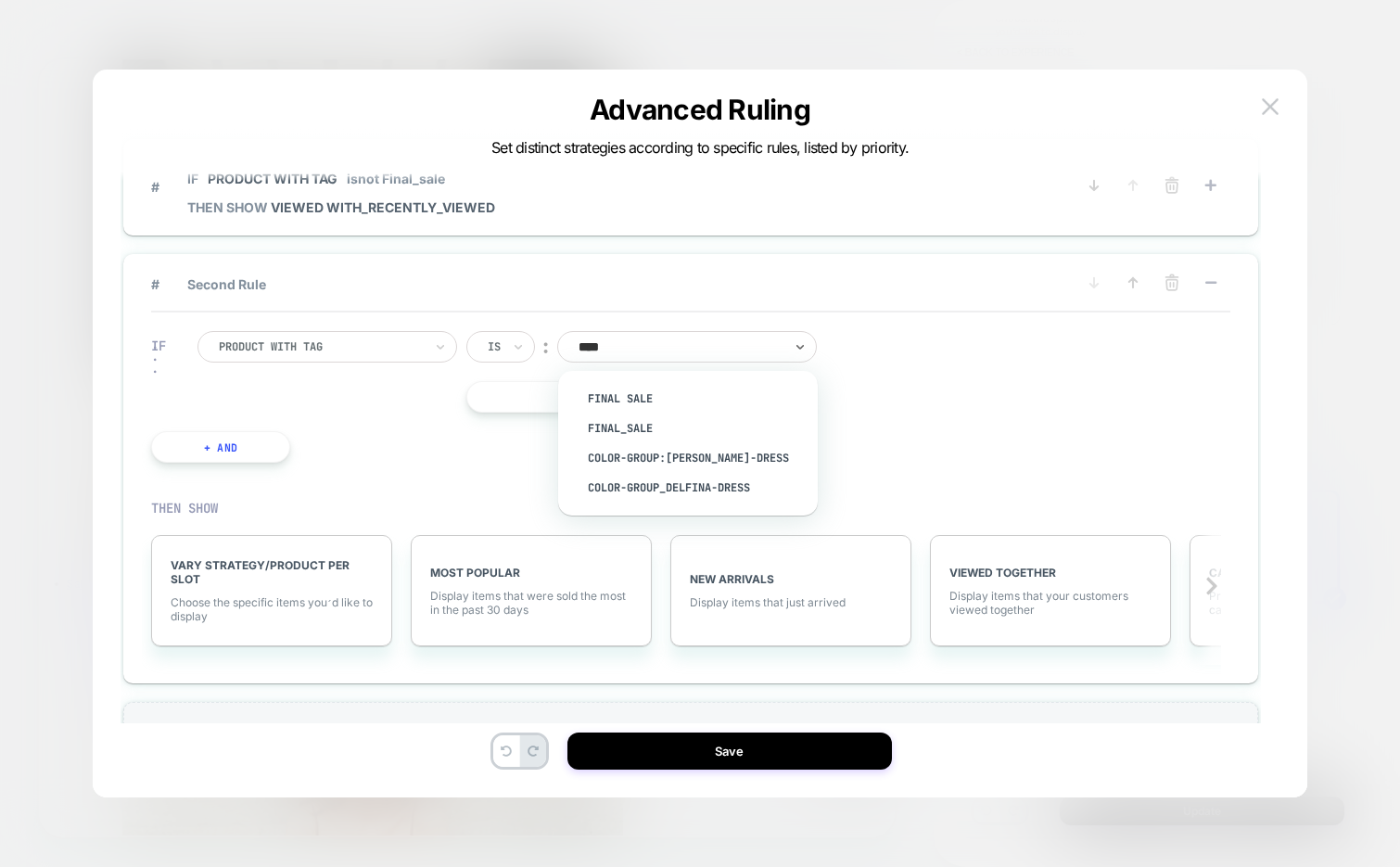
type input "*****"
click at [618, 426] on div "Final_sale" at bounding box center [697, 428] width 241 height 30
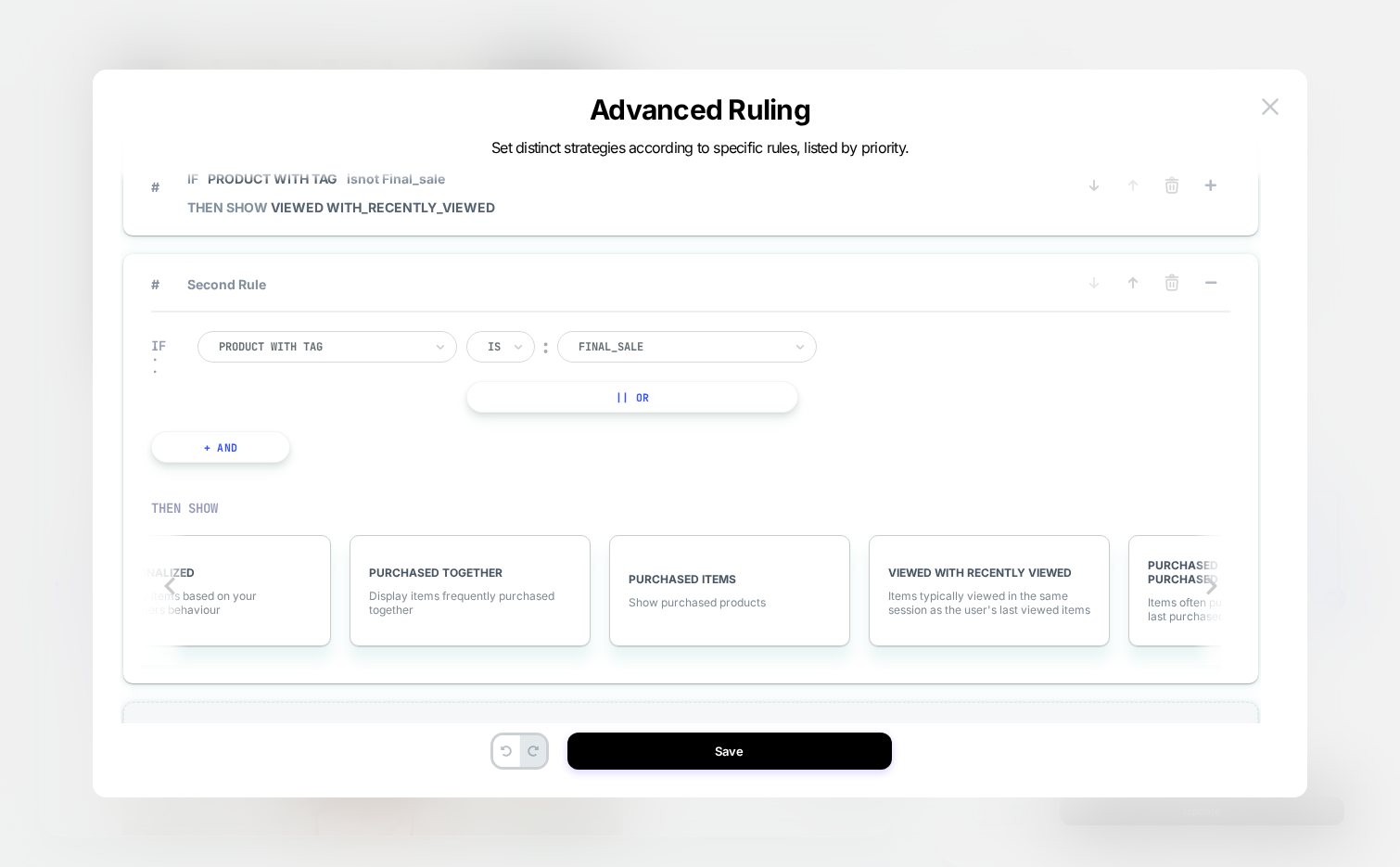
scroll to position [0, 1813]
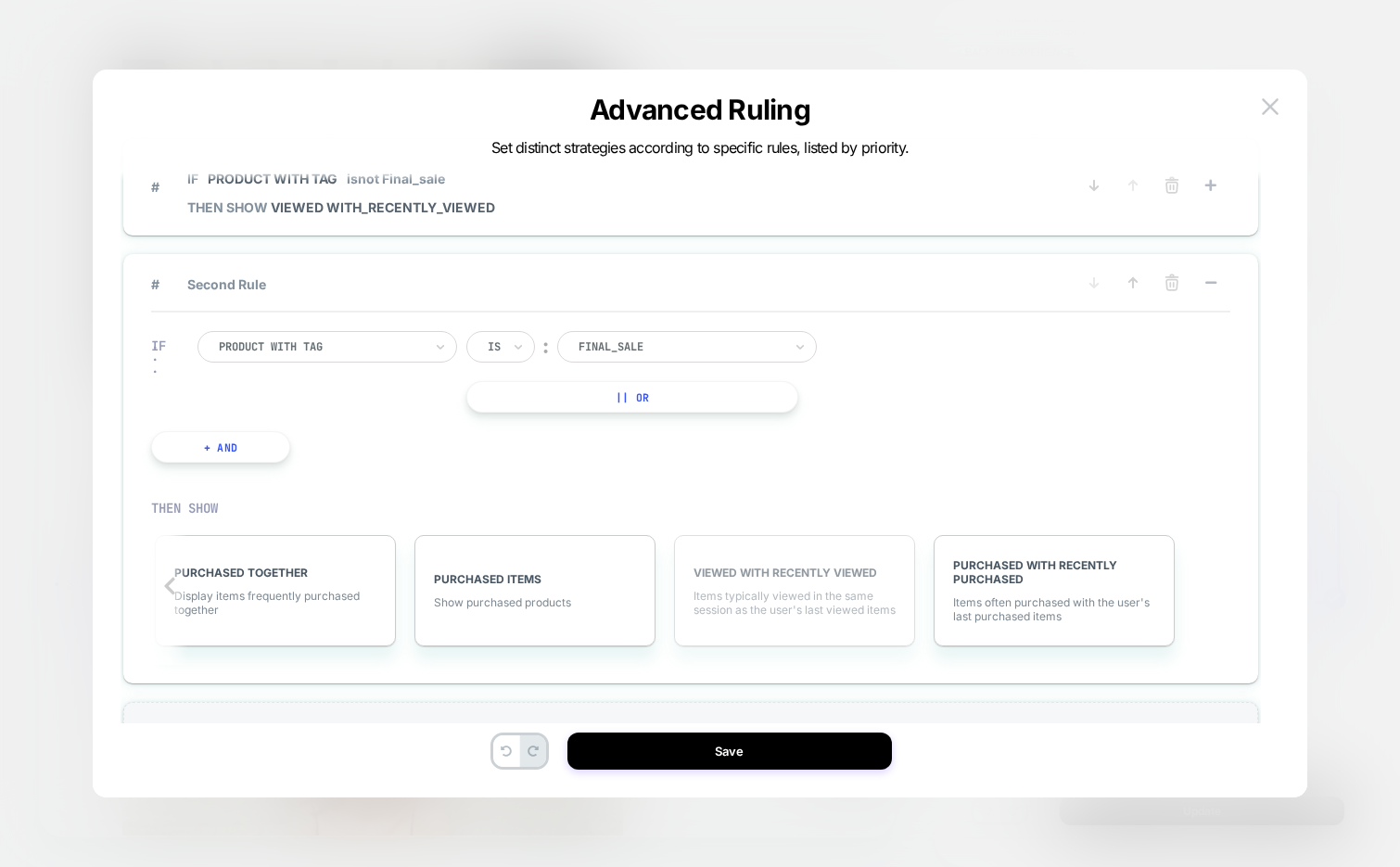
click at [790, 611] on span "Items typically viewed in the same session as the user's last viewed items" at bounding box center [794, 602] width 202 height 28
click at [769, 600] on span "More Filters" at bounding box center [771, 602] width 63 height 13
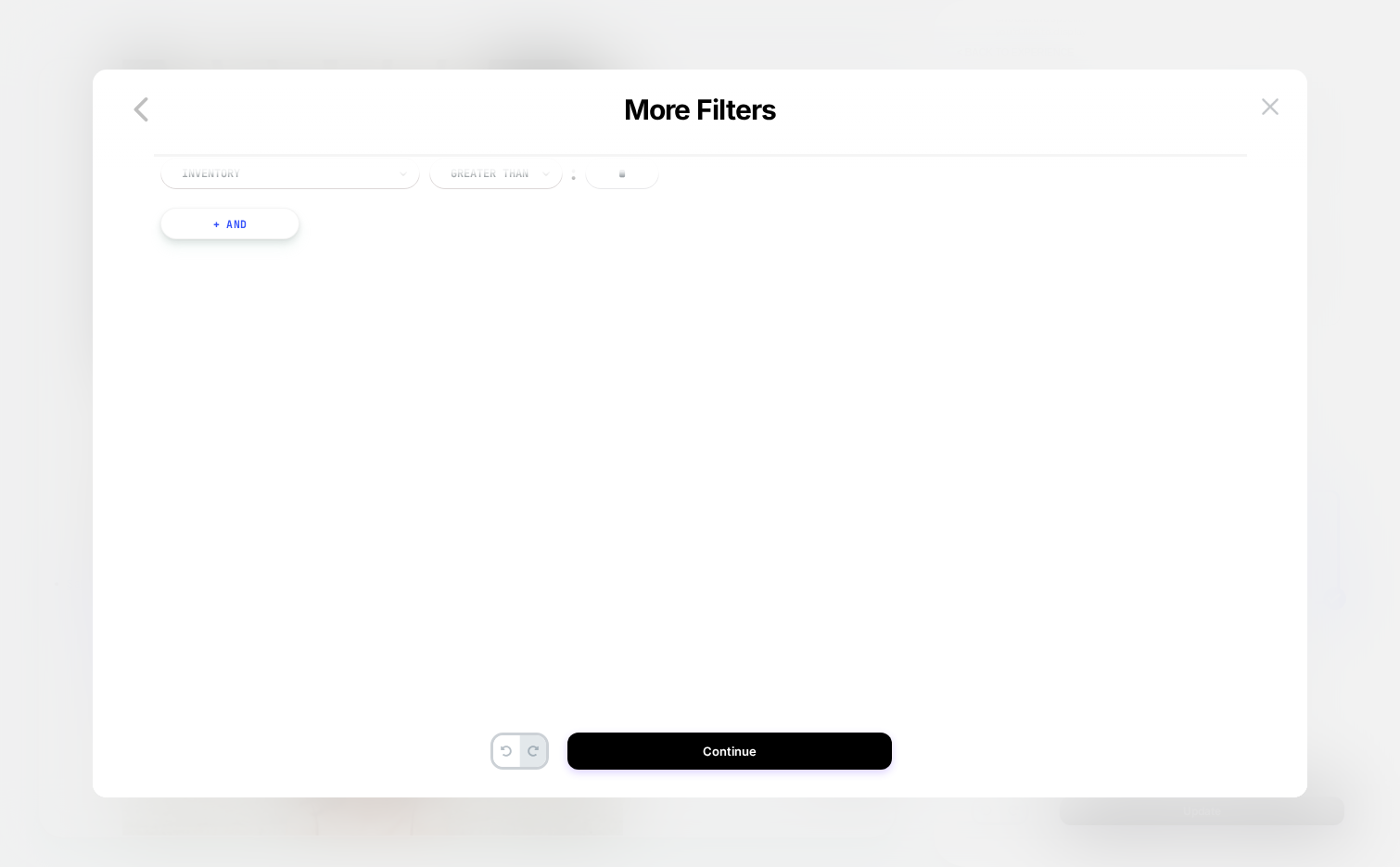
scroll to position [0, 0]
click at [252, 286] on button "+ And" at bounding box center [230, 278] width 139 height 32
click at [616, 296] on div at bounding box center [689, 297] width 204 height 16
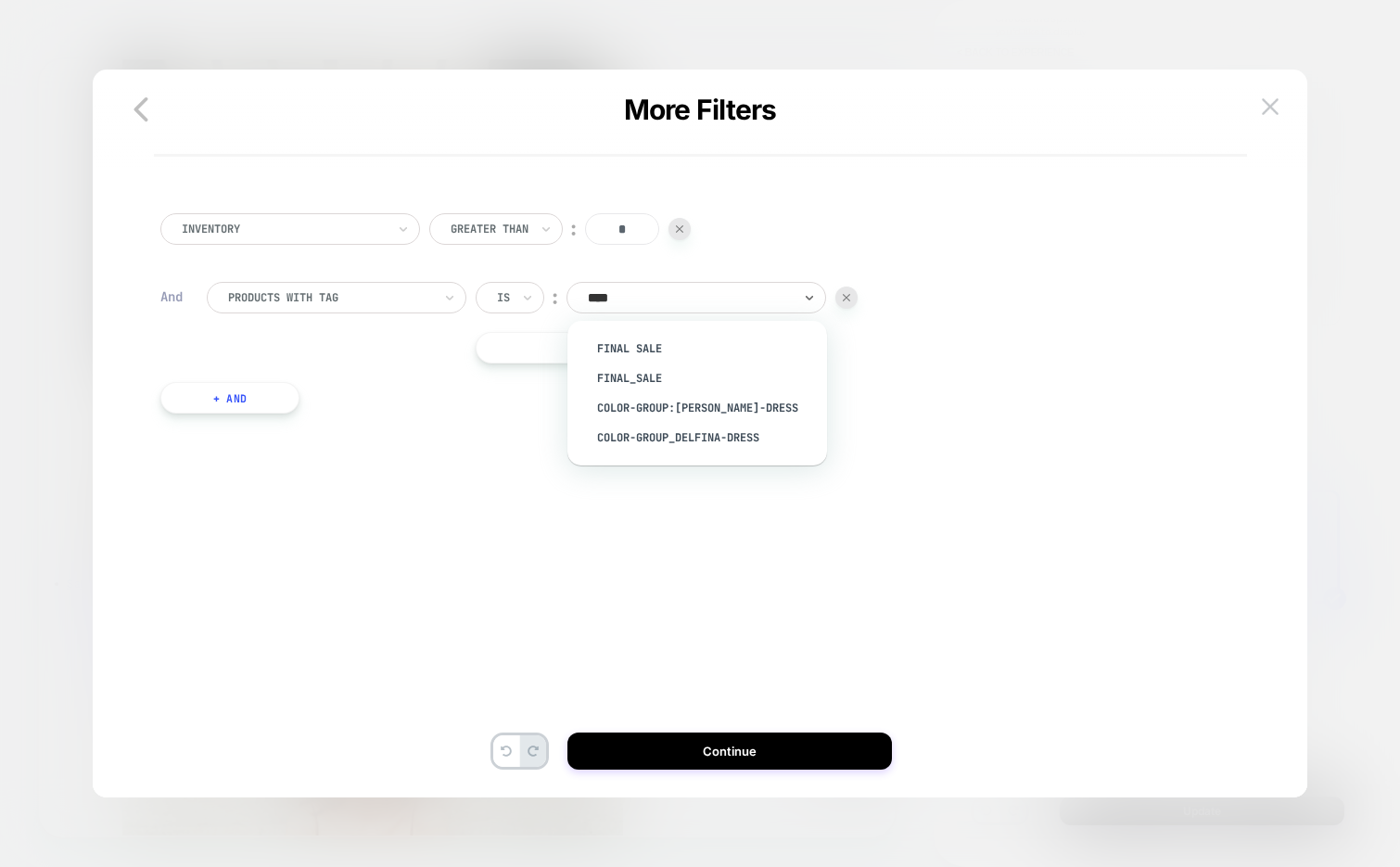
type input "*****"
click at [646, 374] on div "Final_sale" at bounding box center [706, 378] width 241 height 30
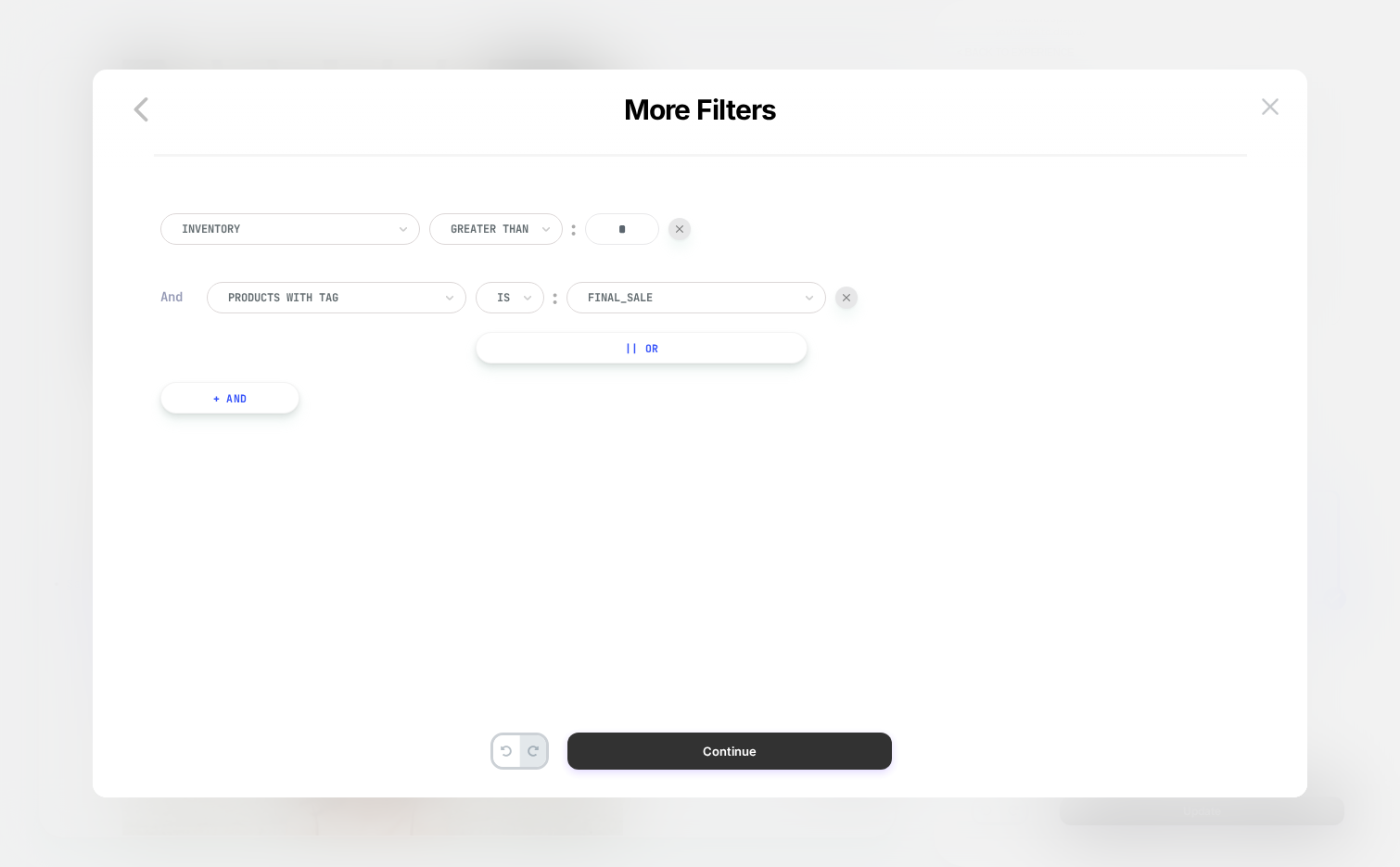
click at [709, 748] on button "Continue" at bounding box center [729, 751] width 324 height 38
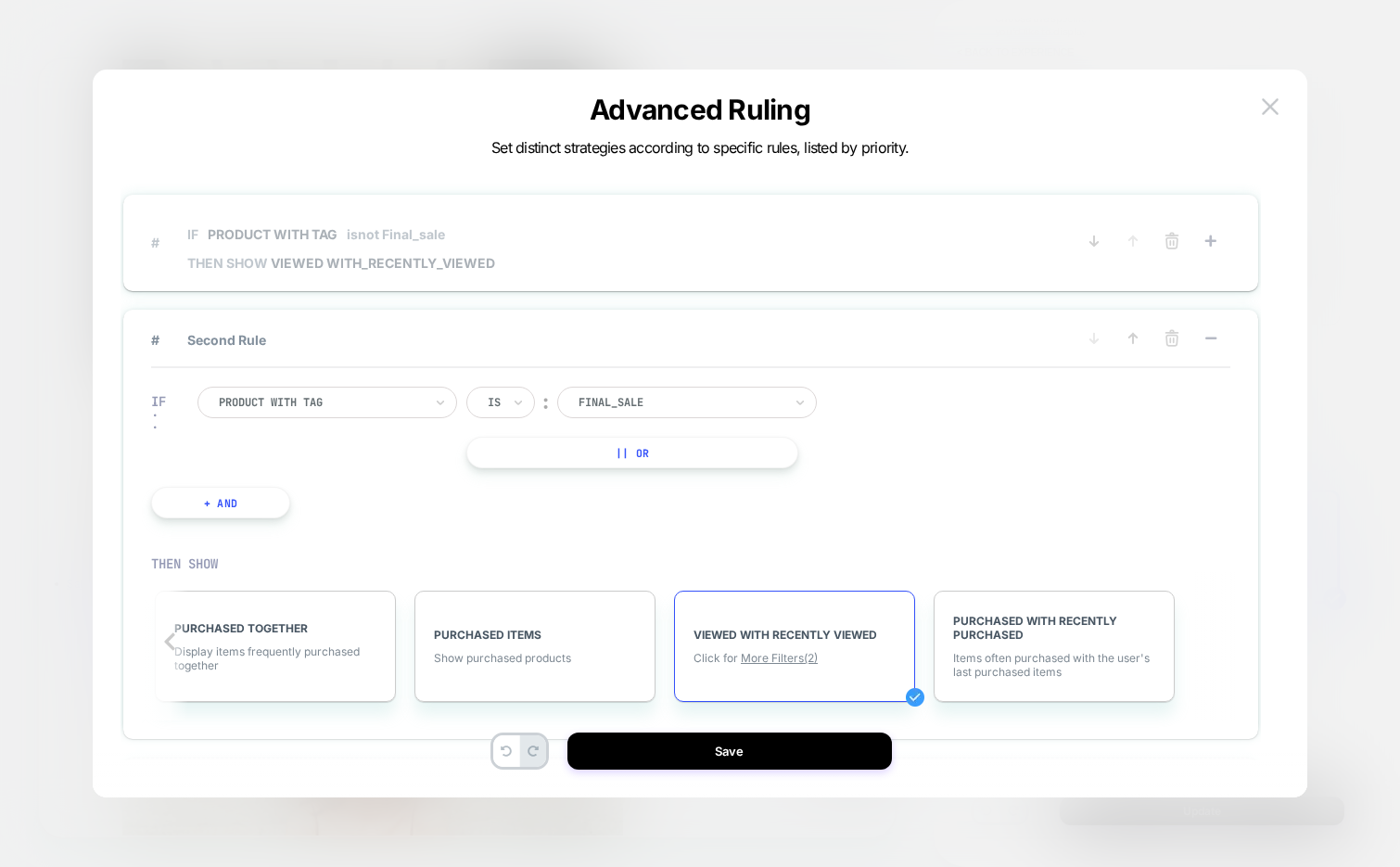
click at [757, 256] on span "# IF Product with tag isnot Final_sale THEN SHOW VIEWED WITH_RECENTLY_VIEWED" at bounding box center [612, 242] width 923 height 58
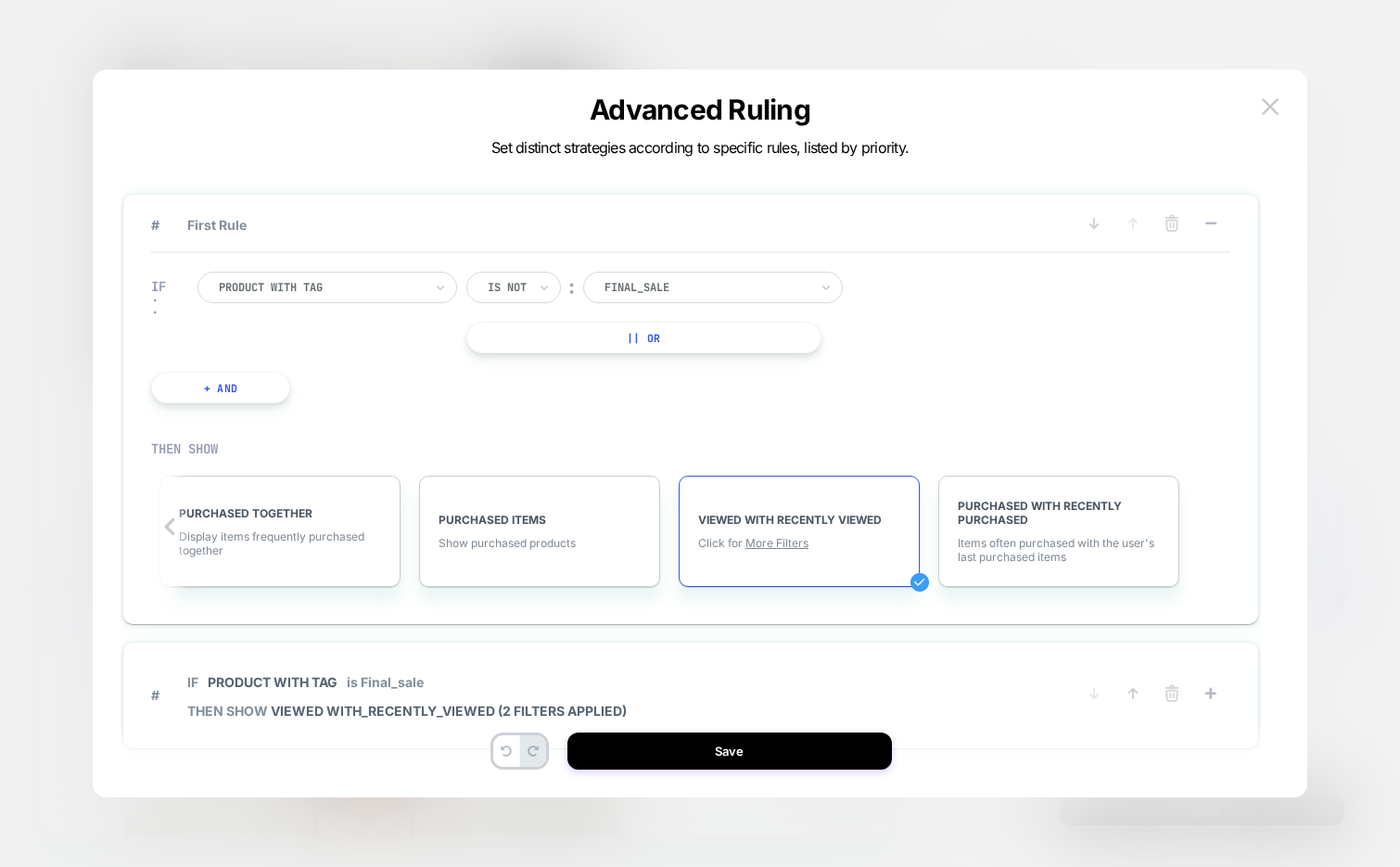
scroll to position [0, 1813]
click at [771, 544] on span "More Filters" at bounding box center [771, 542] width 63 height 13
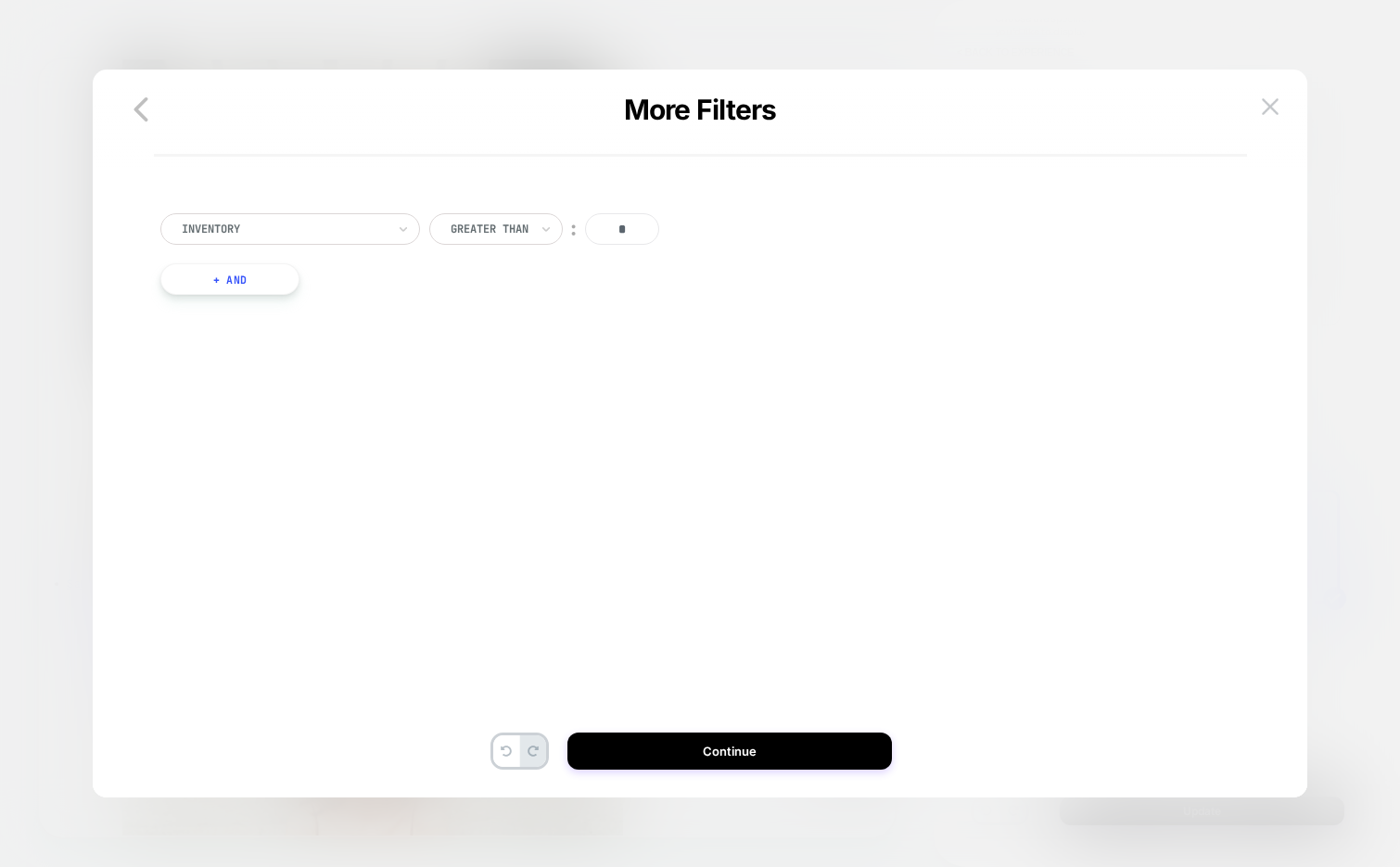
click at [210, 282] on button "+ And" at bounding box center [230, 278] width 139 height 32
click at [486, 303] on div "Is" at bounding box center [509, 298] width 68 height 32
click at [521, 372] on div "Is not" at bounding box center [554, 378] width 120 height 30
click at [661, 294] on div at bounding box center [715, 297] width 204 height 16
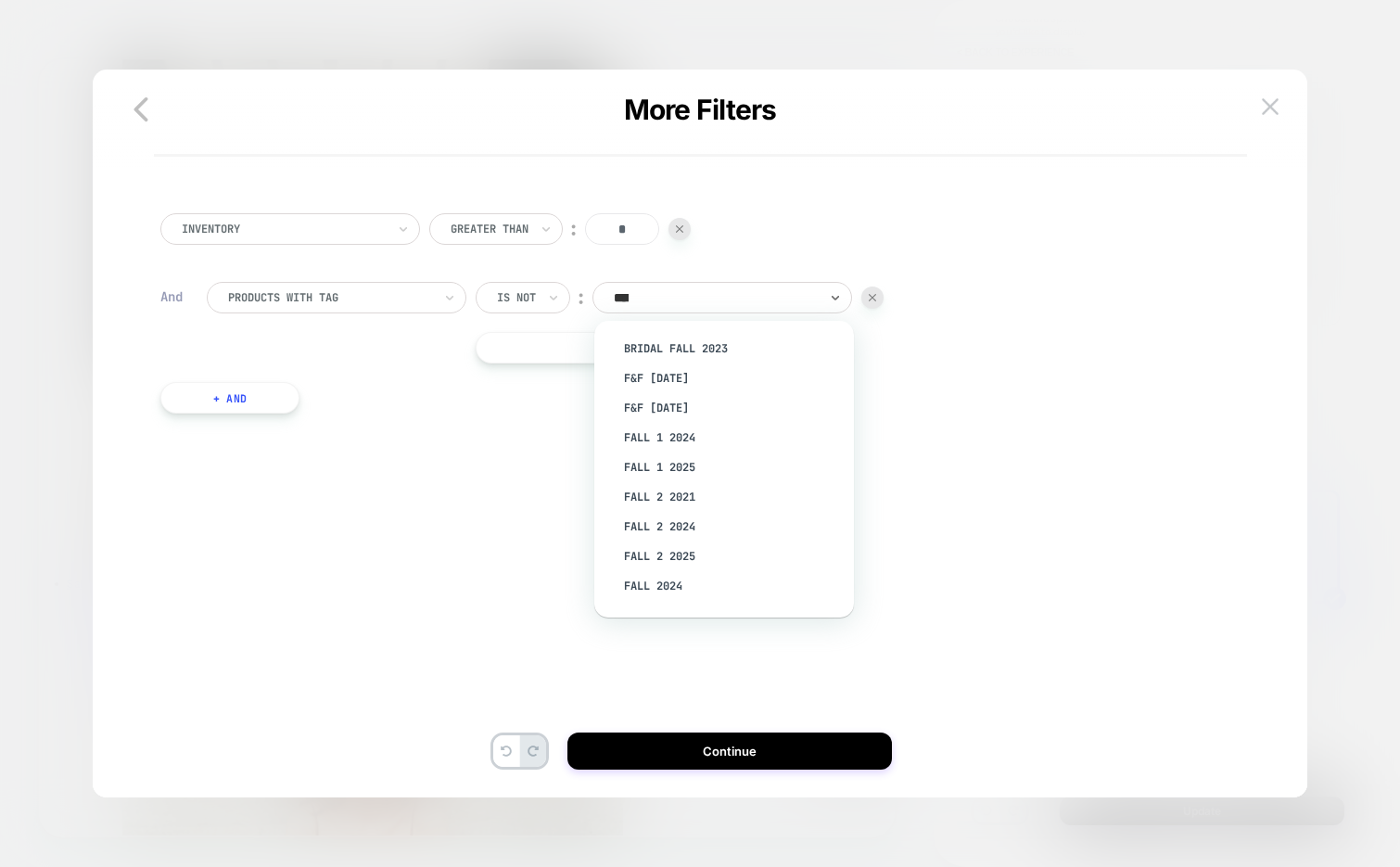
type input "*****"
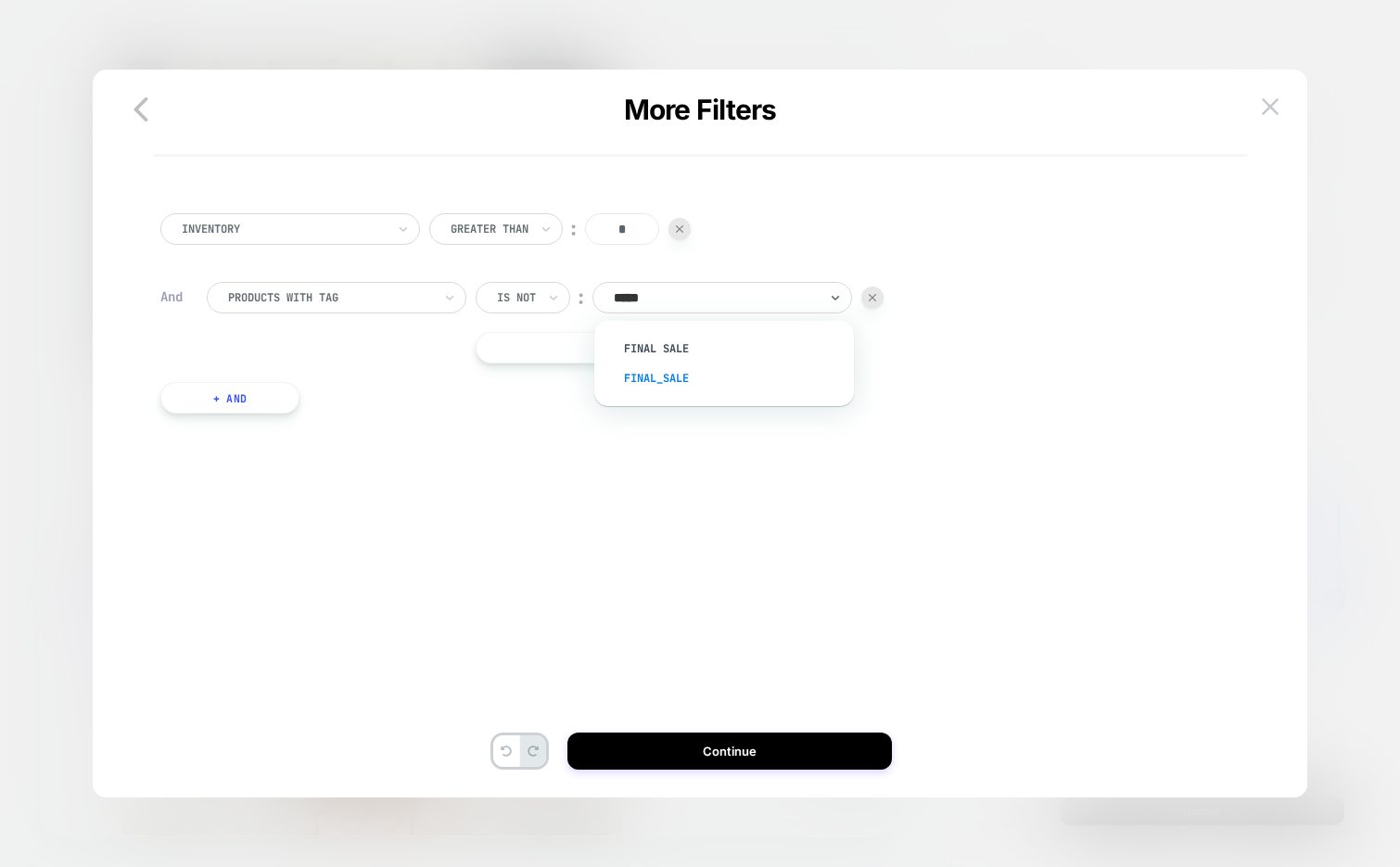
click at [684, 373] on div "Final_sale" at bounding box center [733, 378] width 241 height 30
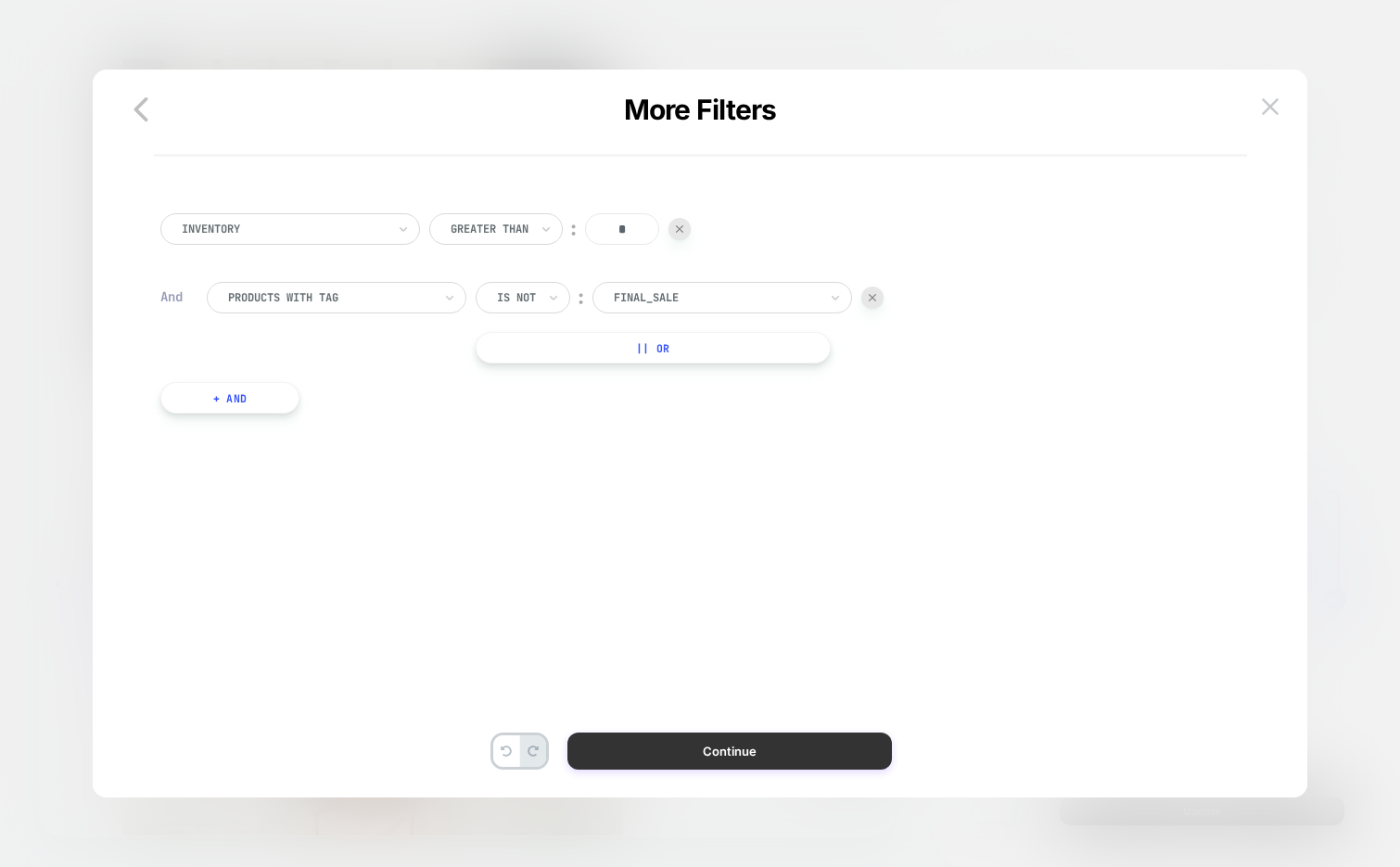
click at [735, 756] on button "Continue" at bounding box center [729, 751] width 324 height 38
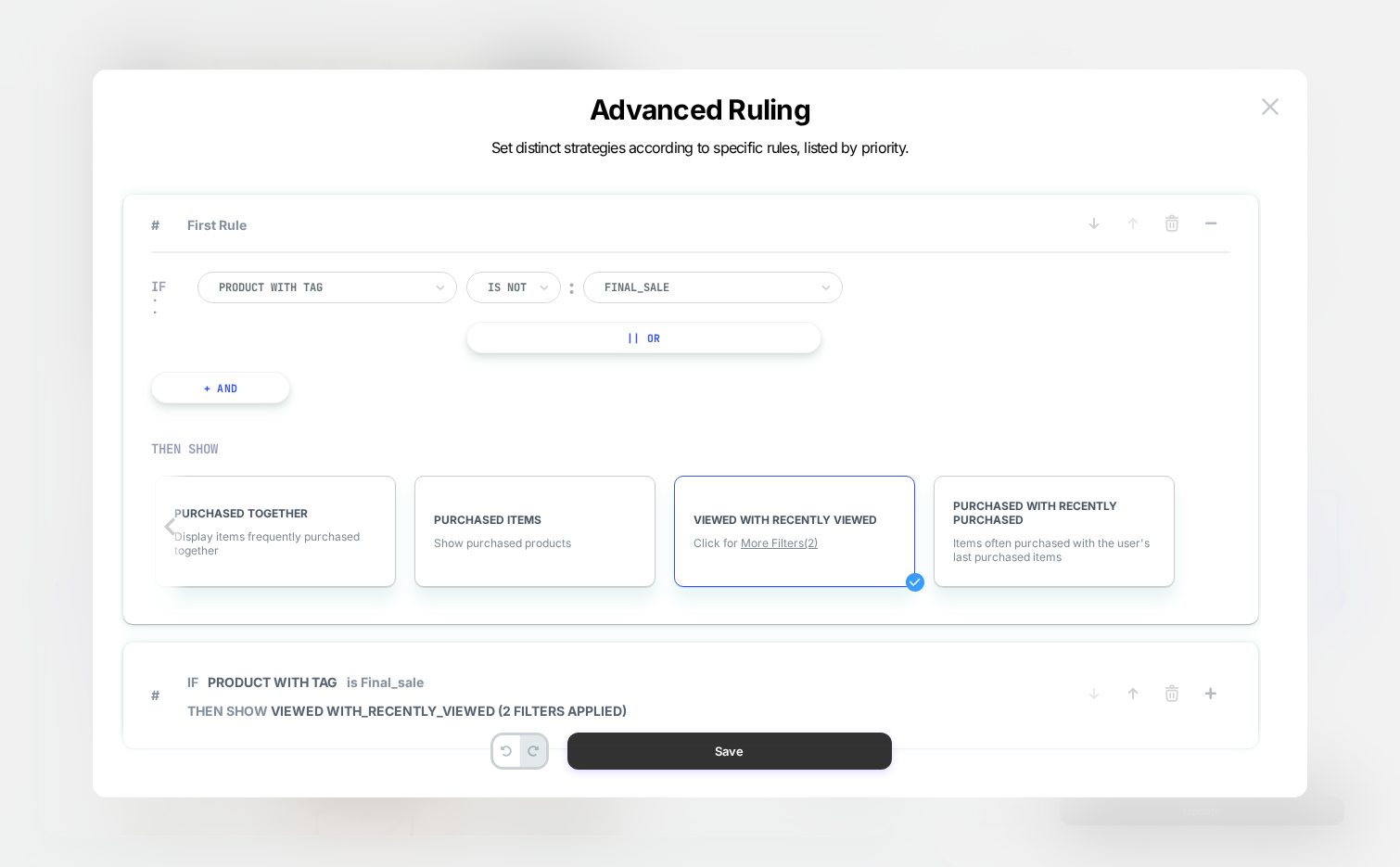
click at [659, 747] on button "Save" at bounding box center [729, 751] width 324 height 38
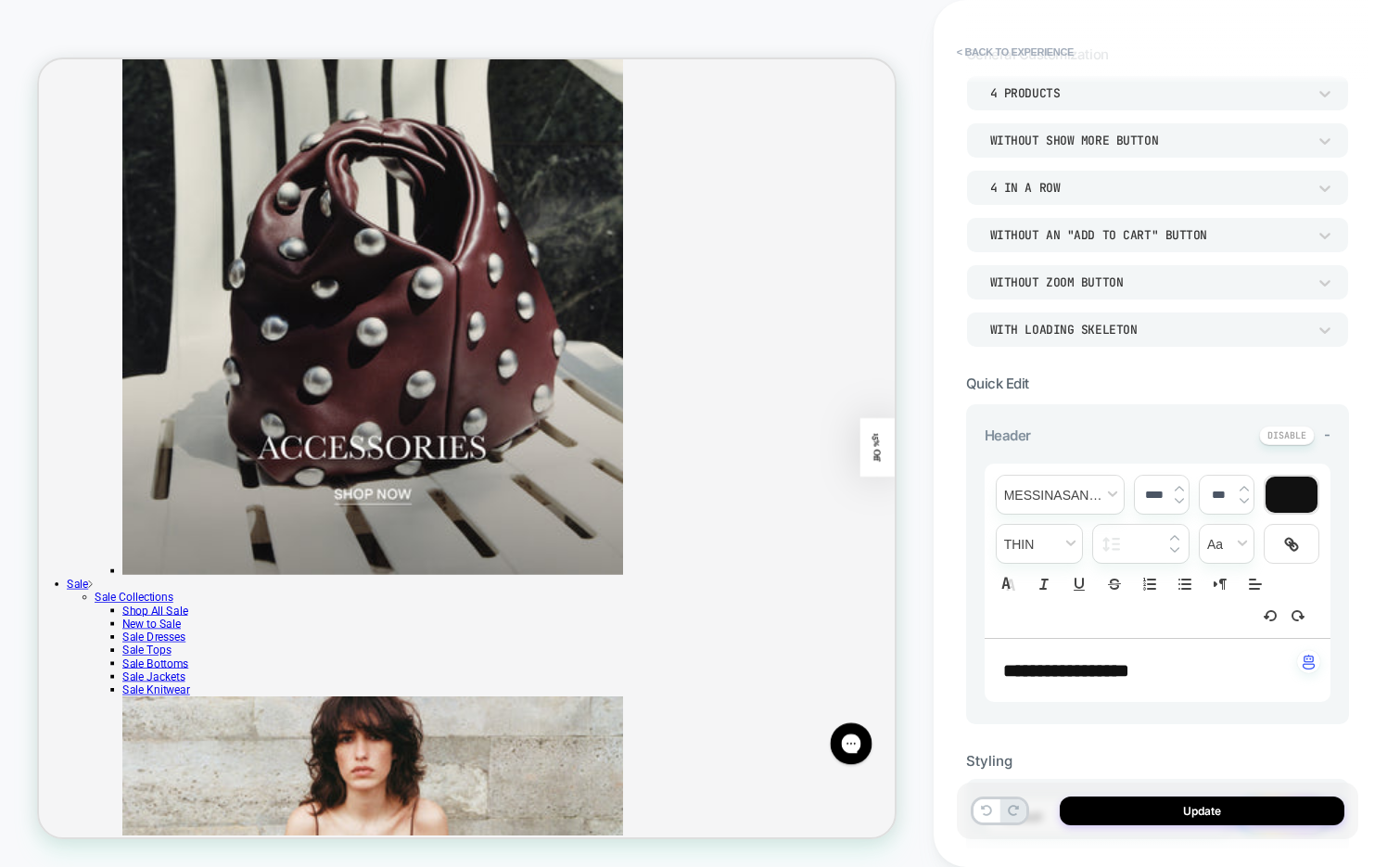
scroll to position [104, 0]
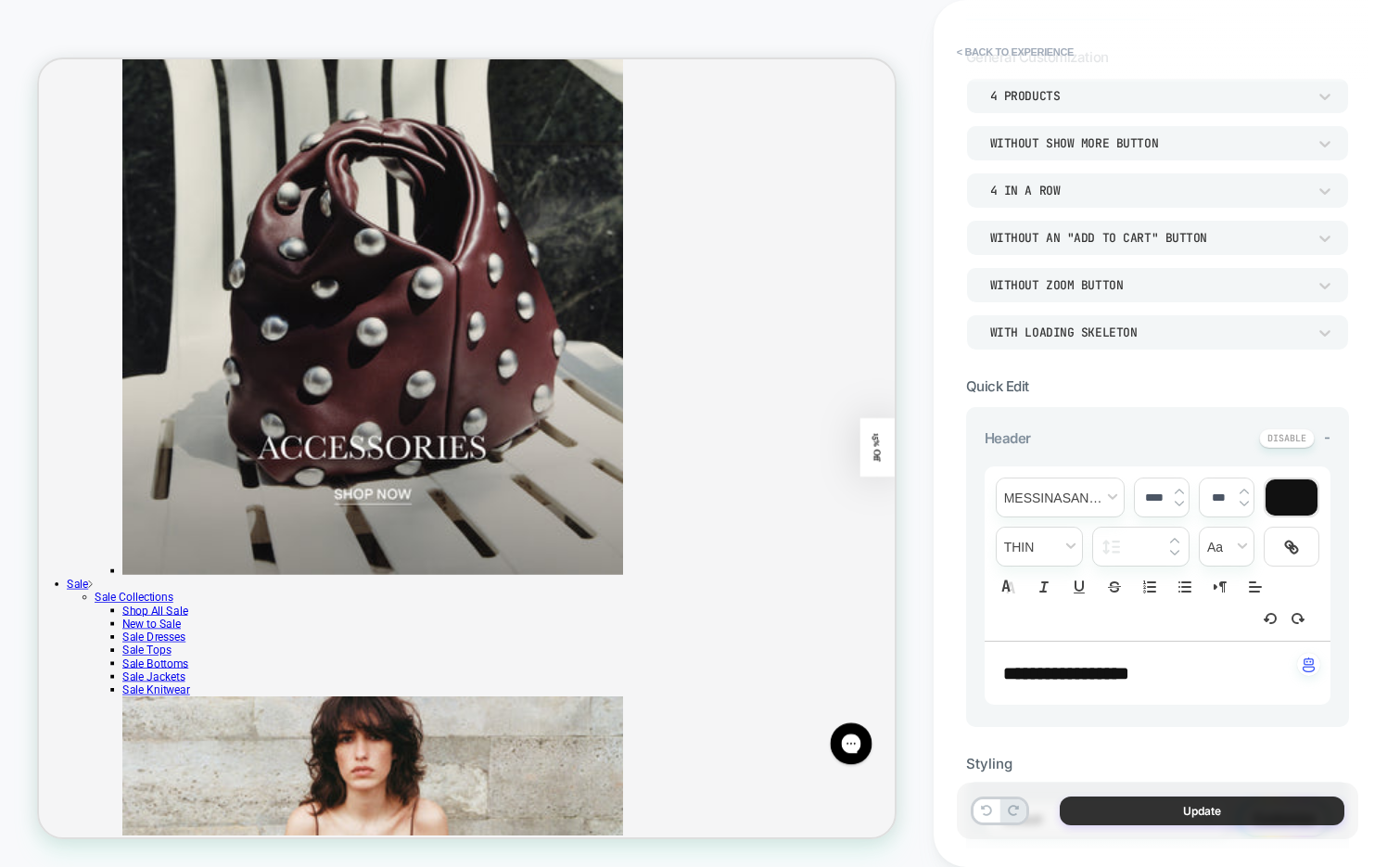
click at [1105, 809] on button "Update" at bounding box center [1202, 811] width 285 height 29
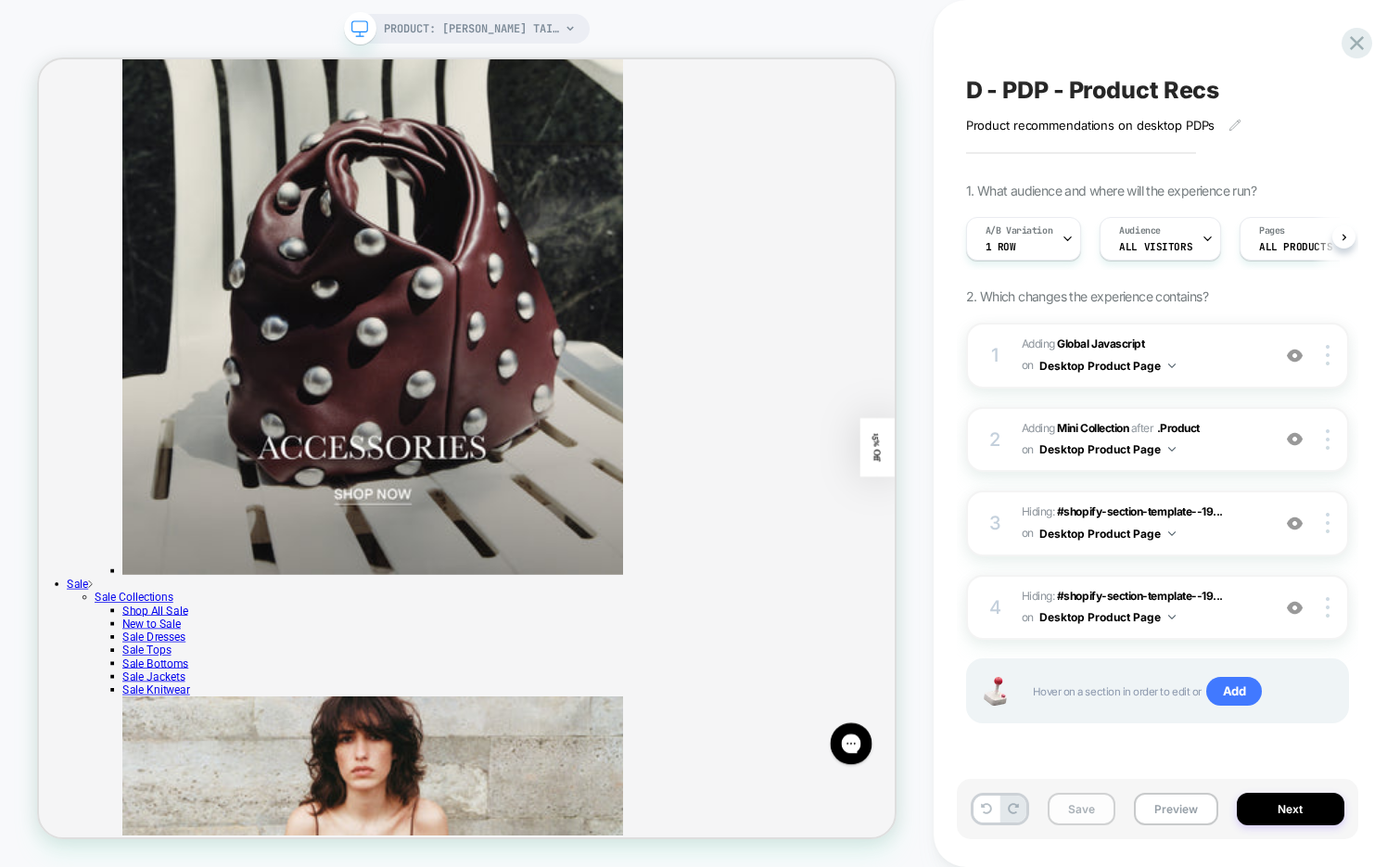
scroll to position [0, 1]
click at [1060, 237] on icon at bounding box center [1066, 239] width 13 height 13
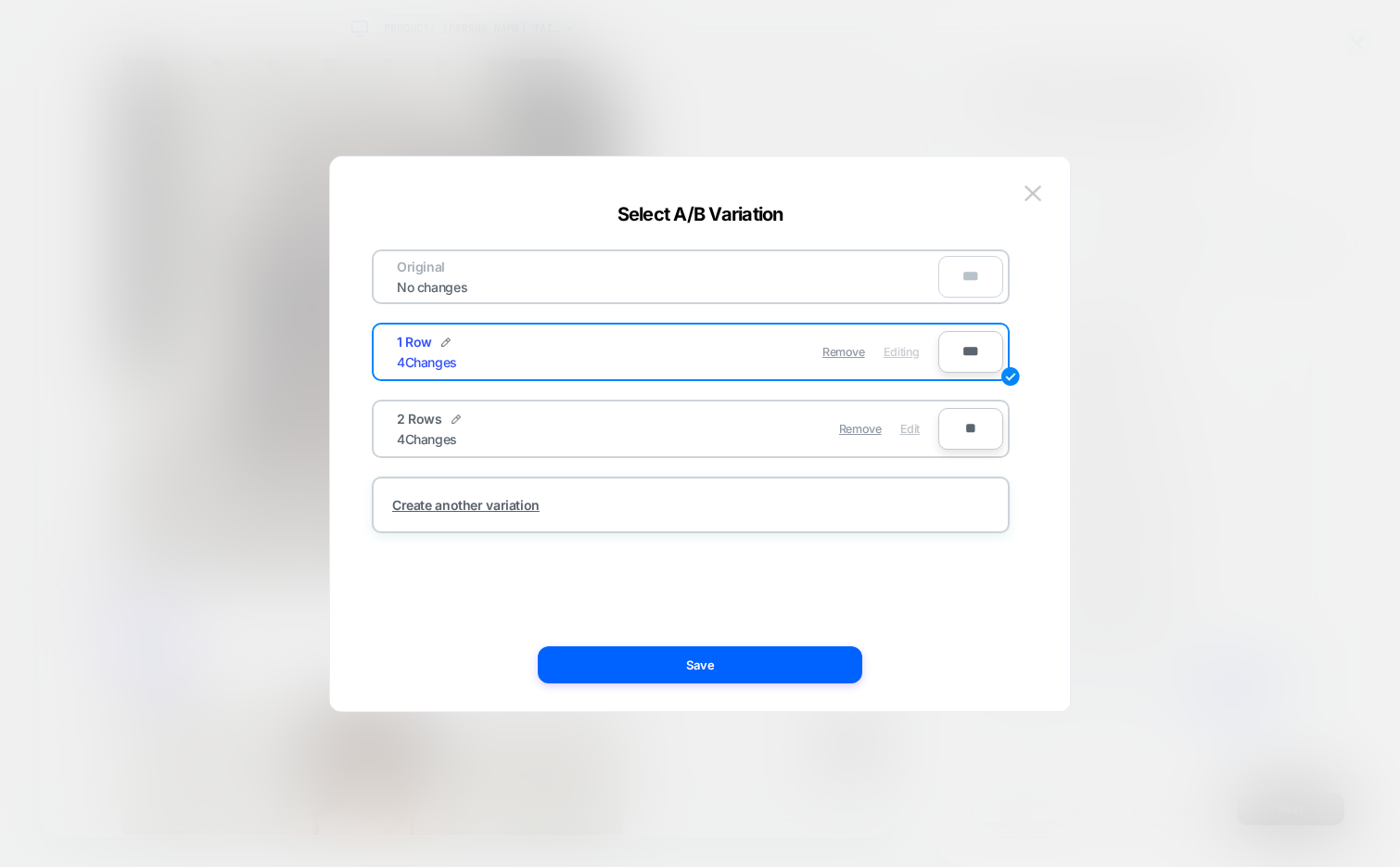
click at [906, 427] on span "Edit" at bounding box center [910, 429] width 19 height 13
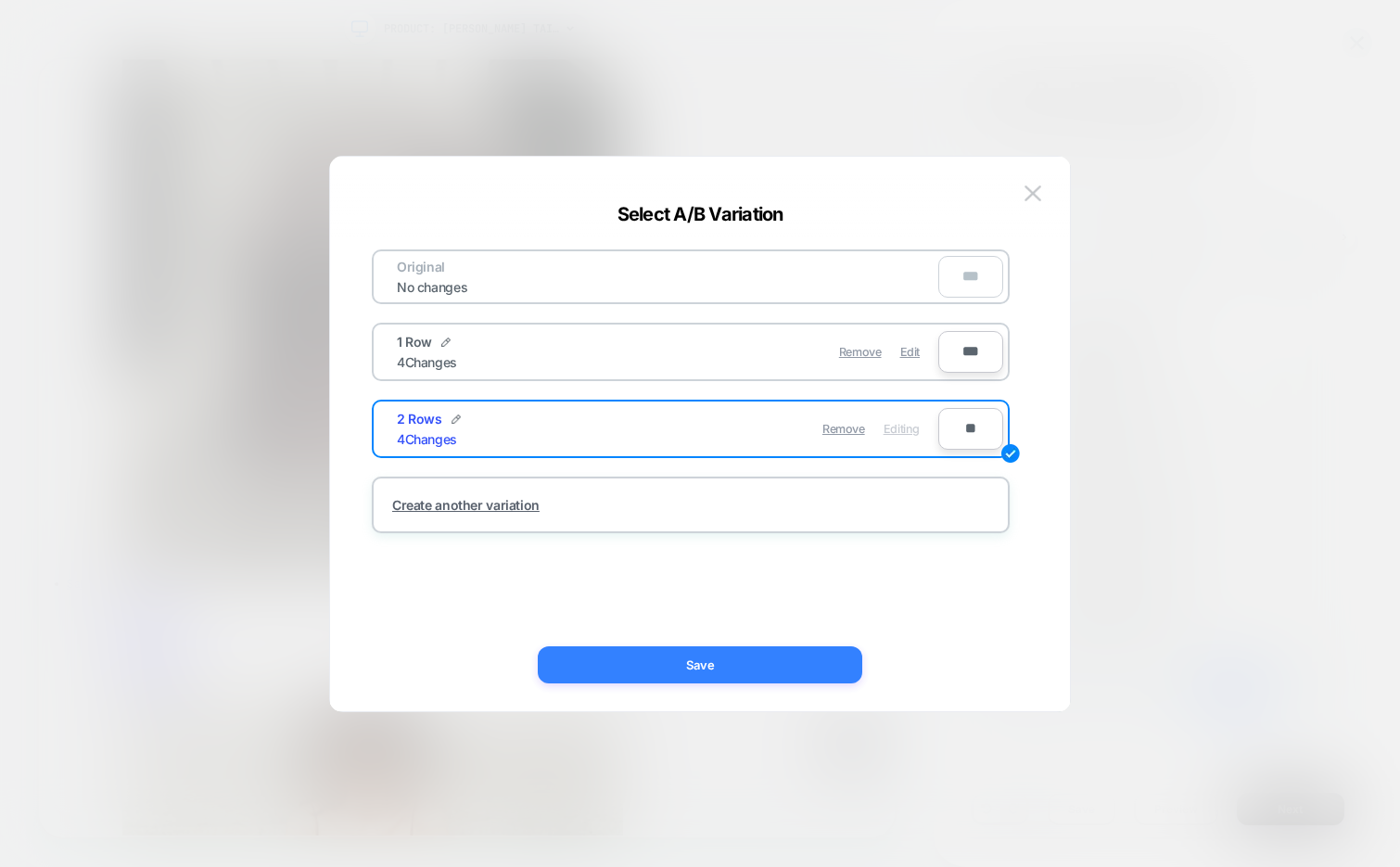
click at [785, 665] on button "Save" at bounding box center [699, 665] width 324 height 38
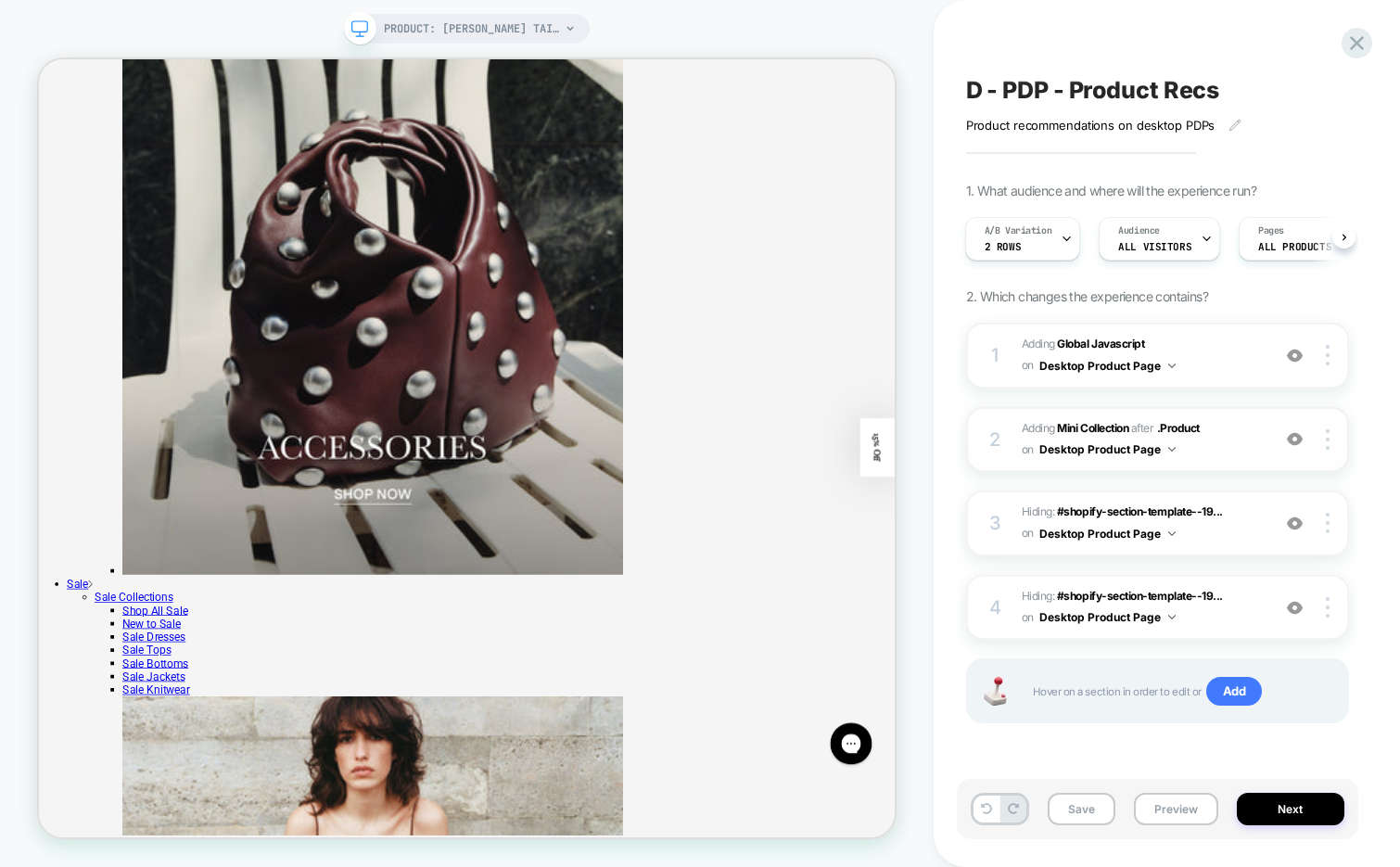
click at [1246, 458] on span "#_loomi_addon_1757520898136 Adding Mini Collection AFTER .Product .Product on D…" at bounding box center [1141, 439] width 239 height 43
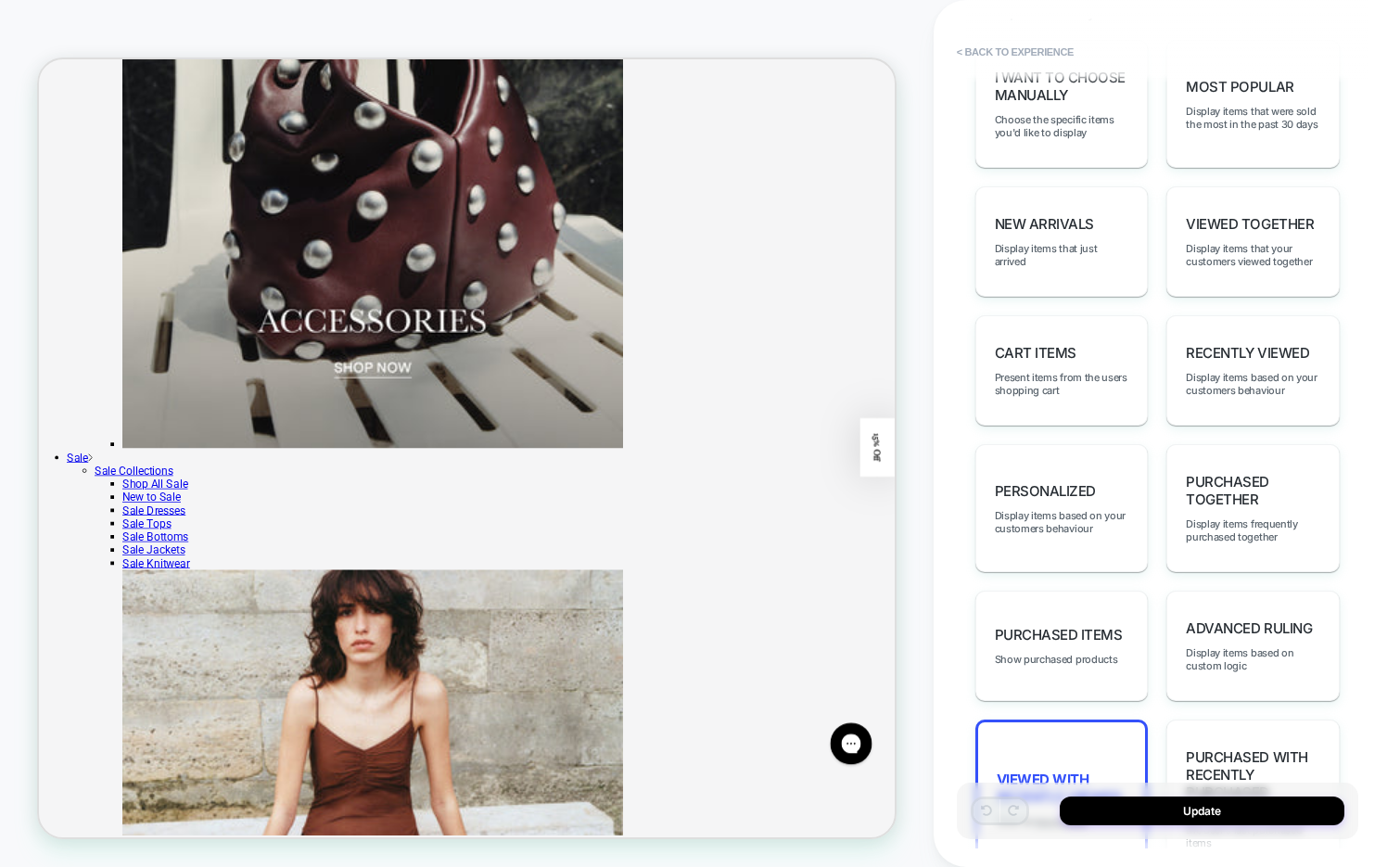
scroll to position [1085, 0]
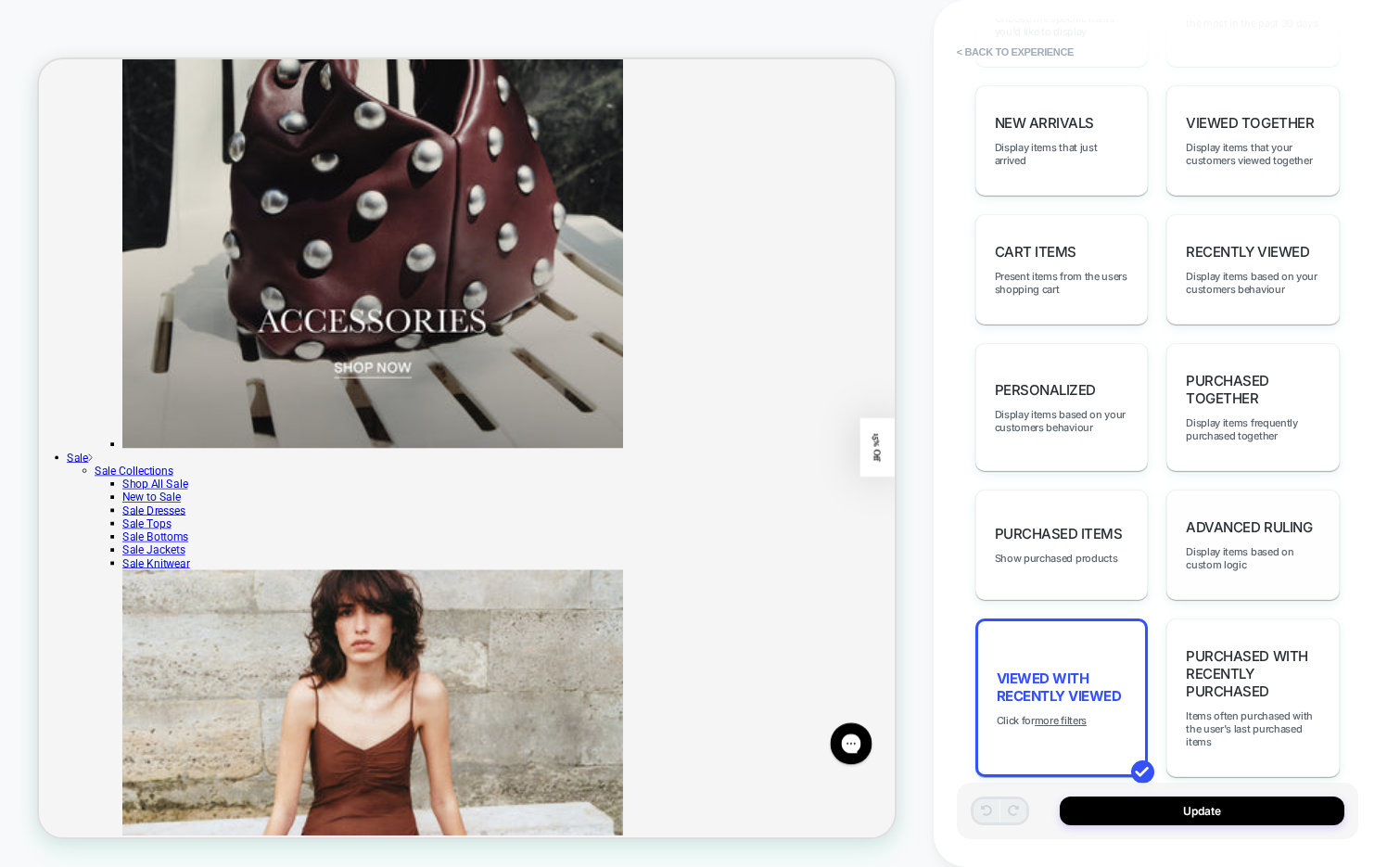
click at [1264, 518] on span "Advanced Ruling" at bounding box center [1248, 527] width 126 height 17
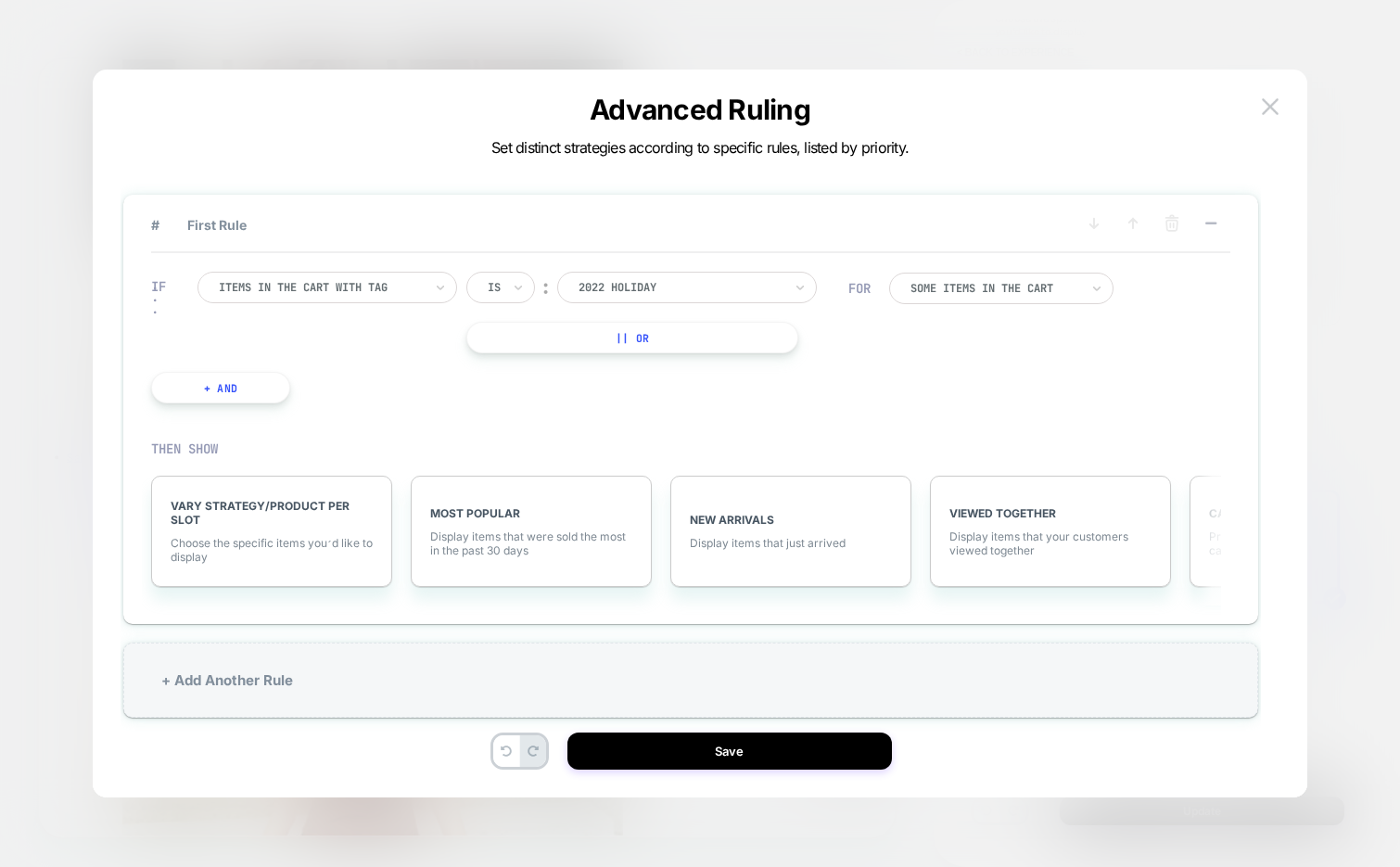
click at [361, 285] on div at bounding box center [321, 287] width 204 height 16
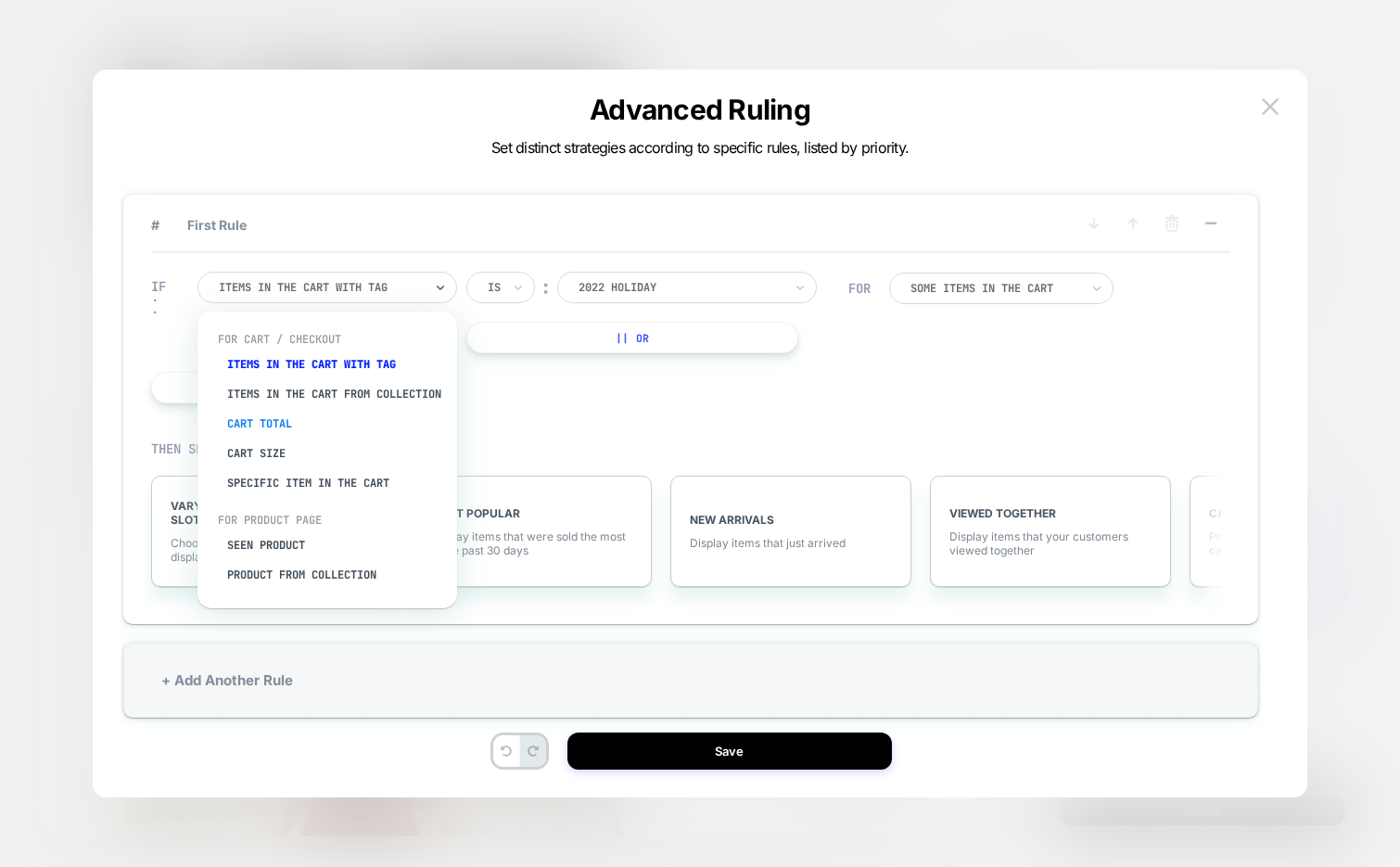
scroll to position [40, 0]
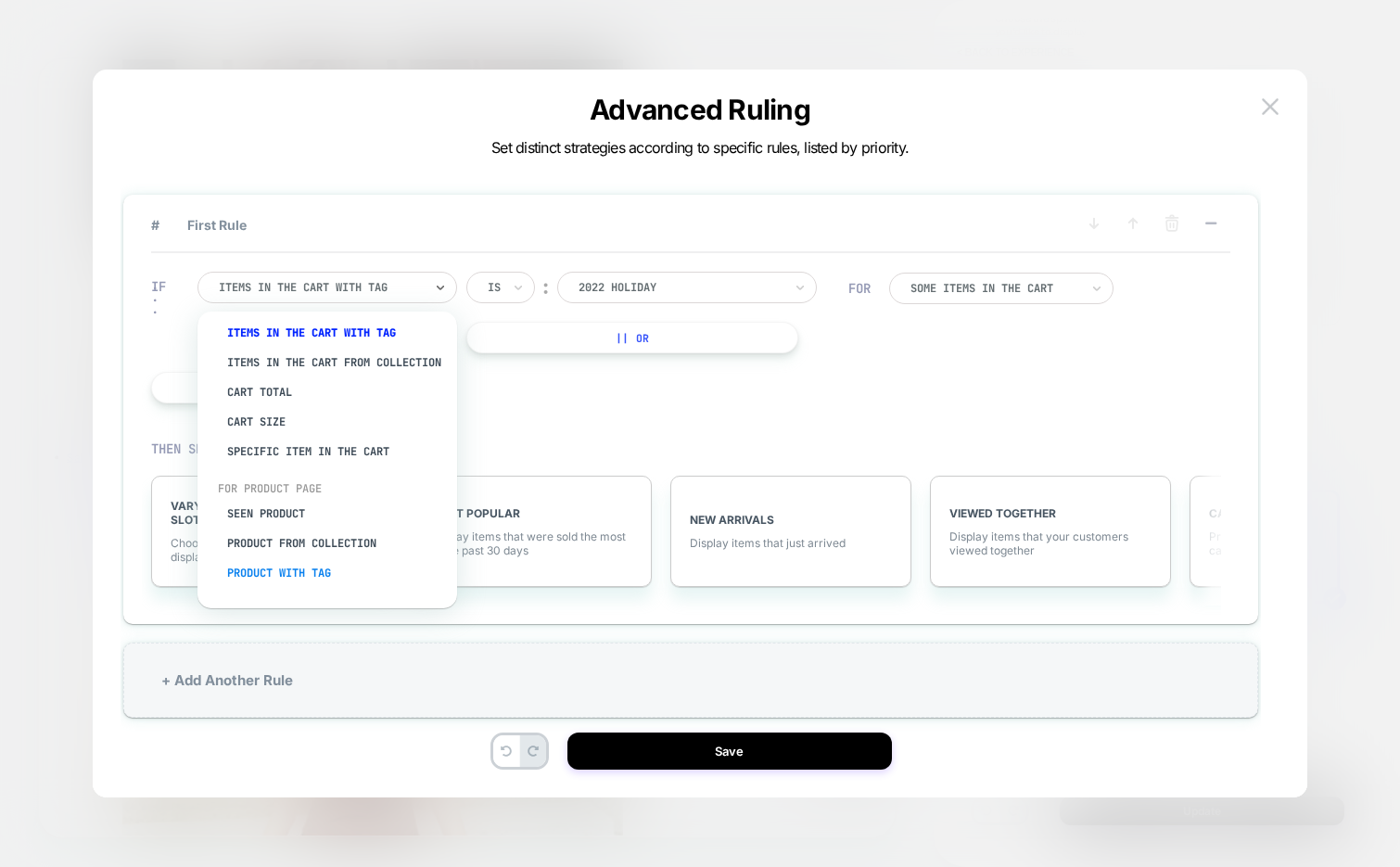
click at [264, 571] on div "Product with tag" at bounding box center [336, 573] width 241 height 30
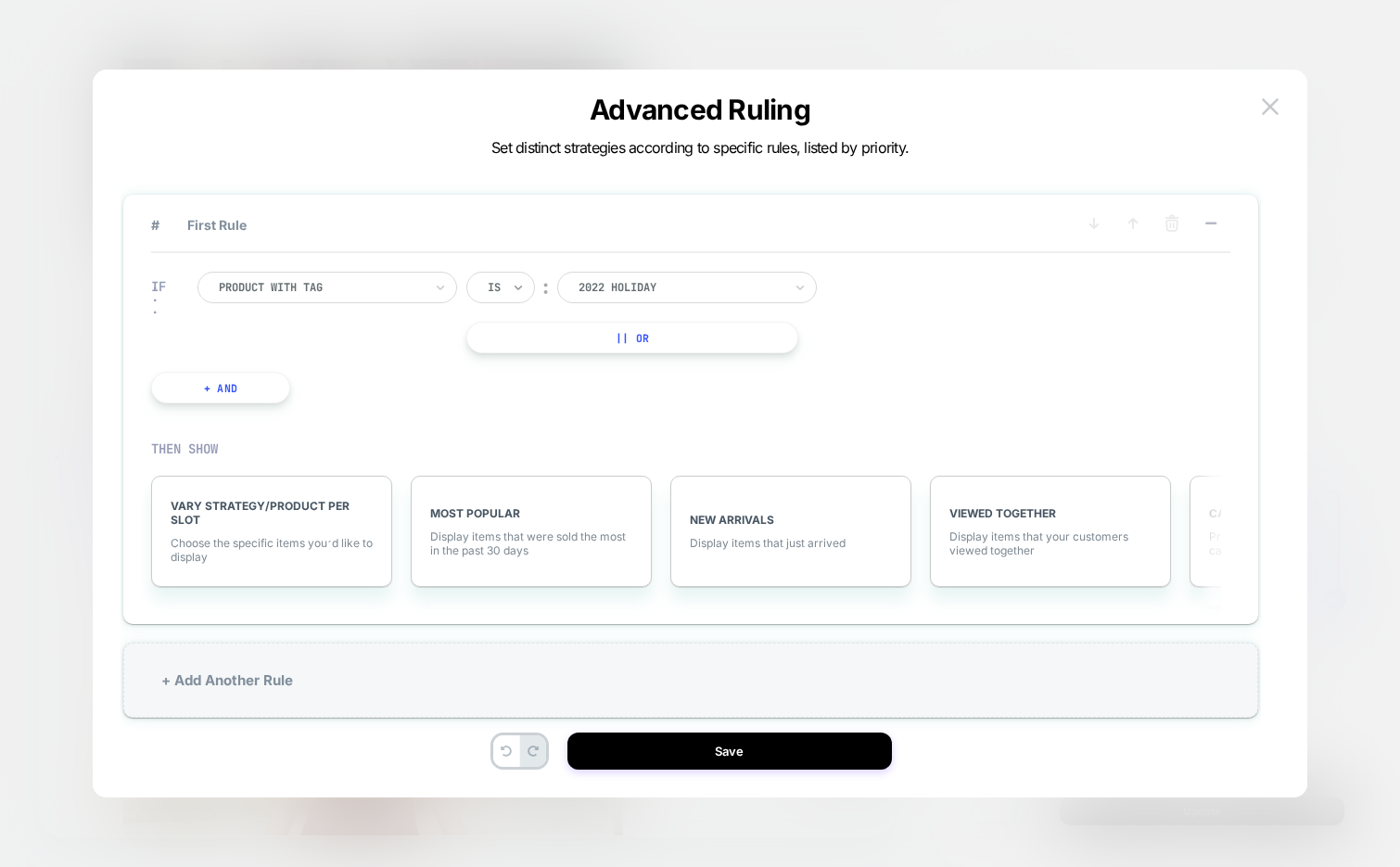
click at [522, 287] on icon at bounding box center [517, 287] width 13 height 18
click at [645, 279] on div at bounding box center [681, 287] width 204 height 16
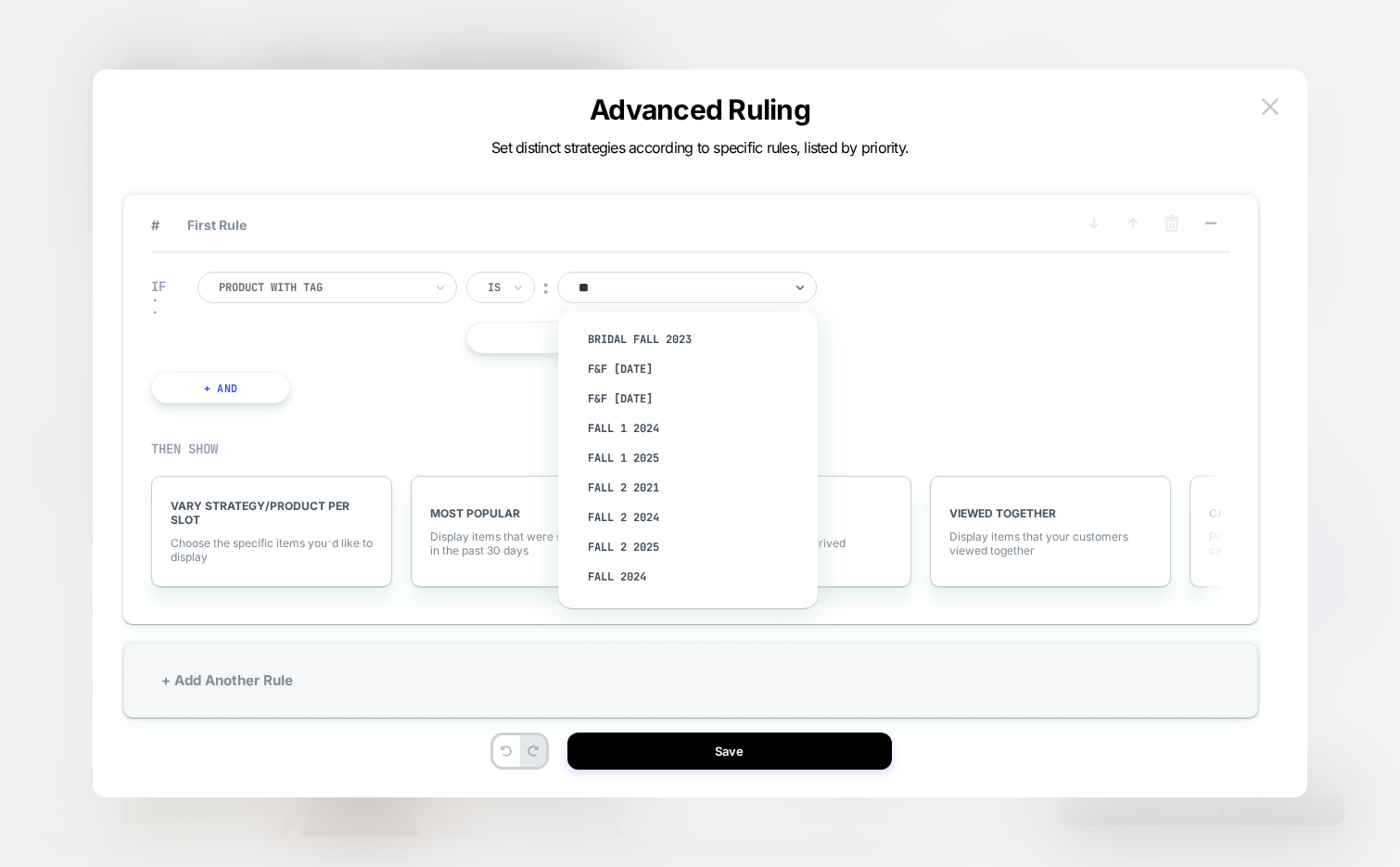
type input "***"
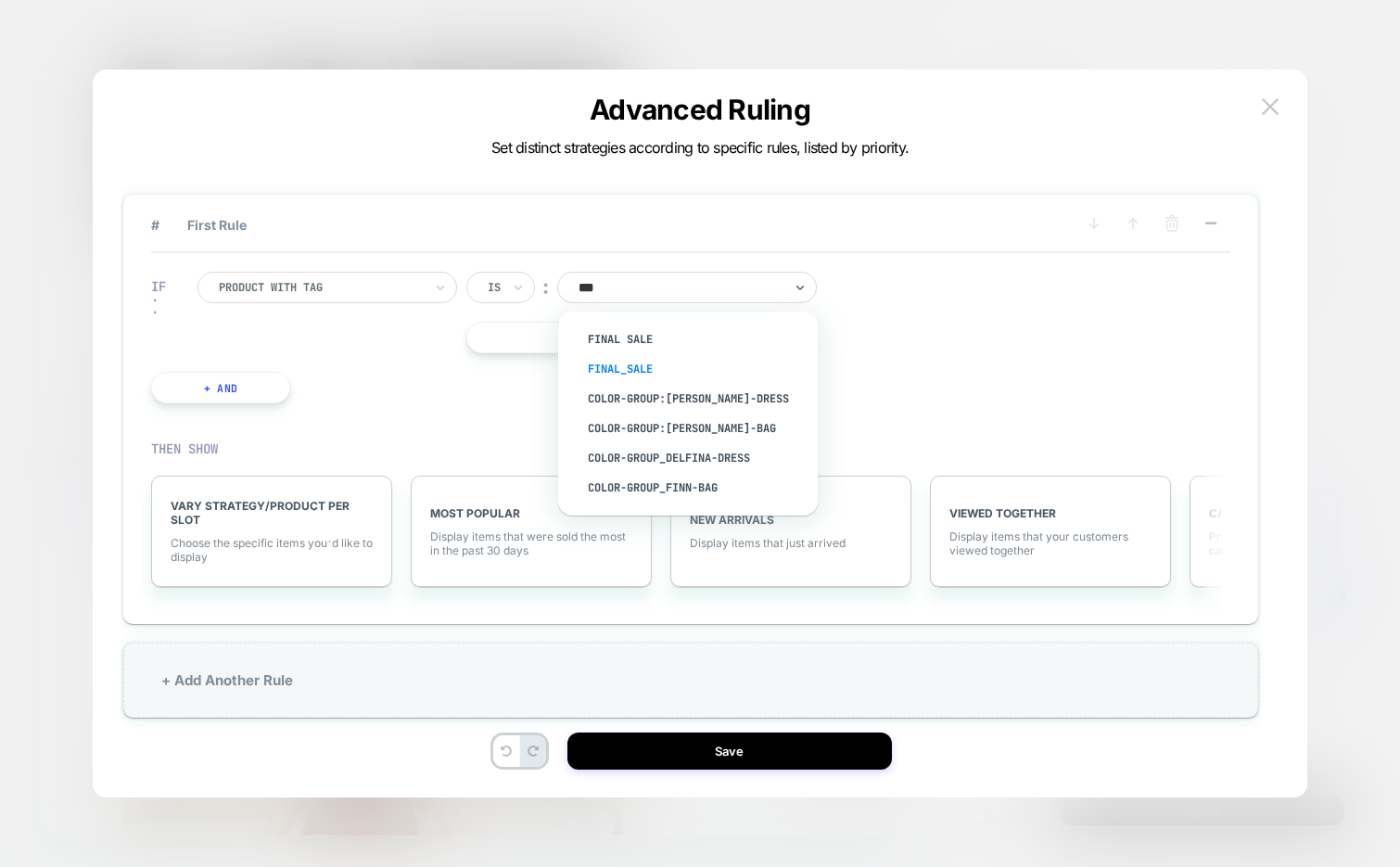
click at [641, 357] on div "Final_sale" at bounding box center [697, 369] width 241 height 30
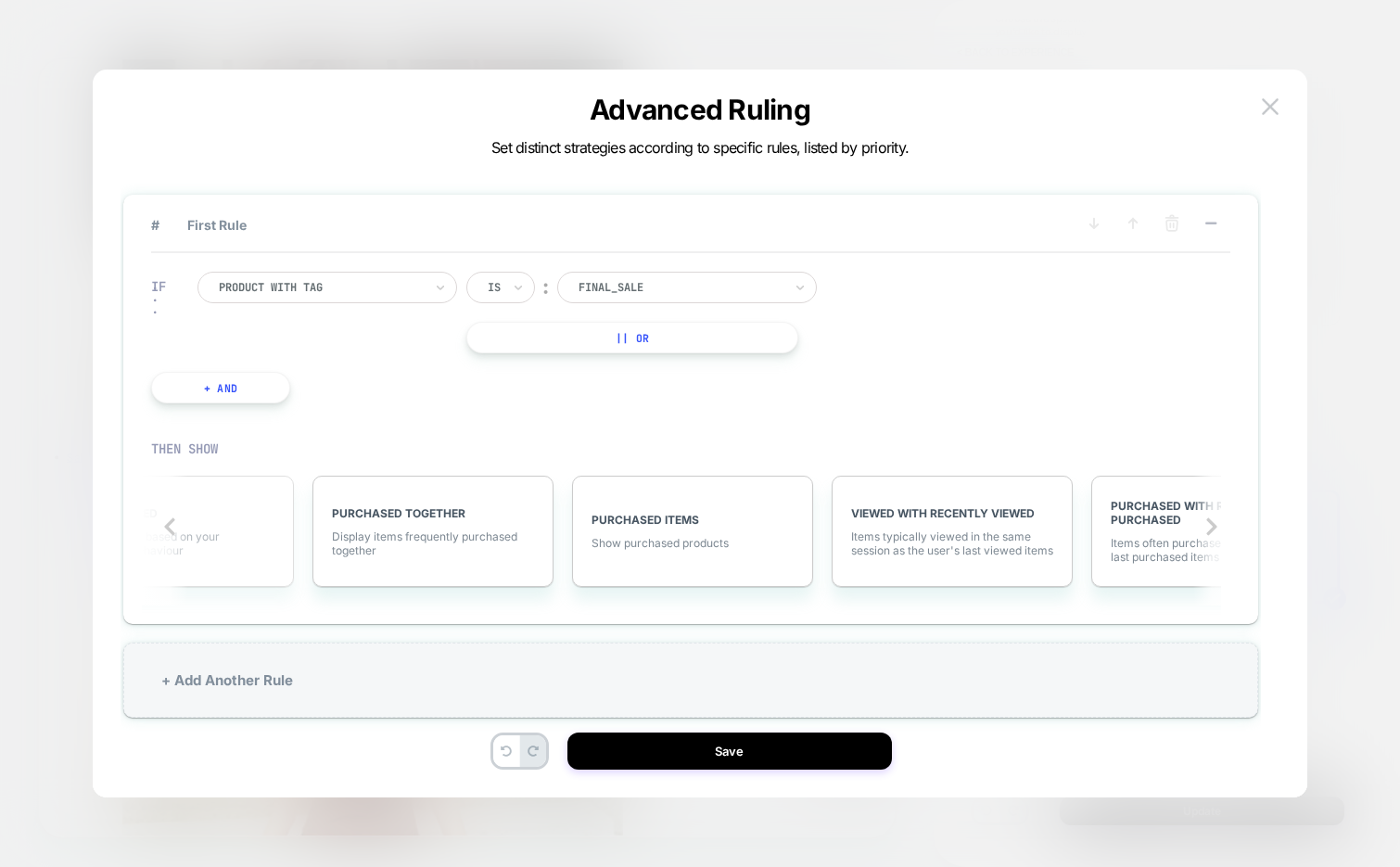
scroll to position [0, 1665]
click at [931, 530] on span "Items typically viewed in the same session as the user's last viewed items" at bounding box center [943, 543] width 202 height 28
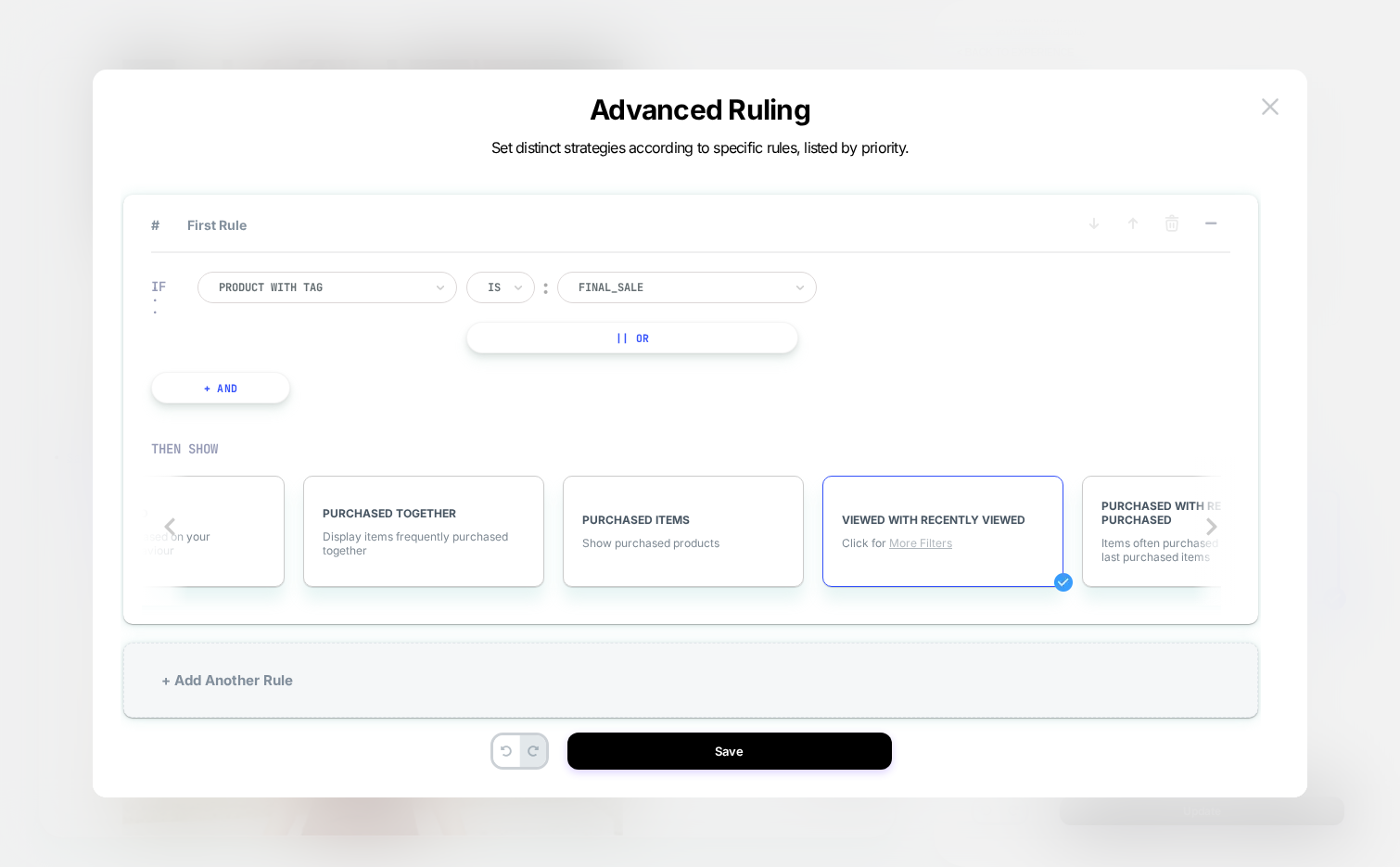
click at [934, 545] on span "More Filters" at bounding box center [920, 542] width 63 height 13
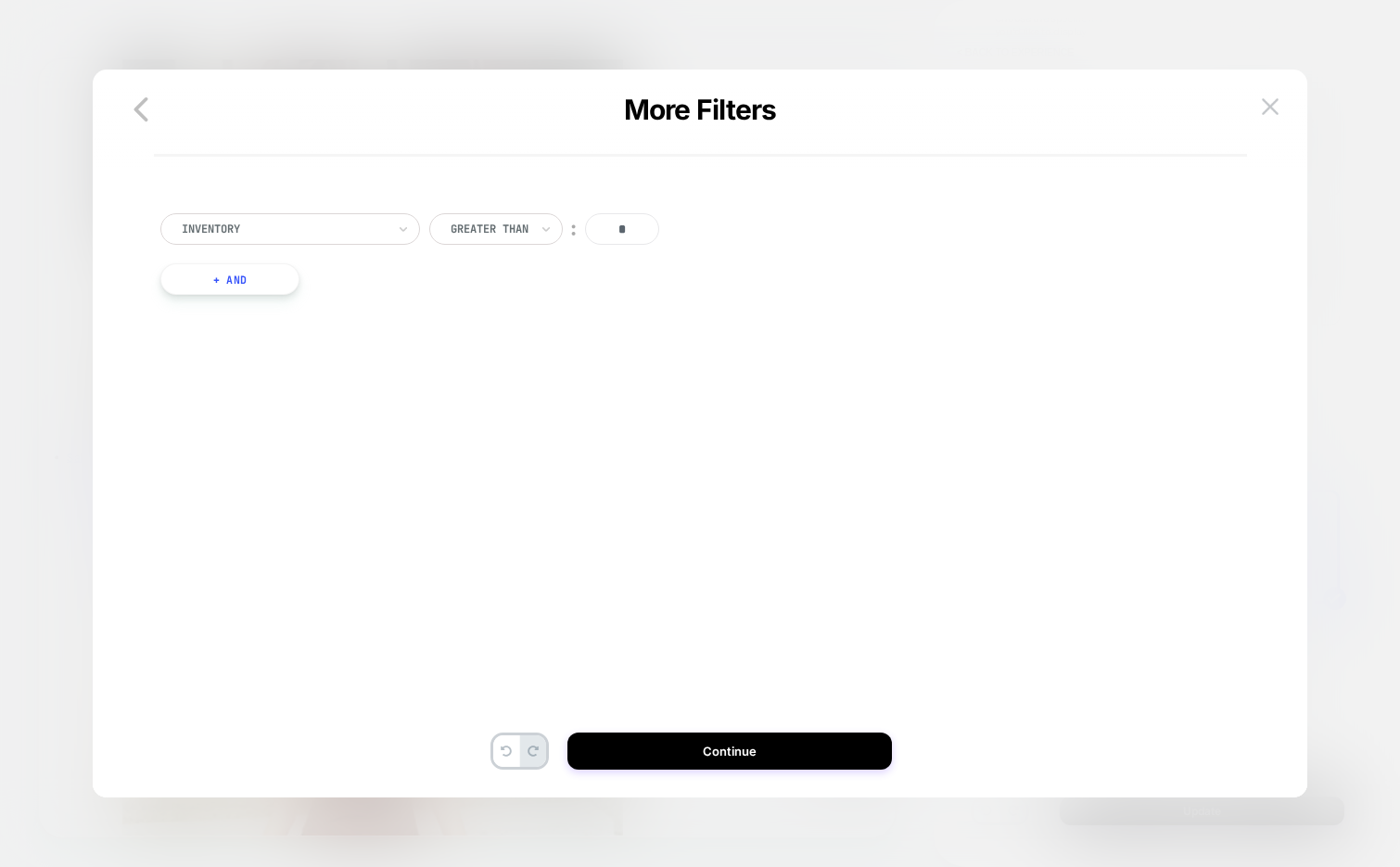
click at [270, 279] on button "+ And" at bounding box center [230, 278] width 139 height 32
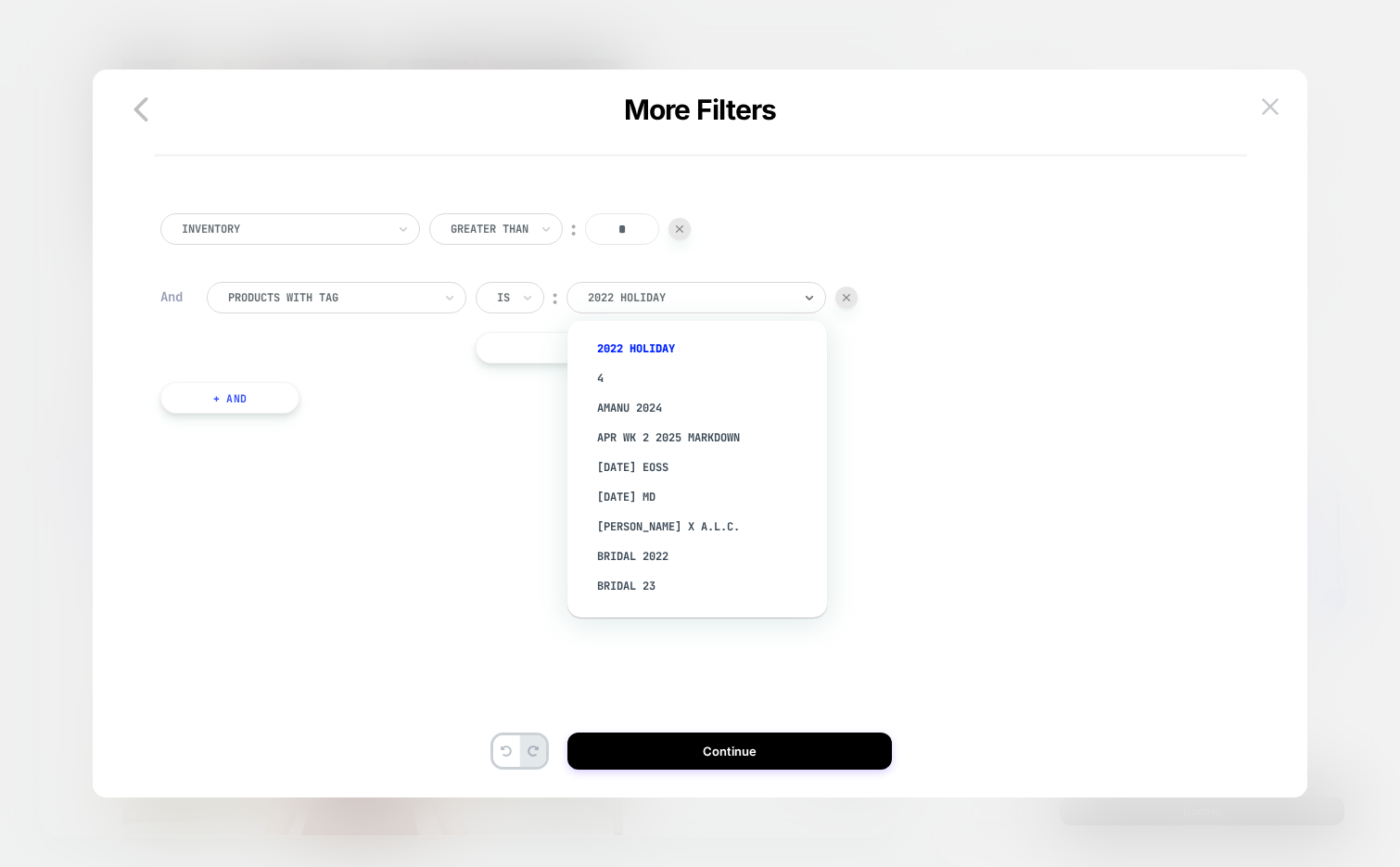
click at [657, 296] on div at bounding box center [689, 297] width 204 height 16
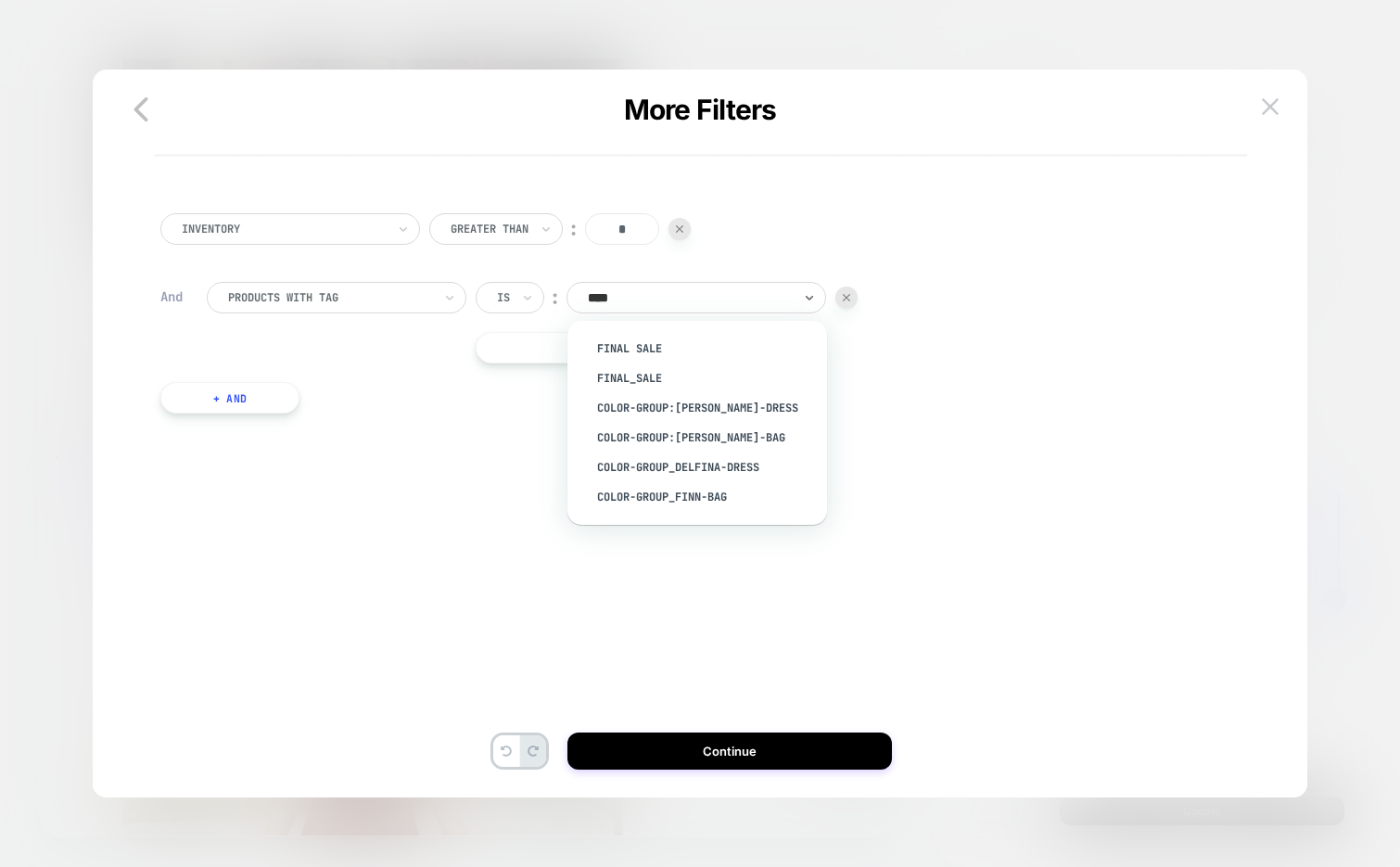
type input "*****"
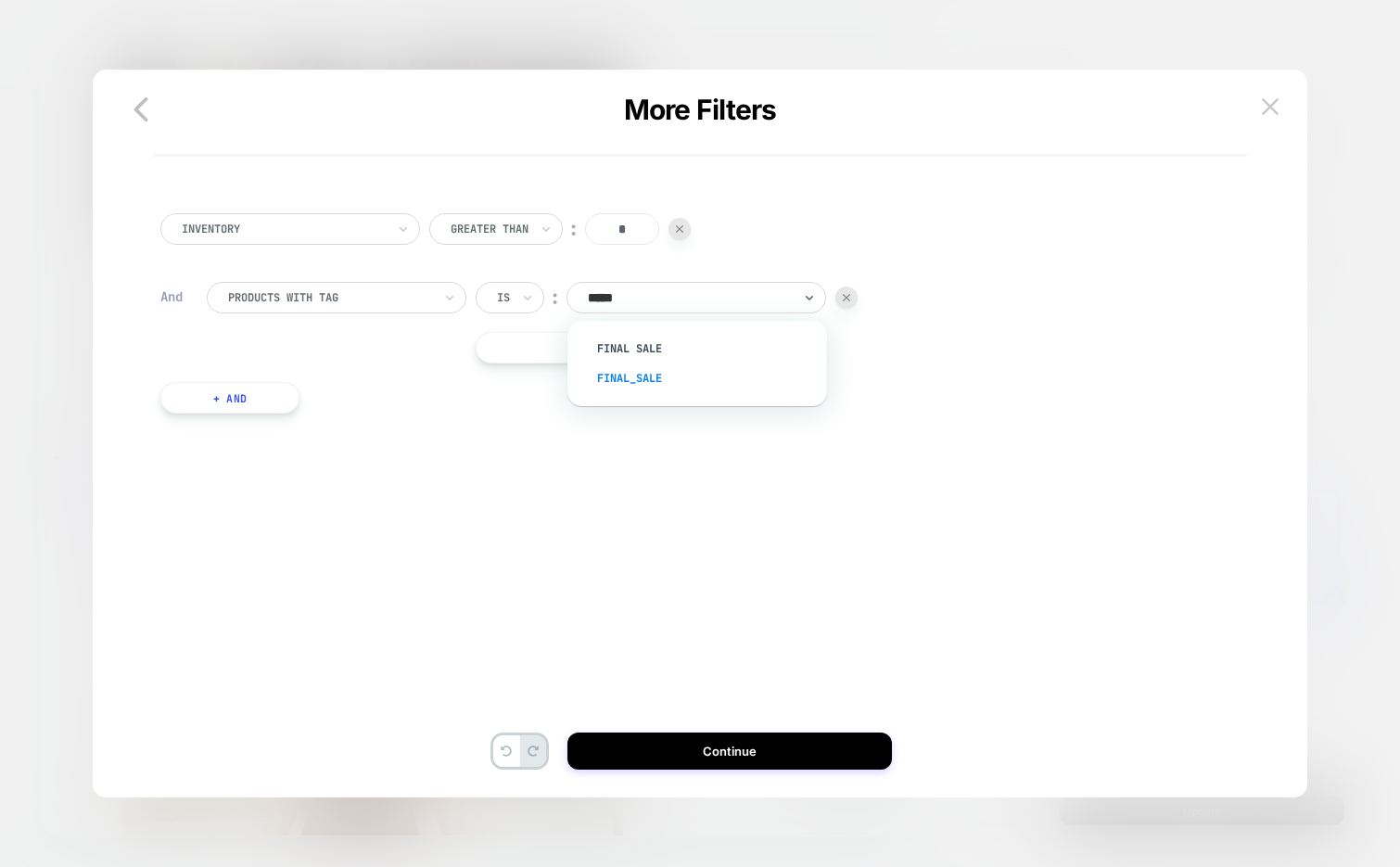
click at [647, 370] on div "Final_sale" at bounding box center [706, 378] width 241 height 30
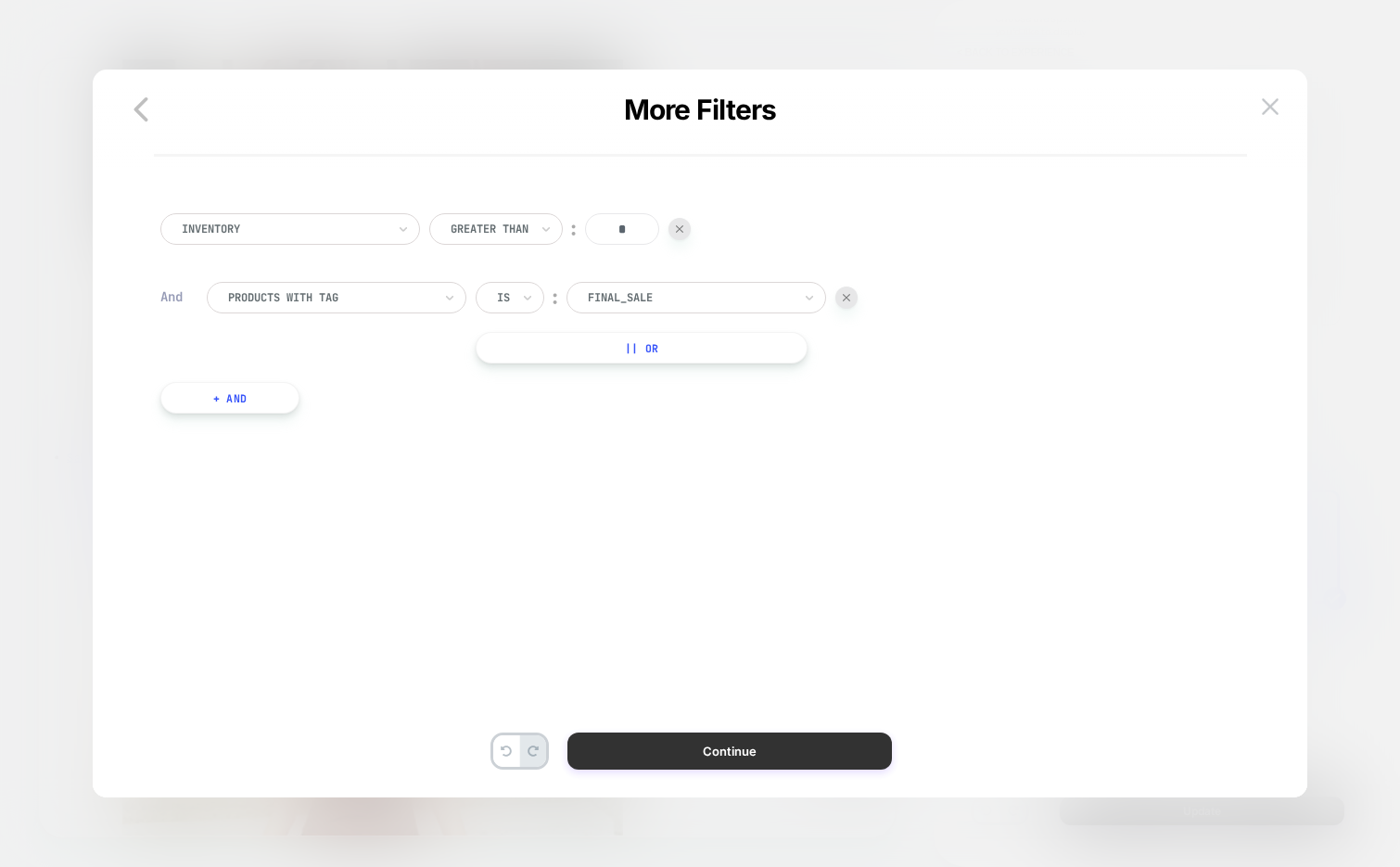
click at [656, 760] on button "Continue" at bounding box center [729, 751] width 324 height 38
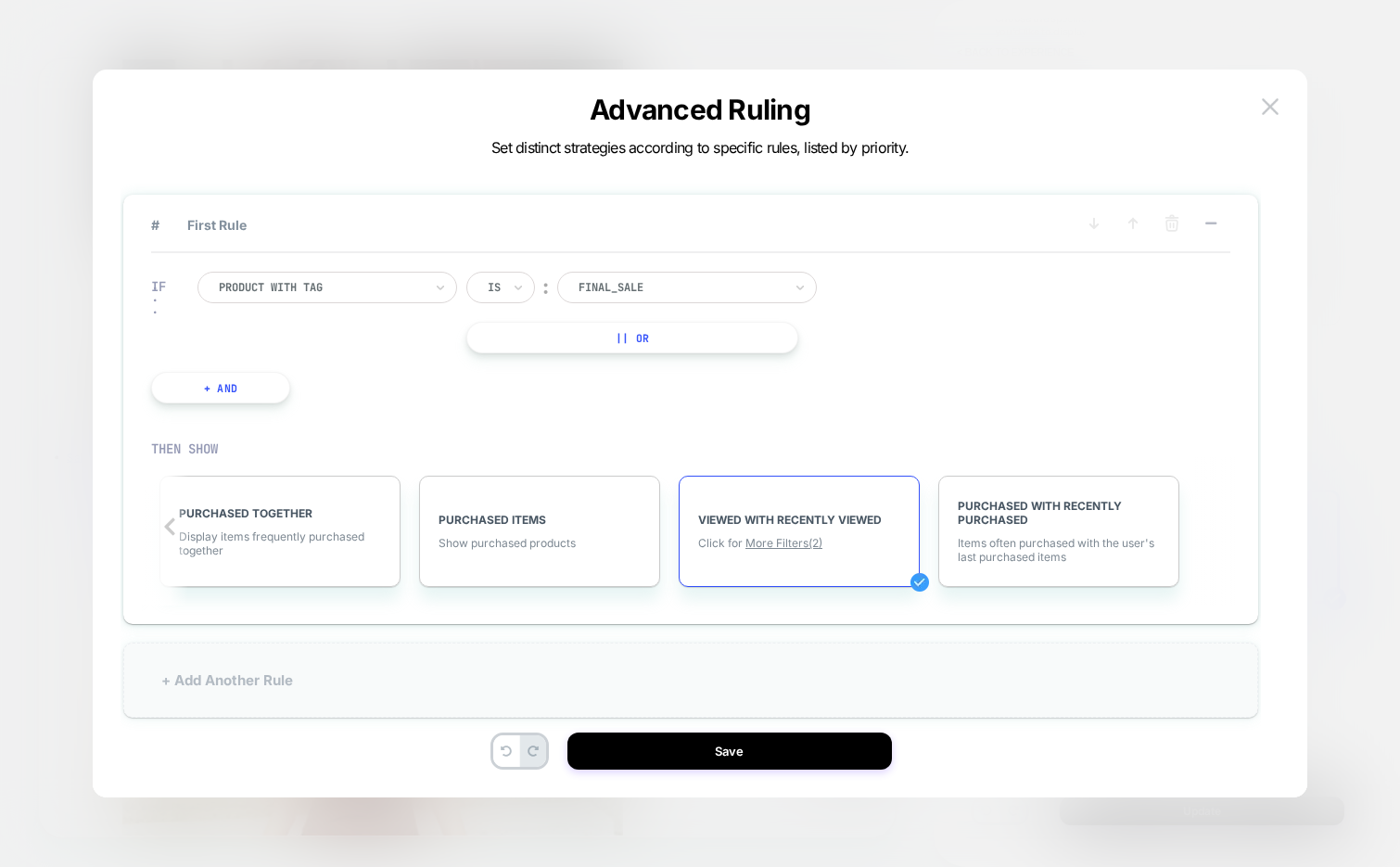
scroll to position [0, 1813]
click at [428, 671] on div "+ Add Another Rule" at bounding box center [690, 680] width 1134 height 75
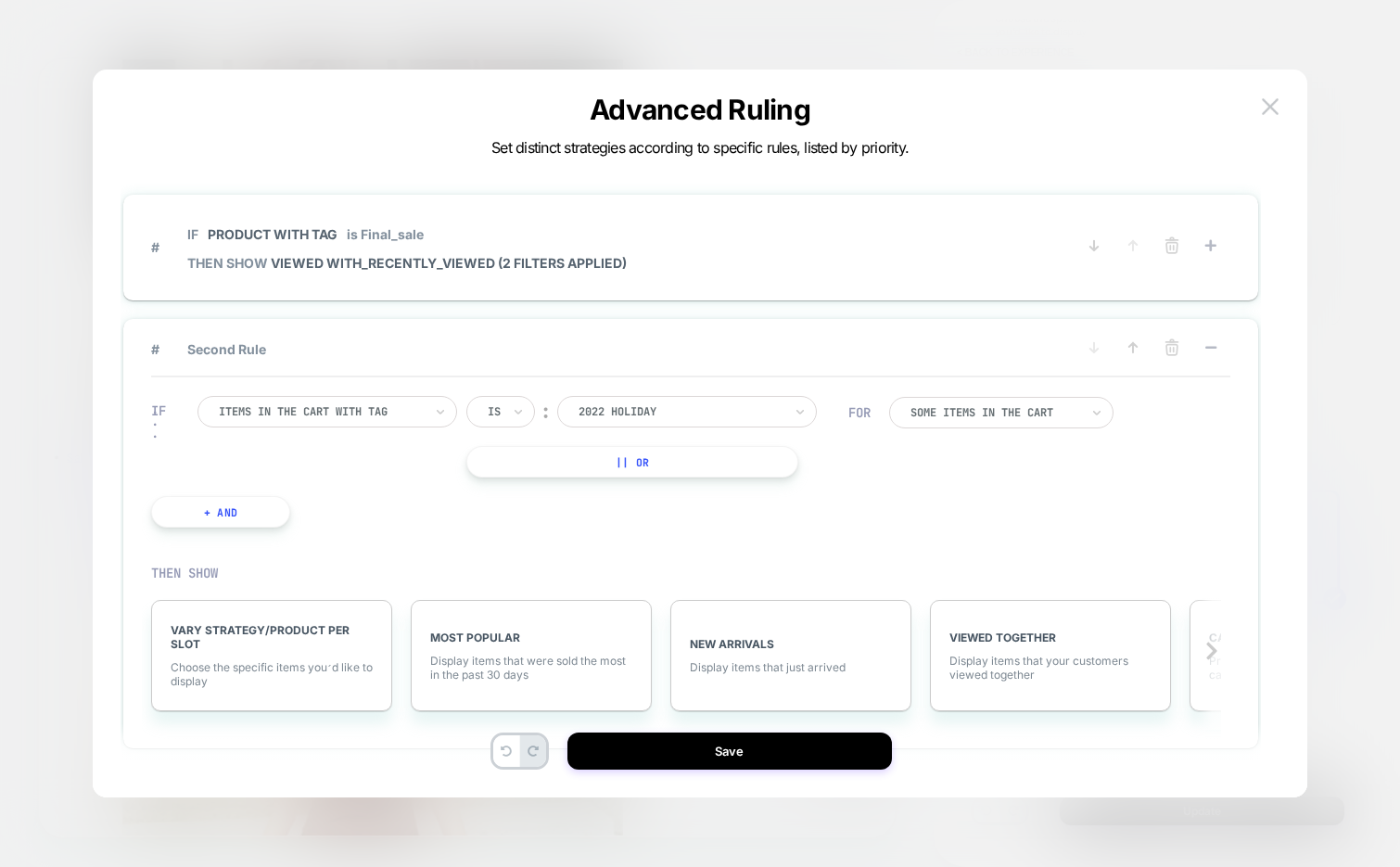
click at [332, 403] on div "Items in the cart with tag" at bounding box center [321, 411] width 208 height 20
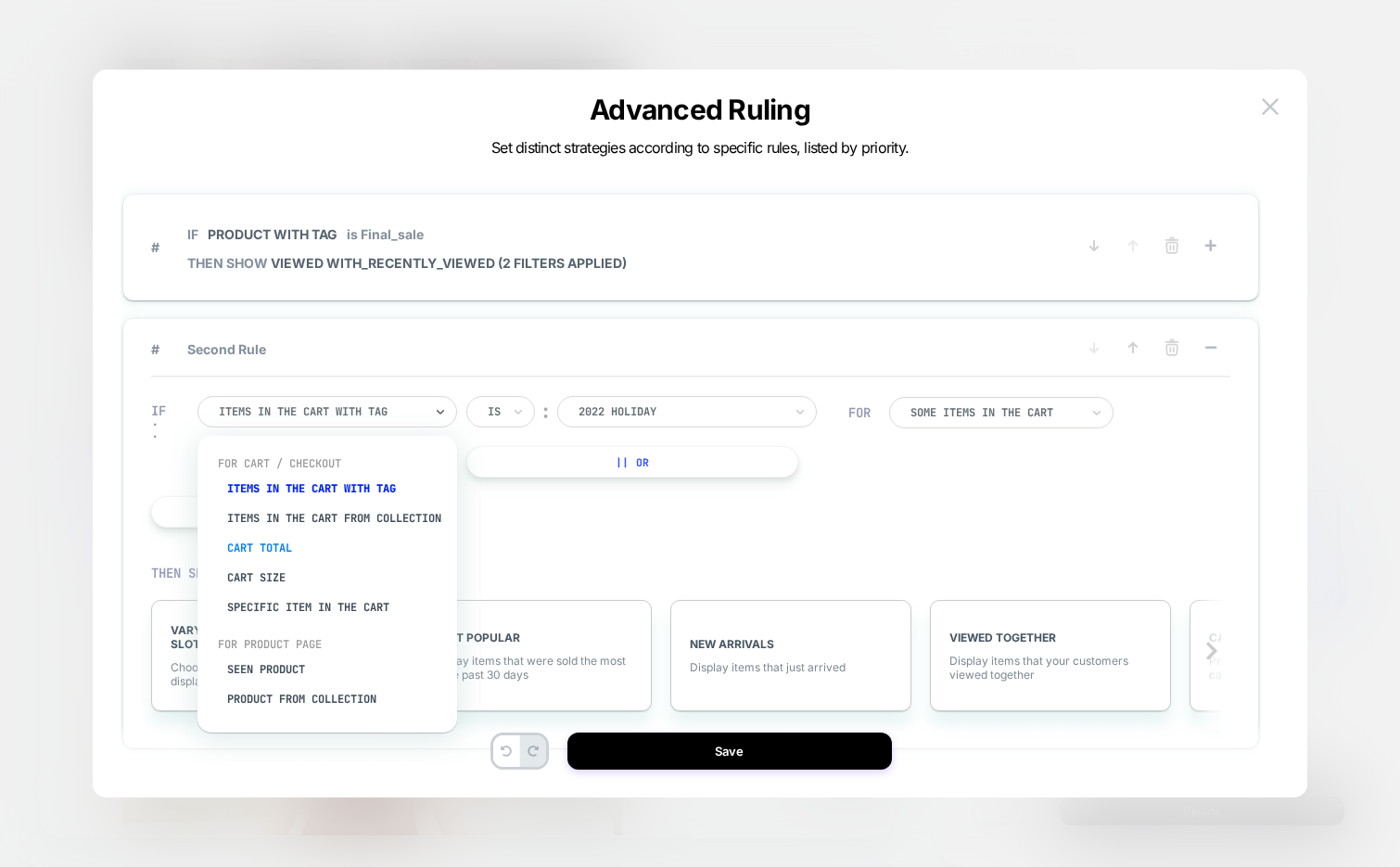
scroll to position [40, 0]
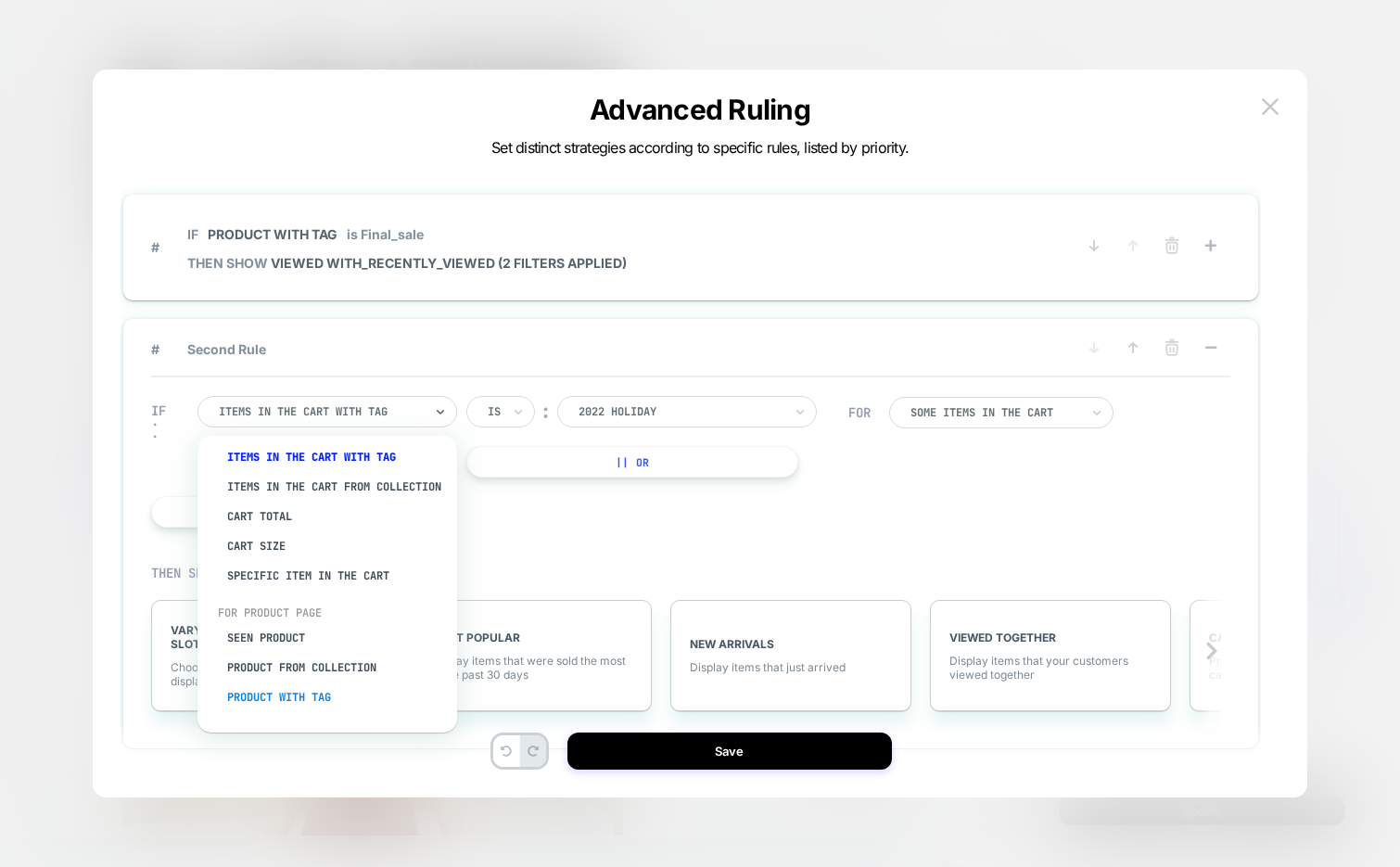
click at [288, 693] on div "Product with tag" at bounding box center [336, 697] width 241 height 30
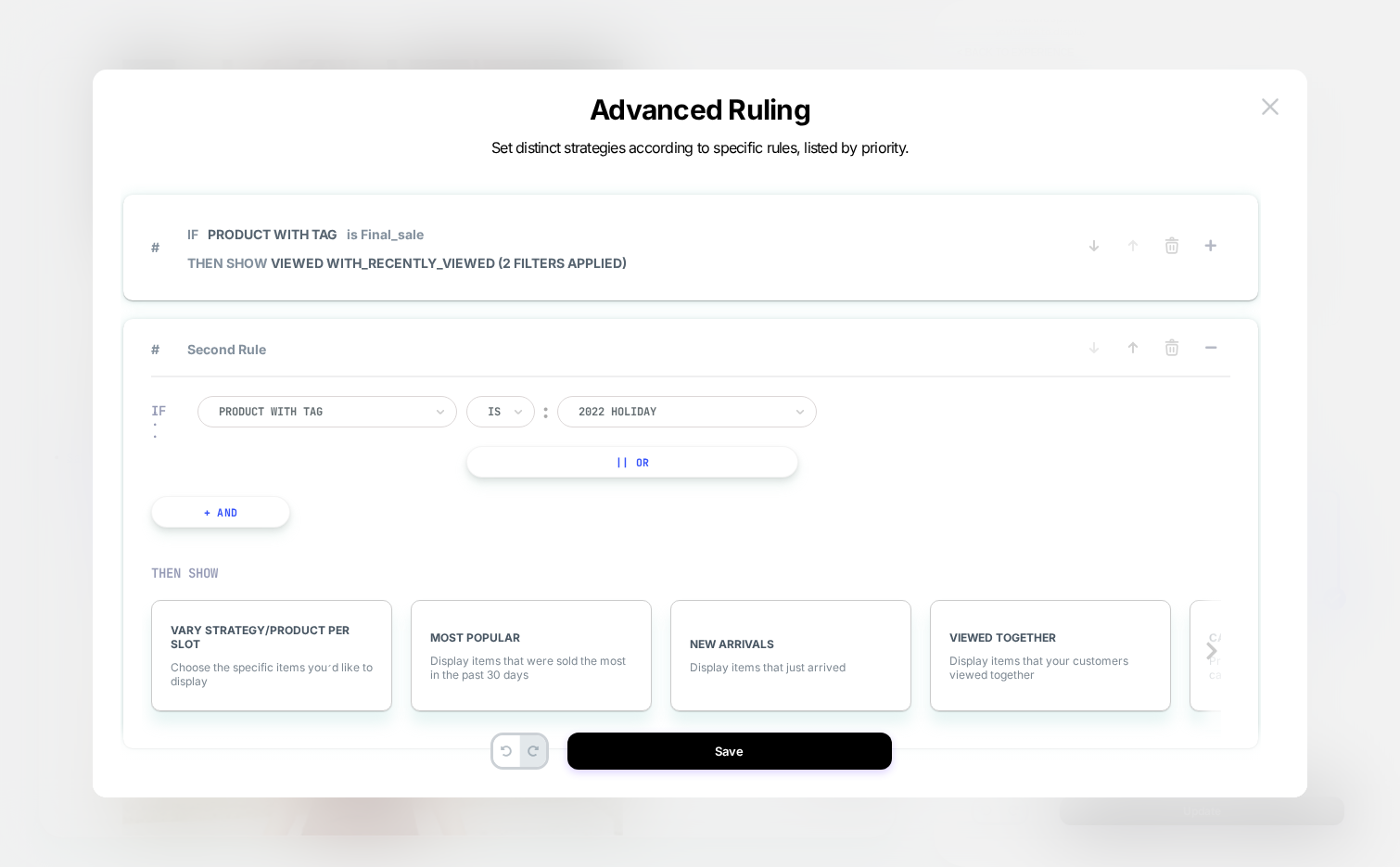
click at [506, 411] on div "Is" at bounding box center [500, 411] width 68 height 32
click at [506, 476] on div "Is" at bounding box center [545, 463] width 120 height 30
click at [501, 409] on div at bounding box center [493, 411] width 13 height 16
click at [498, 496] on div "Is not" at bounding box center [545, 493] width 120 height 30
click at [666, 398] on div "2022 Holiday" at bounding box center [713, 411] width 260 height 32
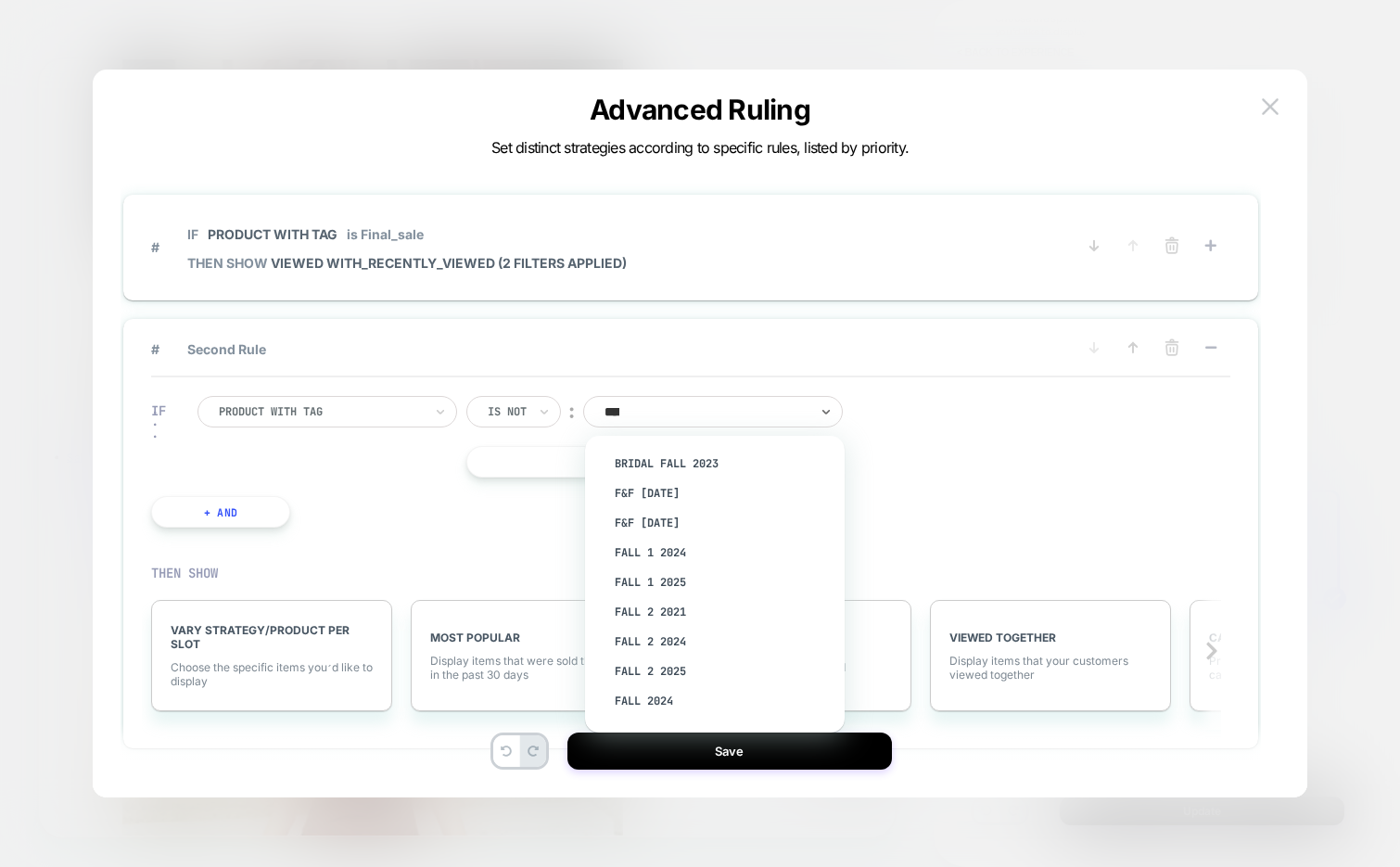
type input "*****"
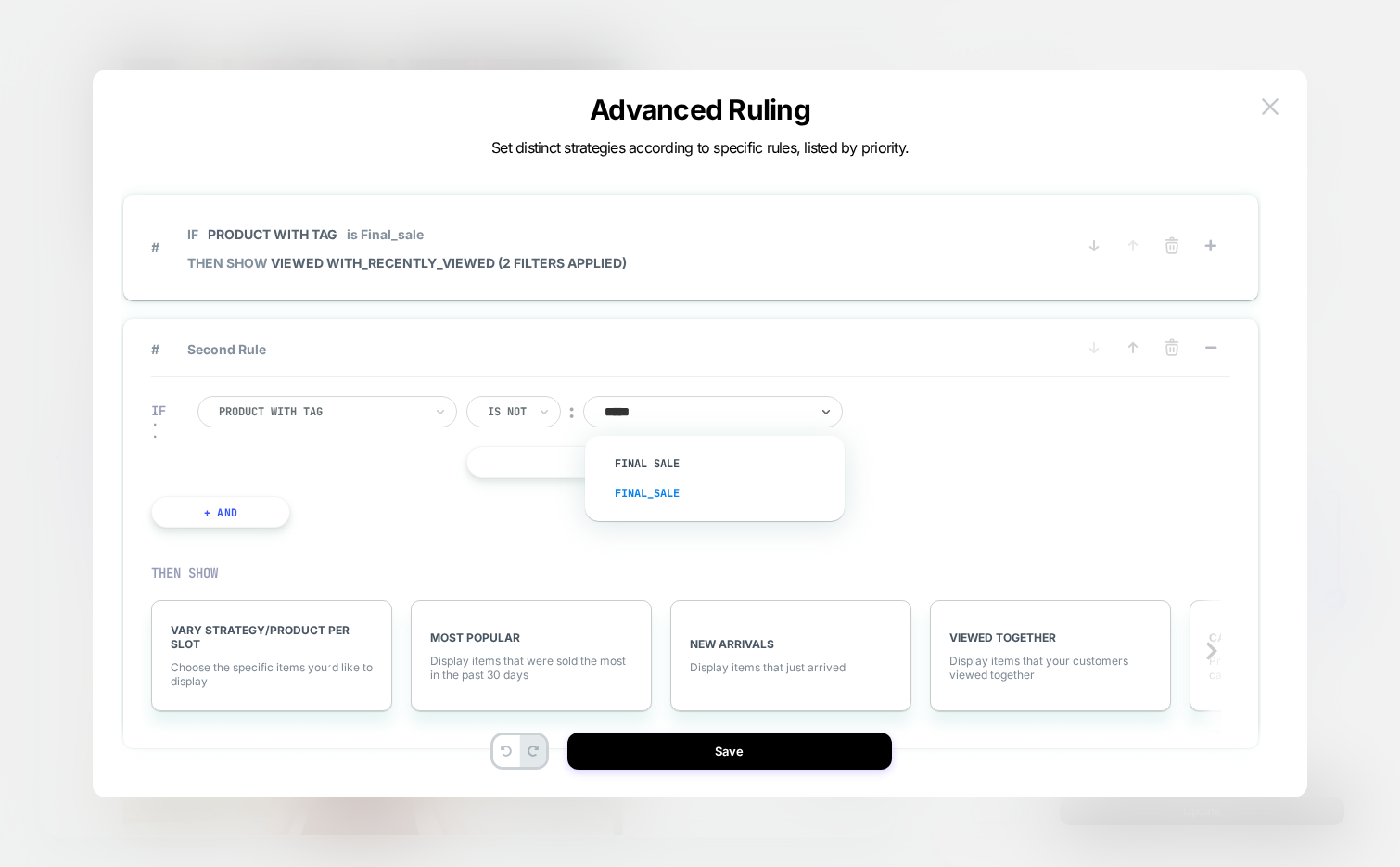
click at [669, 486] on div "Final_sale" at bounding box center [724, 493] width 241 height 30
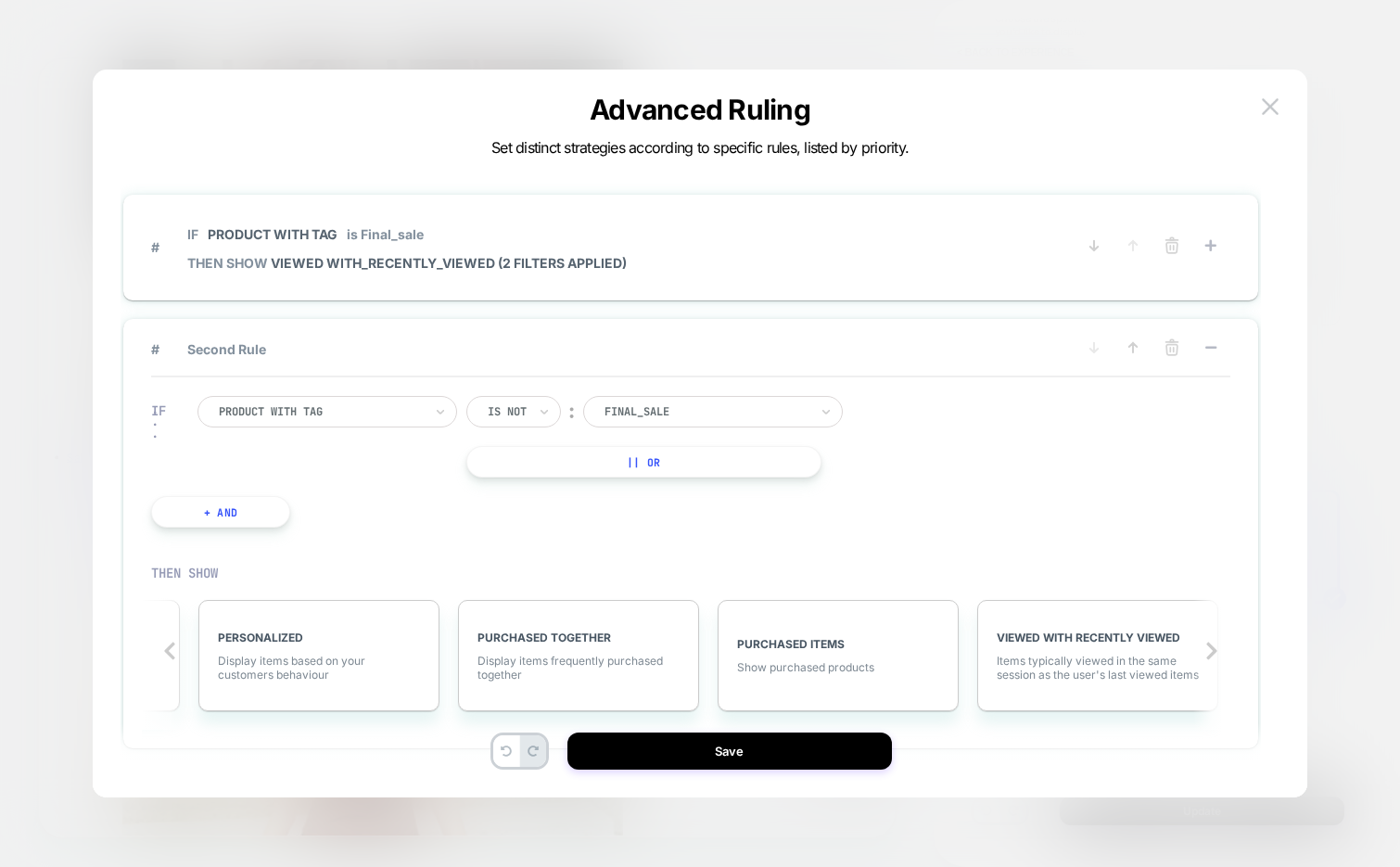
scroll to position [0, 1813]
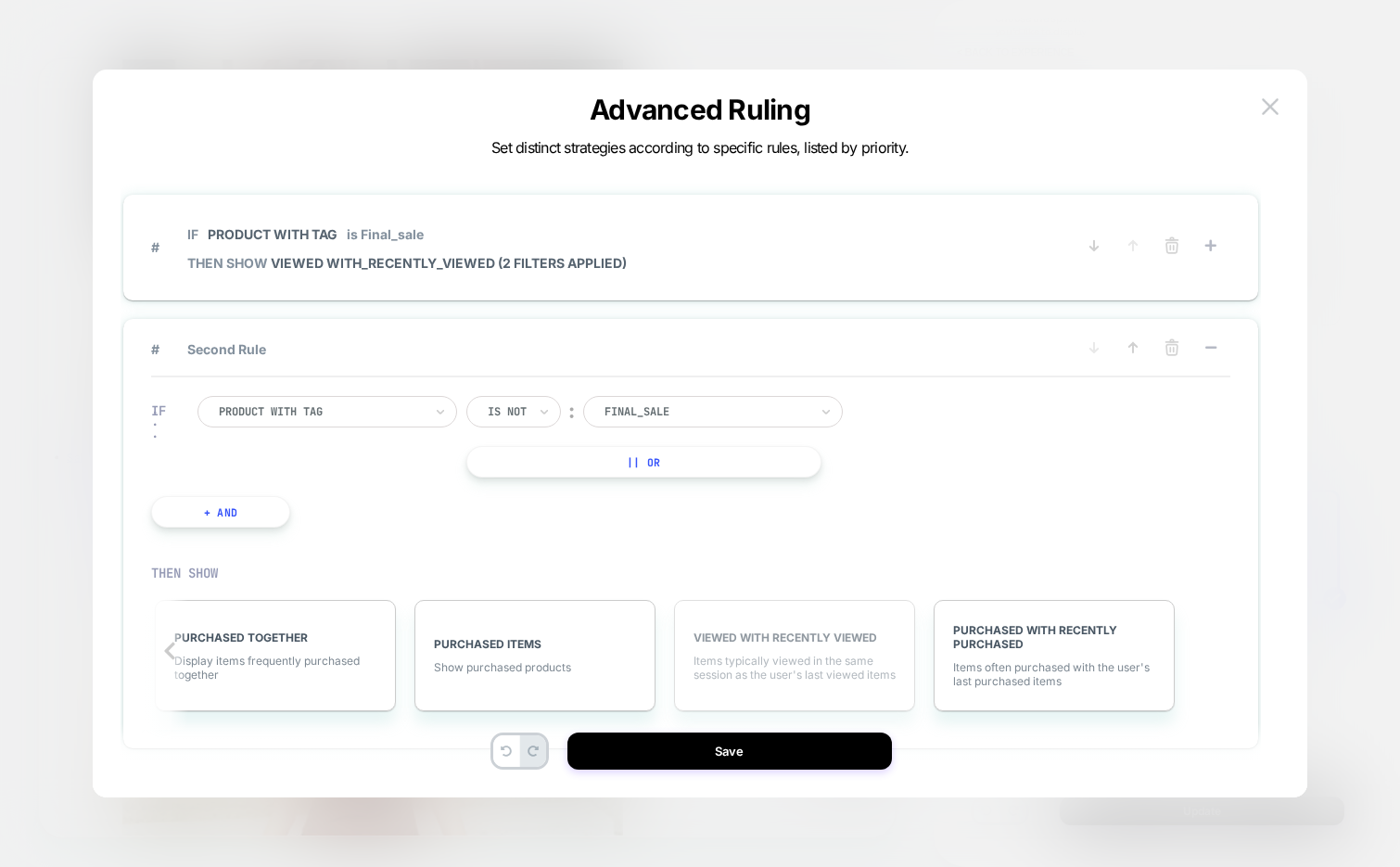
click at [825, 645] on div "VIEWED WITH RECENTLY VIEWED Items typically viewed in the same session as the u…" at bounding box center [794, 656] width 241 height 112
click at [775, 662] on span "More Filters" at bounding box center [771, 667] width 63 height 13
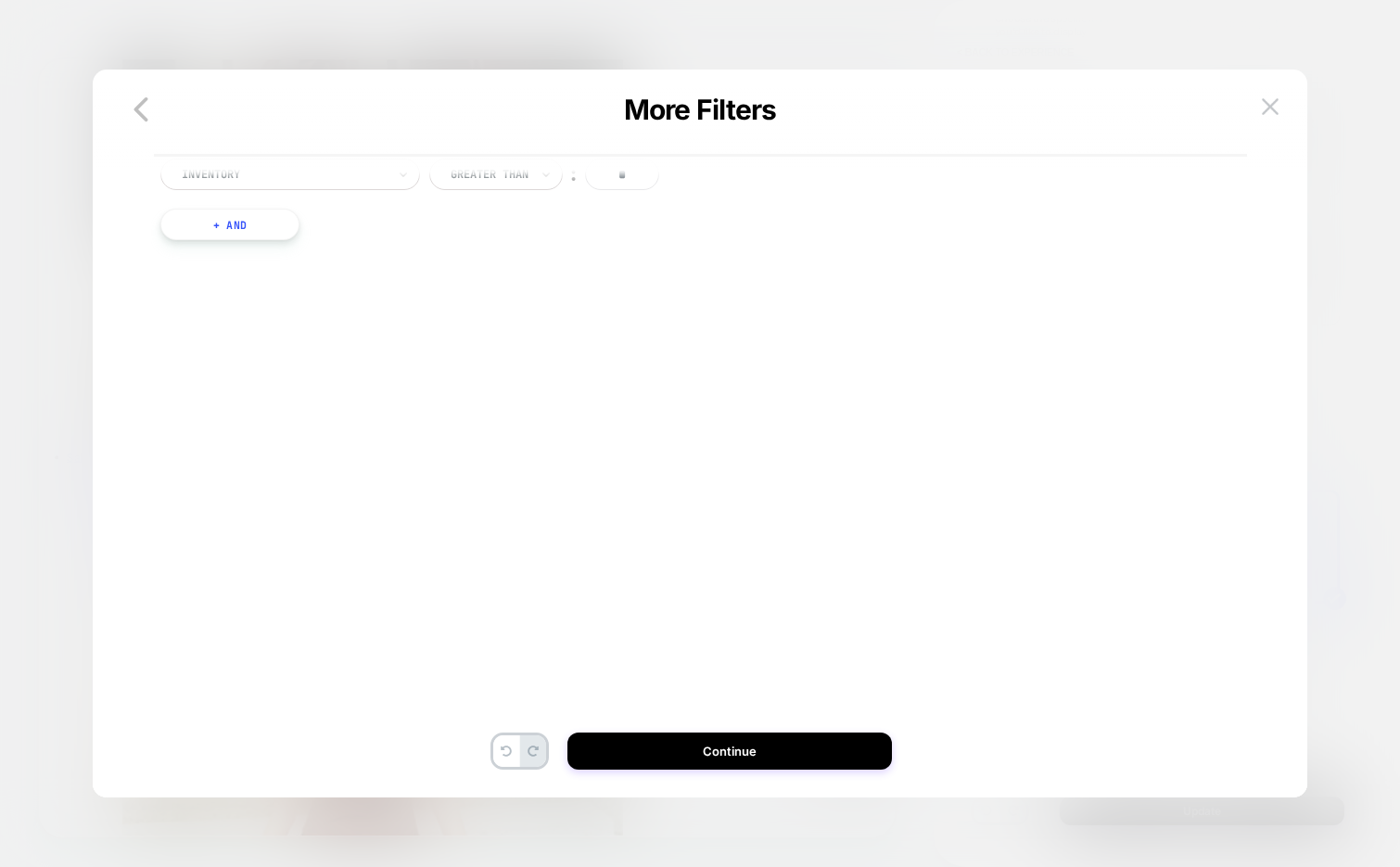
scroll to position [56, 0]
click at [256, 226] on button "+ And" at bounding box center [230, 223] width 139 height 32
click at [518, 239] on div "Is" at bounding box center [509, 242] width 68 height 32
click at [516, 328] on div "Is not" at bounding box center [554, 323] width 120 height 30
click at [660, 242] on div at bounding box center [715, 242] width 204 height 16
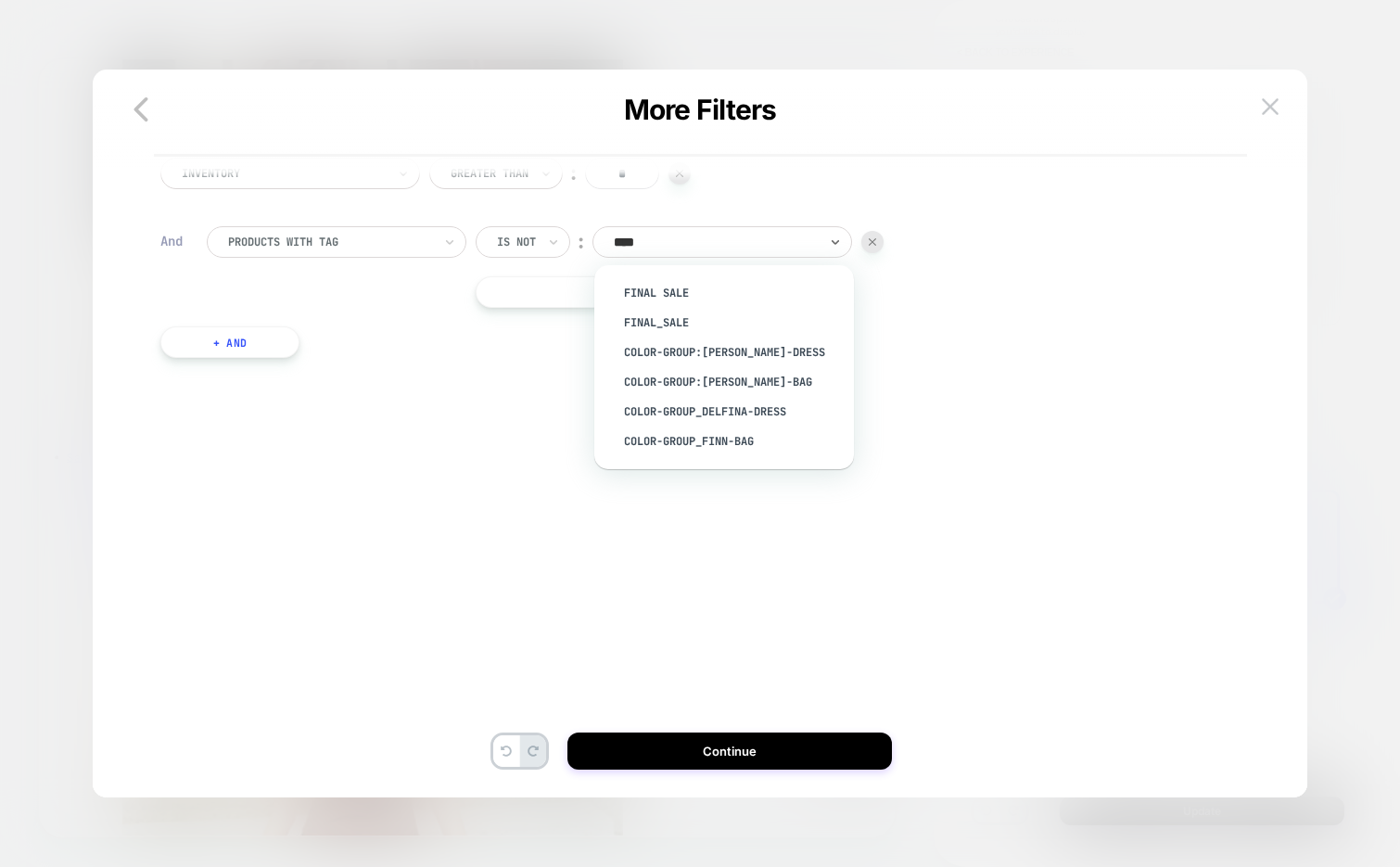
type input "*****"
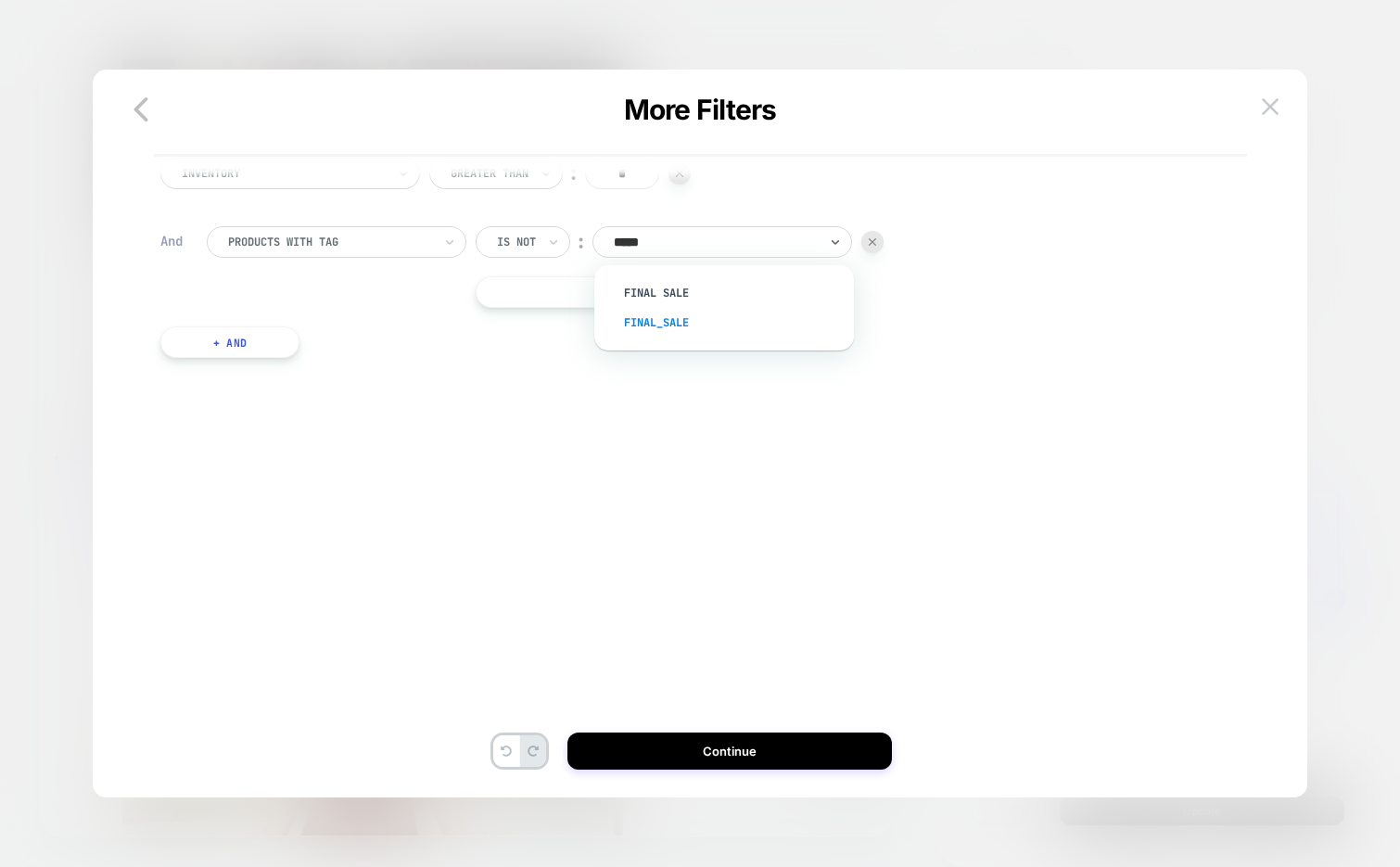
click at [660, 316] on div "Final_sale" at bounding box center [733, 323] width 241 height 30
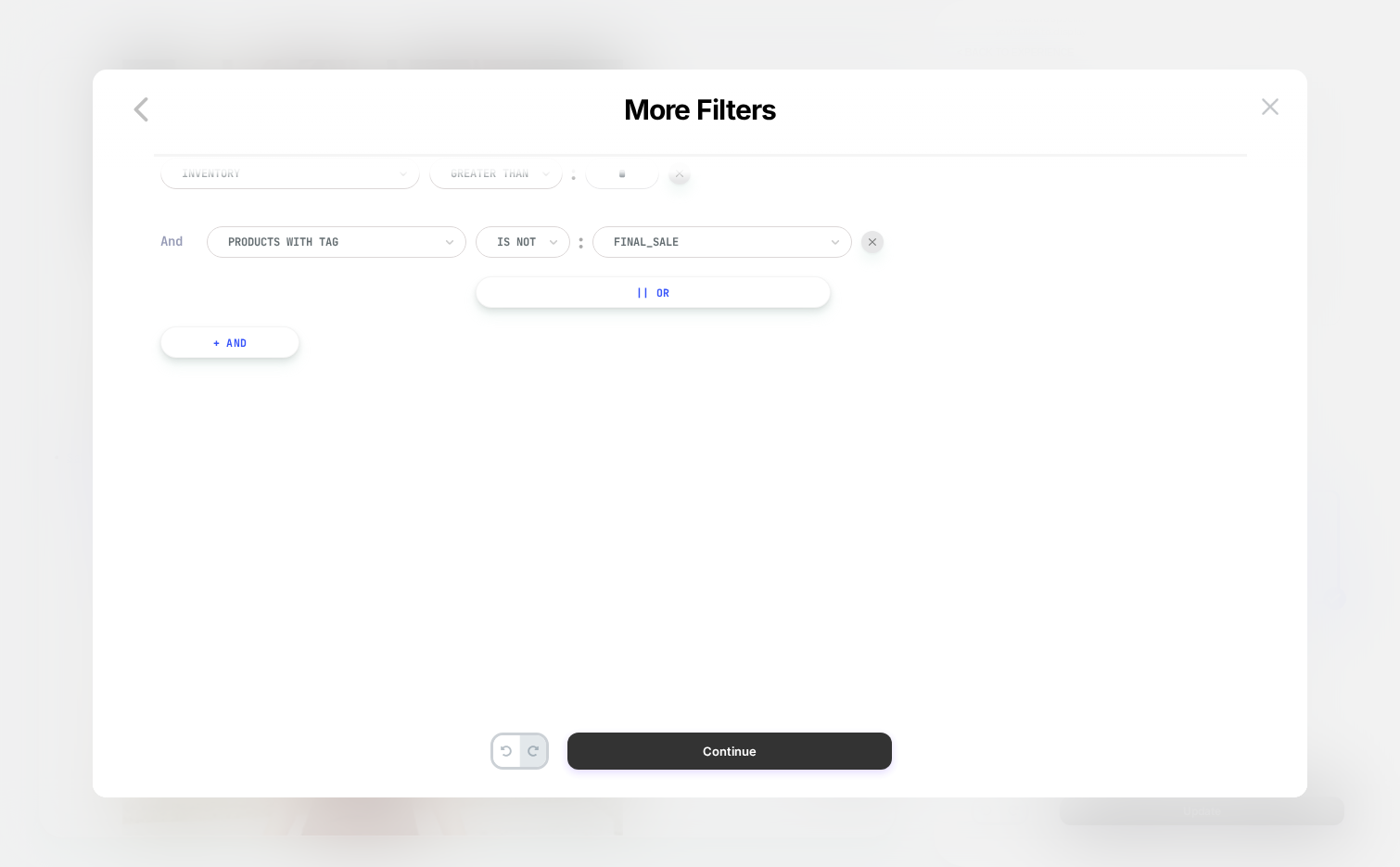
click at [644, 765] on button "Continue" at bounding box center [729, 751] width 324 height 38
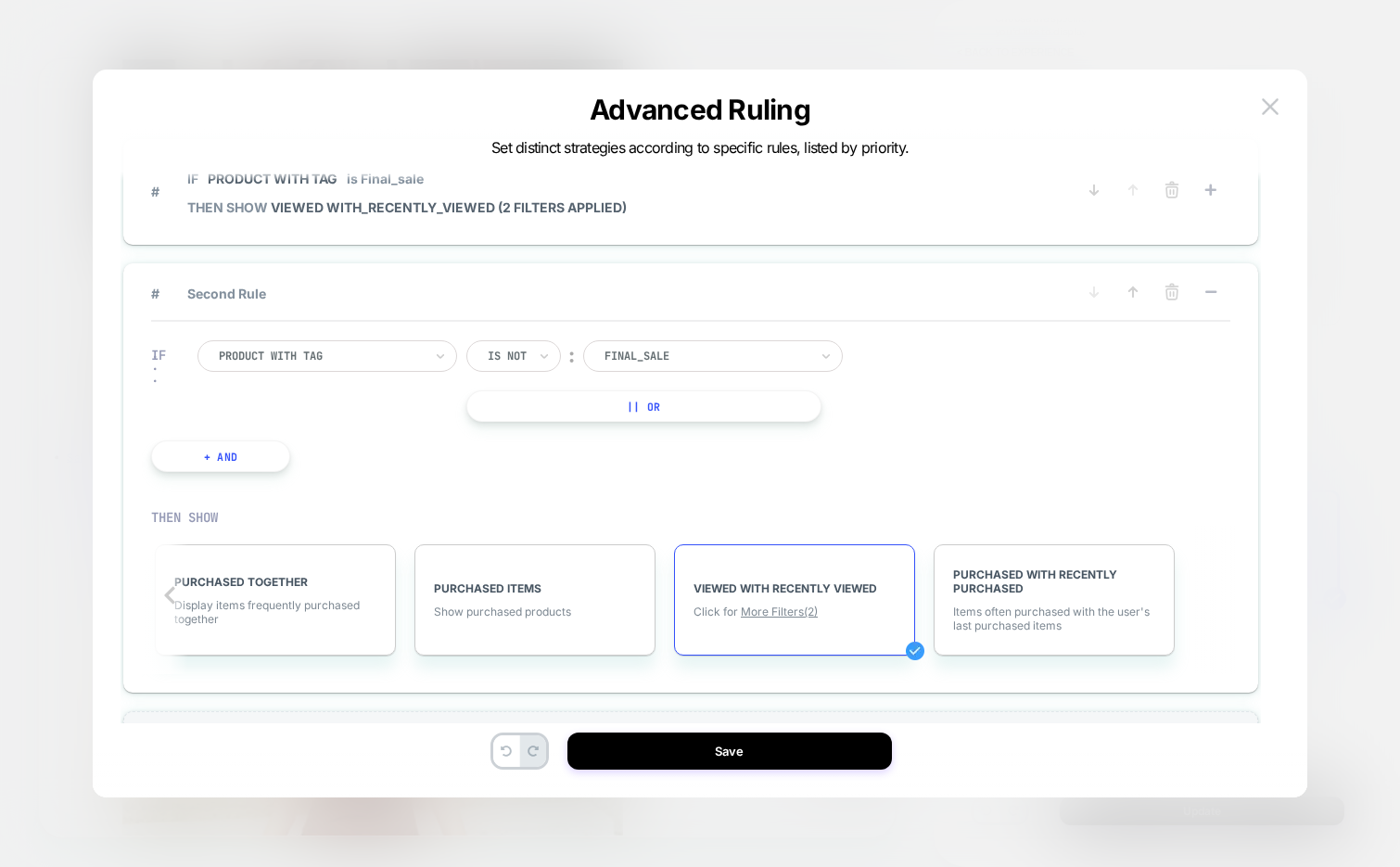
scroll to position [0, 0]
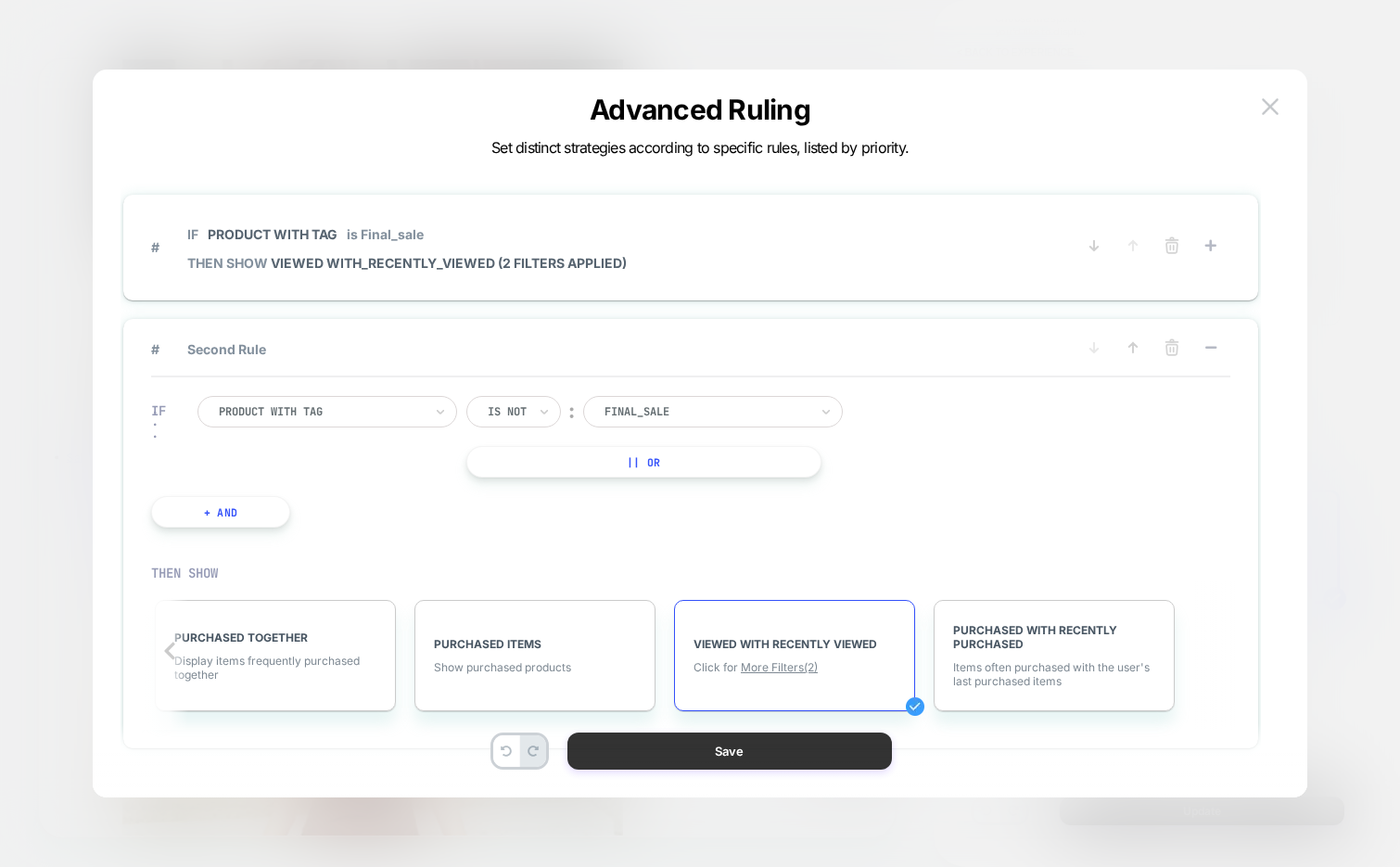
click at [751, 754] on button "Save" at bounding box center [729, 751] width 324 height 38
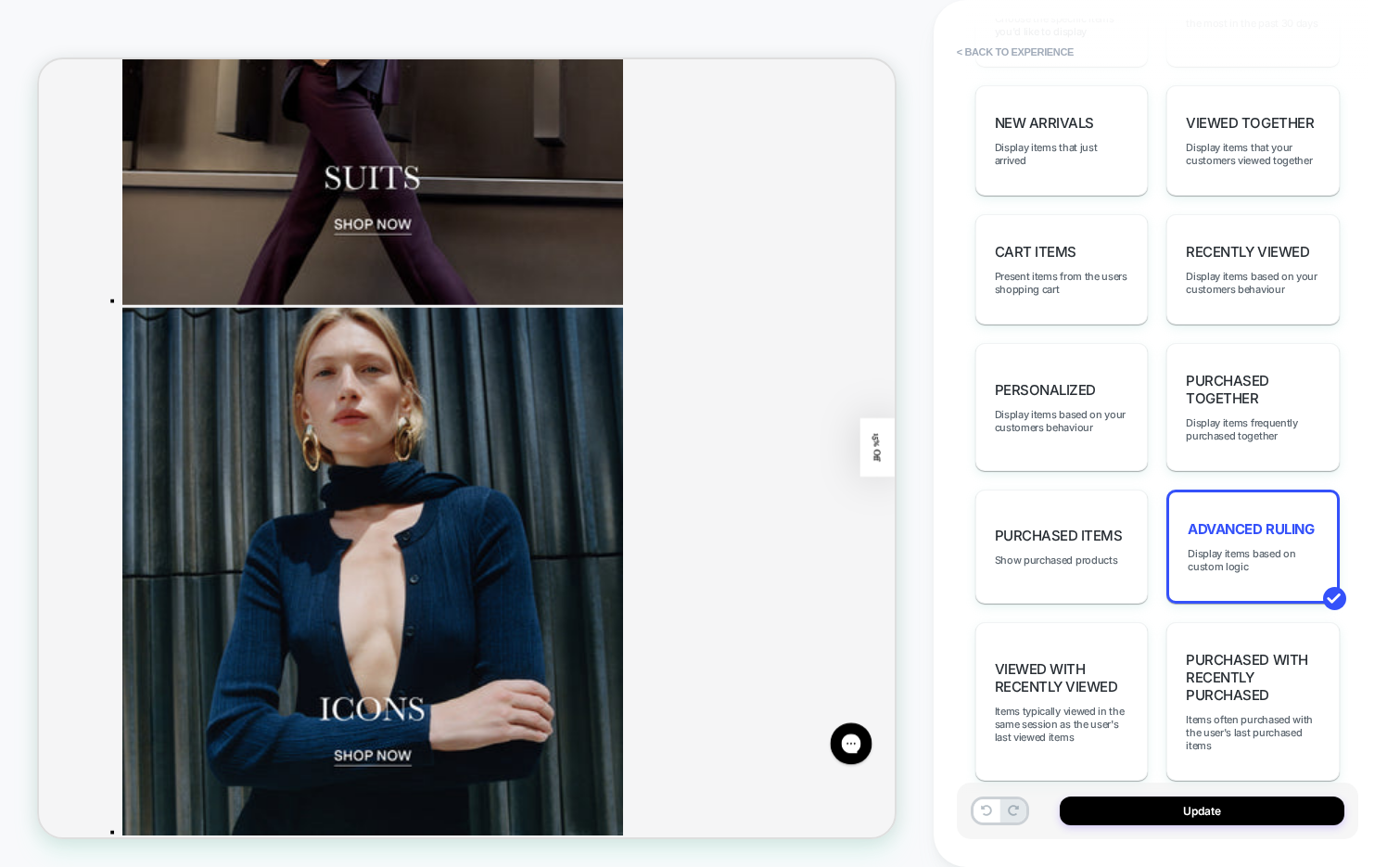
scroll to position [2975, 0]
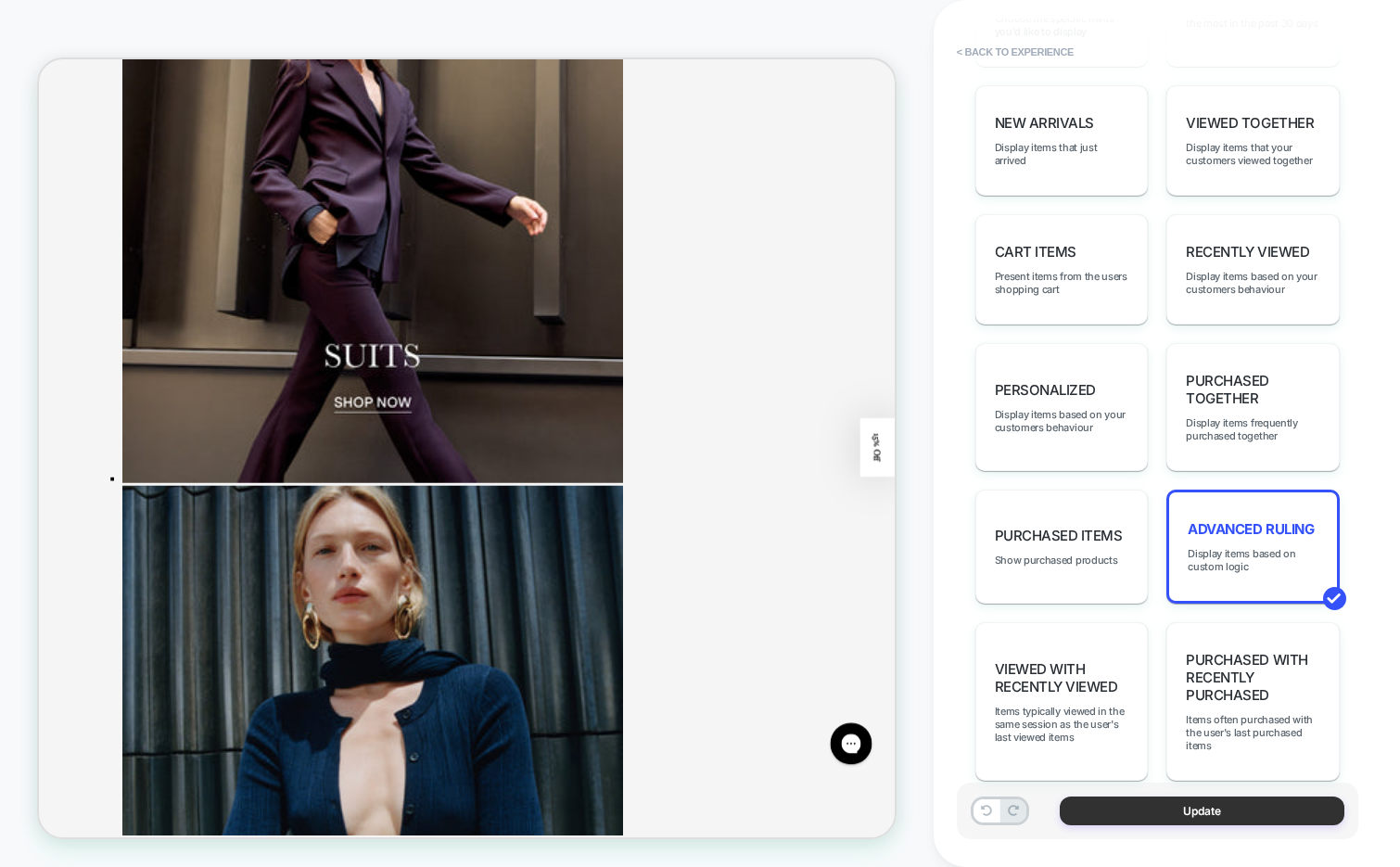
click at [1143, 814] on button "Update" at bounding box center [1202, 811] width 285 height 29
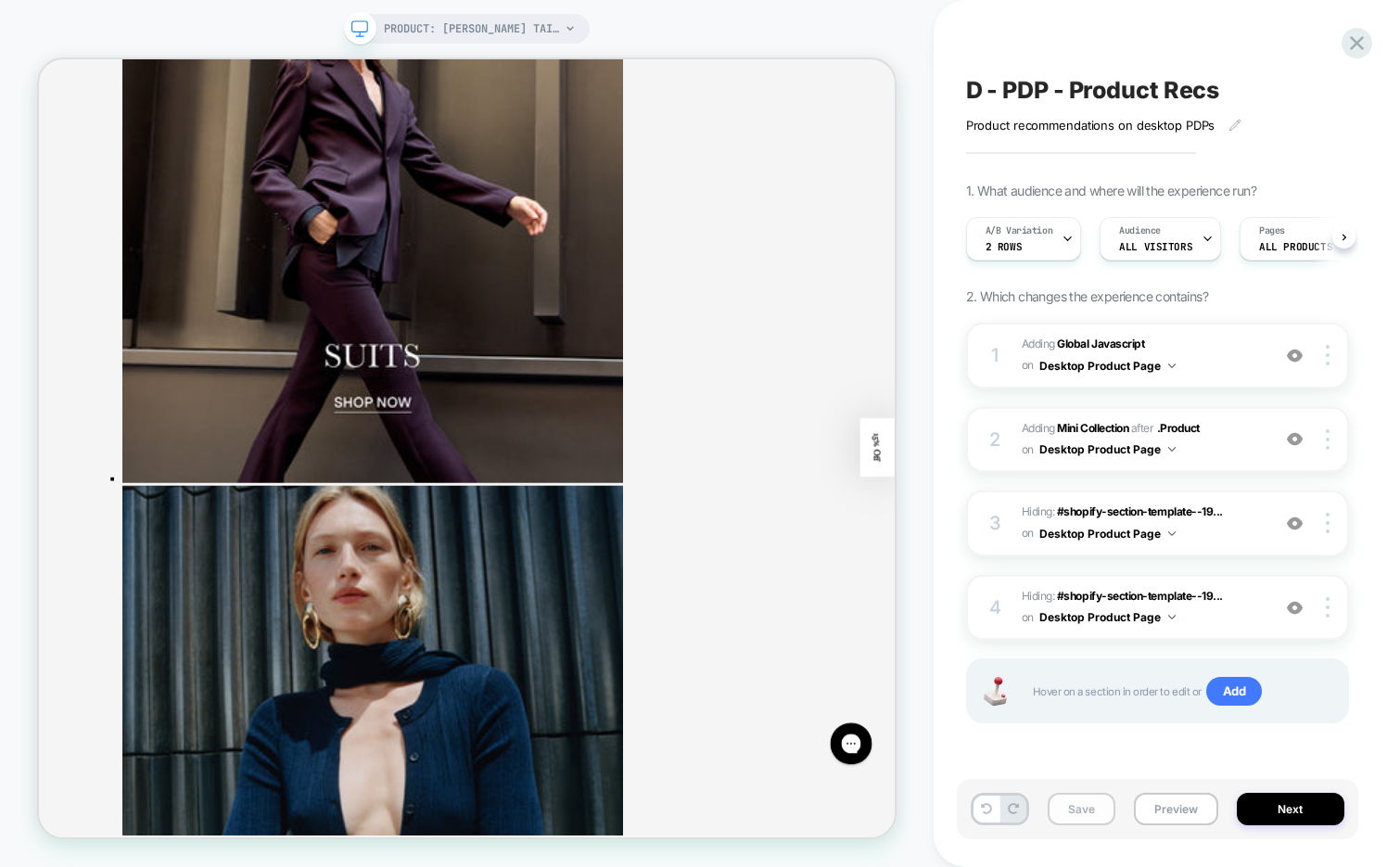
click at [1061, 814] on button "Save" at bounding box center [1081, 809] width 67 height 33
click at [1266, 810] on button "Next" at bounding box center [1290, 809] width 108 height 33
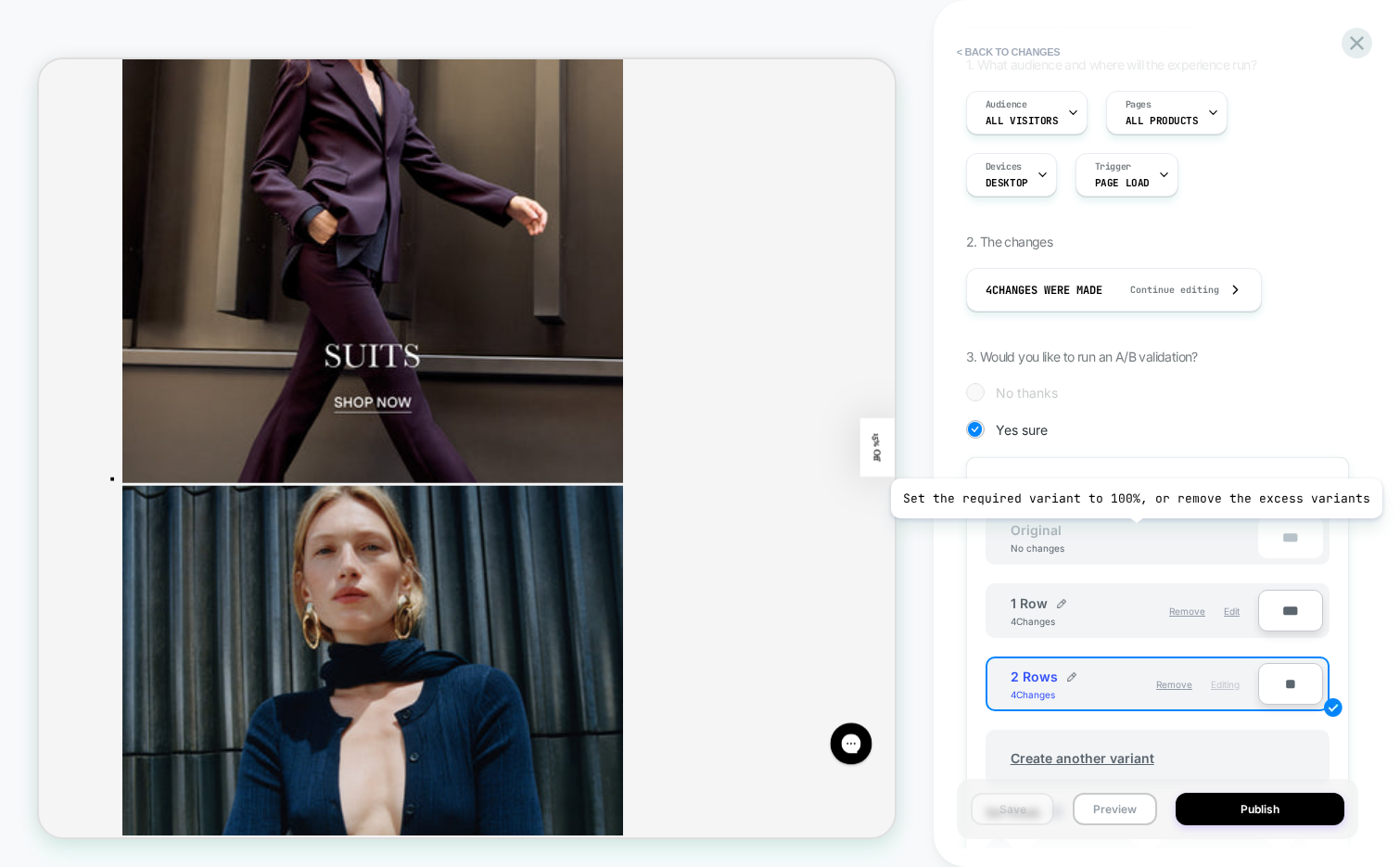
scroll to position [156, 0]
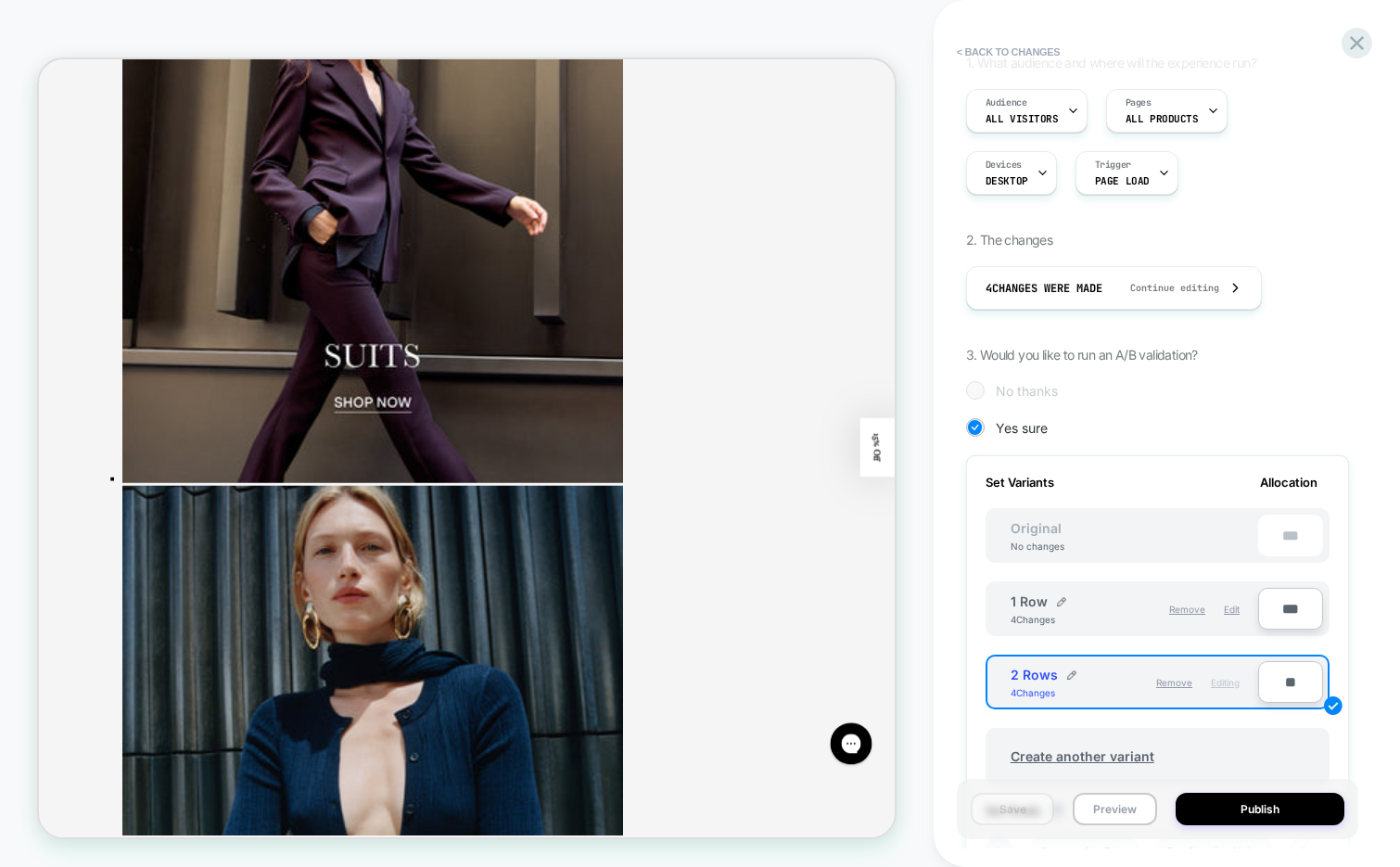
click at [1277, 675] on input "**" at bounding box center [1289, 681] width 65 height 41
type input "**"
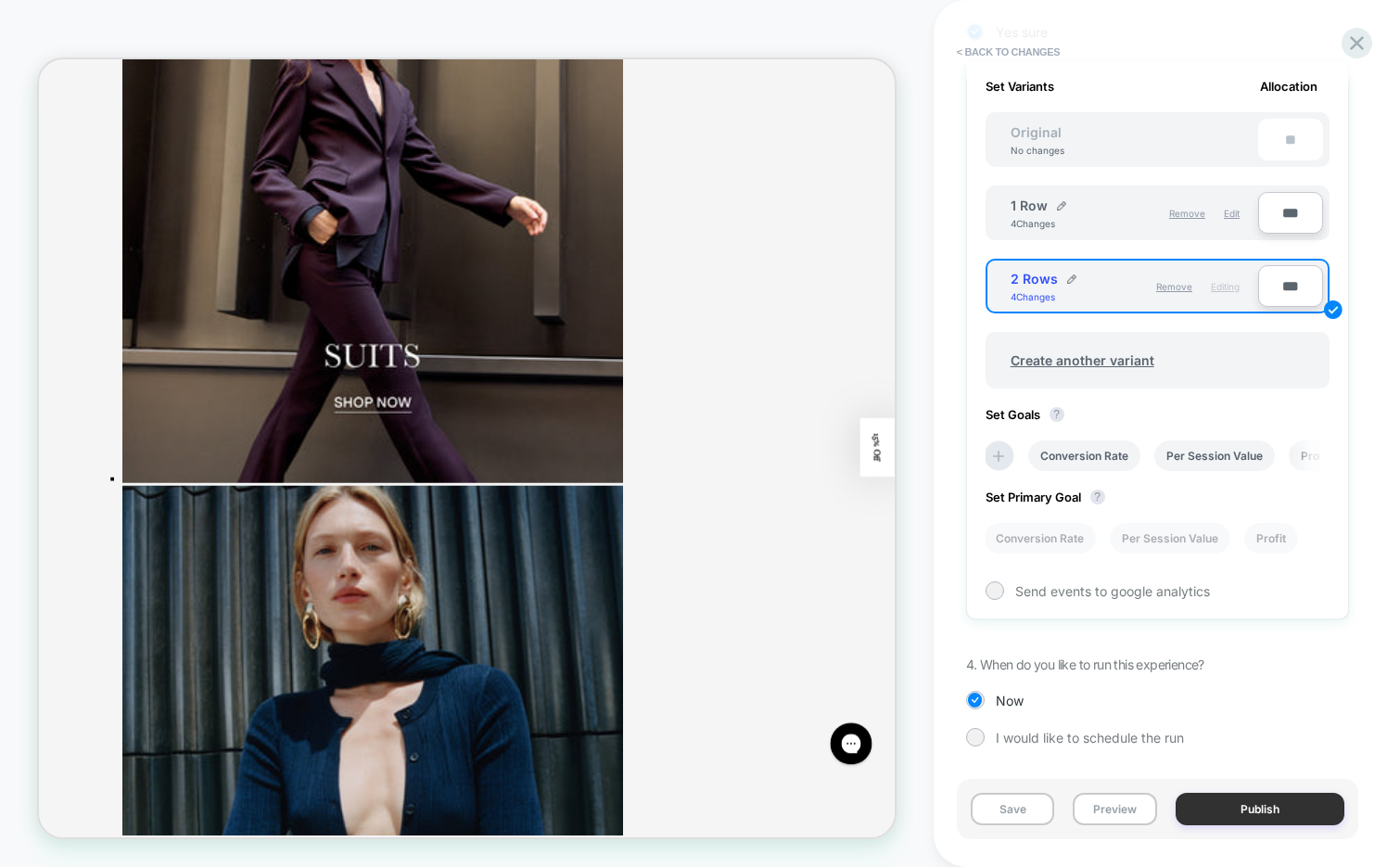
type input "***"
click at [1218, 815] on button "Publish" at bounding box center [1259, 809] width 169 height 33
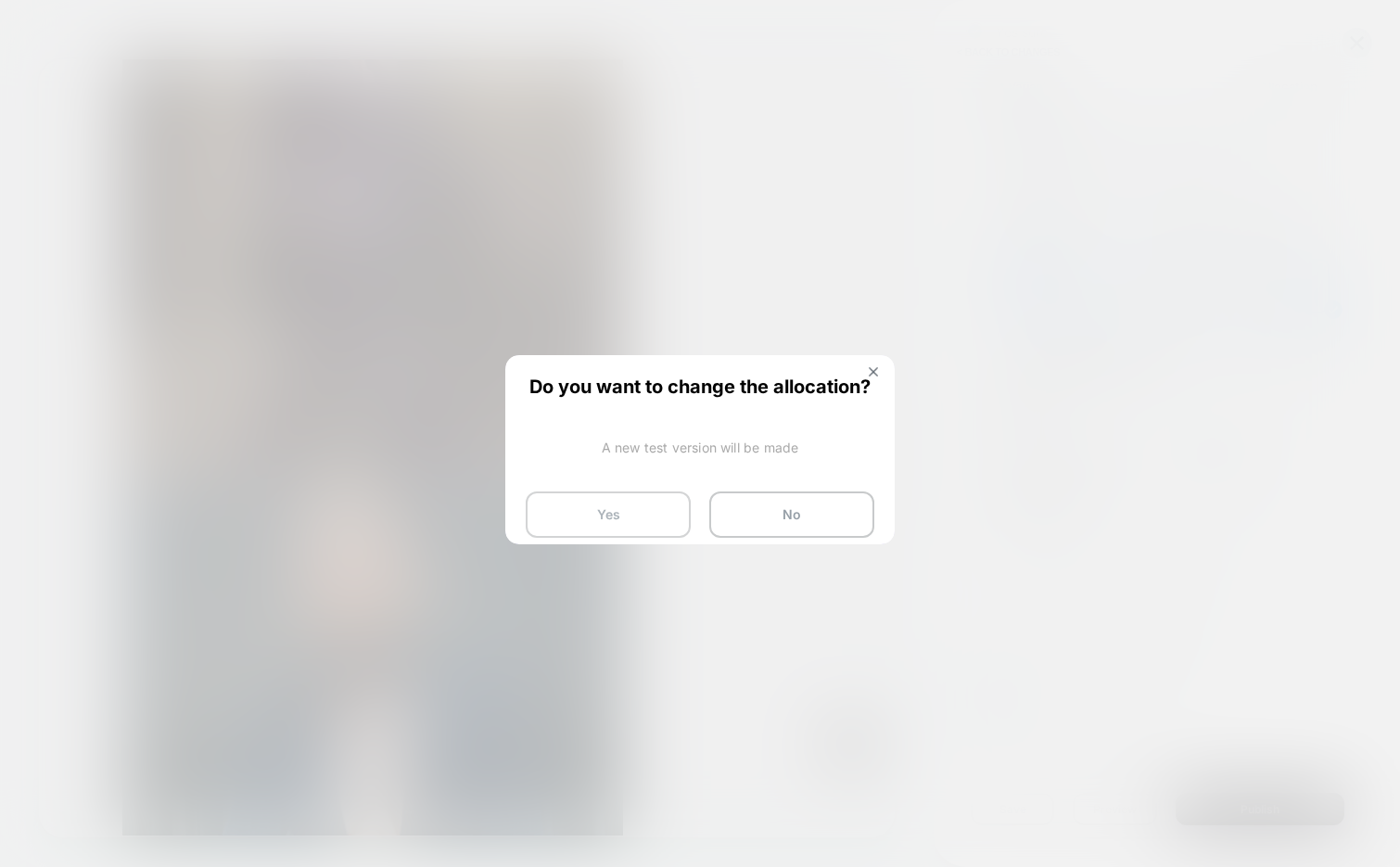
click at [572, 512] on button "Yes" at bounding box center [608, 514] width 165 height 46
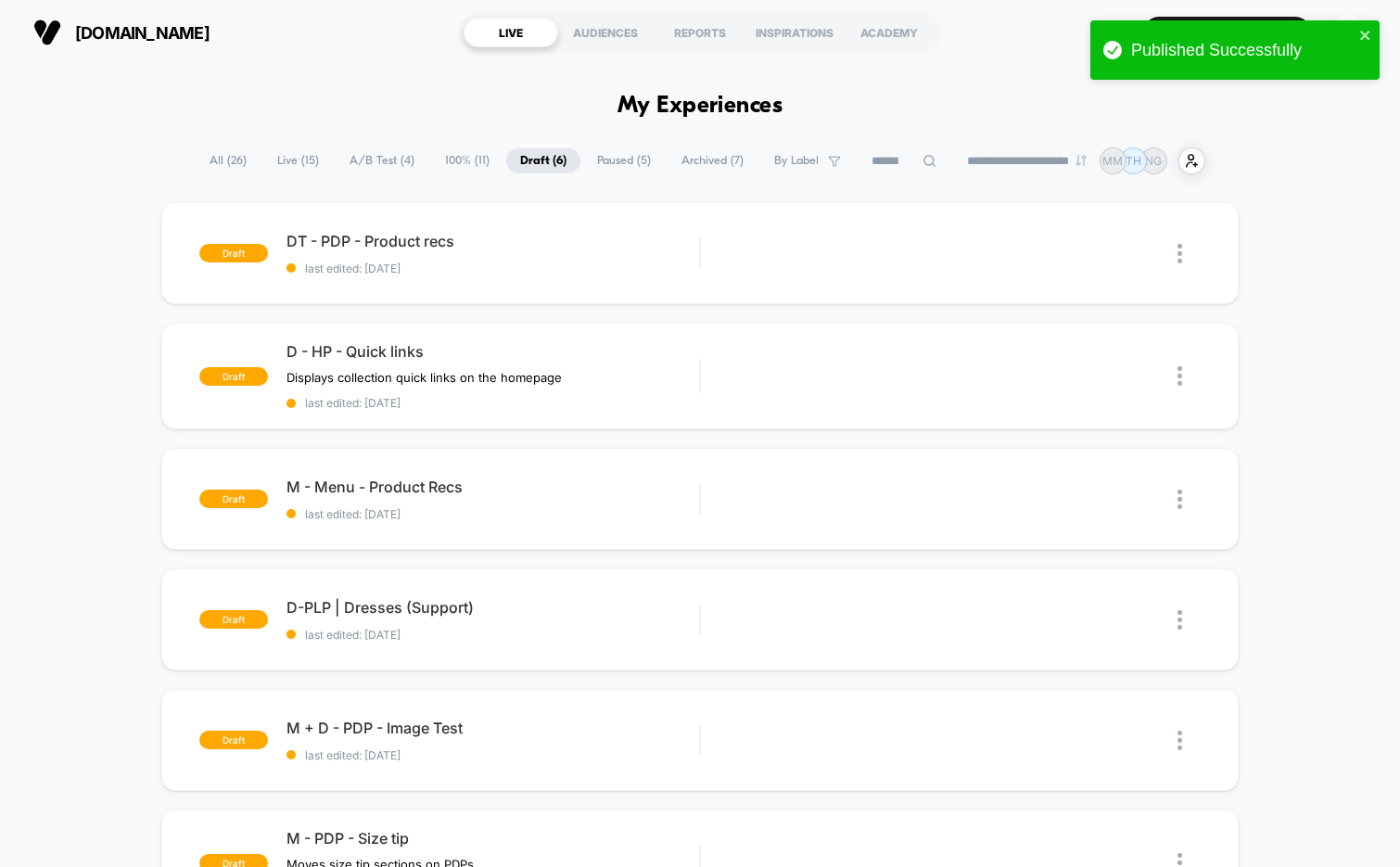
click at [431, 155] on span "100% ( 11 )" at bounding box center [467, 161] width 72 height 25
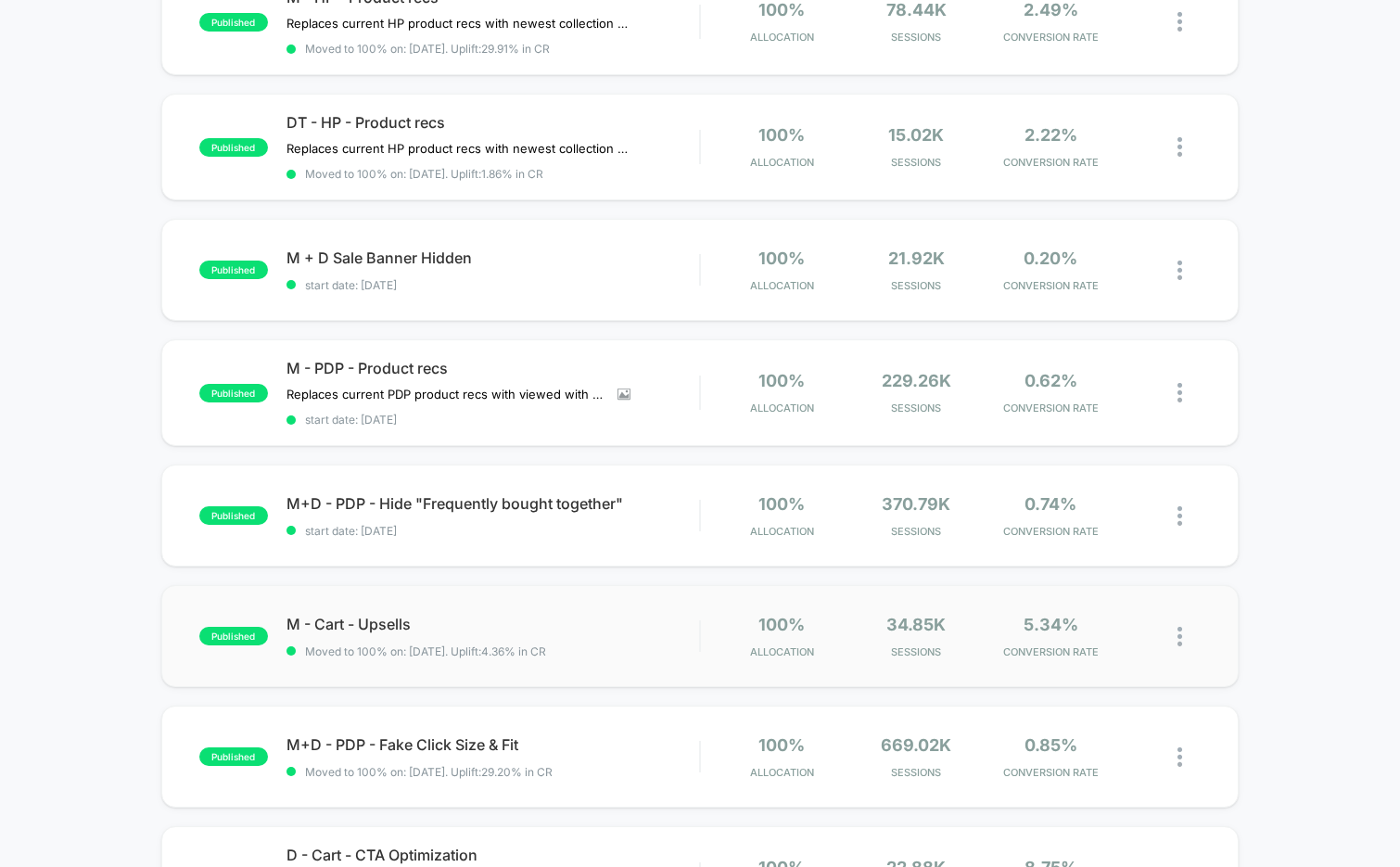
scroll to position [305, 0]
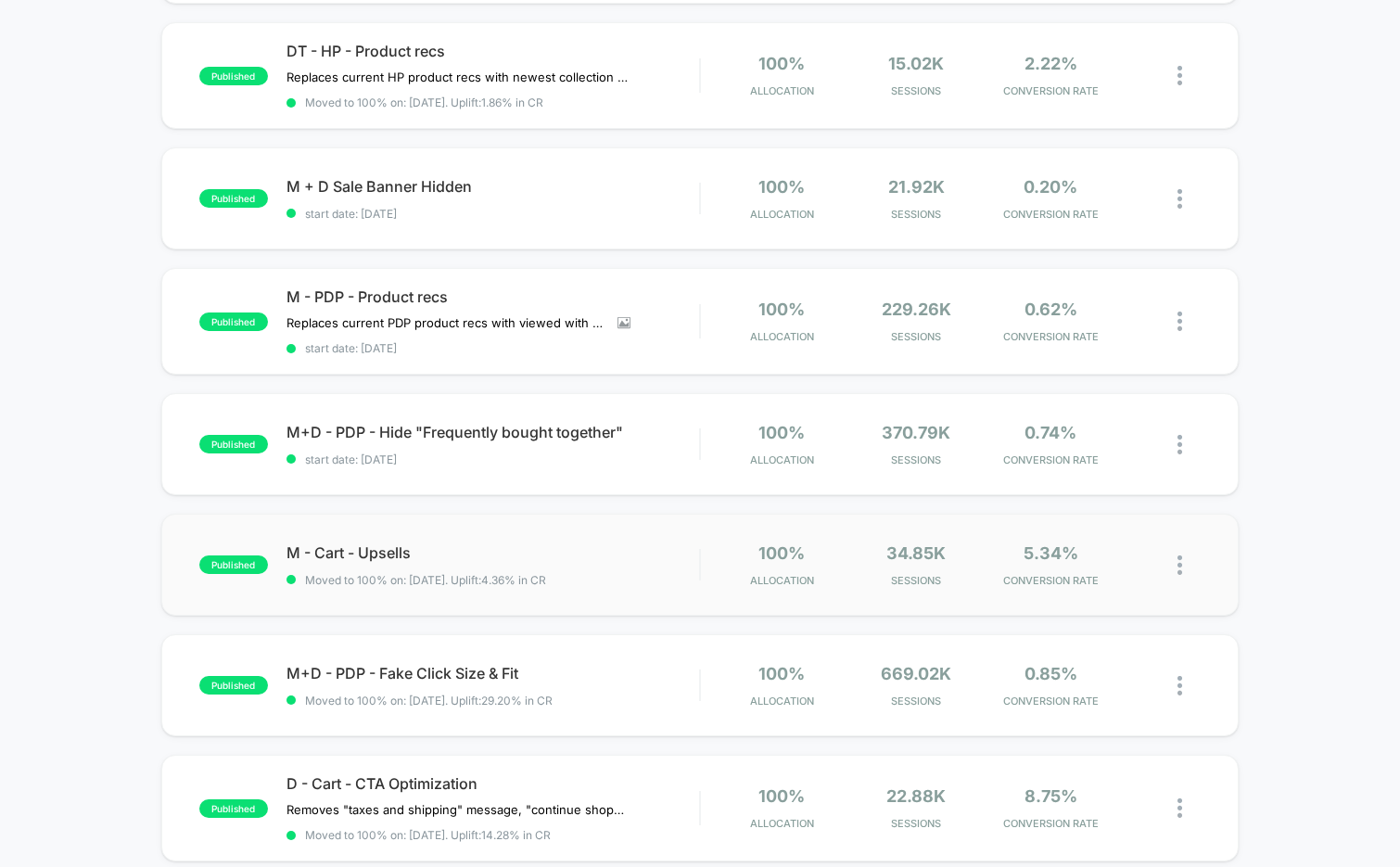
click at [525, 535] on div "published M - Cart - Upsells Moved to 100% on: 8/13/2025 . Uplift: 4.36% in CR …" at bounding box center [701, 565] width 1078 height 102
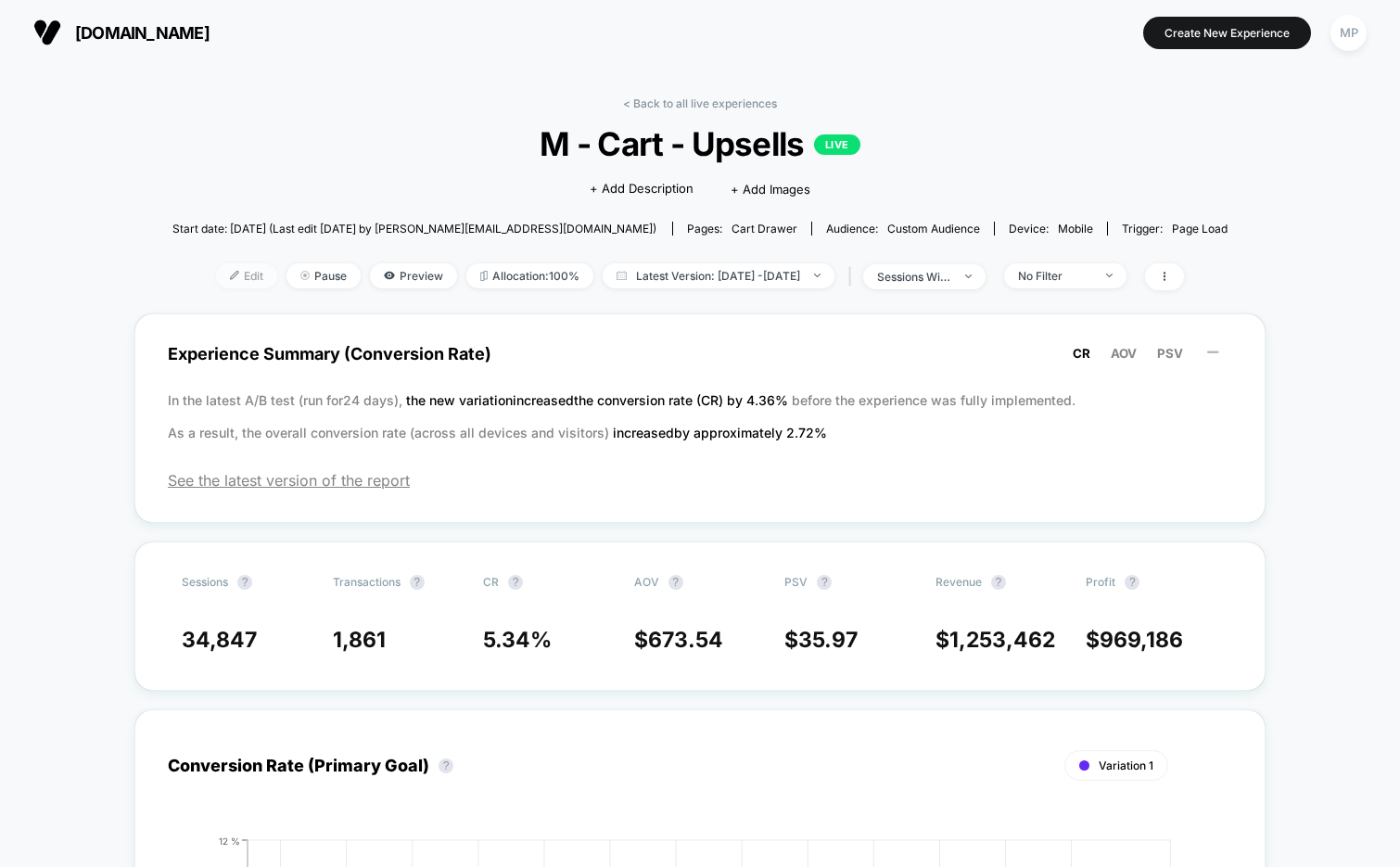
click at [216, 277] on span "Edit" at bounding box center [246, 276] width 62 height 25
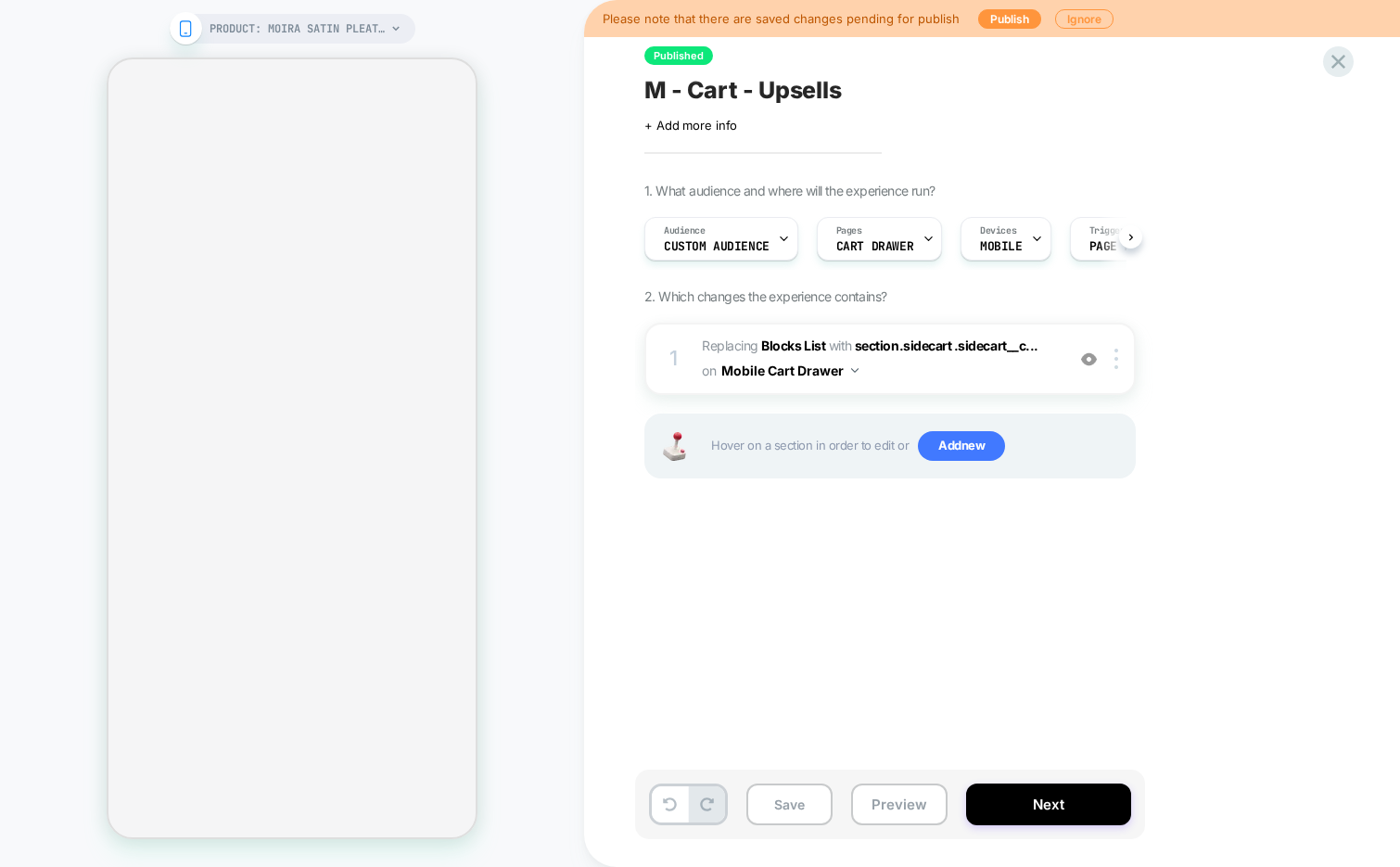
scroll to position [0, 1]
click at [984, 801] on button "Next" at bounding box center [1048, 804] width 165 height 41
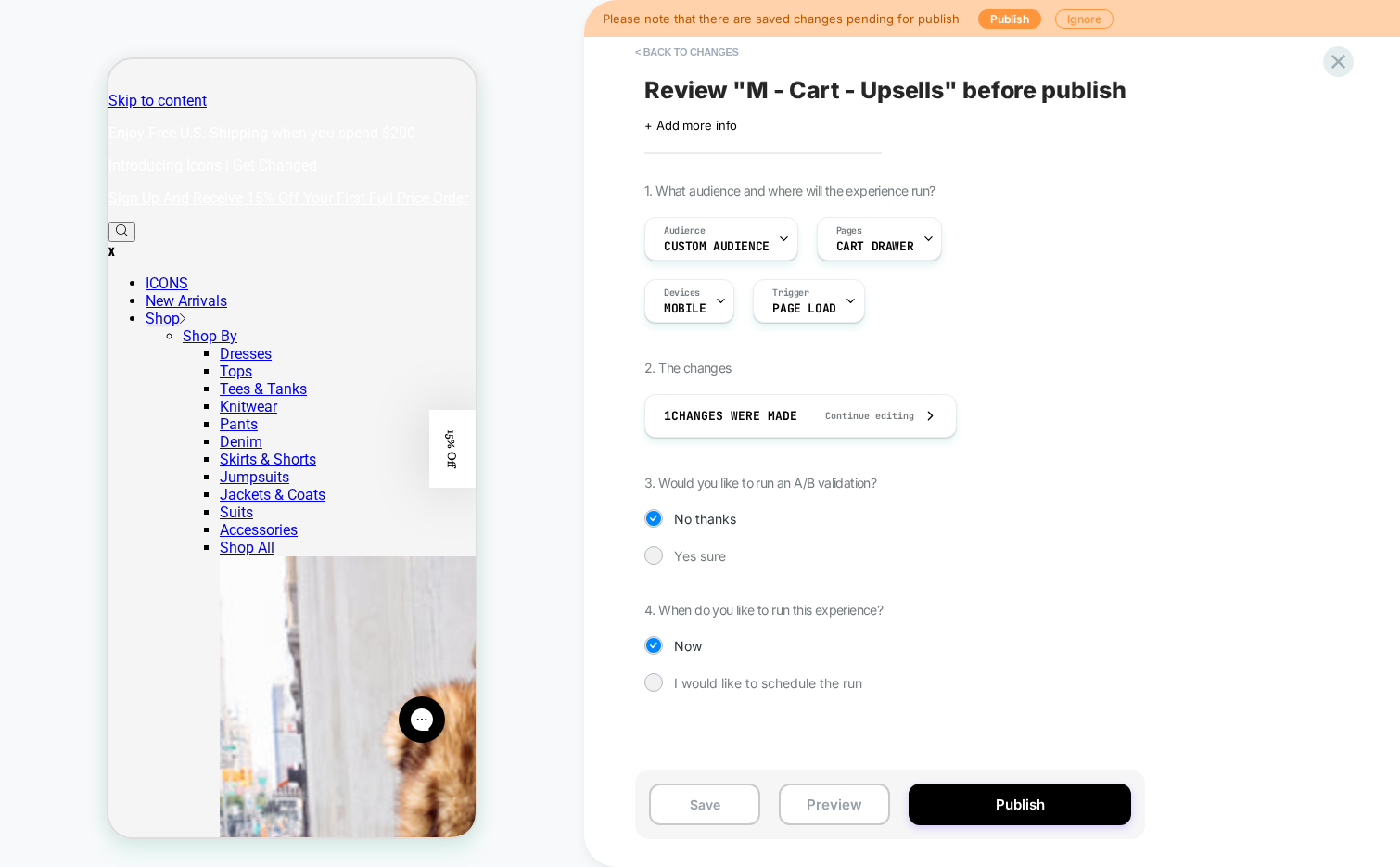
scroll to position [0, 5]
click at [931, 796] on button "Publish" at bounding box center [1020, 804] width 222 height 41
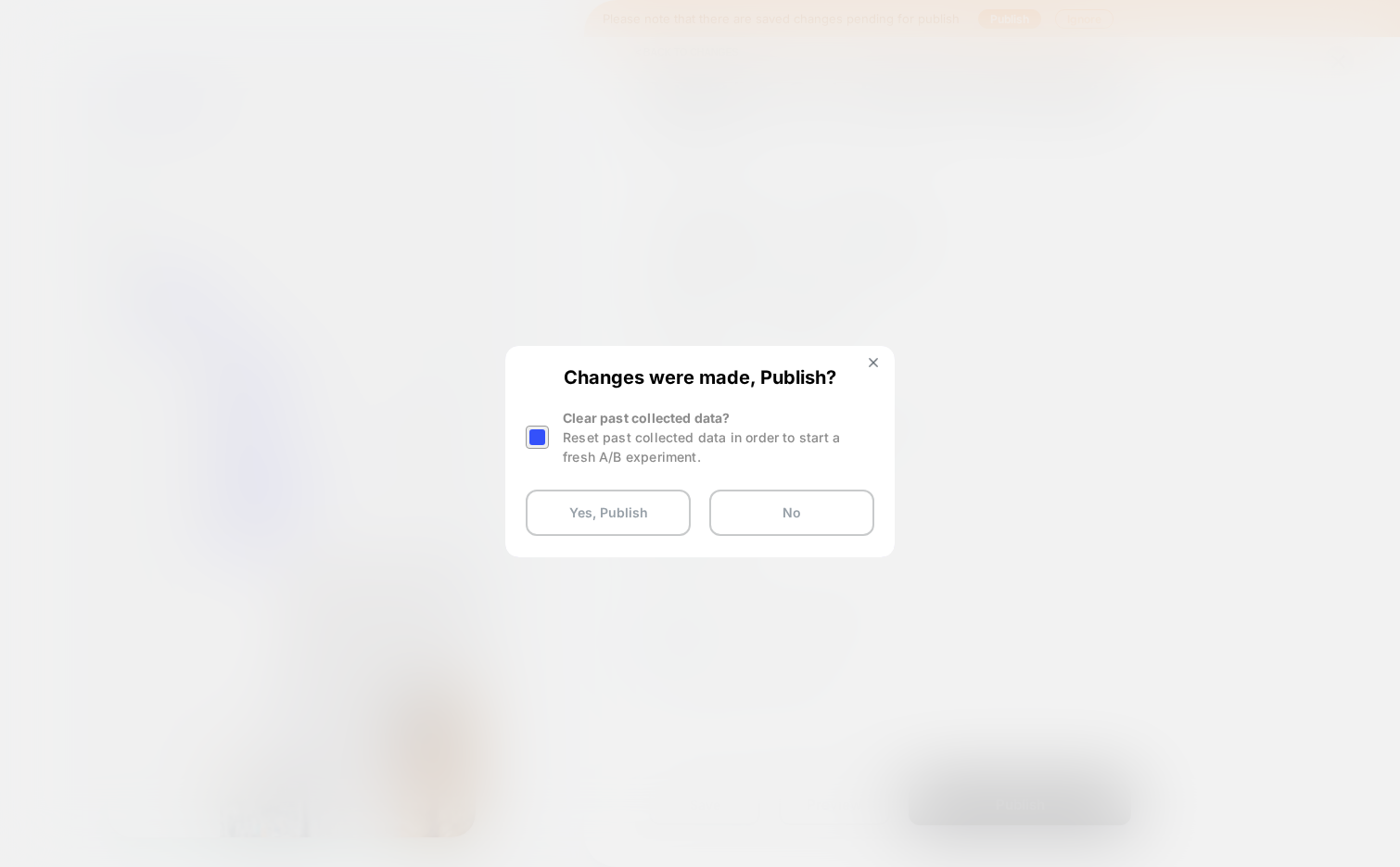
click at [539, 437] on div at bounding box center [537, 437] width 23 height 23
click at [549, 495] on button "Yes, Publish" at bounding box center [608, 512] width 165 height 46
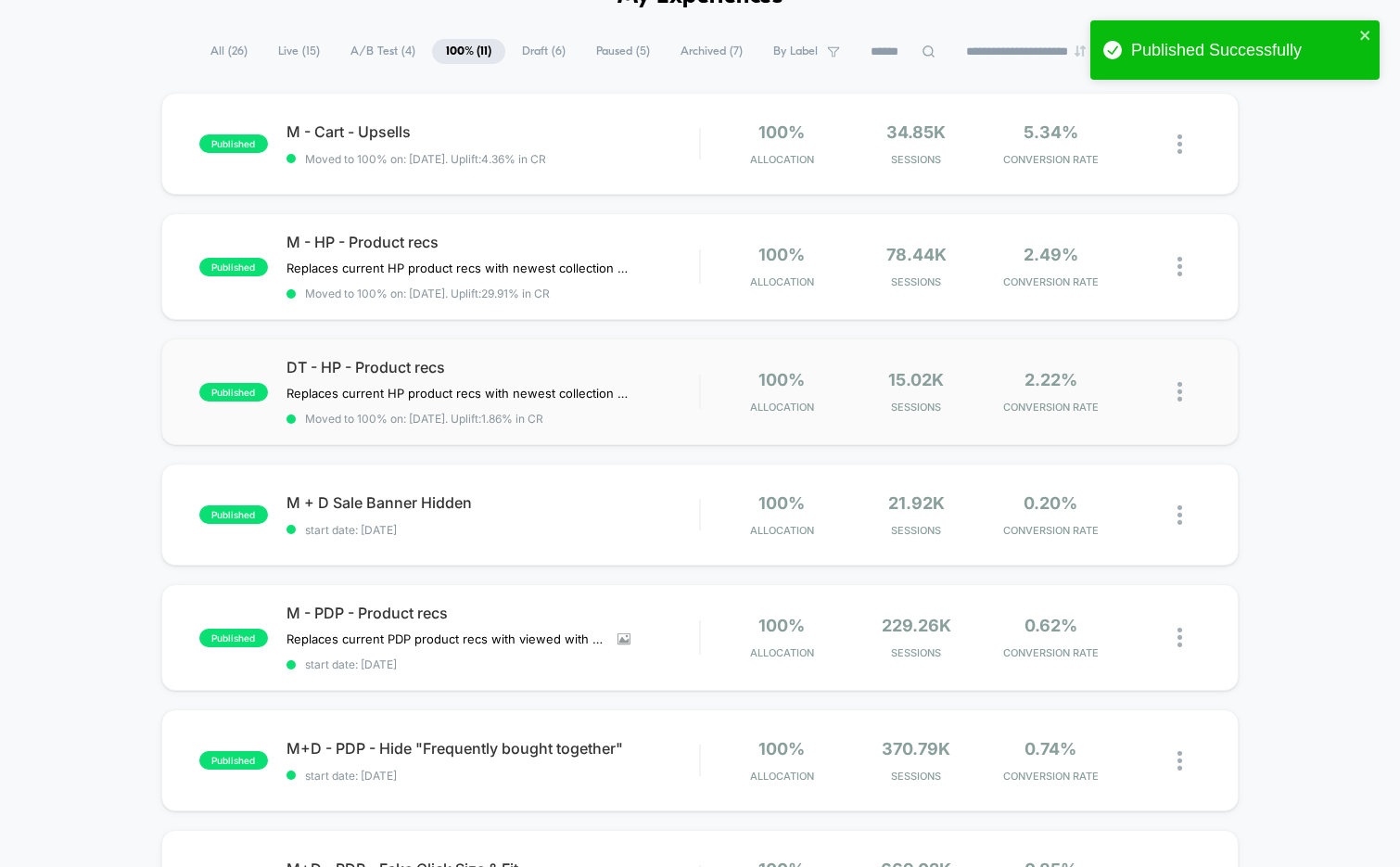
scroll to position [118, 0]
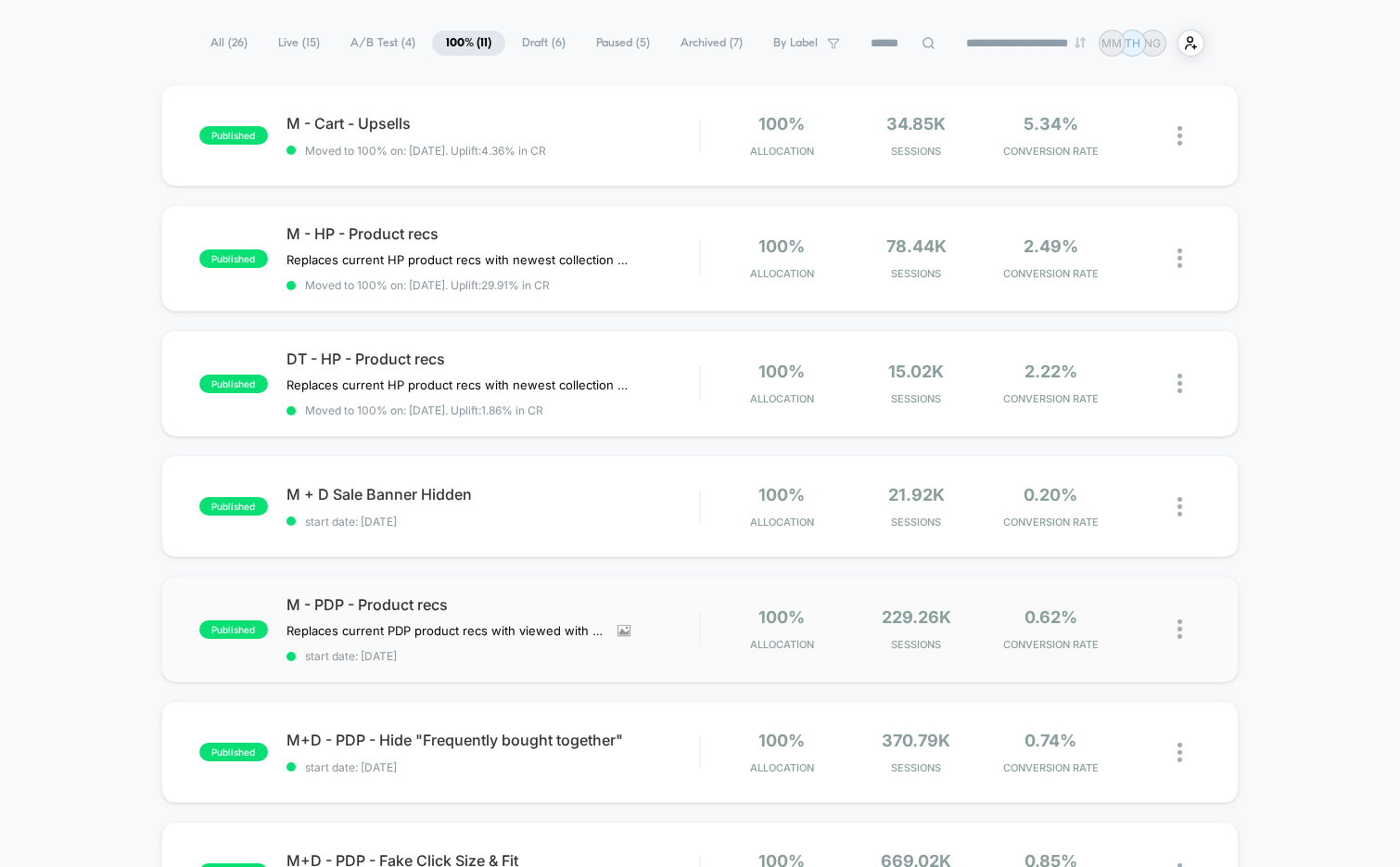
click at [524, 665] on div "published M - PDP - Product recs Replaces current PDP product recs with viewed …" at bounding box center [701, 629] width 1078 height 107
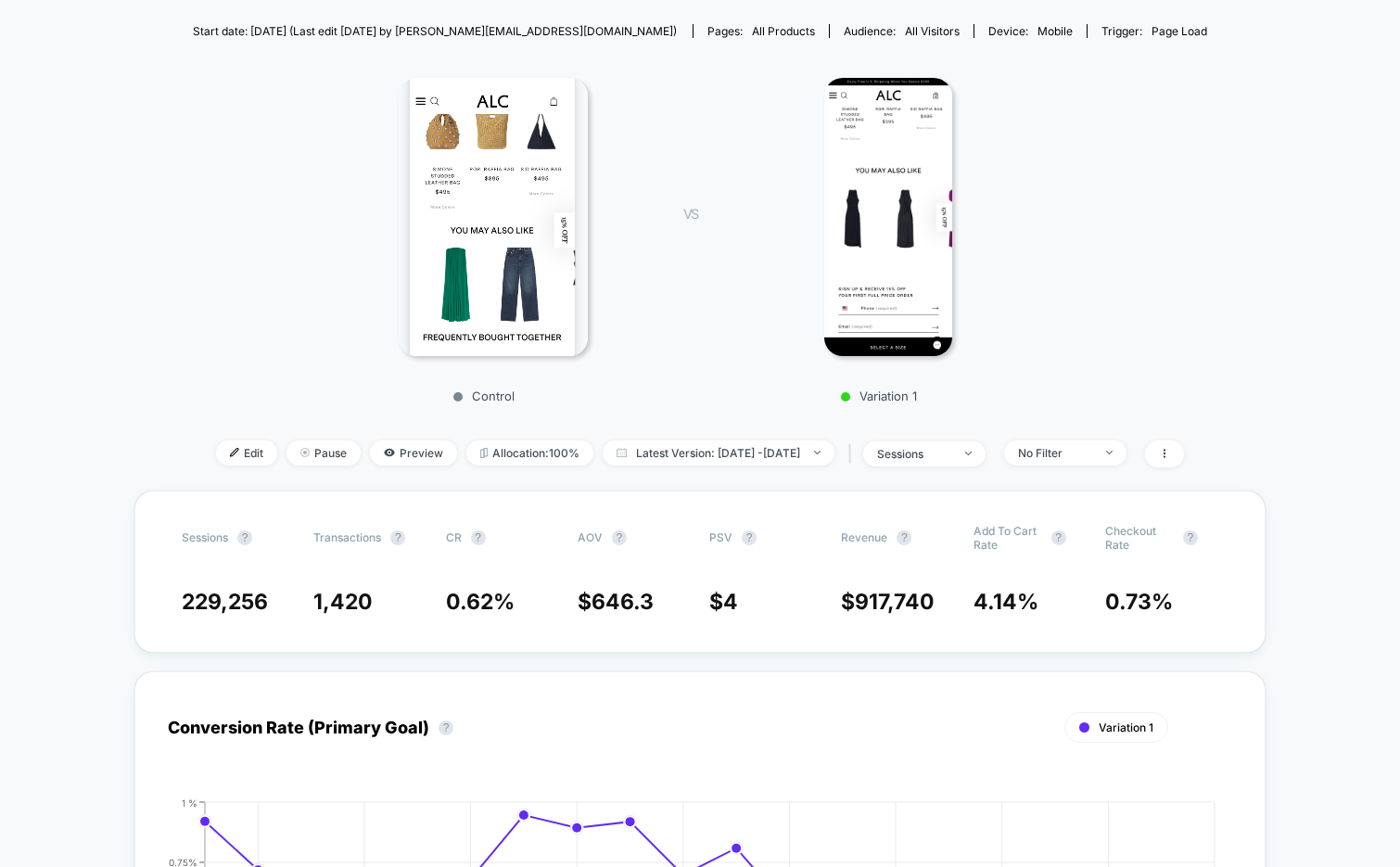
scroll to position [200, 0]
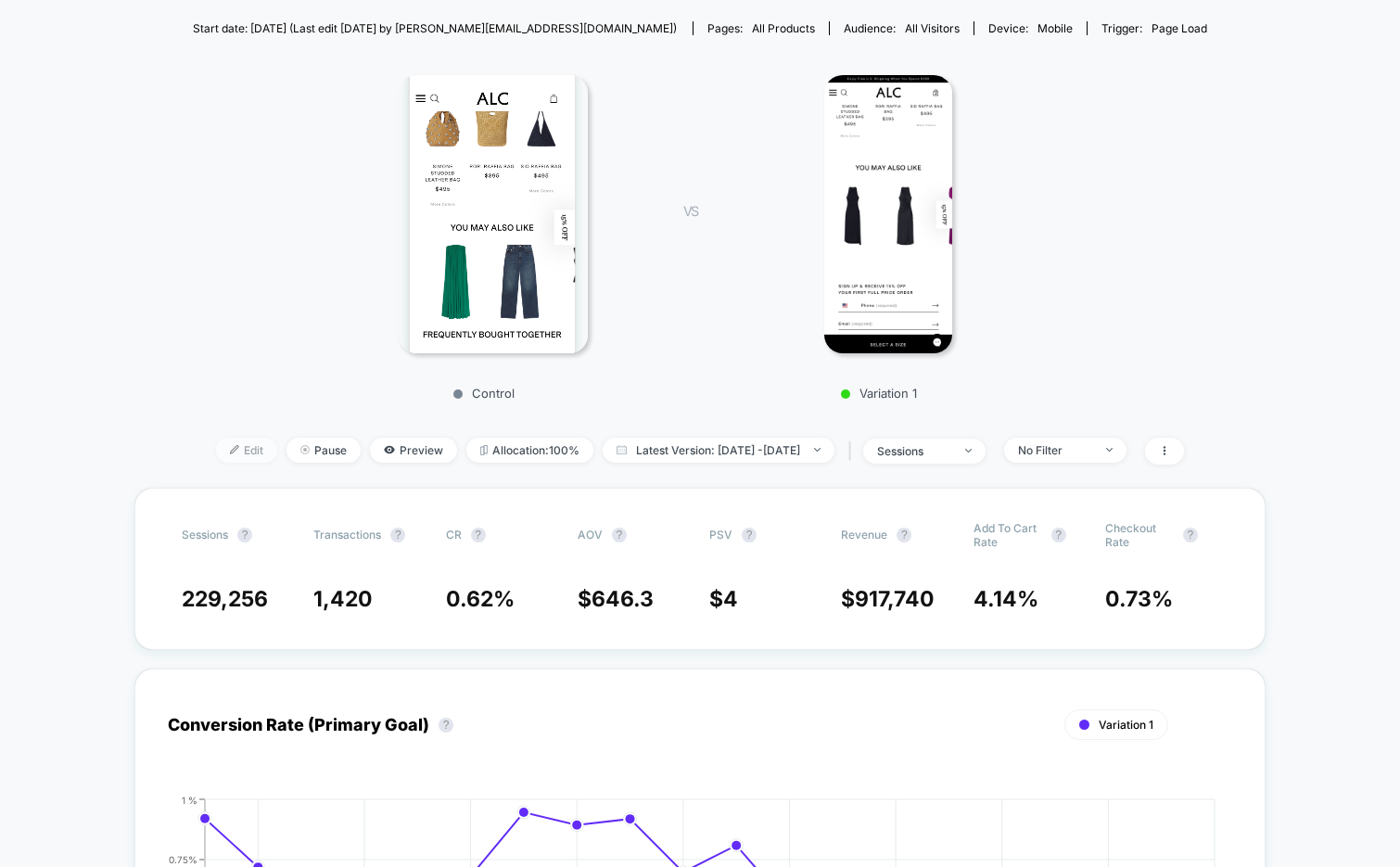
click at [216, 449] on span "Edit" at bounding box center [246, 450] width 62 height 25
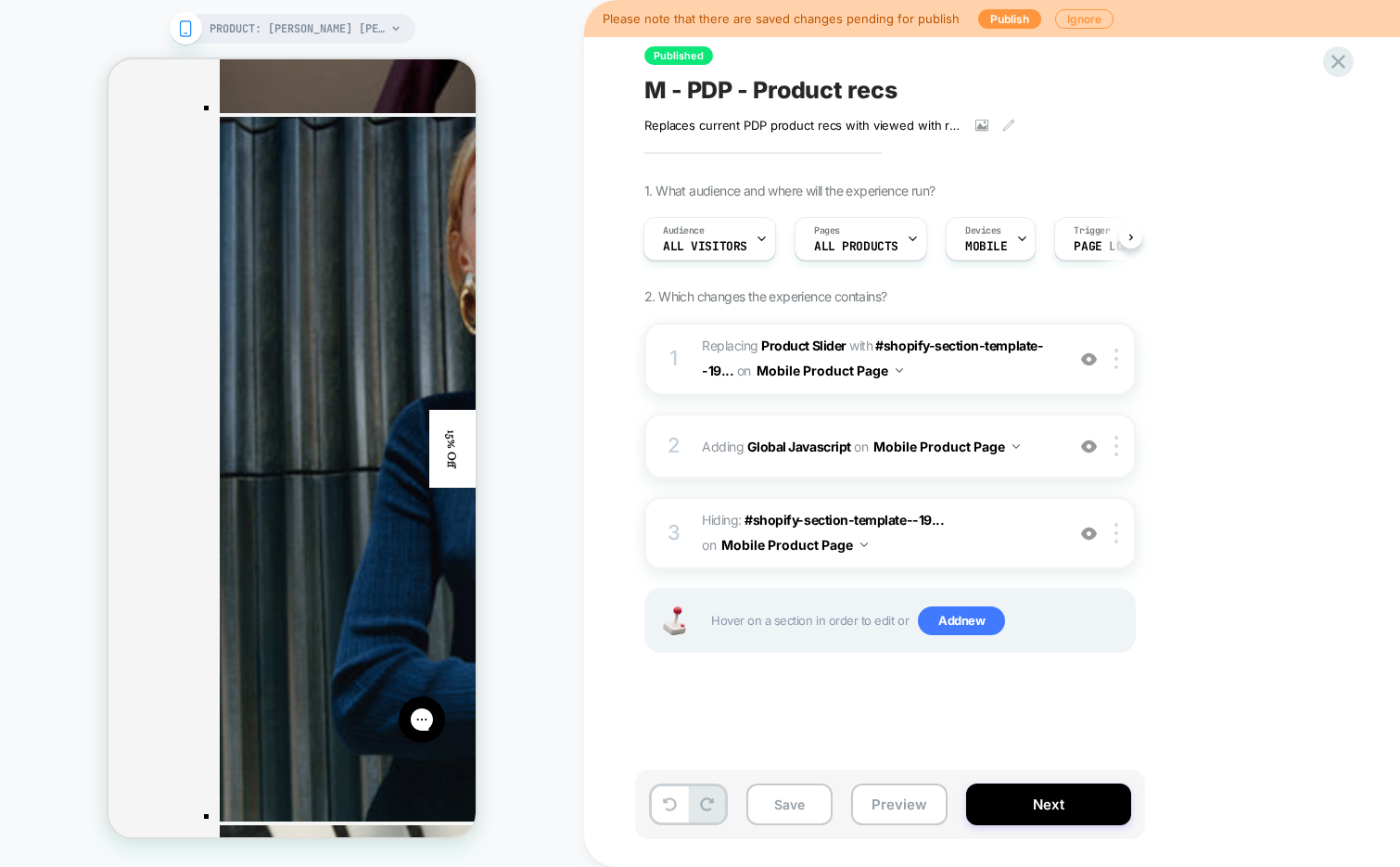
scroll to position [3478, 0]
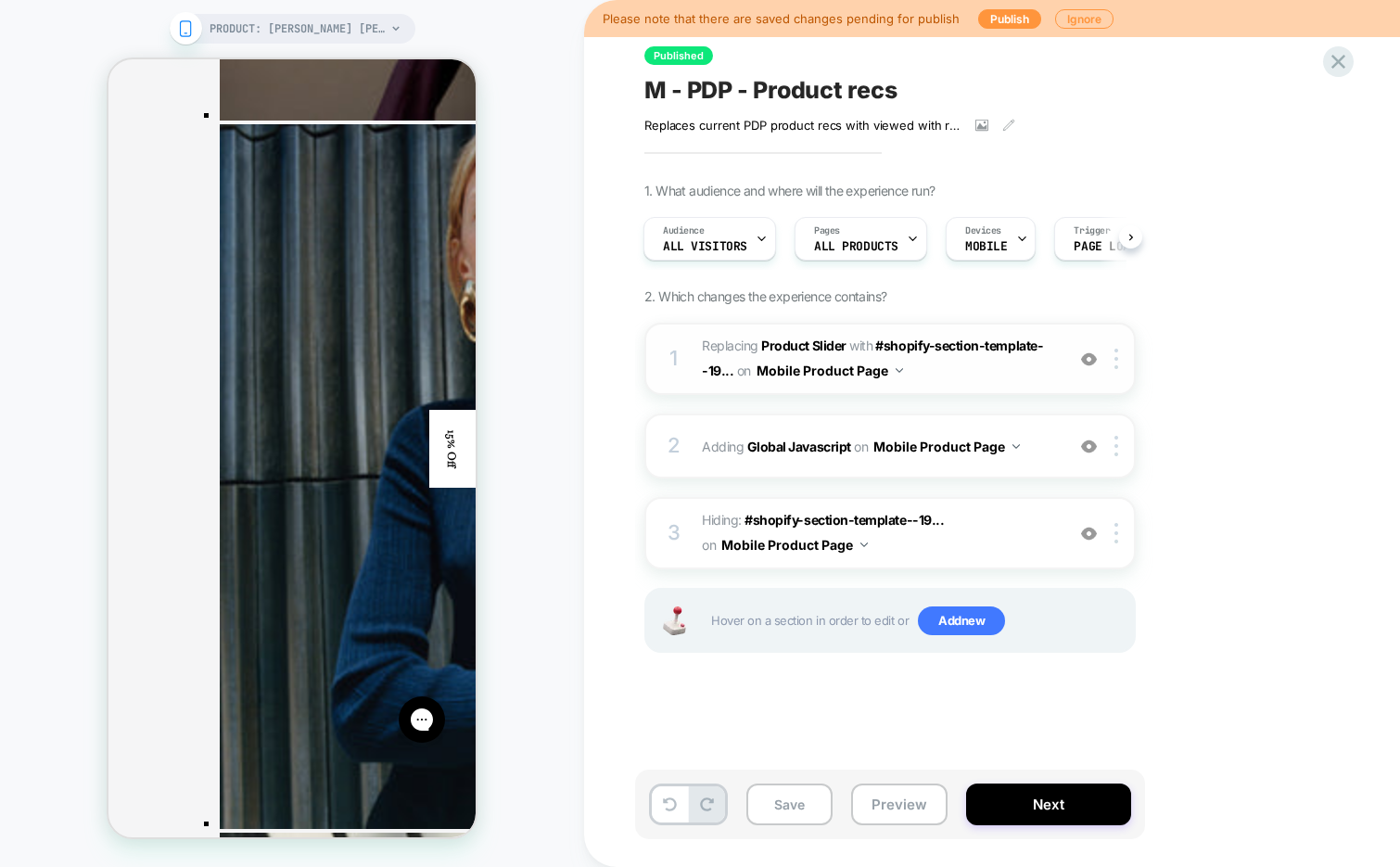
click at [960, 382] on span "#_loomi_addon_1749056954332_dup1755591968 Replacing Product Slider WITH #shopif…" at bounding box center [878, 359] width 353 height 50
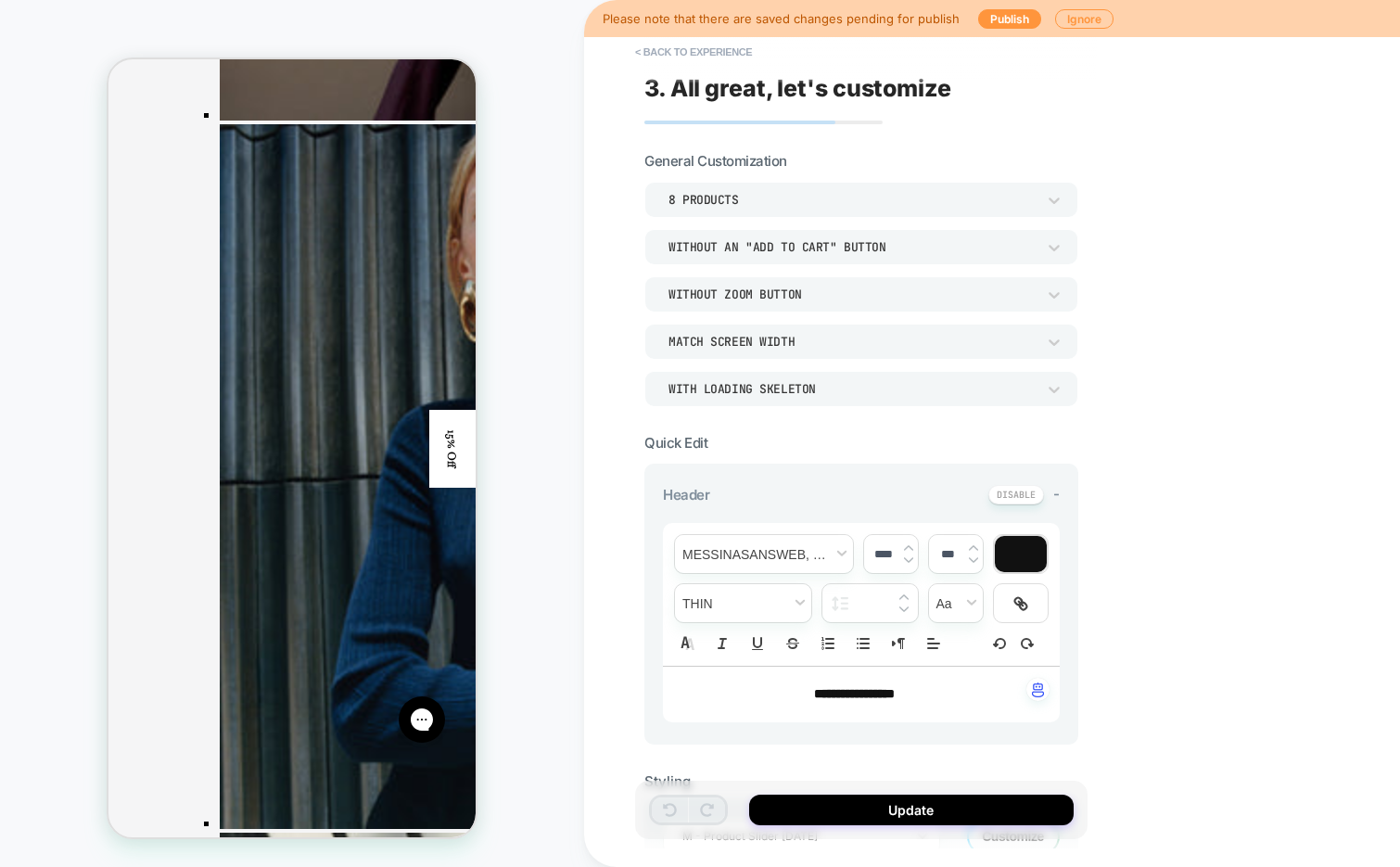
click at [844, 687] on span "**********" at bounding box center [854, 693] width 81 height 13
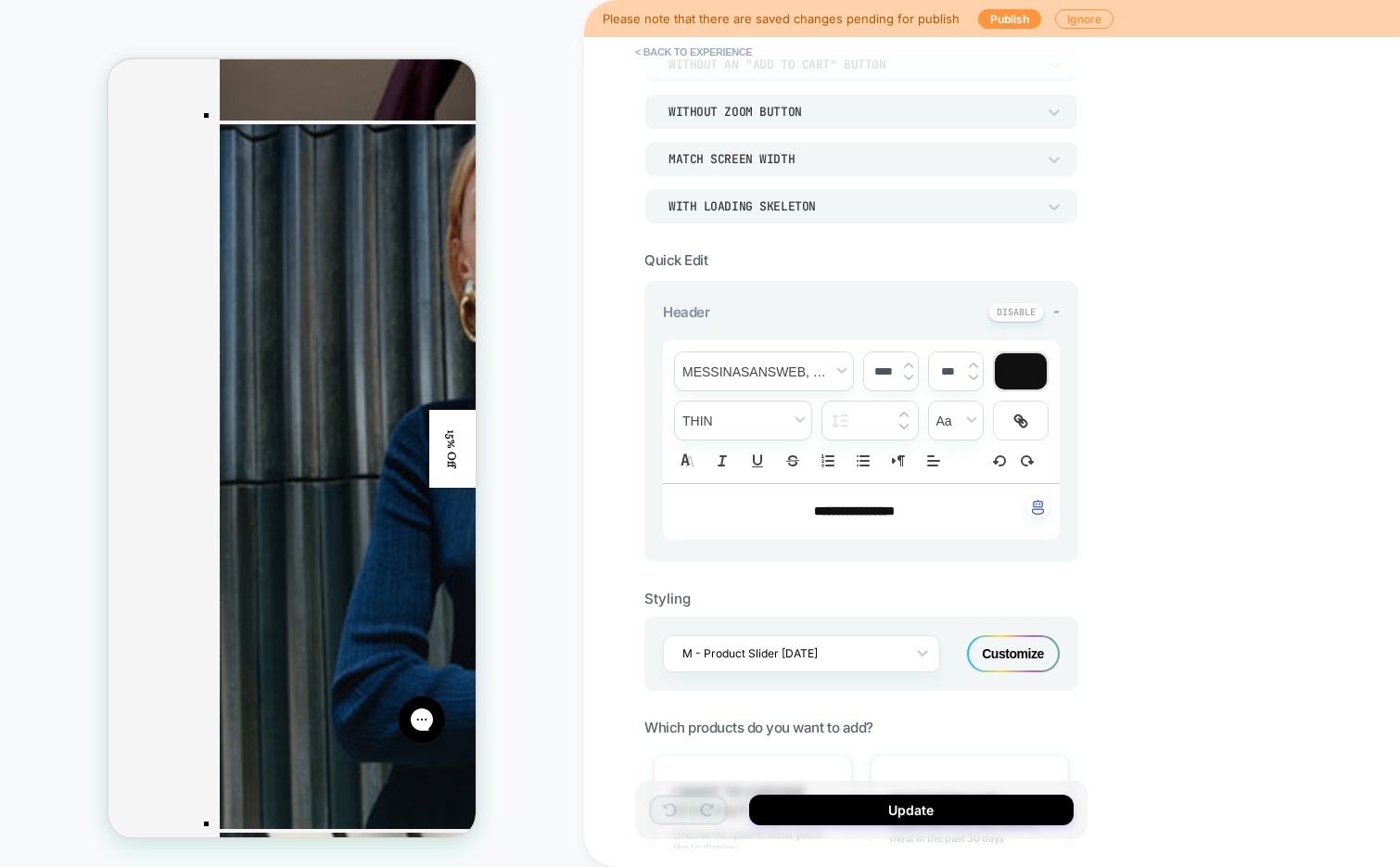
scroll to position [202, 0]
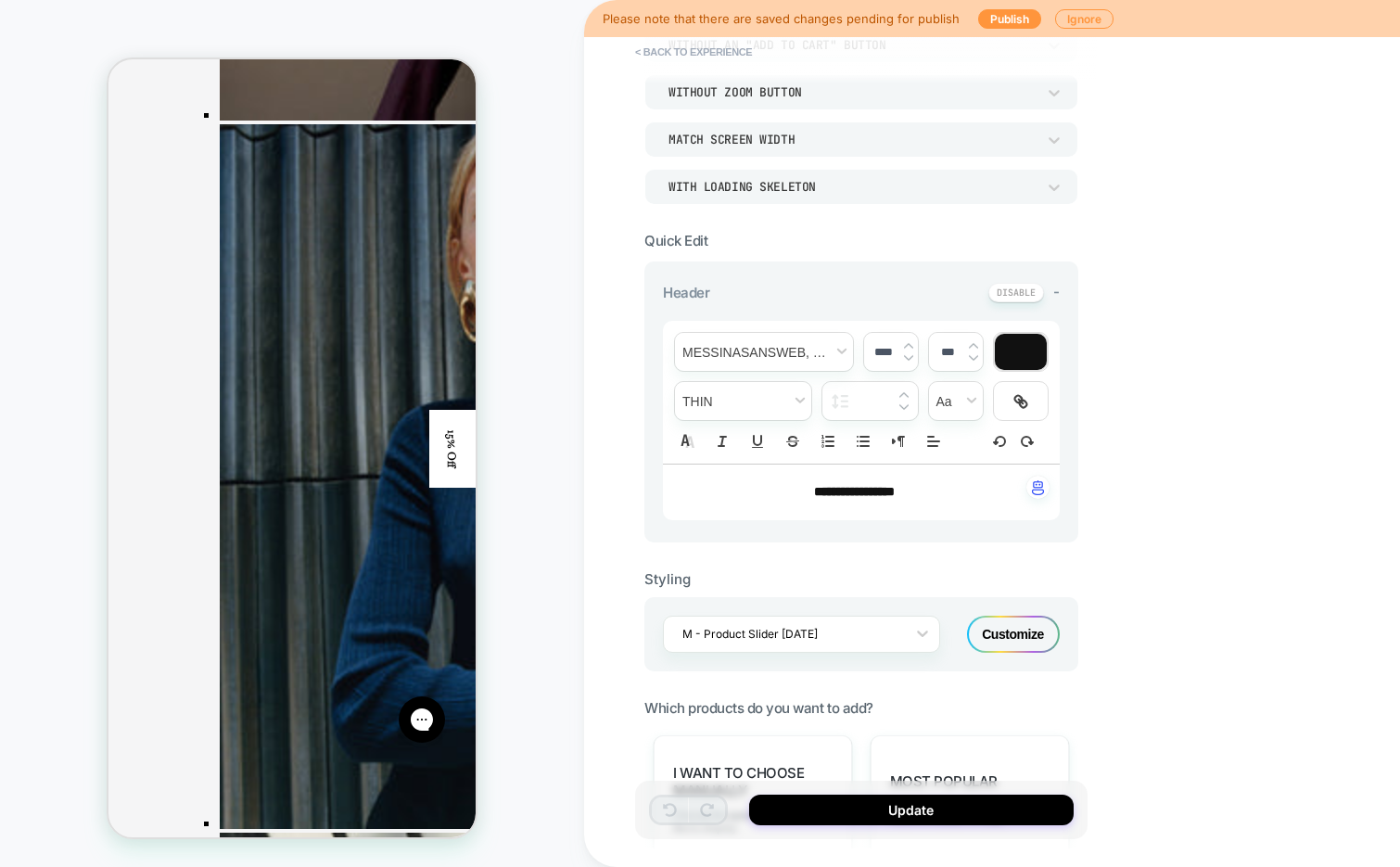
click at [1001, 631] on div "Customize" at bounding box center [1013, 634] width 92 height 38
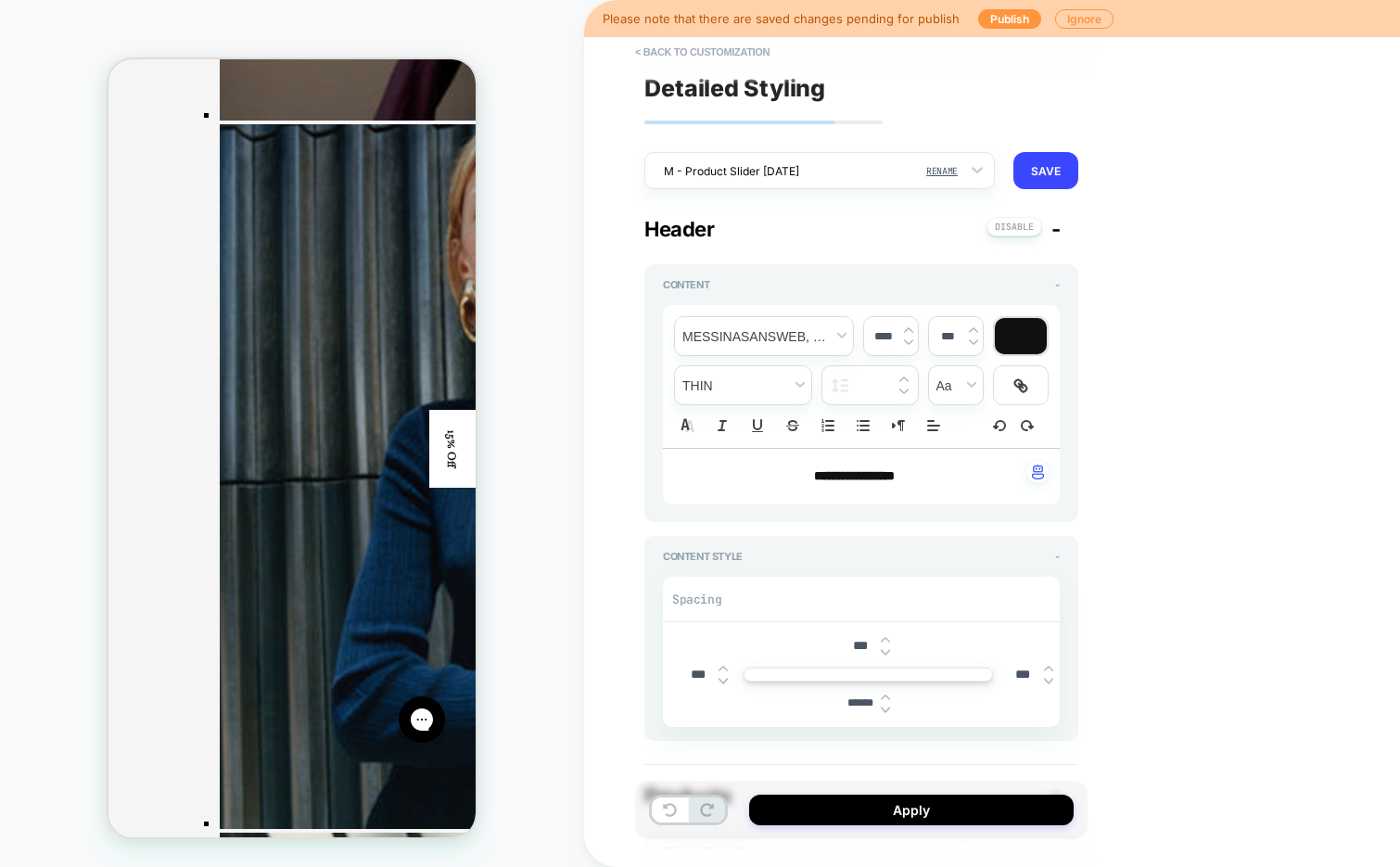
click at [867, 472] on span "**********" at bounding box center [854, 475] width 81 height 13
click at [845, 467] on p "**********" at bounding box center [854, 476] width 346 height 18
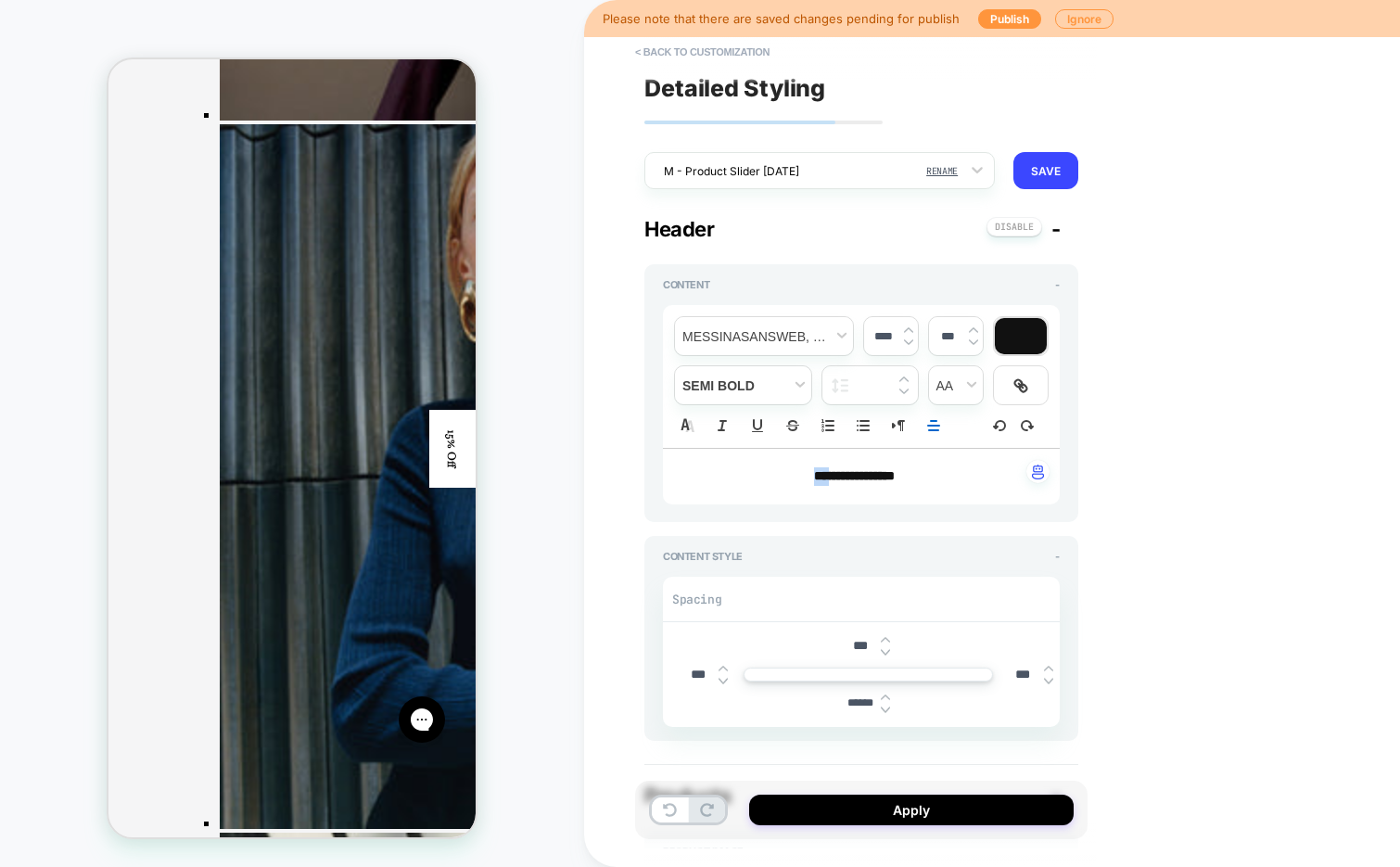
click at [845, 467] on p "**********" at bounding box center [854, 476] width 346 height 18
click at [907, 344] on img at bounding box center [909, 342] width 10 height 8
click at [909, 328] on img at bounding box center [909, 330] width 10 height 8
type input "****"
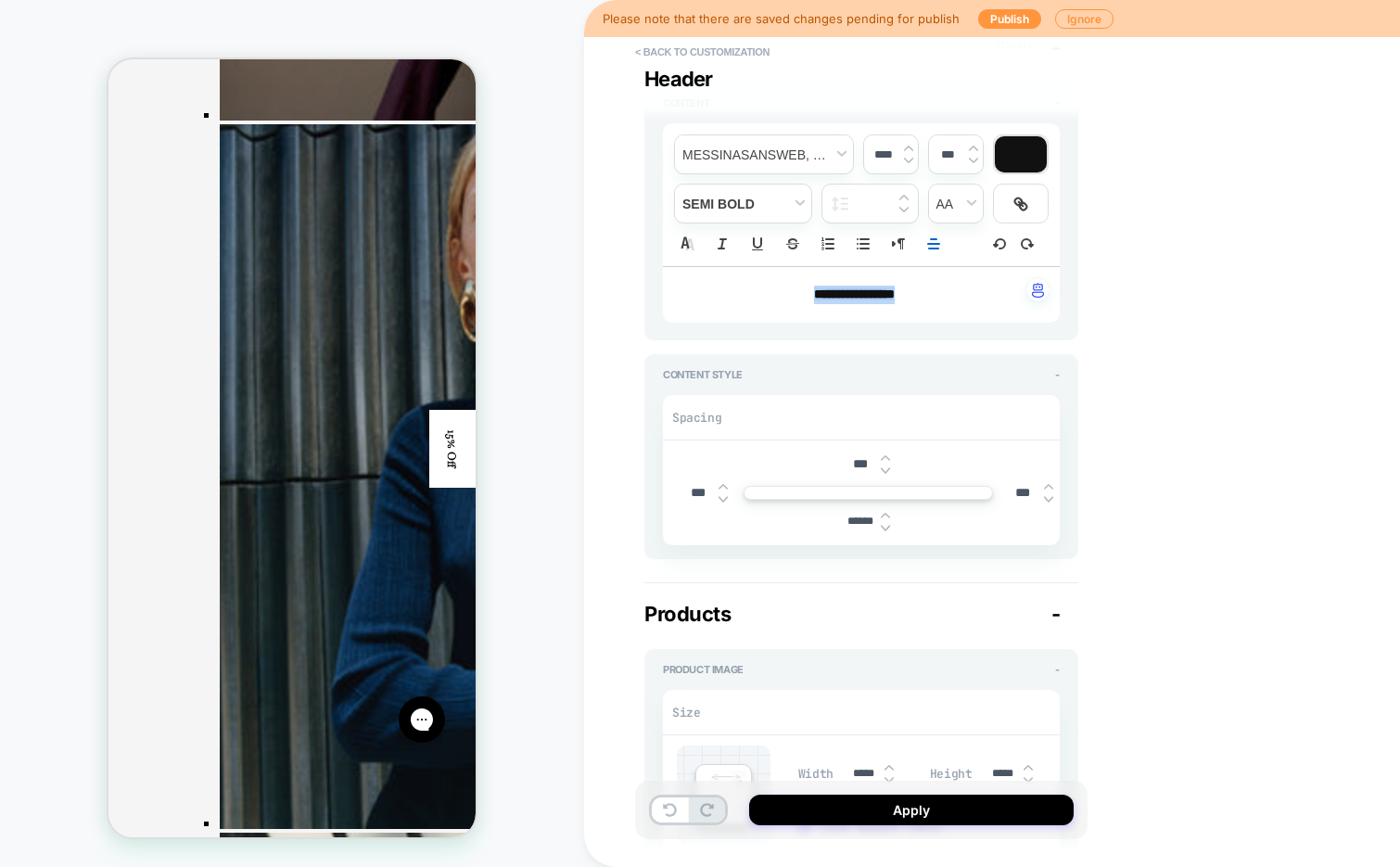
scroll to position [186, 0]
click at [739, 195] on span "fontWeight" at bounding box center [743, 199] width 137 height 38
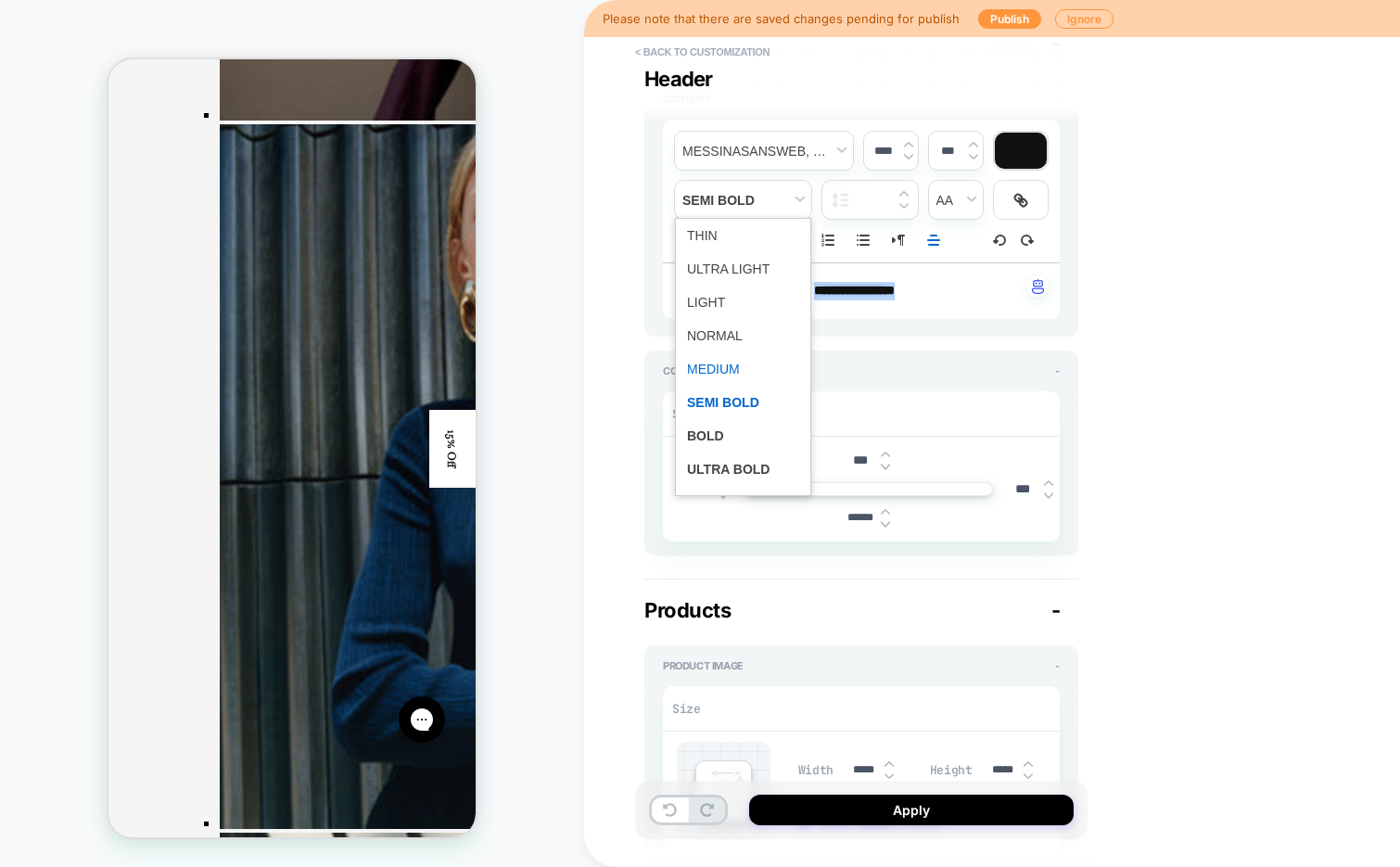
click at [701, 368] on span "fontWeight" at bounding box center [742, 369] width 112 height 34
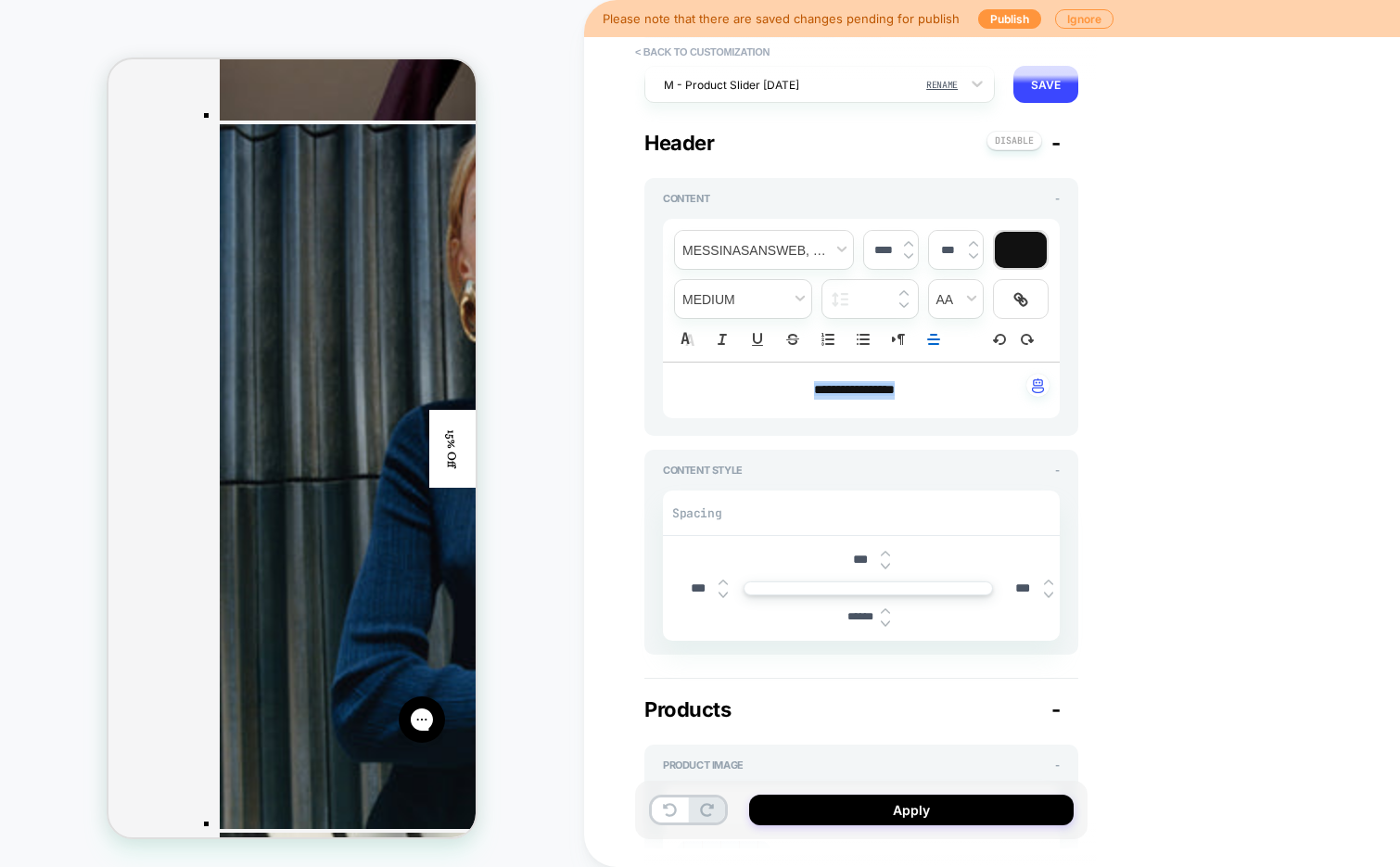
scroll to position [0, 0]
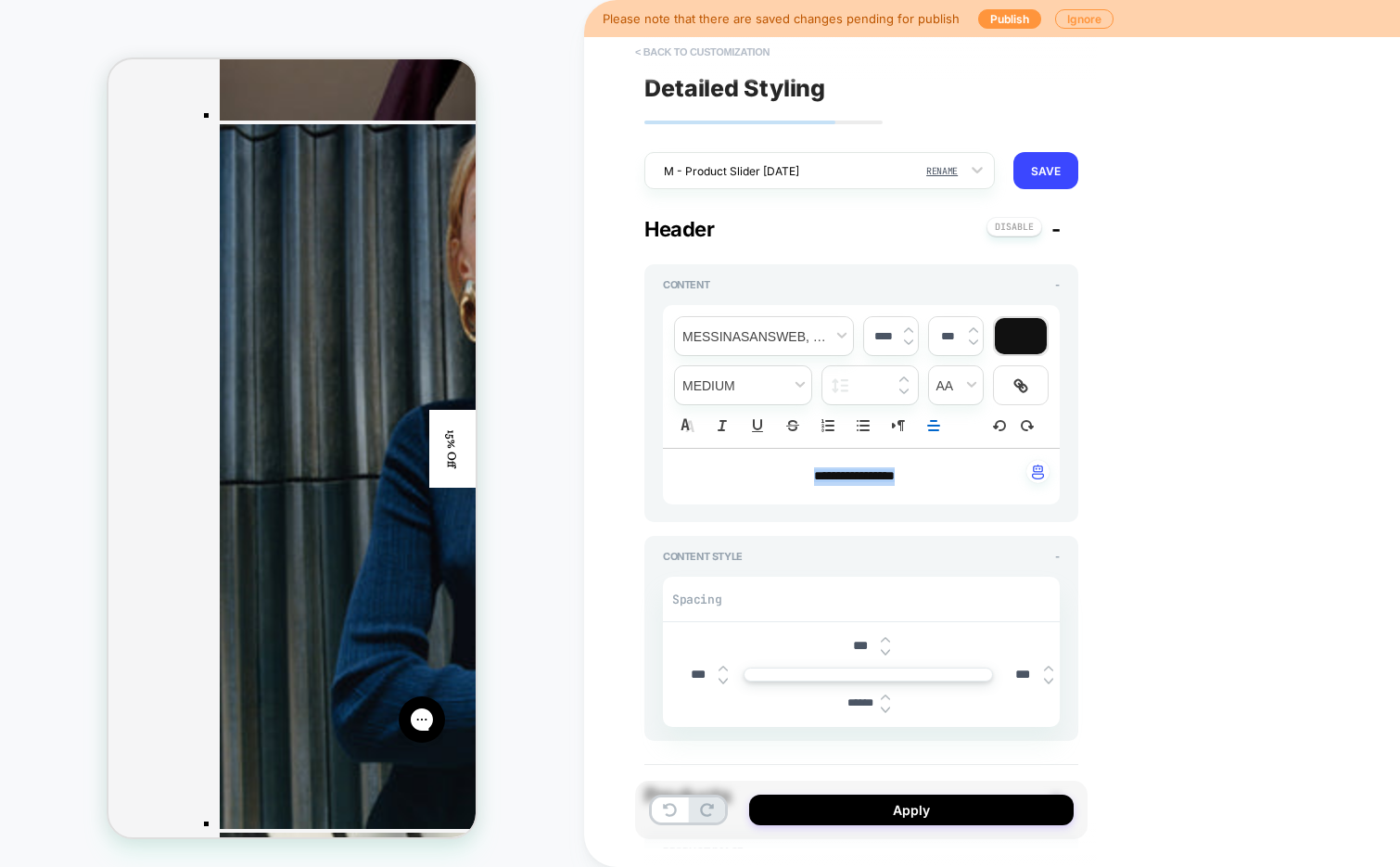
click at [719, 53] on button "< Back to customization" at bounding box center [702, 52] width 153 height 30
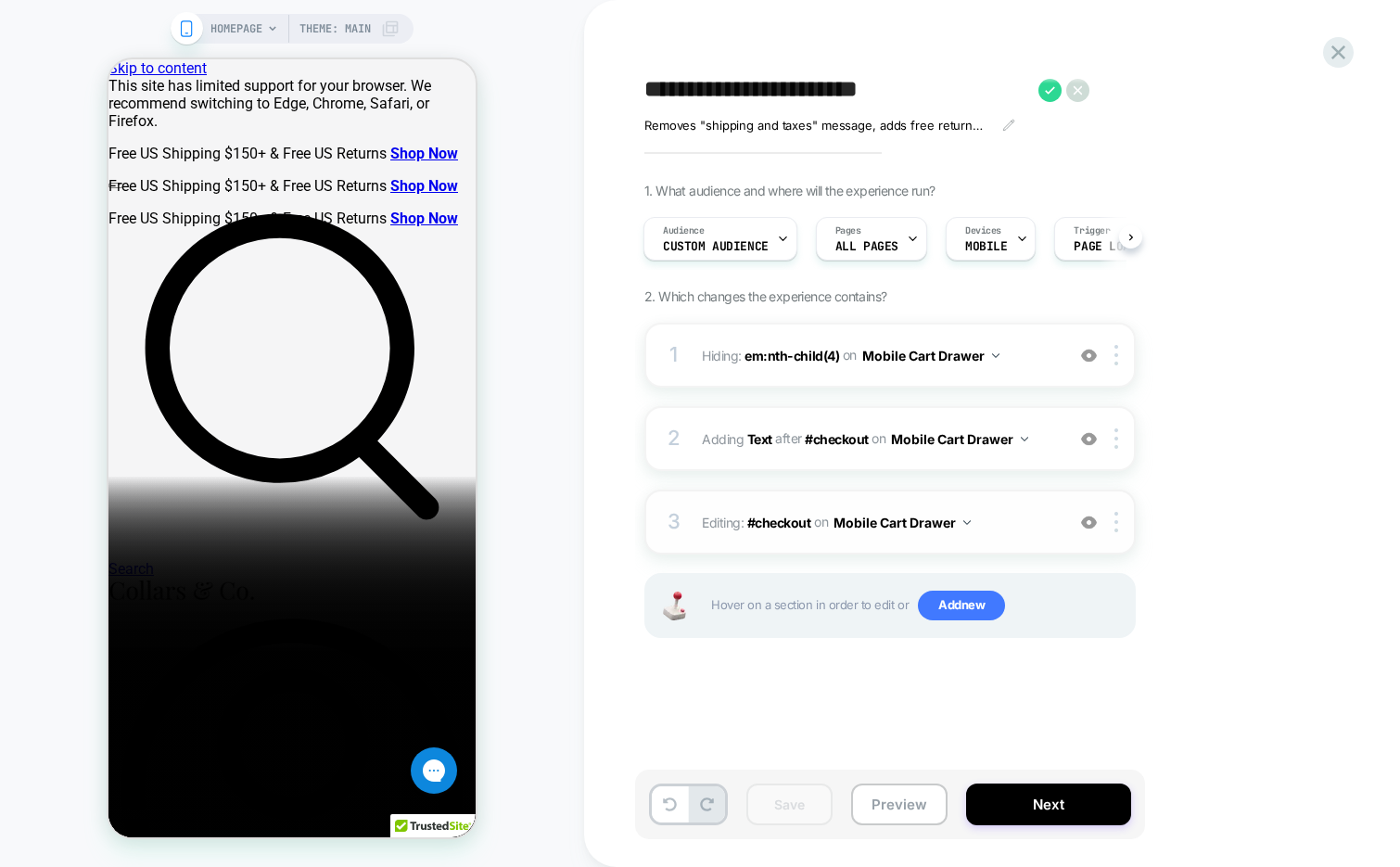
click at [858, 536] on div "3 Editing : #checkout #checkout on Mobile Cart Drawer Add Before Add After Dele…" at bounding box center [890, 521] width 491 height 65
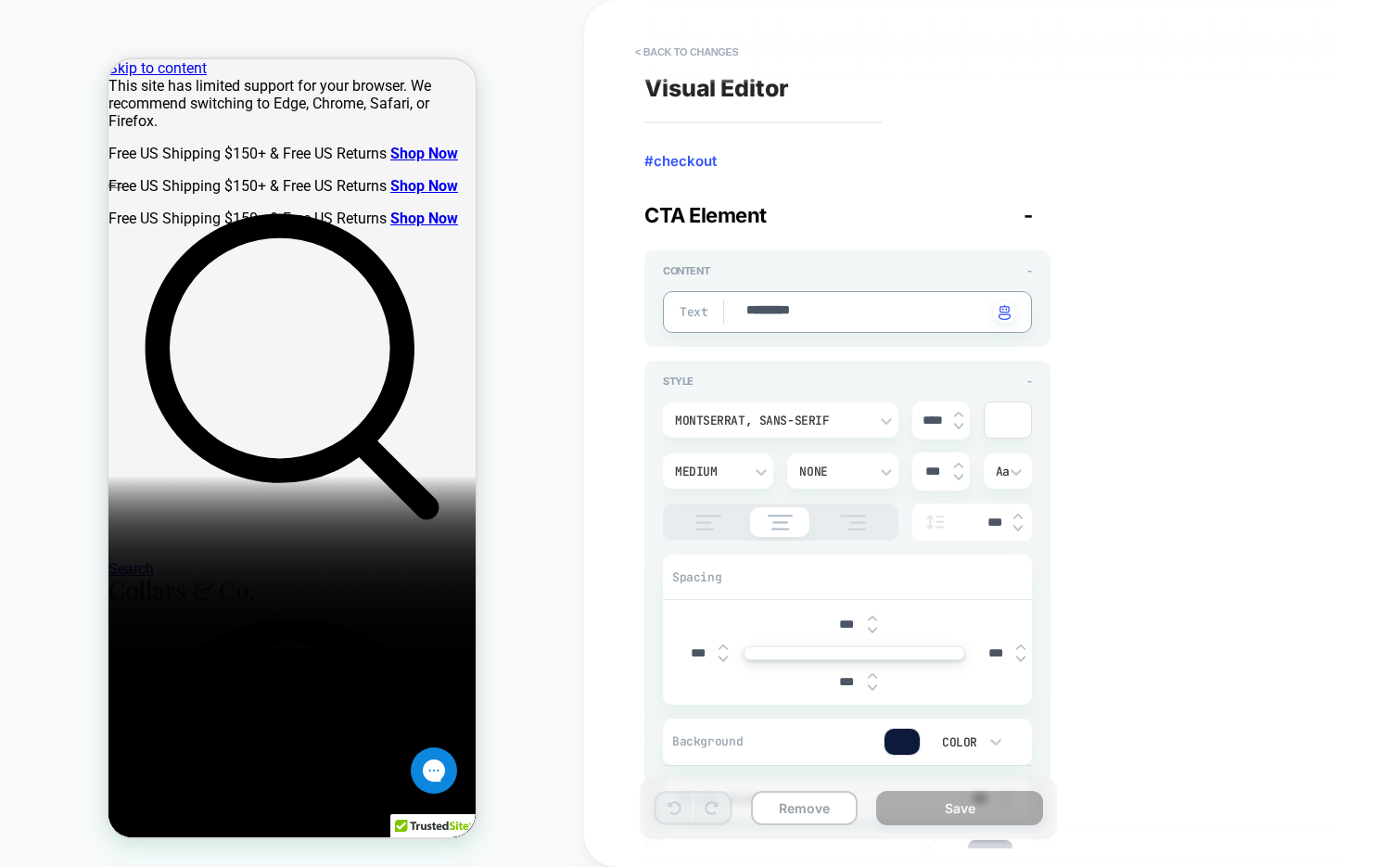
type textarea "*"
type textarea "********"
type textarea "*"
type textarea "*******"
type textarea "*"
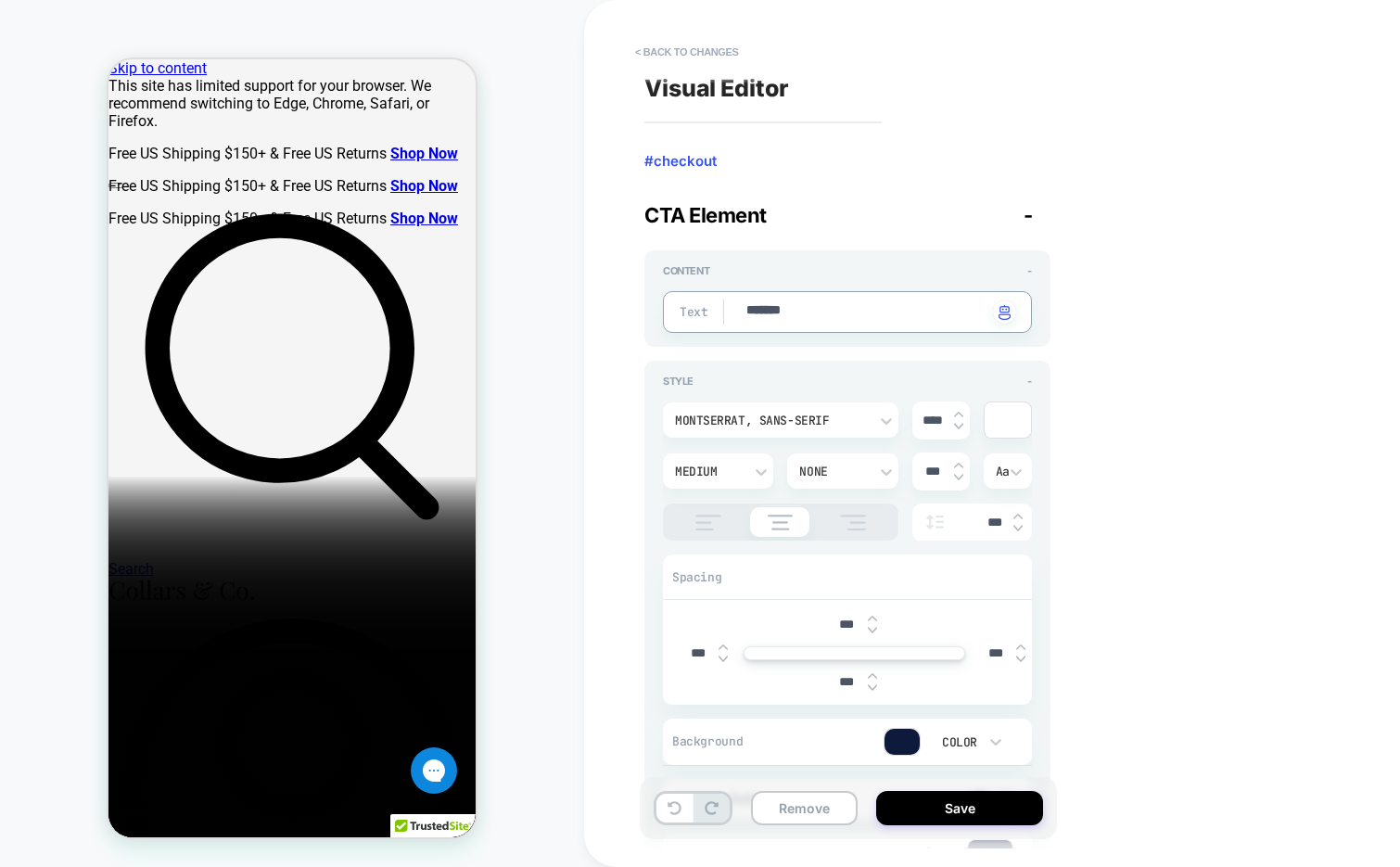
type textarea "********"
type textarea "*"
type textarea "********"
type textarea "*"
click at [713, 56] on button "< Back to changes" at bounding box center [687, 52] width 122 height 30
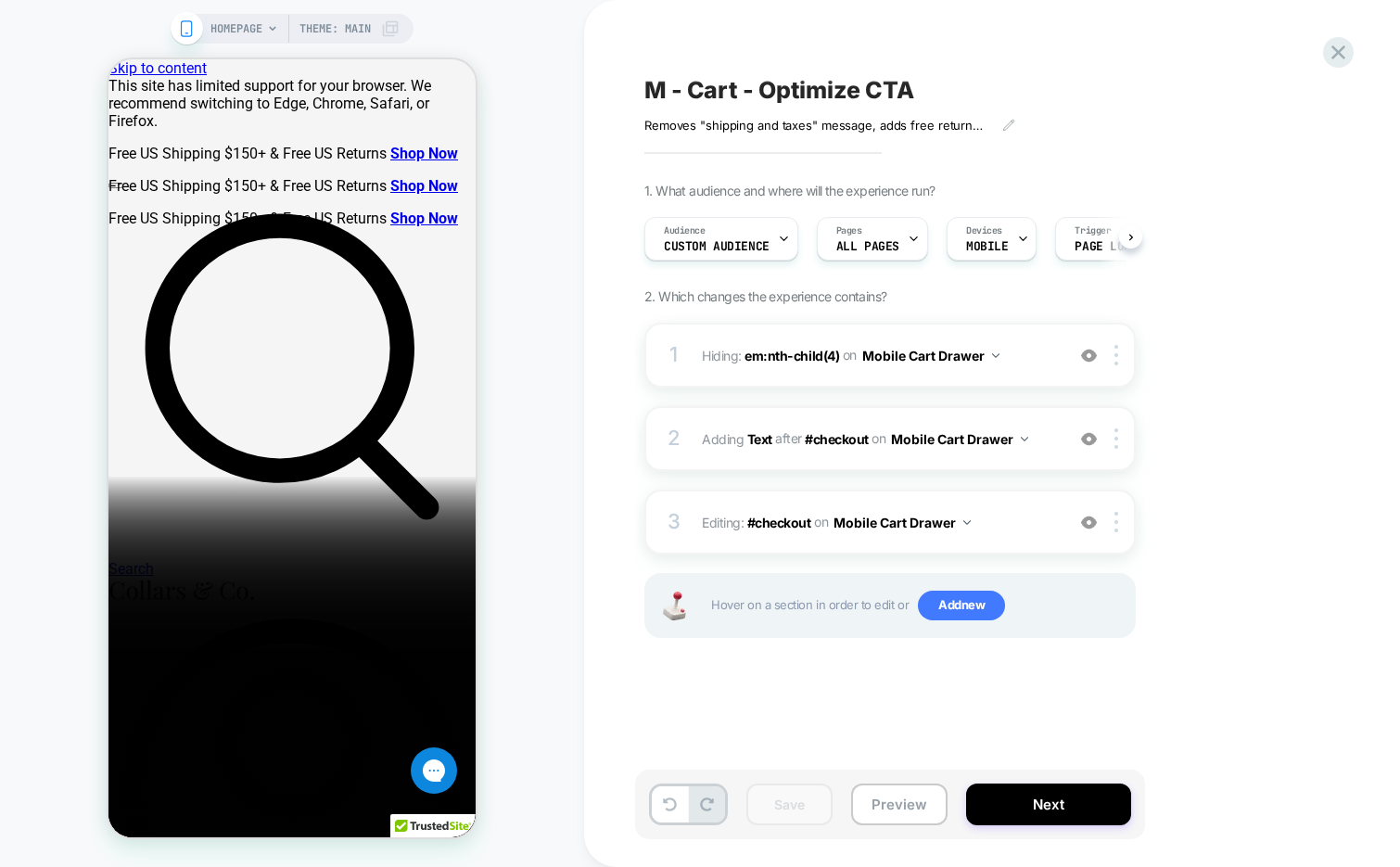
scroll to position [0, 1]
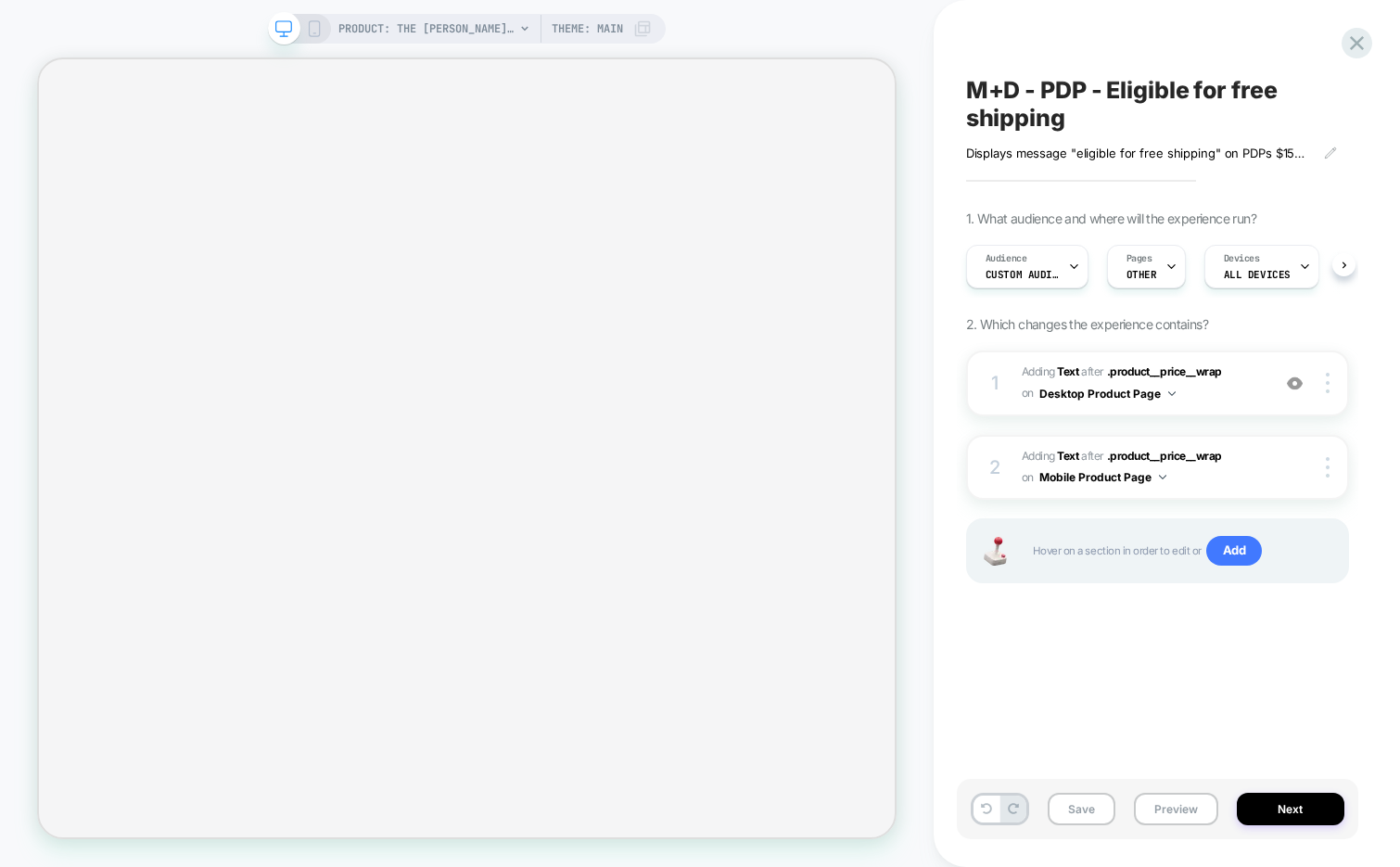
scroll to position [0, 1]
select select "**********"
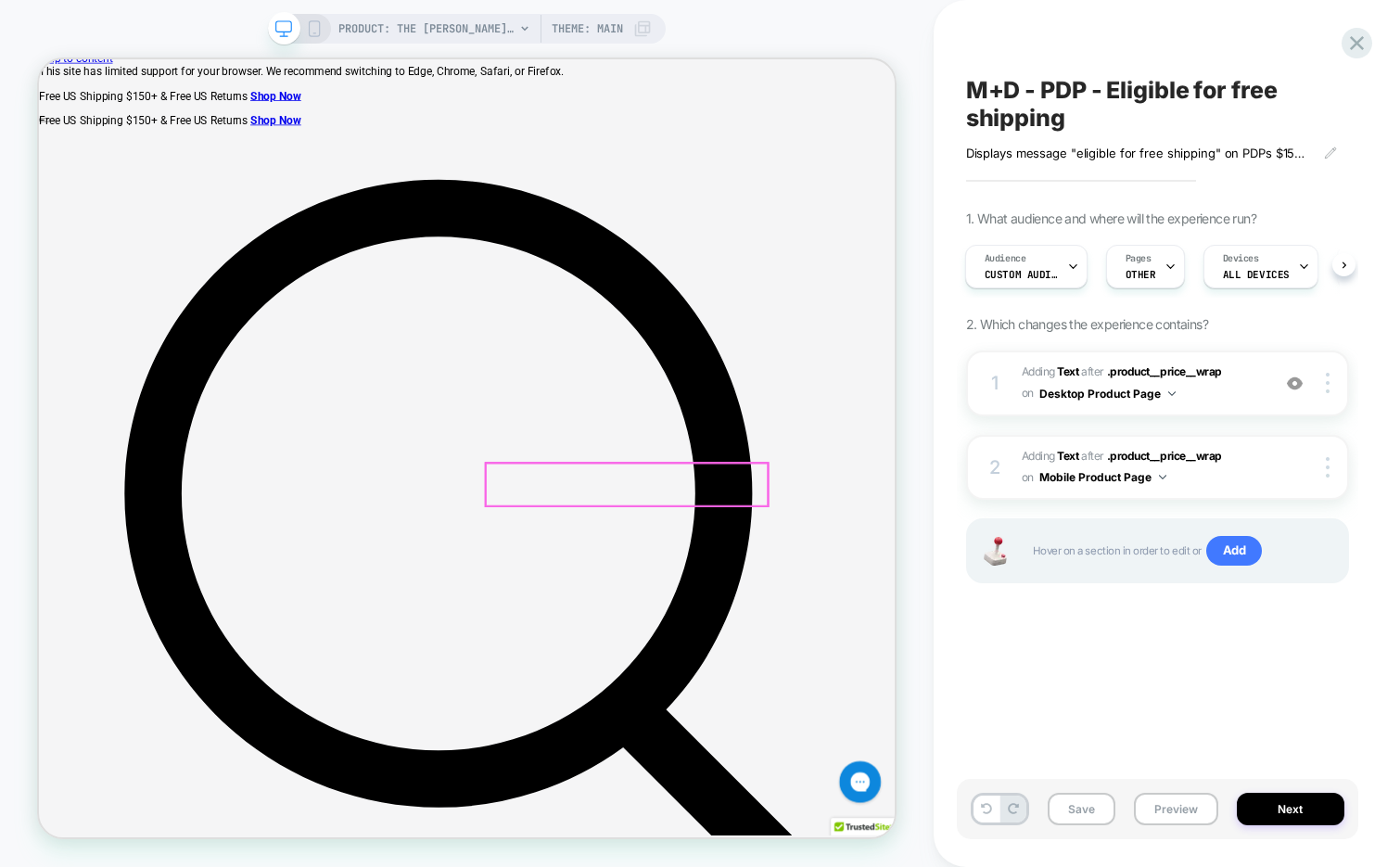
scroll to position [0, 0]
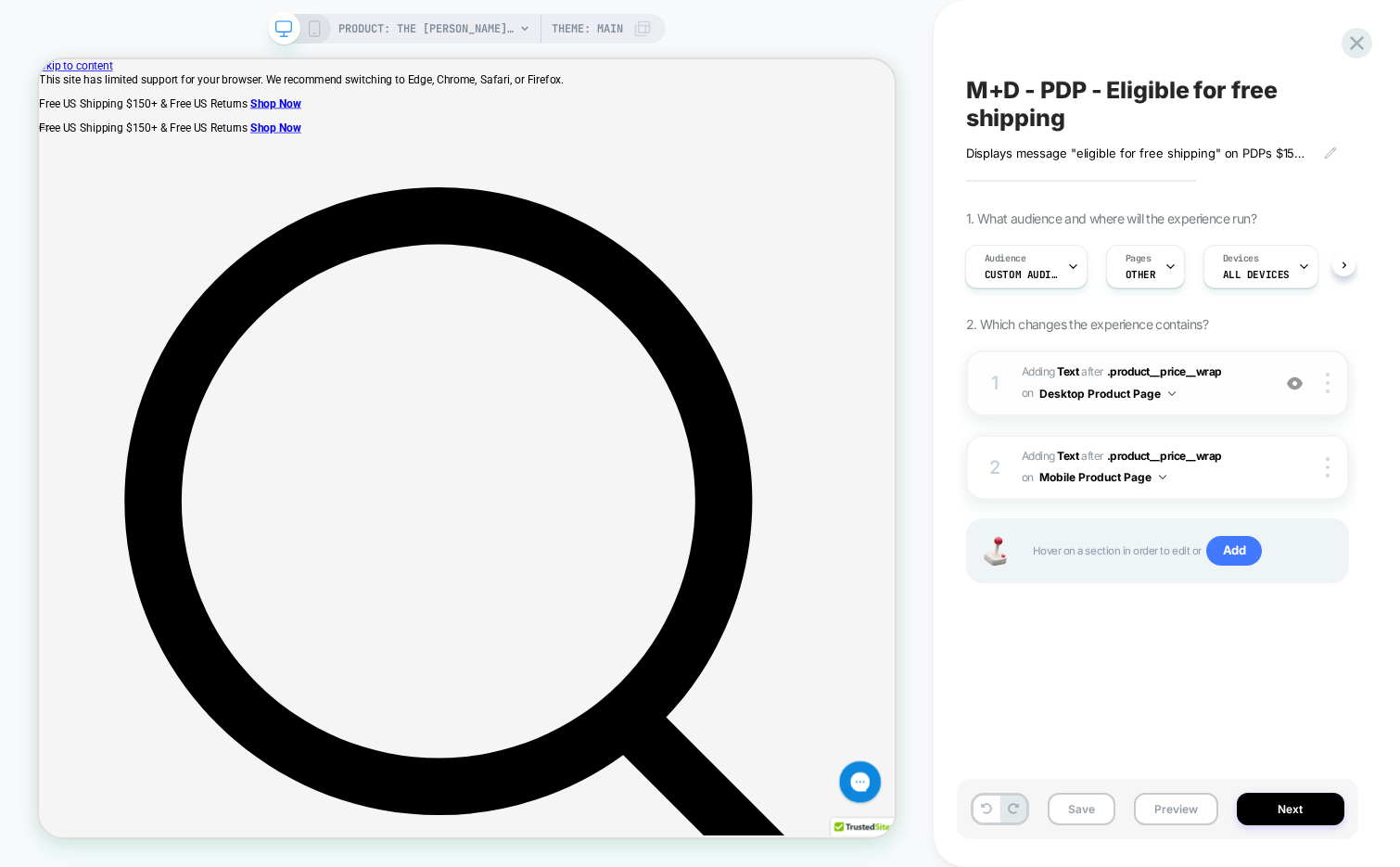
click at [1216, 402] on span "#_loomi_addon_1757468050016 Adding Text AFTER .product__price__wrap .product__p…" at bounding box center [1141, 382] width 239 height 43
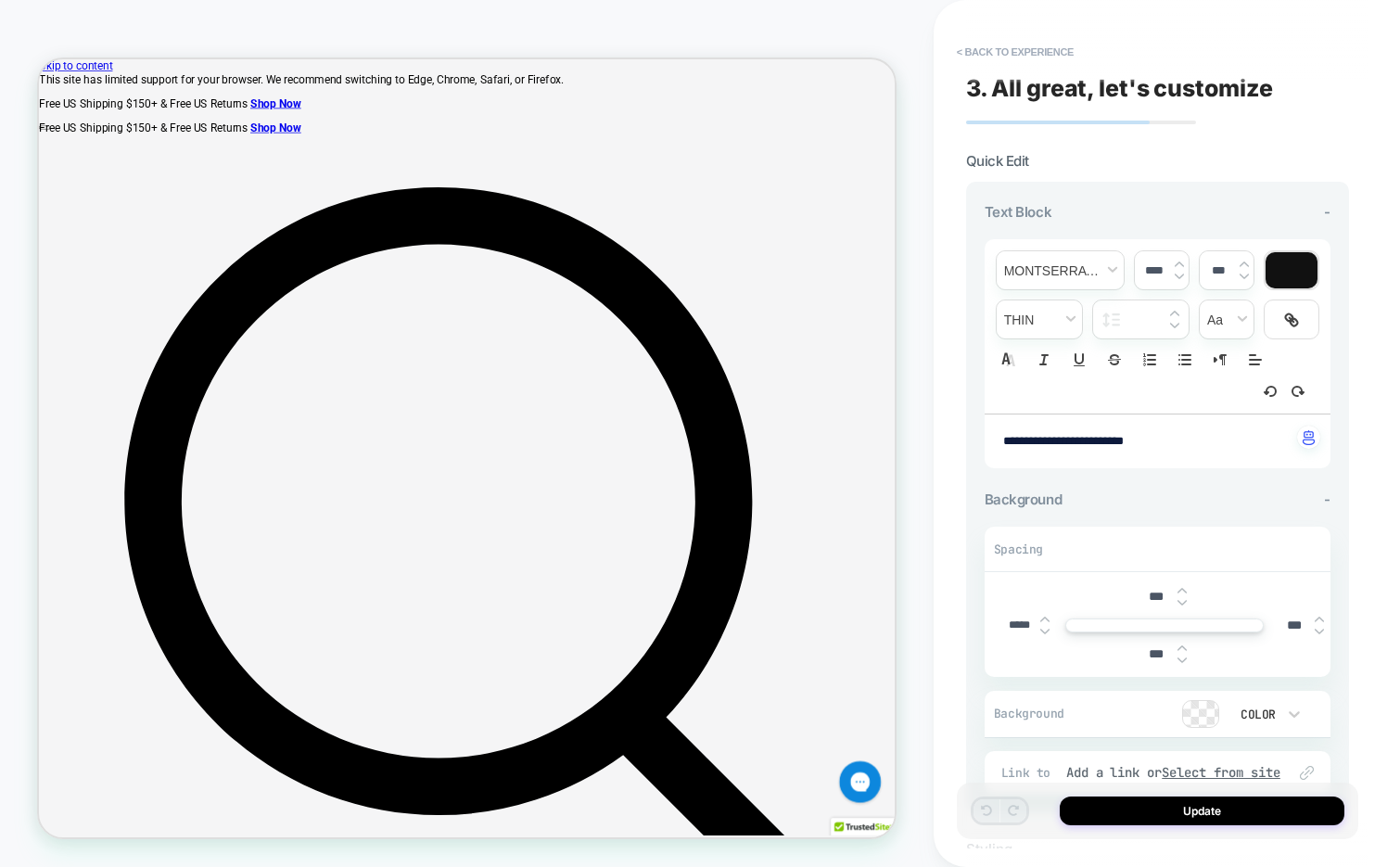
click at [1182, 599] on img at bounding box center [1182, 603] width 10 height 8
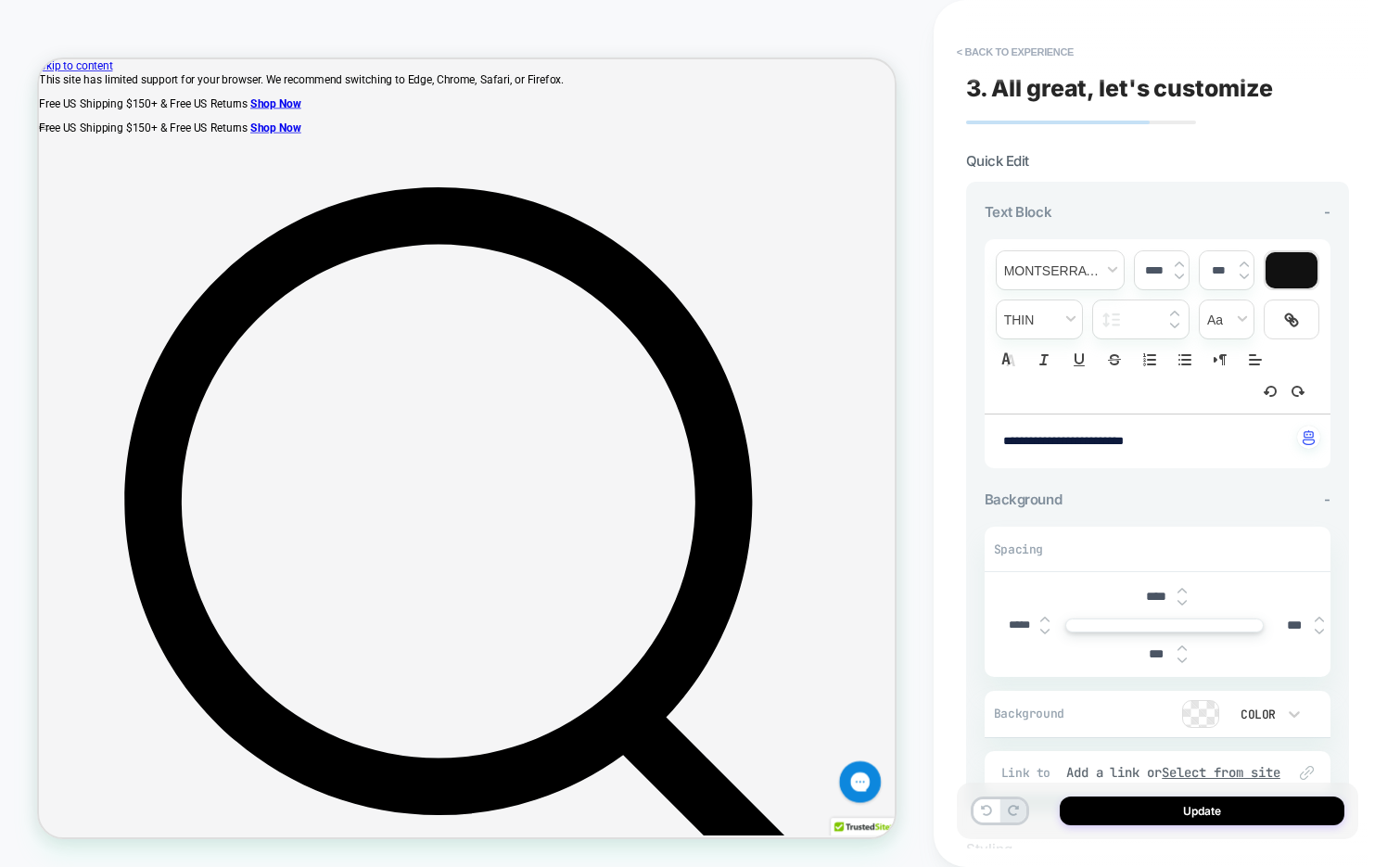
click at [1182, 599] on img at bounding box center [1182, 603] width 10 height 8
type input "****"
click at [1182, 658] on img at bounding box center [1182, 661] width 10 height 8
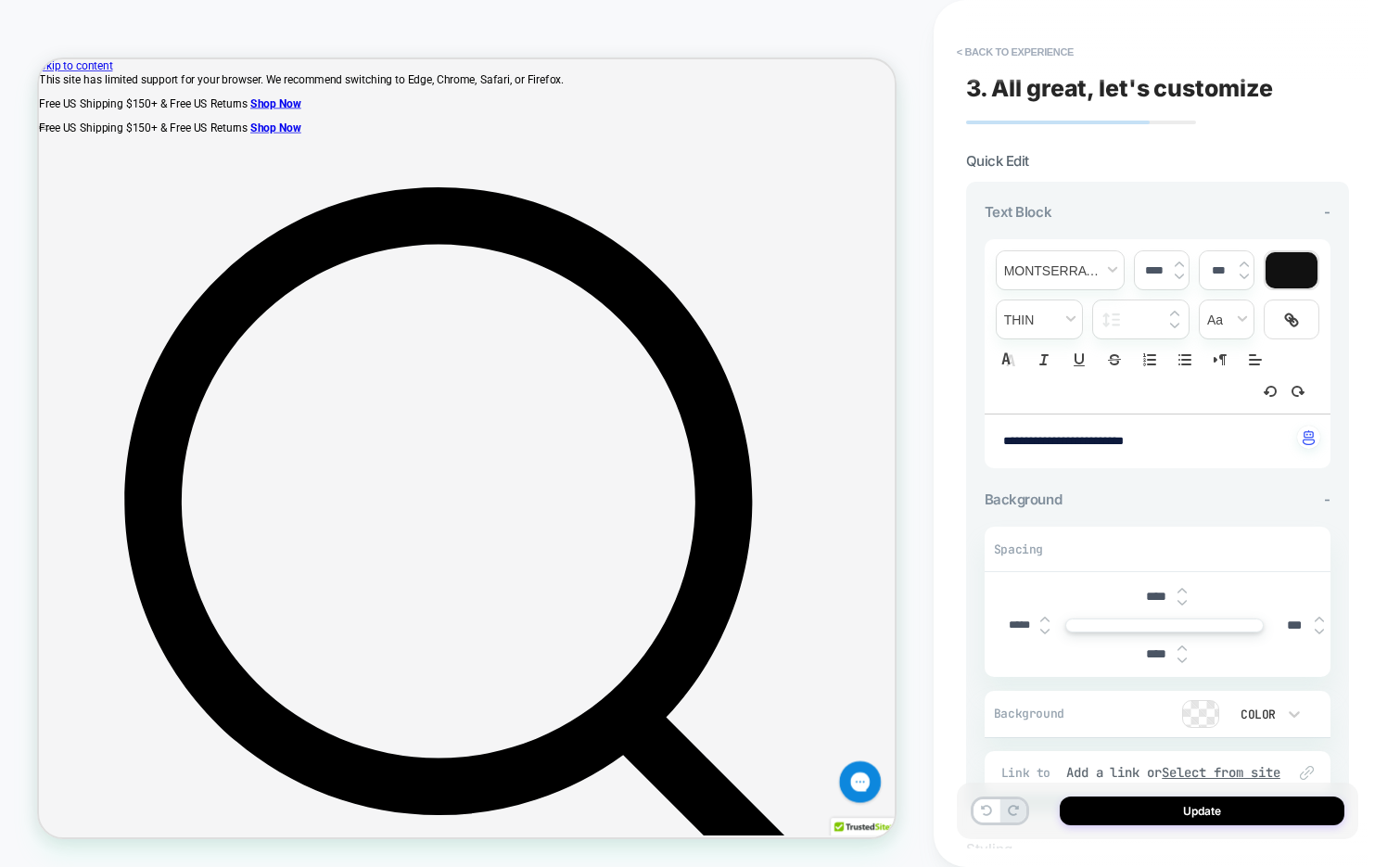
click at [1182, 658] on img at bounding box center [1182, 661] width 10 height 8
type input "****"
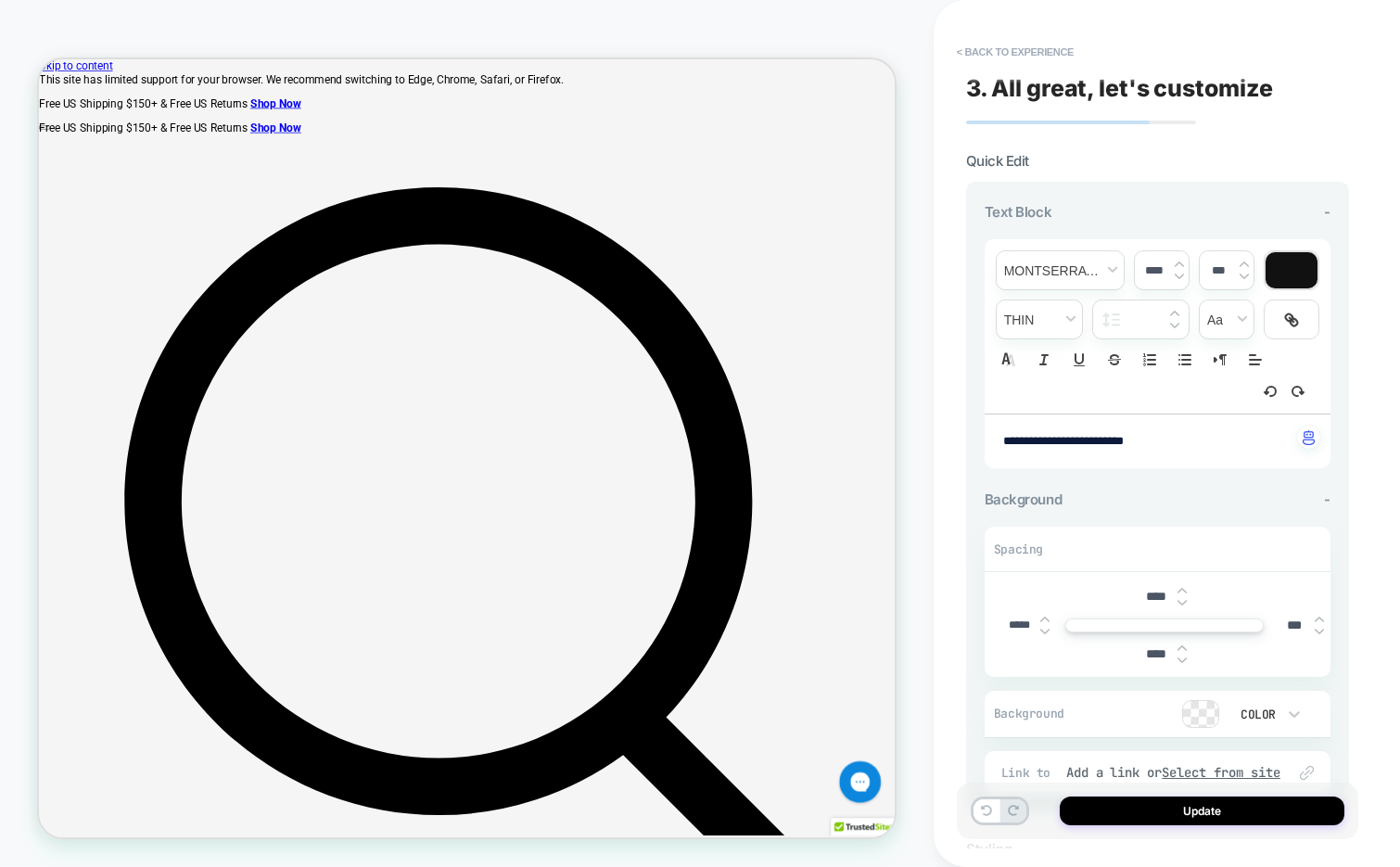
click at [1042, 617] on img at bounding box center [1045, 619] width 10 height 8
click at [1042, 629] on img at bounding box center [1045, 632] width 10 height 8
type input "*****"
click at [1087, 810] on button "Update" at bounding box center [1202, 811] width 285 height 29
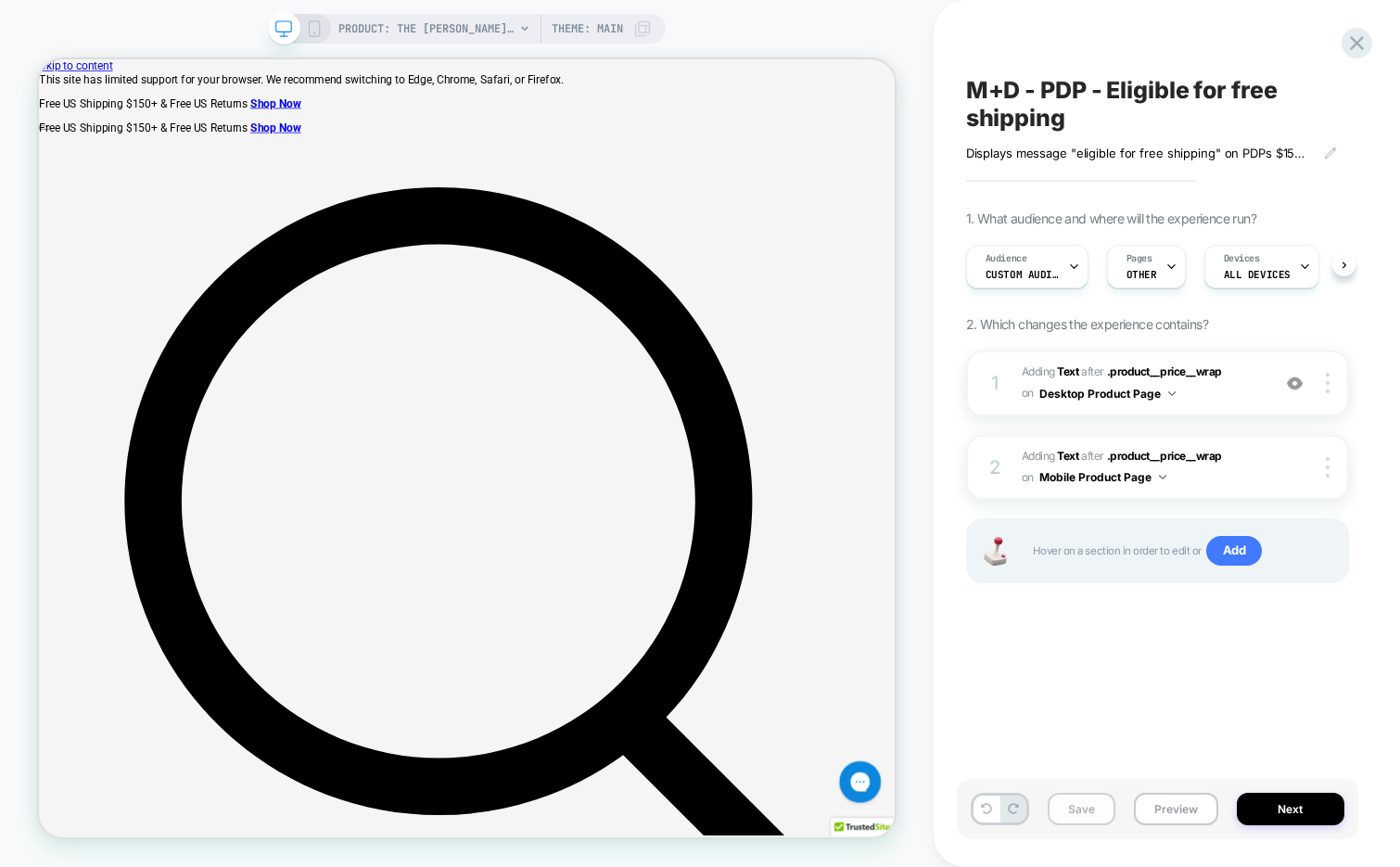
scroll to position [0, 1]
click at [1076, 815] on button "Save" at bounding box center [1081, 809] width 67 height 33
click at [1164, 819] on button "Preview" at bounding box center [1176, 809] width 85 height 33
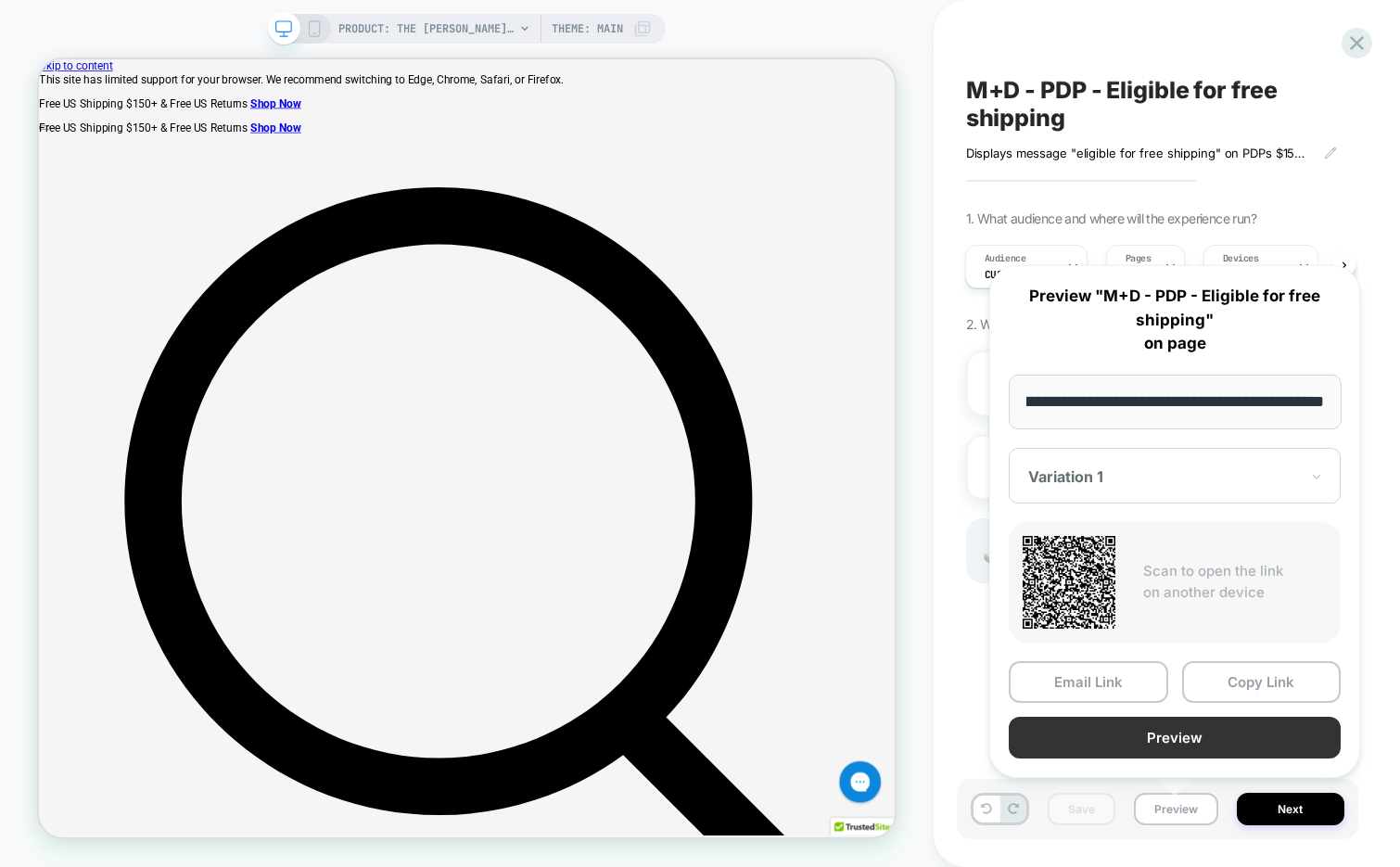
scroll to position [0, 0]
click at [1160, 749] on button "Preview" at bounding box center [1174, 737] width 332 height 41
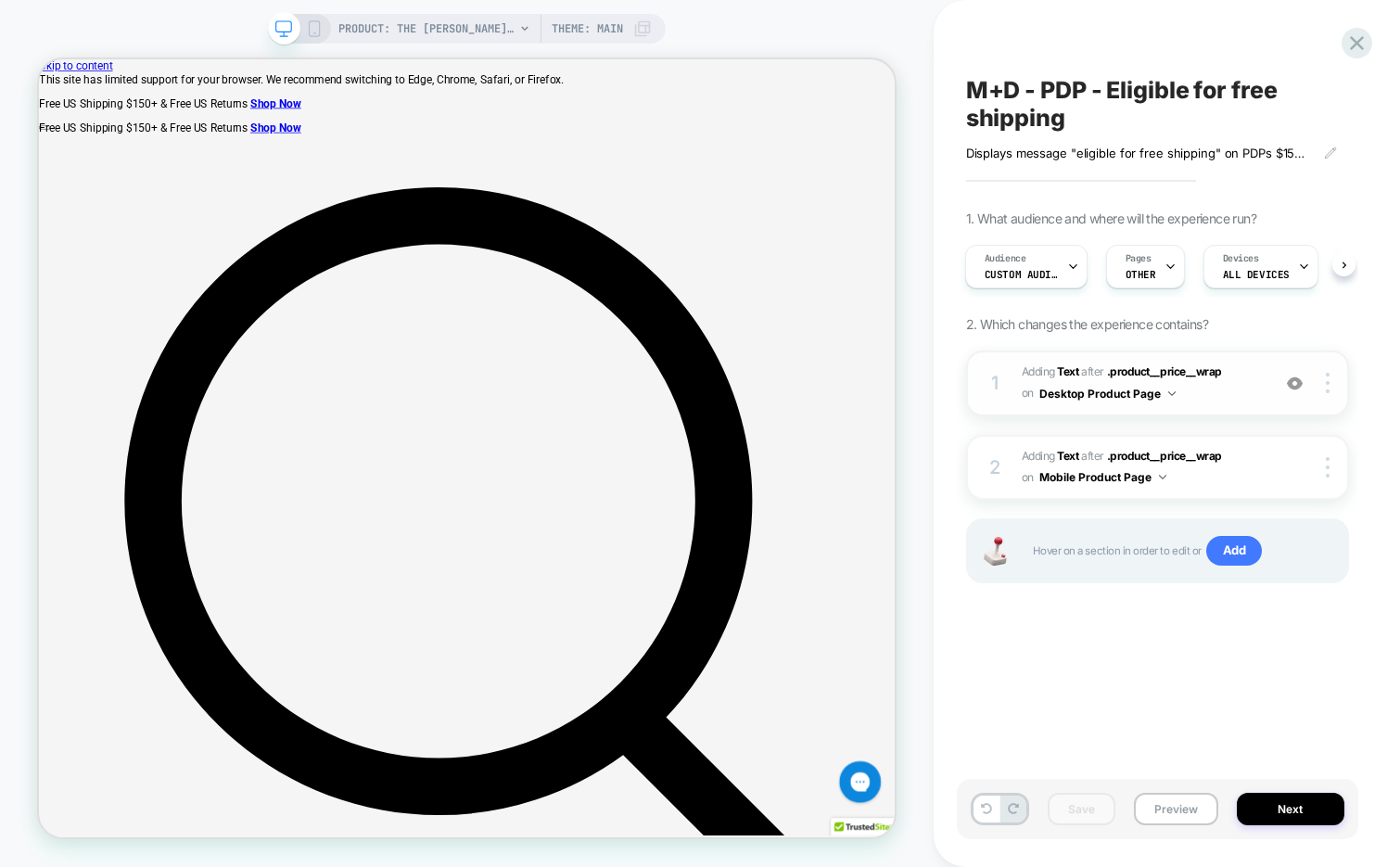
click at [1210, 403] on span "#_loomi_addon_1757468050016 Adding Text AFTER .product__price__wrap .product__p…" at bounding box center [1141, 382] width 239 height 43
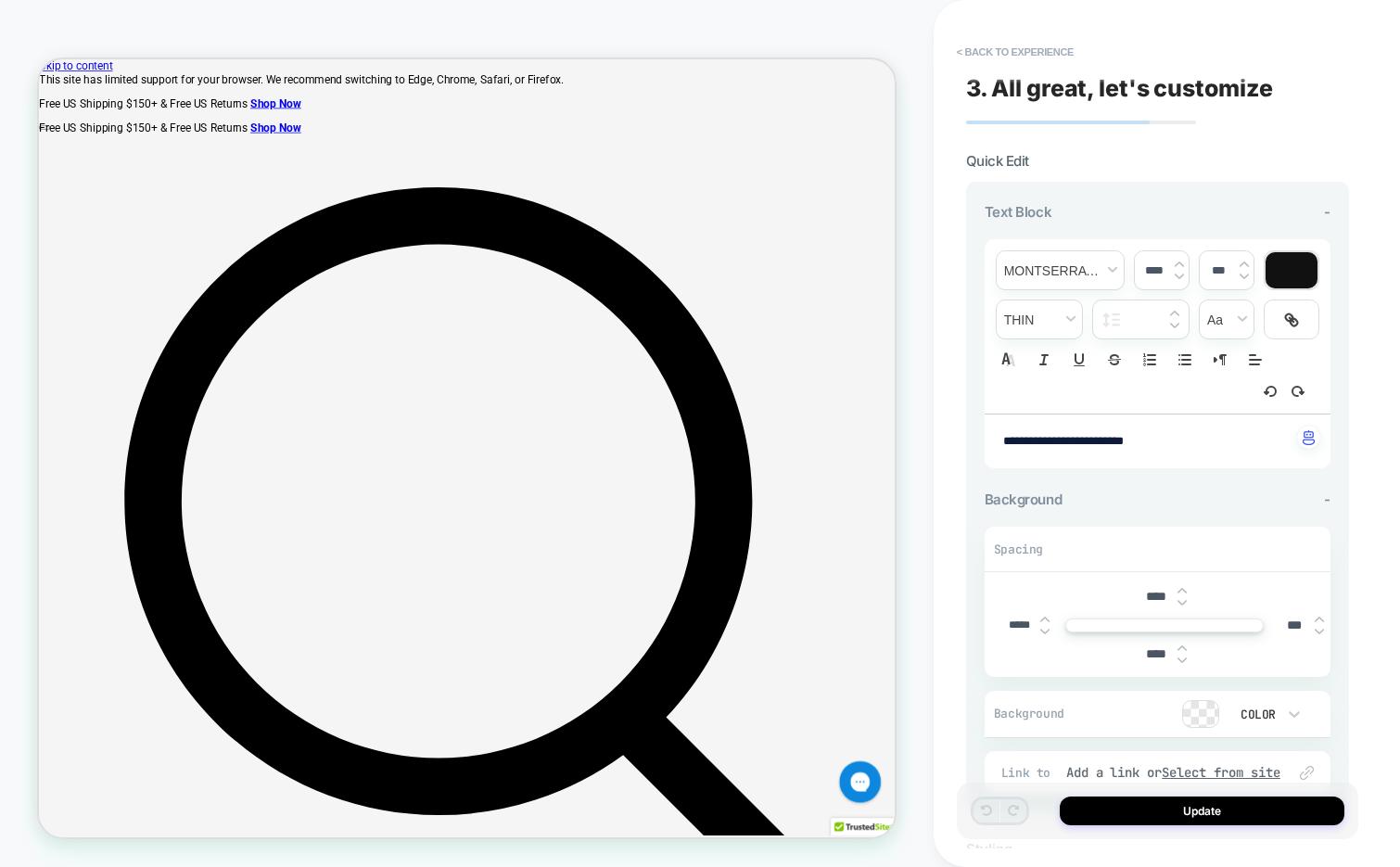
click at [1180, 601] on img at bounding box center [1182, 603] width 10 height 8
click at [1180, 587] on img at bounding box center [1182, 591] width 10 height 8
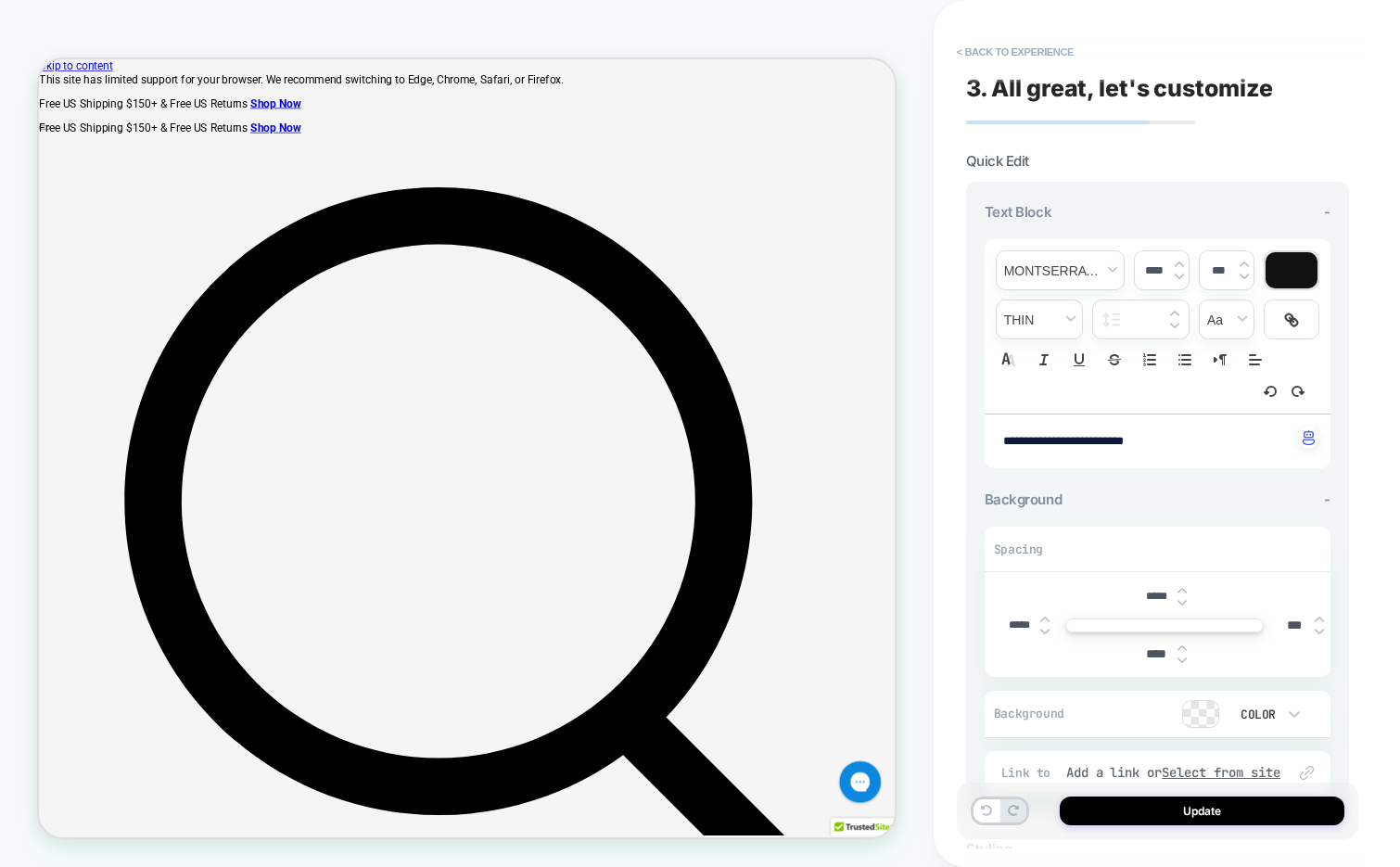
type input "*****"
click at [1118, 801] on button "Update" at bounding box center [1202, 811] width 285 height 29
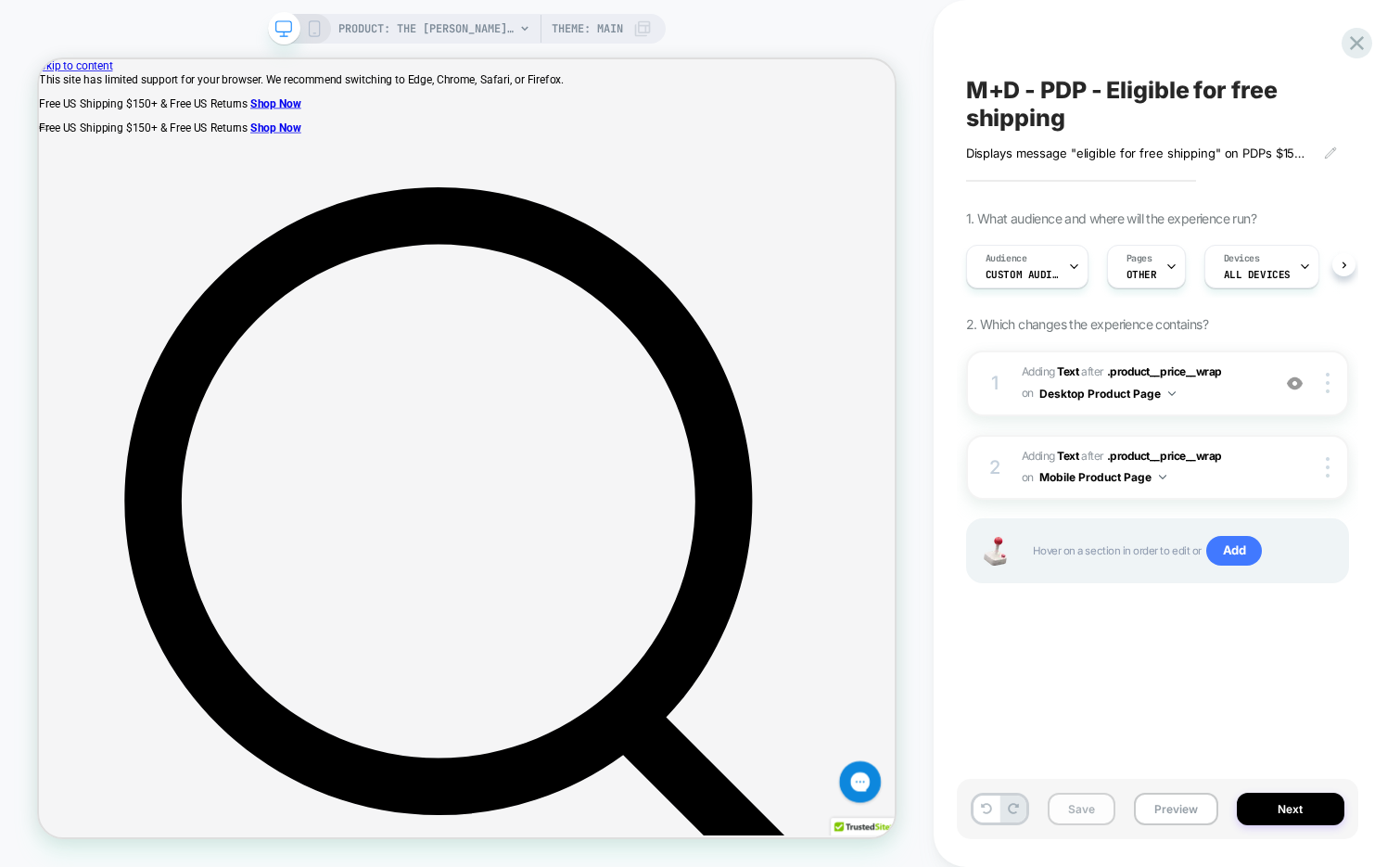
click at [1075, 808] on button "Save" at bounding box center [1081, 809] width 67 height 33
click at [1138, 809] on button "Preview" at bounding box center [1176, 809] width 85 height 33
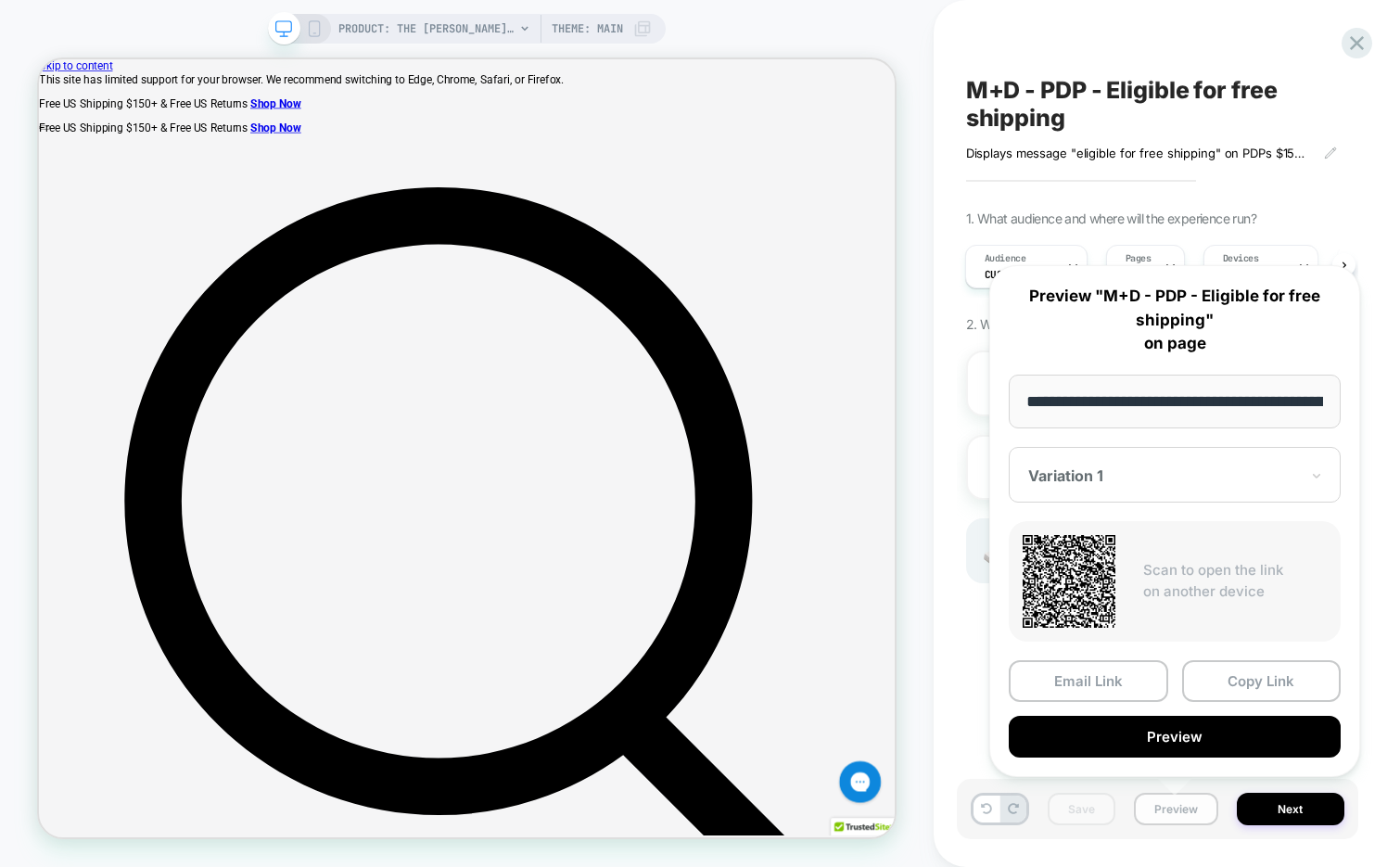
scroll to position [0, 377]
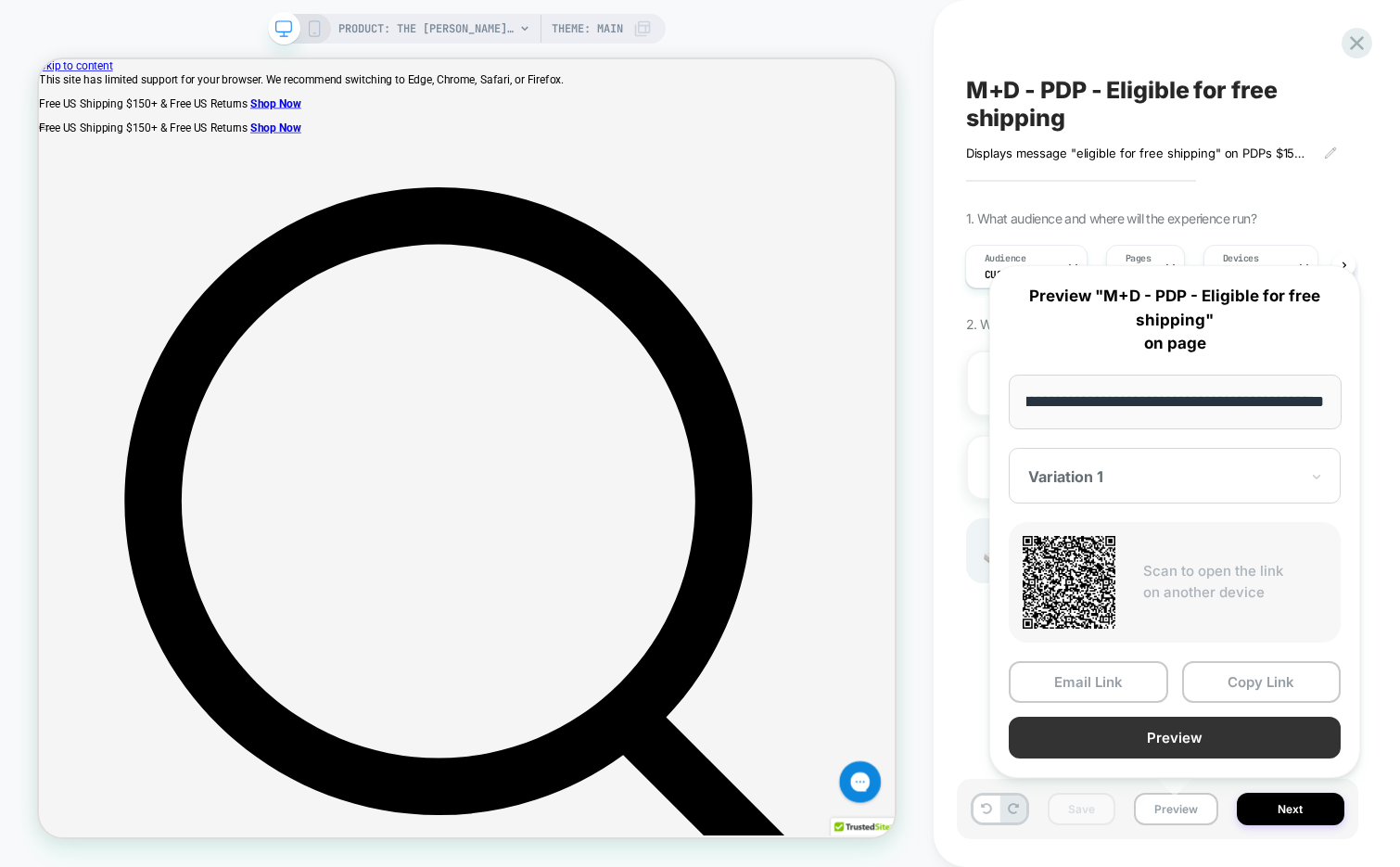
click at [1156, 743] on button "Preview" at bounding box center [1174, 737] width 332 height 41
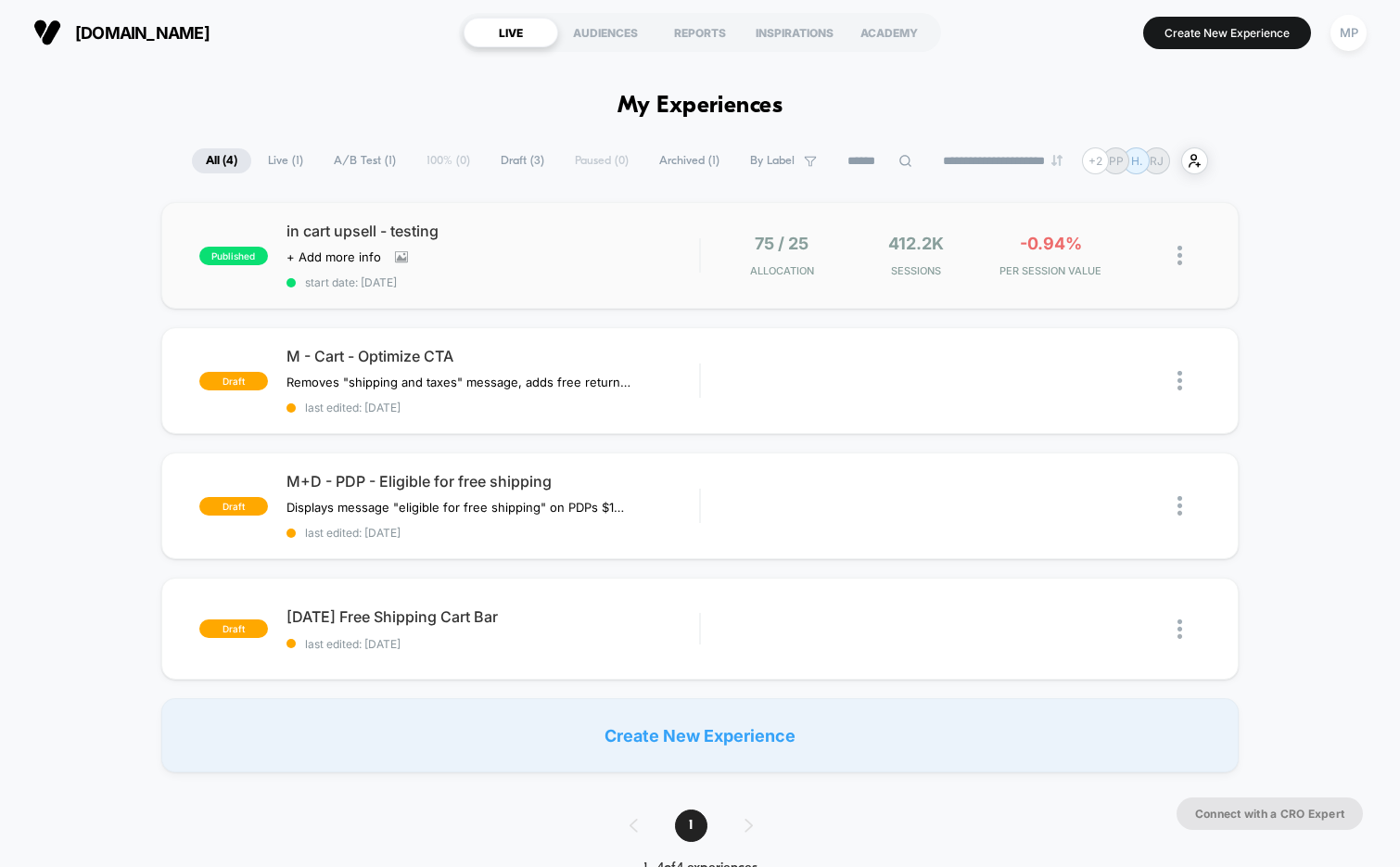
click at [537, 288] on div "published in cart upsell - testing Click to view images Click to edit experienc…" at bounding box center [701, 255] width 1078 height 107
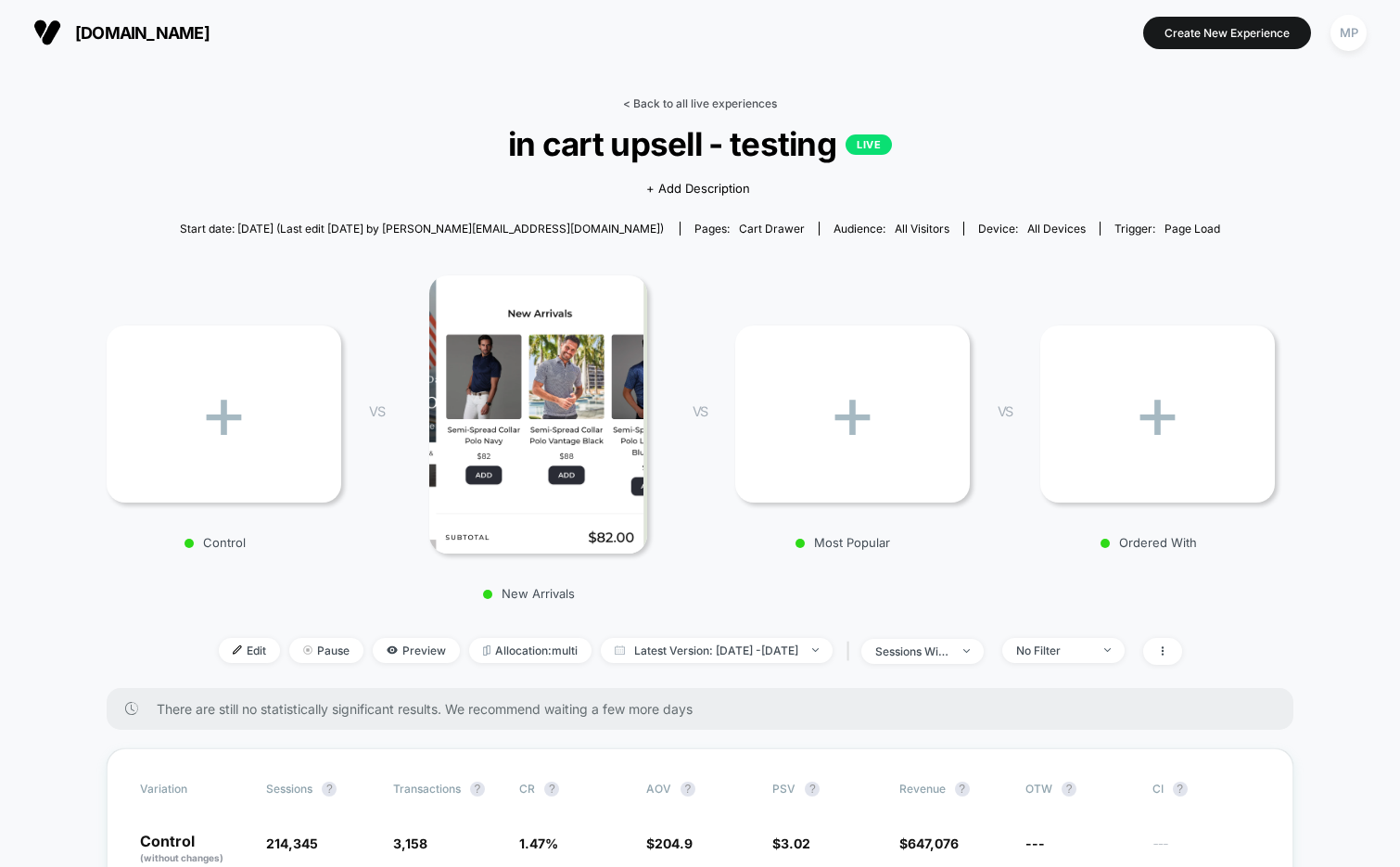
click at [657, 110] on link "< Back to all live experiences" at bounding box center [700, 103] width 154 height 13
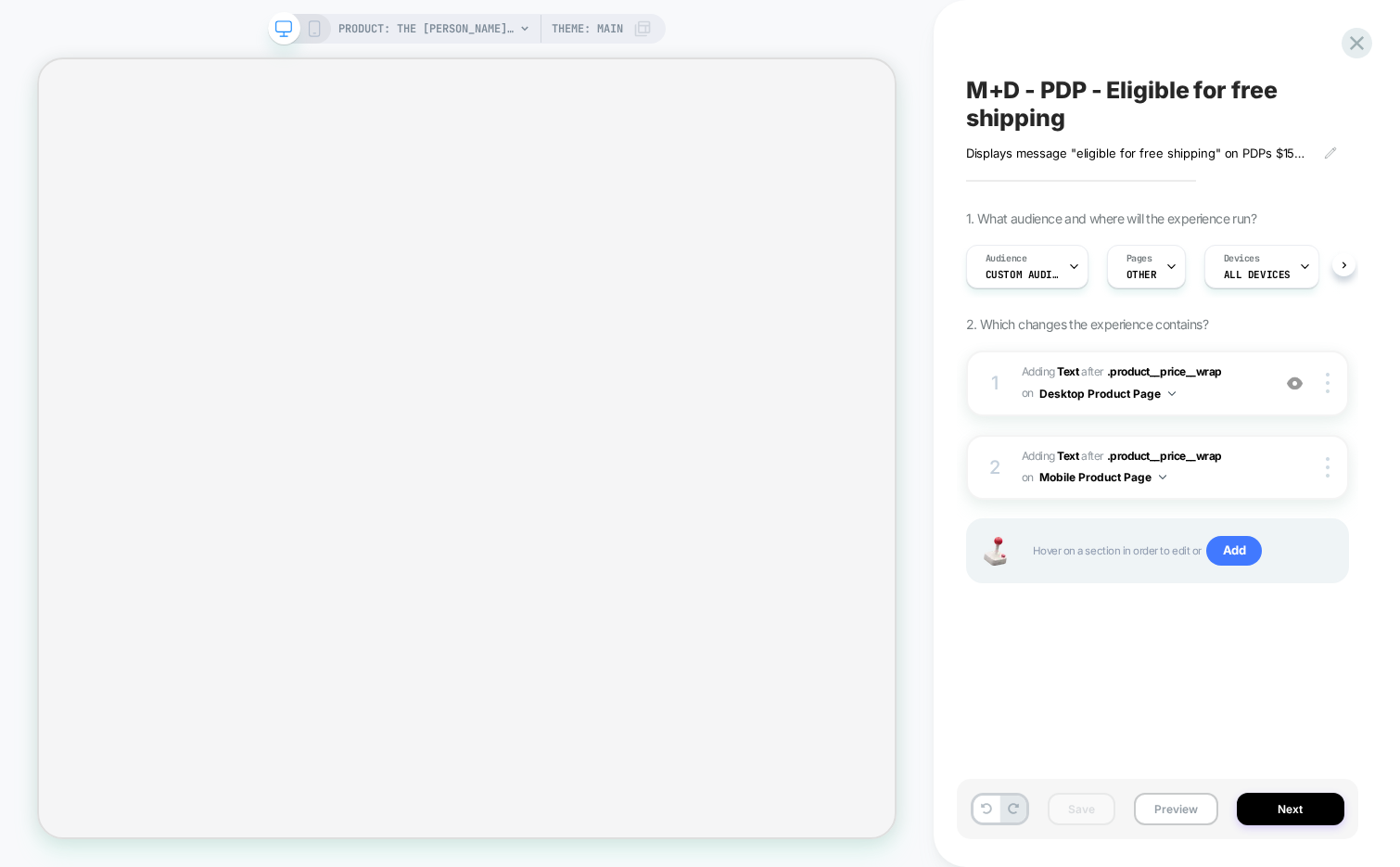
select select "**********"
